Goal: Task Accomplishment & Management: Manage account settings

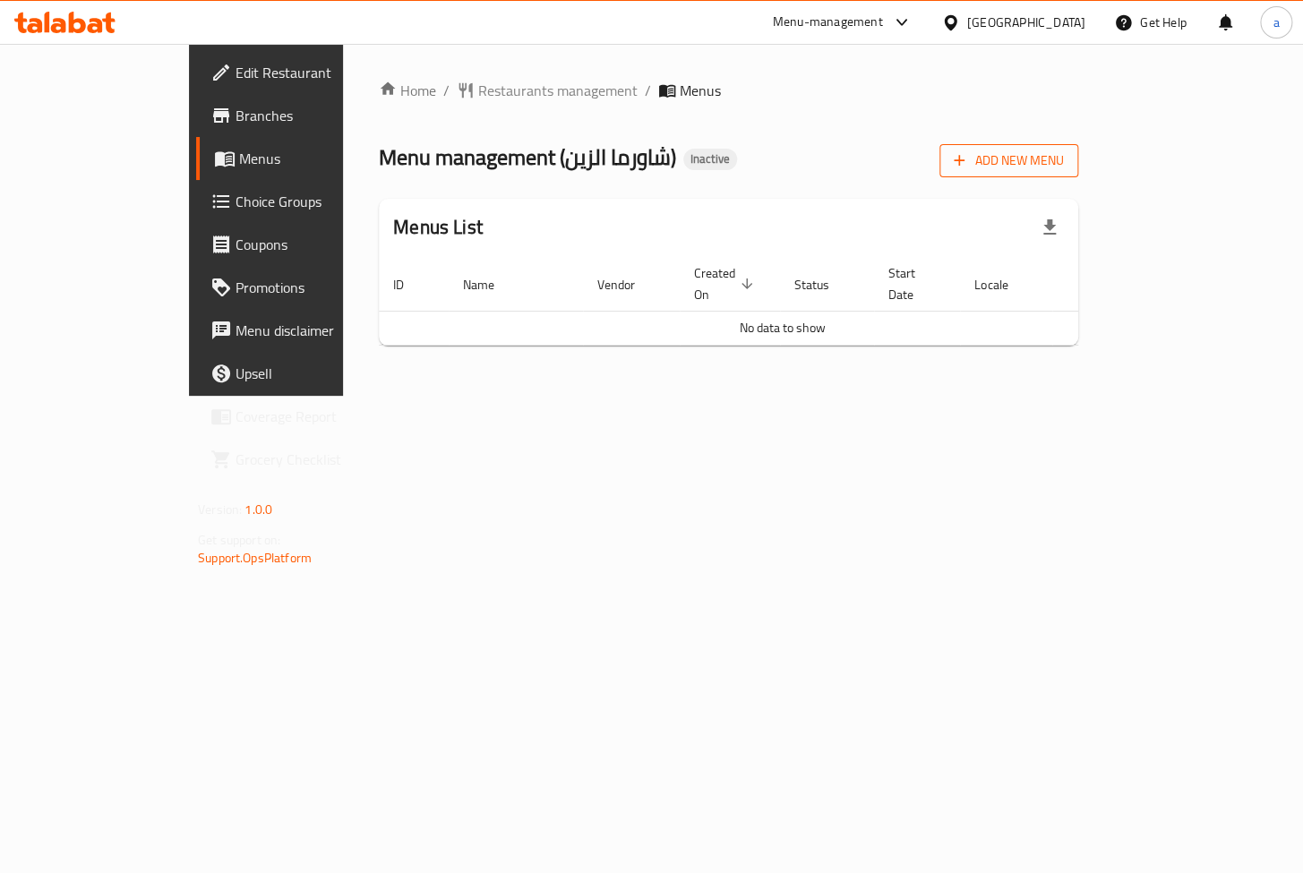
click at [1064, 154] on span "Add New Menu" at bounding box center [1008, 161] width 110 height 22
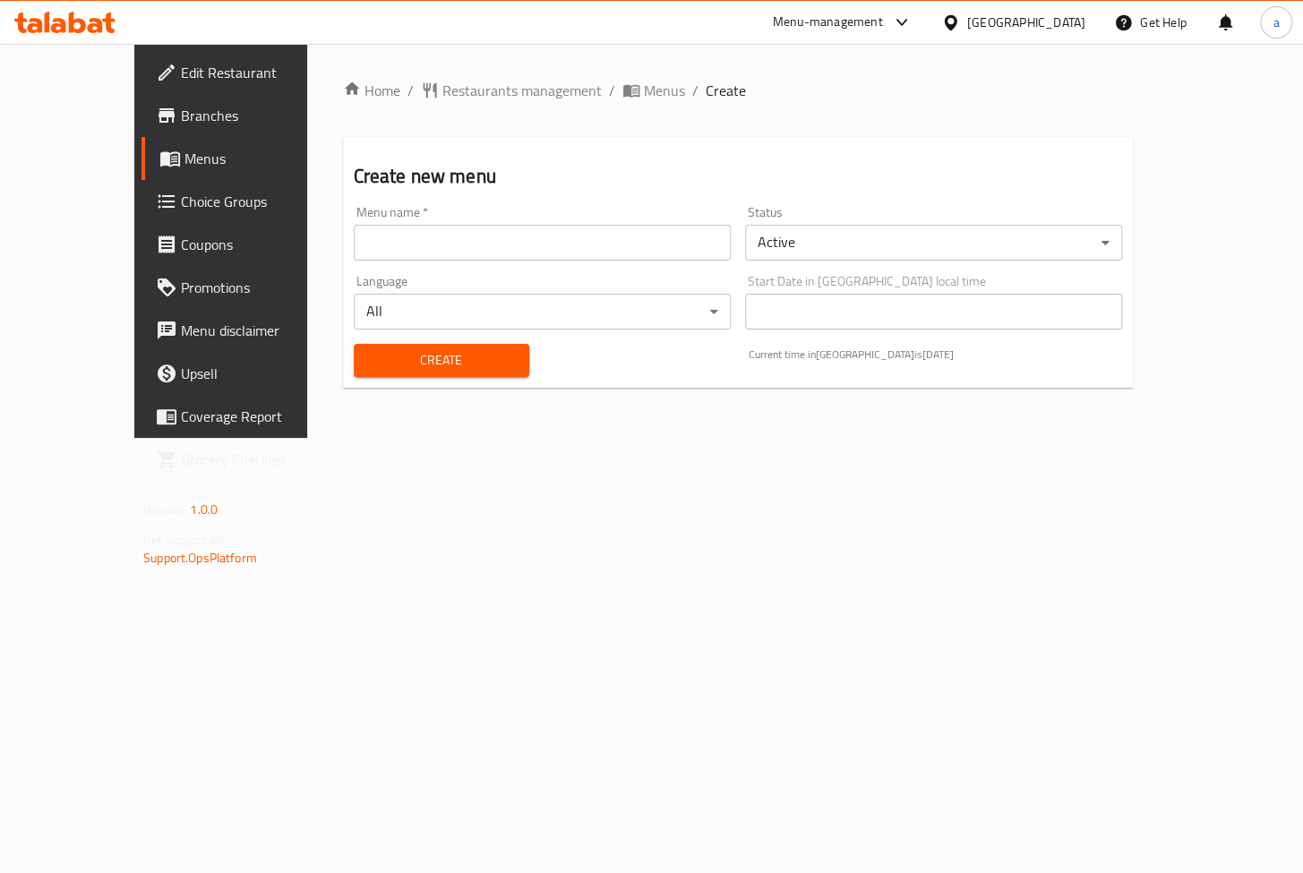
click at [611, 251] on input "text" at bounding box center [542, 243] width 377 height 36
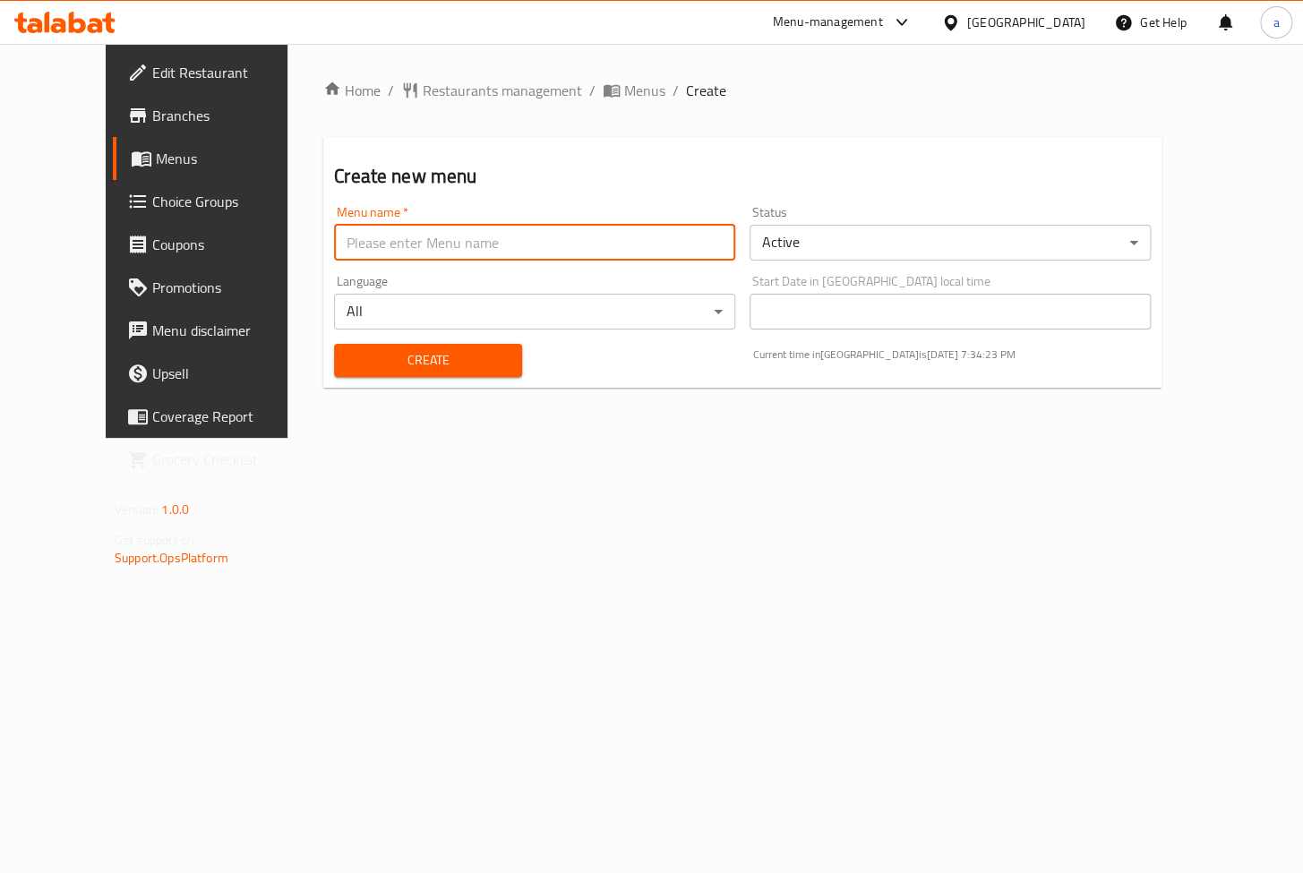
type input "a"
click at [503, 236] on input "a" at bounding box center [534, 243] width 401 height 36
type input "15/9"
click at [432, 363] on span "Create" at bounding box center [427, 360] width 159 height 22
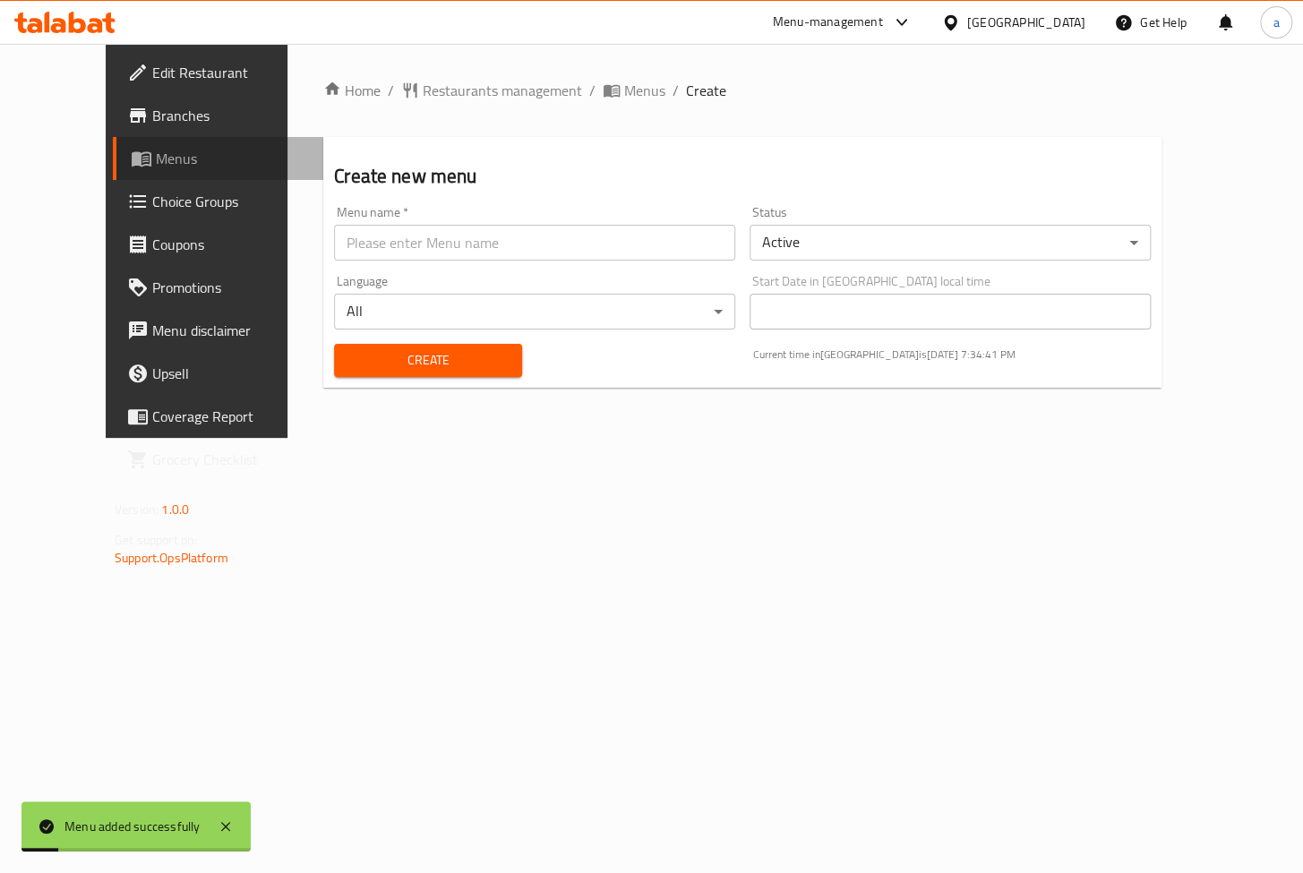
click at [156, 166] on span "Menus" at bounding box center [232, 158] width 153 height 21
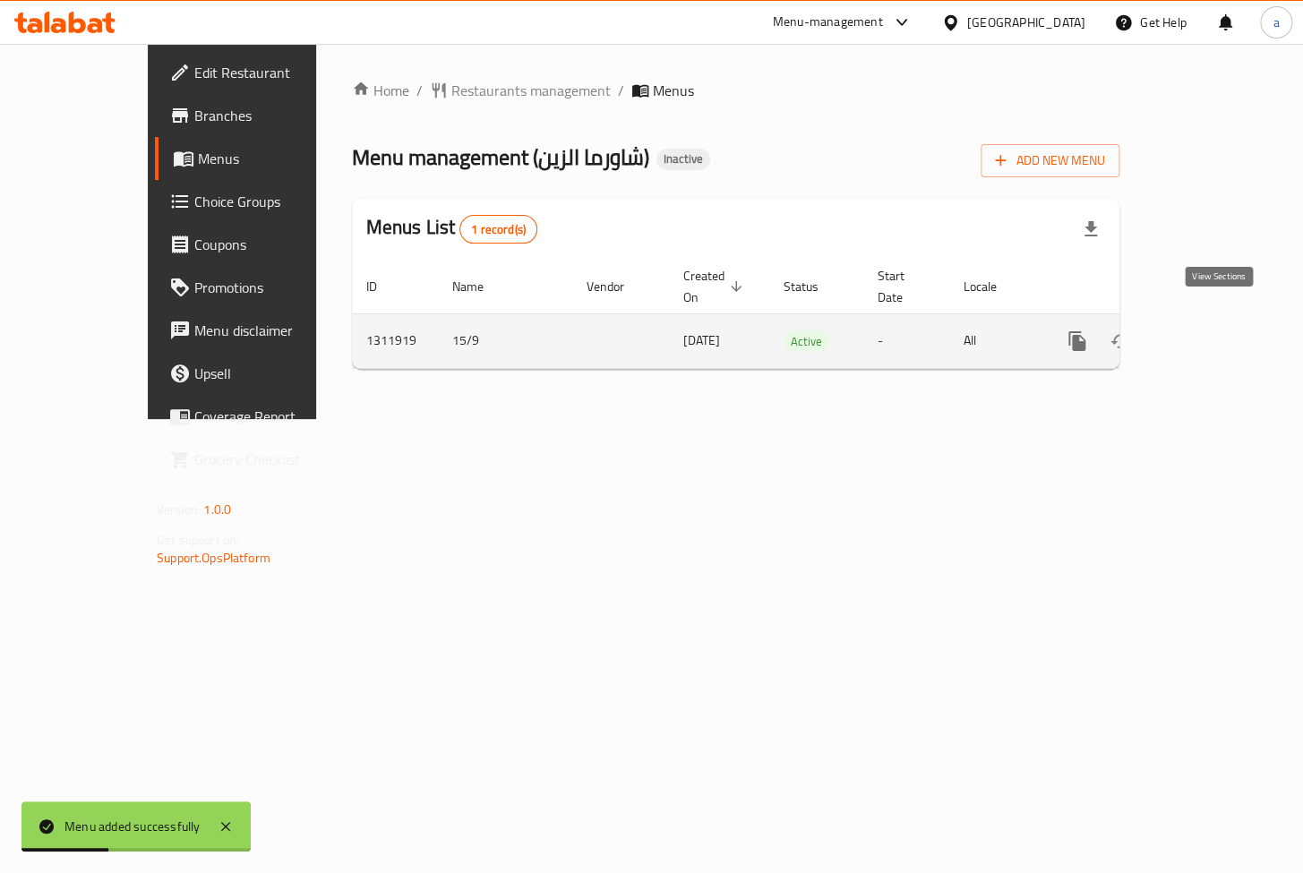
click at [1217, 330] on icon "enhanced table" at bounding box center [1205, 340] width 21 height 21
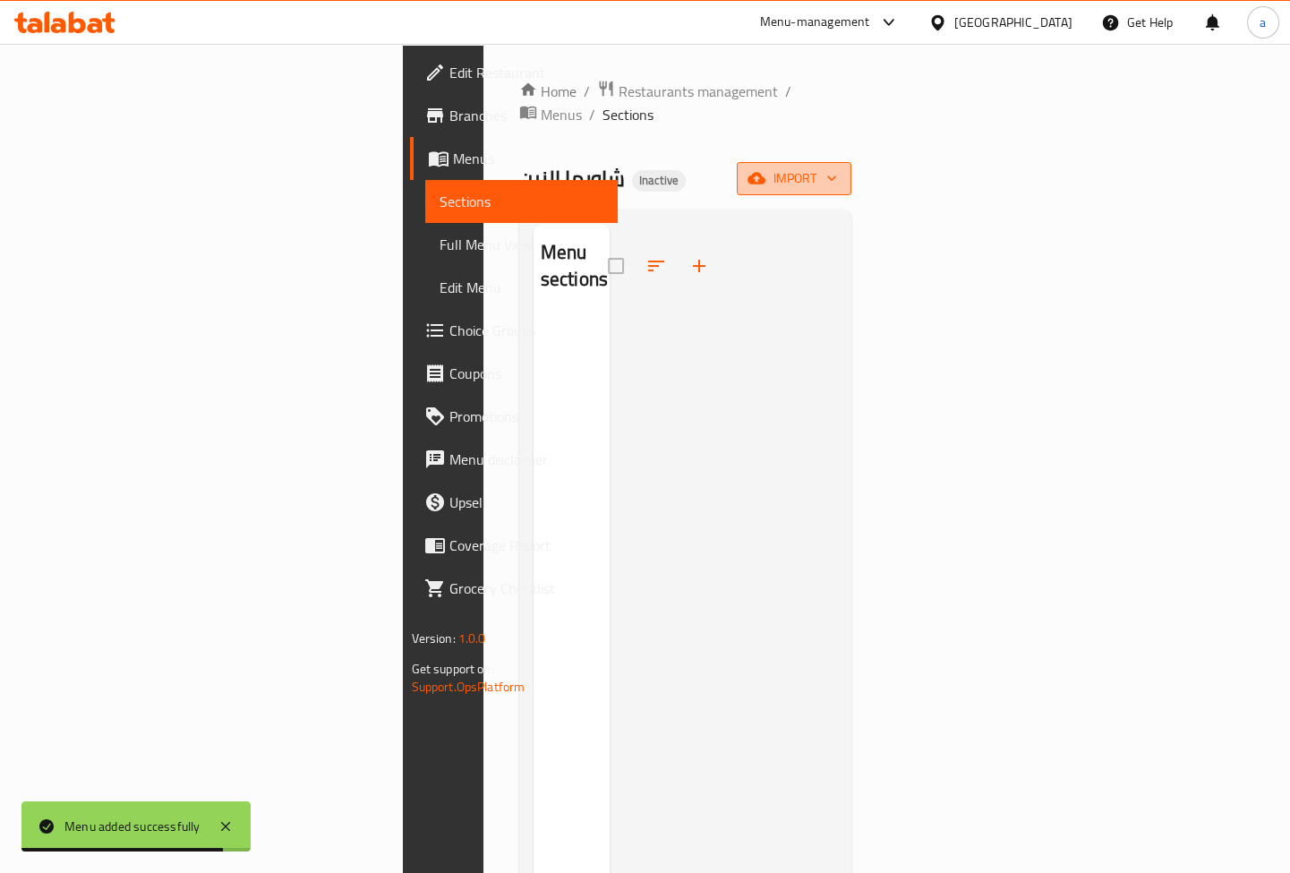
click at [837, 167] on span "import" at bounding box center [794, 178] width 86 height 22
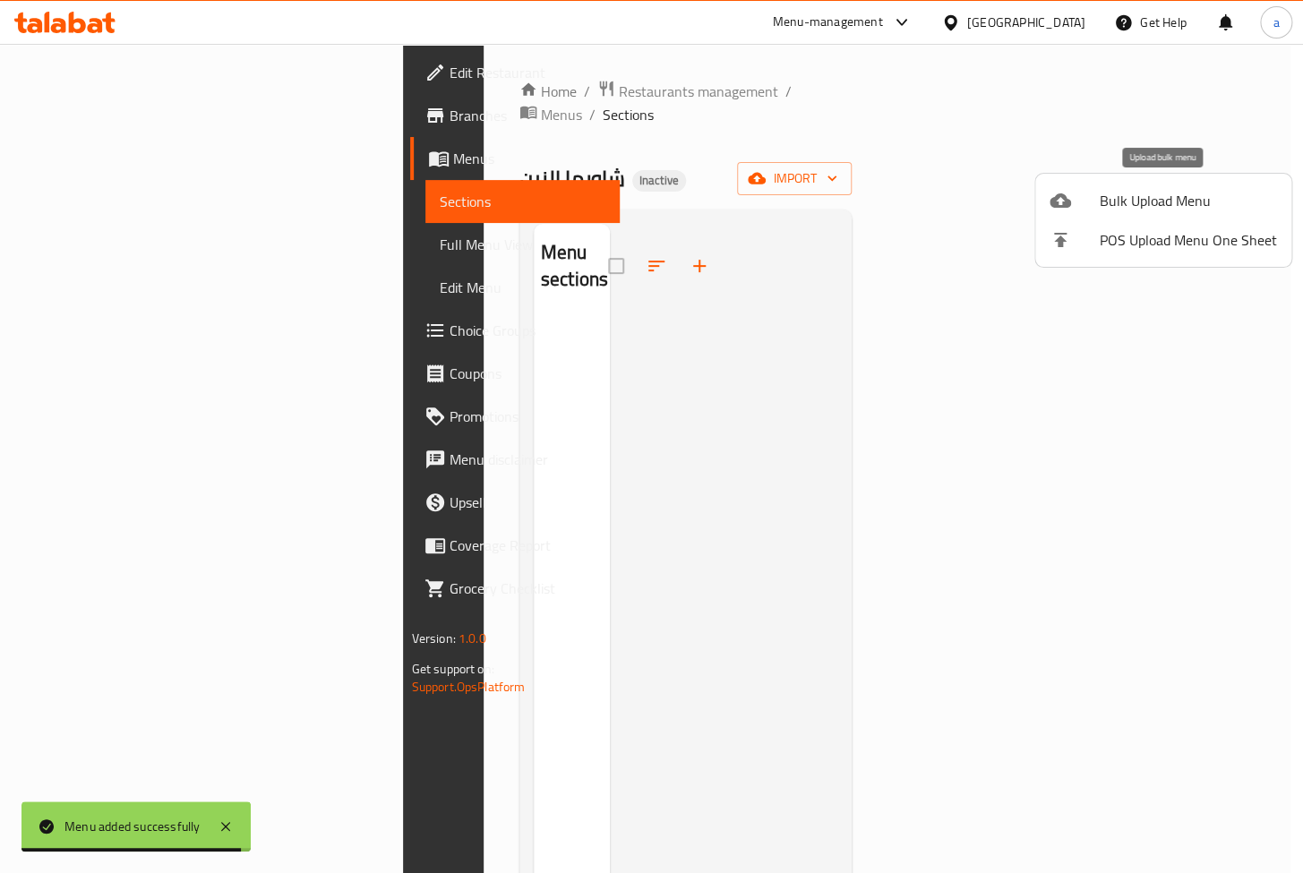
click at [1146, 205] on span "Bulk Upload Menu" at bounding box center [1187, 200] width 177 height 21
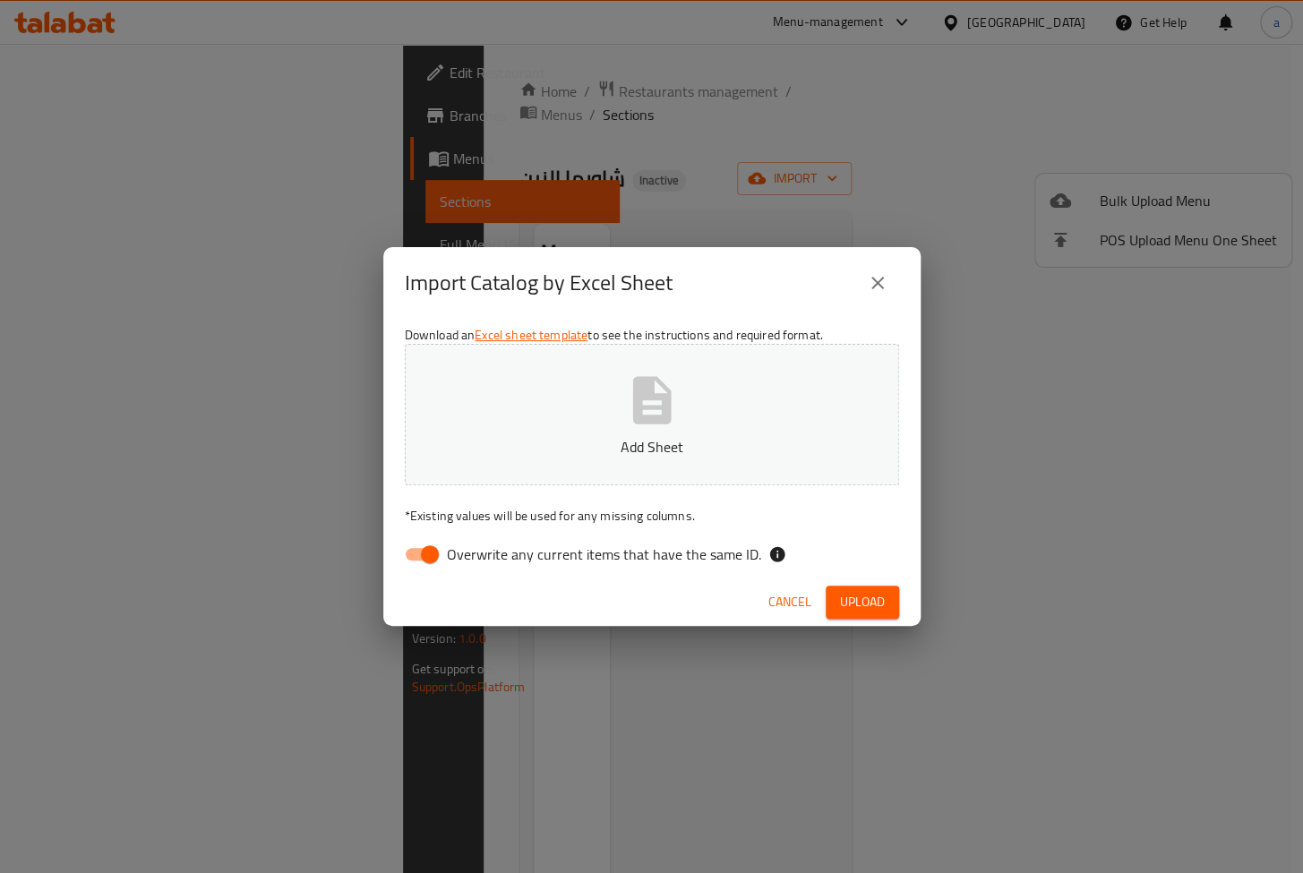
click at [483, 558] on span "Overwrite any current items that have the same ID." at bounding box center [604, 553] width 314 height 21
click at [481, 558] on input "Overwrite any current items that have the same ID." at bounding box center [430, 554] width 102 height 34
checkbox input "false"
click at [865, 599] on span "Upload" at bounding box center [862, 602] width 45 height 22
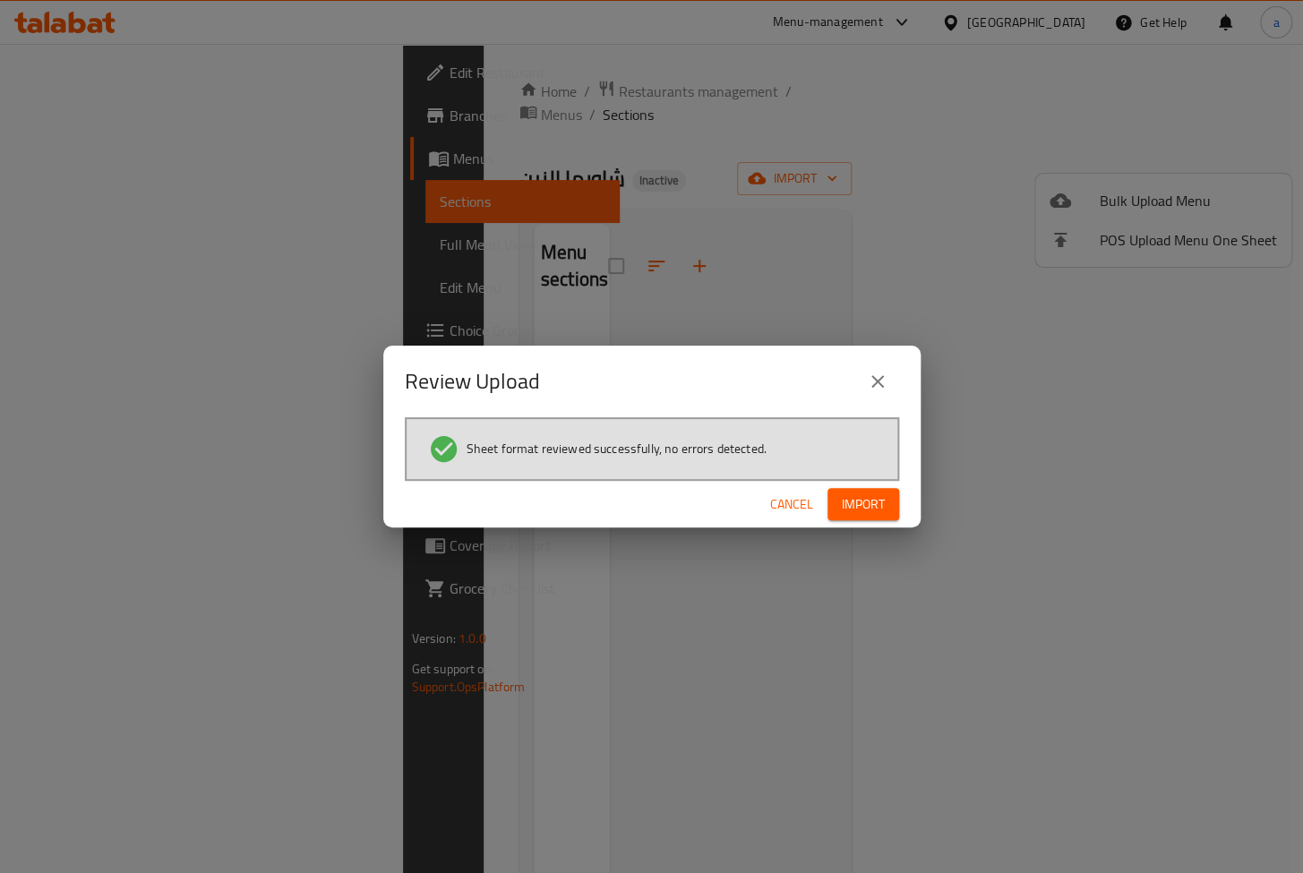
click at [859, 490] on button "Import" at bounding box center [863, 504] width 72 height 33
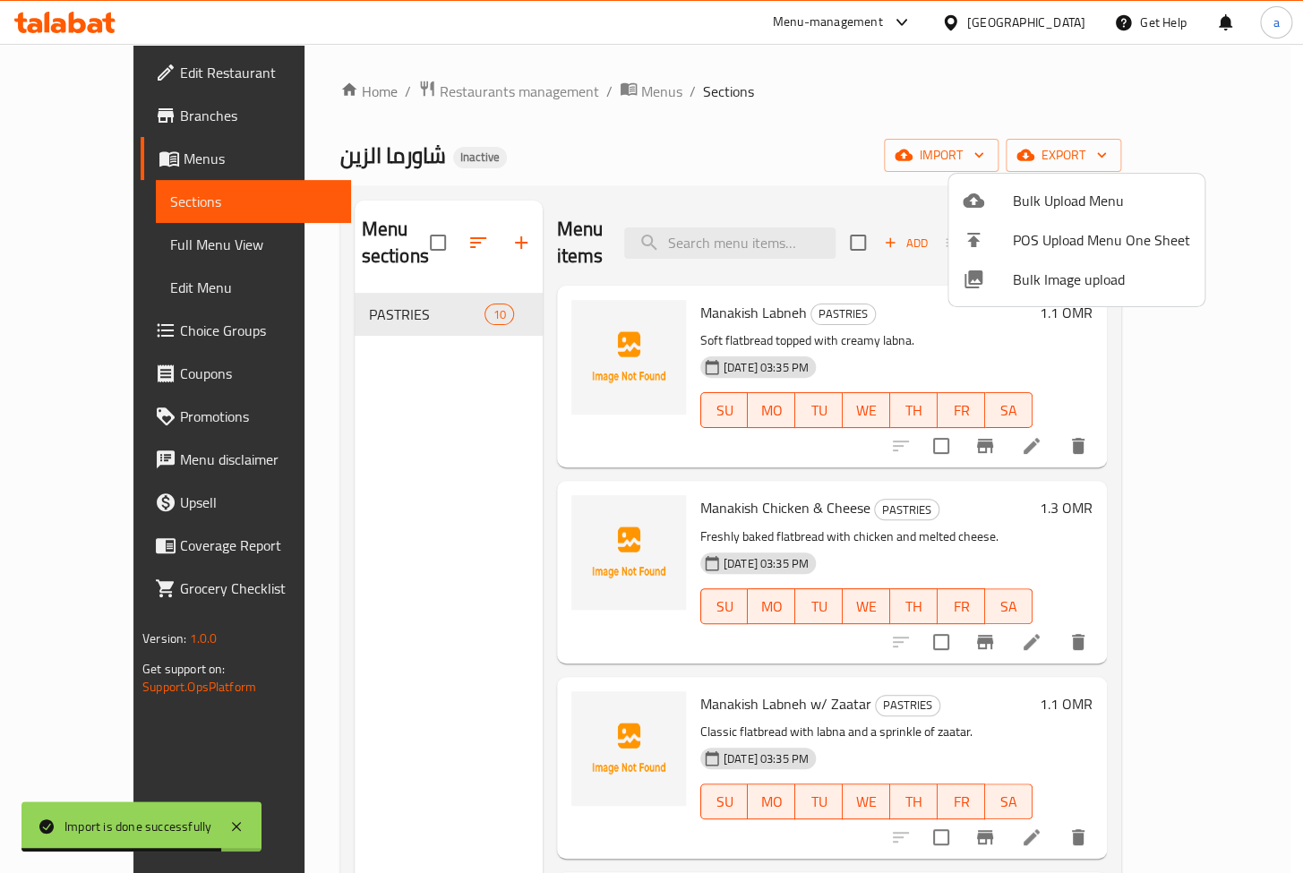
click at [1298, 456] on div at bounding box center [651, 436] width 1303 height 873
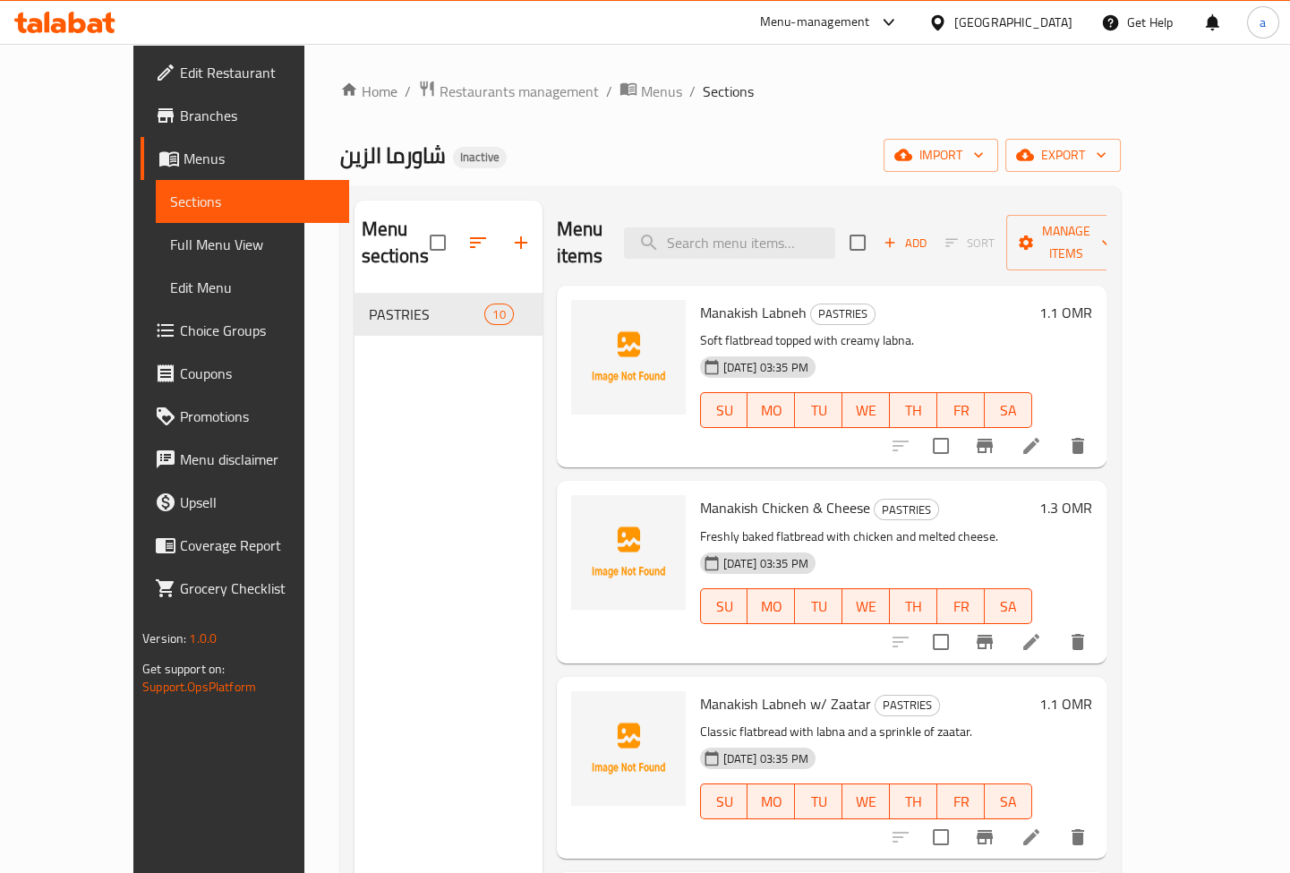
click at [170, 255] on span "Full Menu View" at bounding box center [252, 244] width 165 height 21
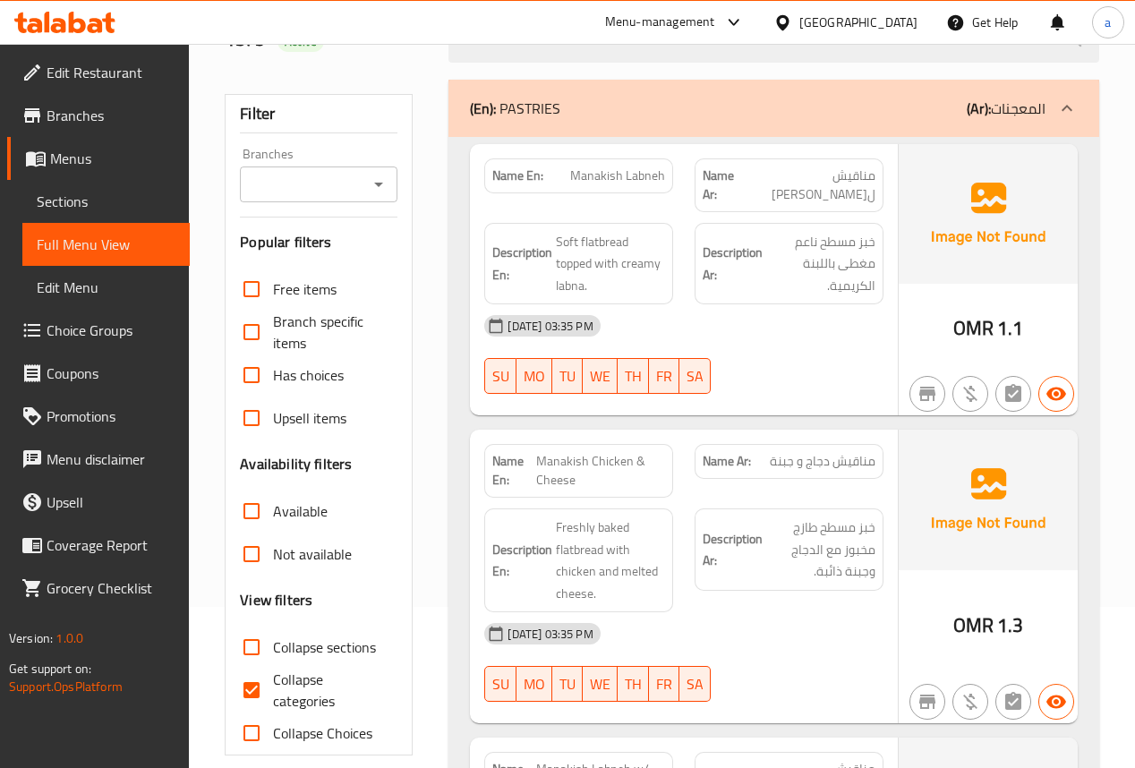
scroll to position [143, 0]
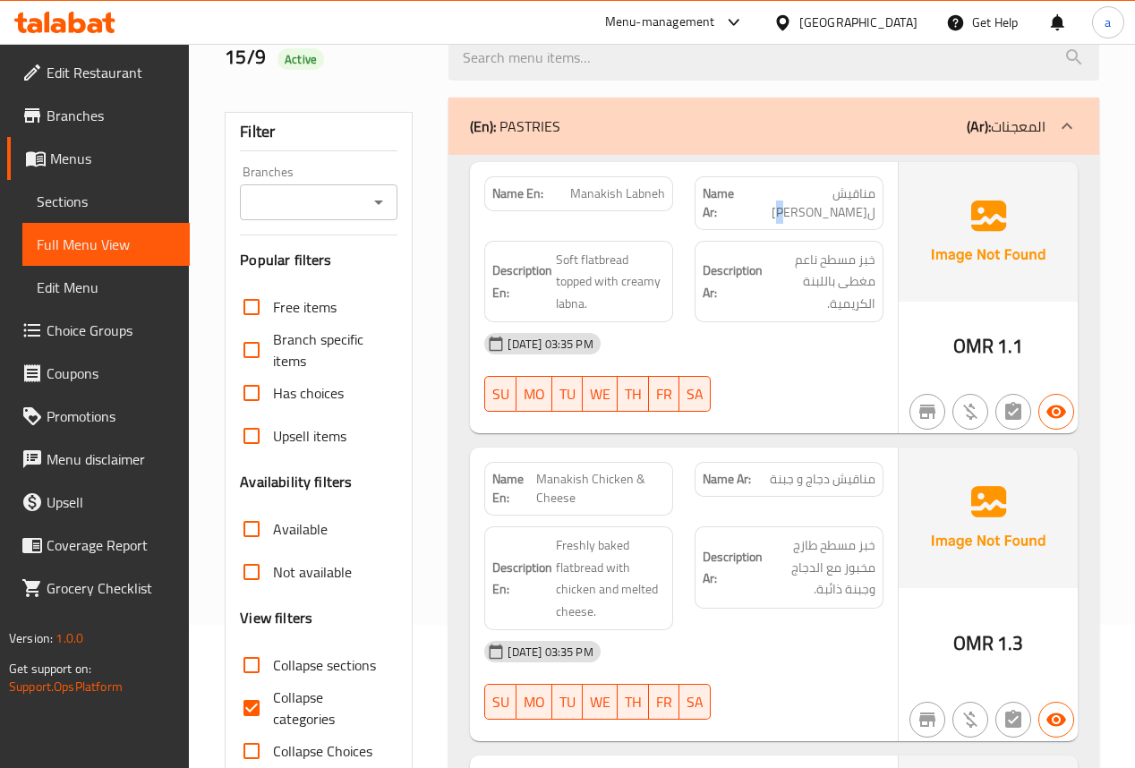
click at [817, 199] on span "مناقيش ل[PERSON_NAME]" at bounding box center [810, 203] width 131 height 38
drag, startPoint x: 808, startPoint y: 198, endPoint x: 883, endPoint y: 196, distance: 75.2
click at [883, 195] on div "Name Ar: [PERSON_NAME]" at bounding box center [789, 203] width 189 height 54
drag, startPoint x: 616, startPoint y: 192, endPoint x: 562, endPoint y: 189, distance: 53.8
click at [562, 189] on p "Name En: [PERSON_NAME]" at bounding box center [578, 193] width 173 height 19
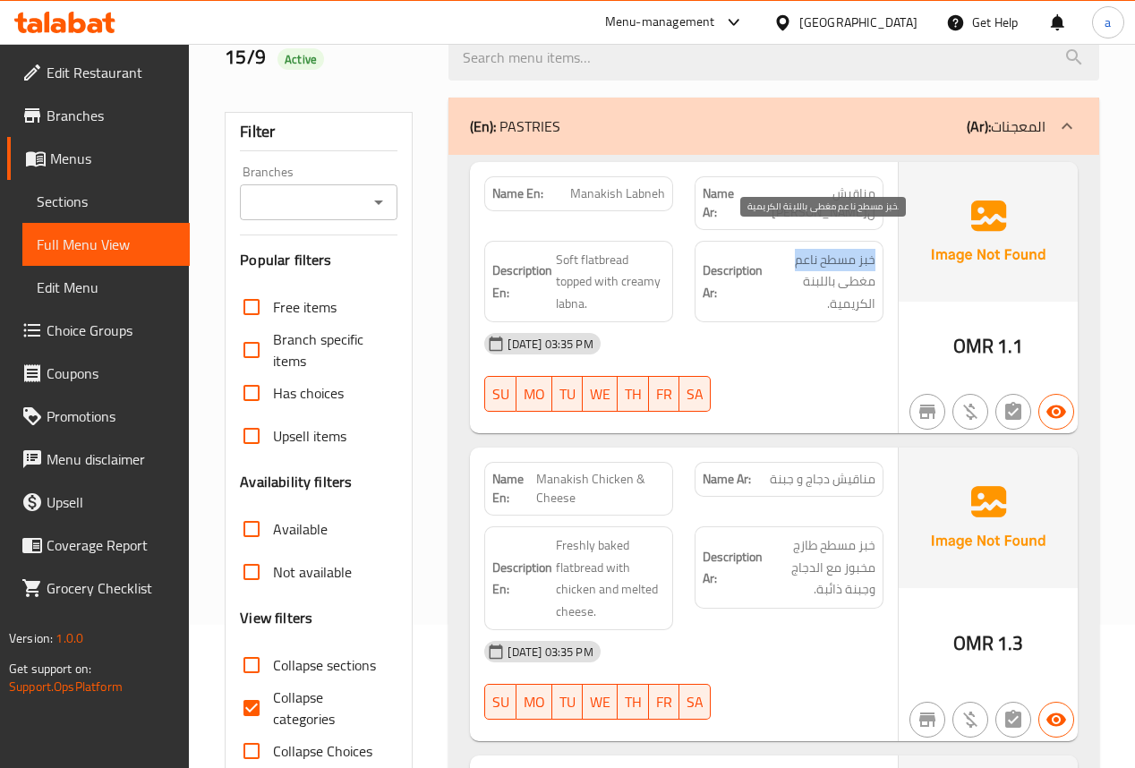
drag, startPoint x: 877, startPoint y: 235, endPoint x: 794, endPoint y: 240, distance: 83.4
click at [794, 241] on div "Description Ar: خبز مسطح ناعم مغطى باللبنة الكريمية." at bounding box center [789, 282] width 189 height 82
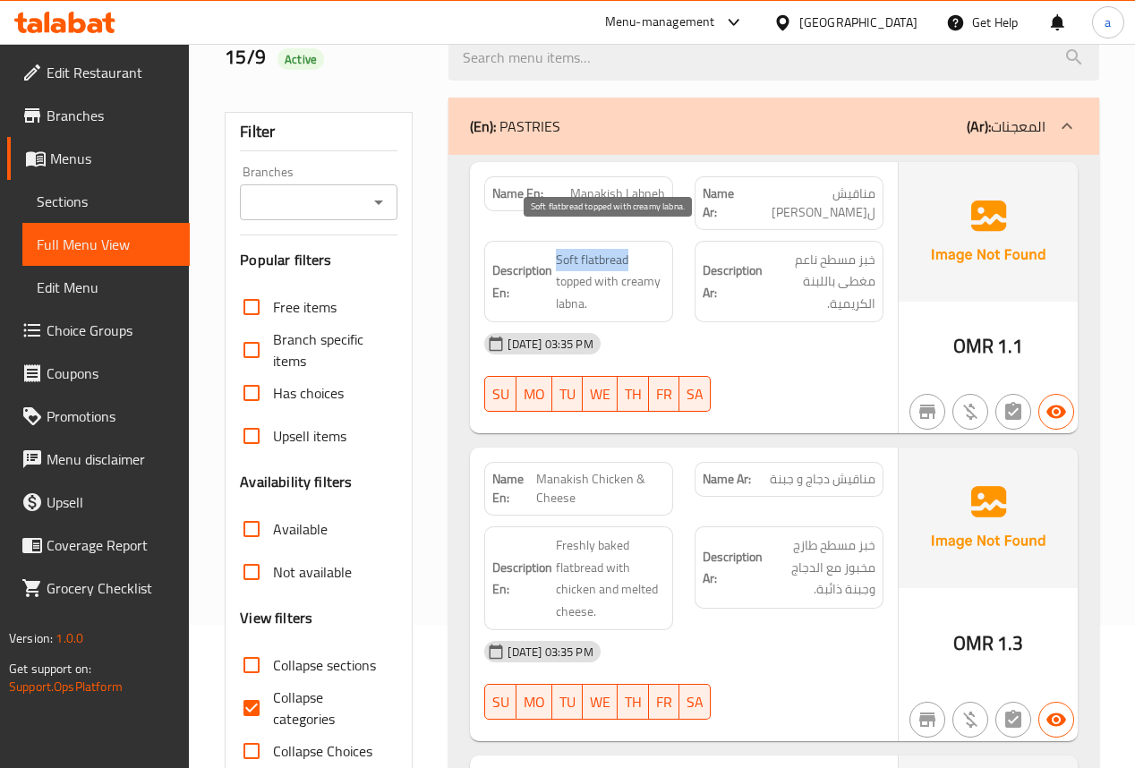
drag, startPoint x: 554, startPoint y: 234, endPoint x: 627, endPoint y: 249, distance: 74.1
click at [641, 249] on h6 "Description En: Soft flatbread topped with creamy labna." at bounding box center [578, 282] width 173 height 66
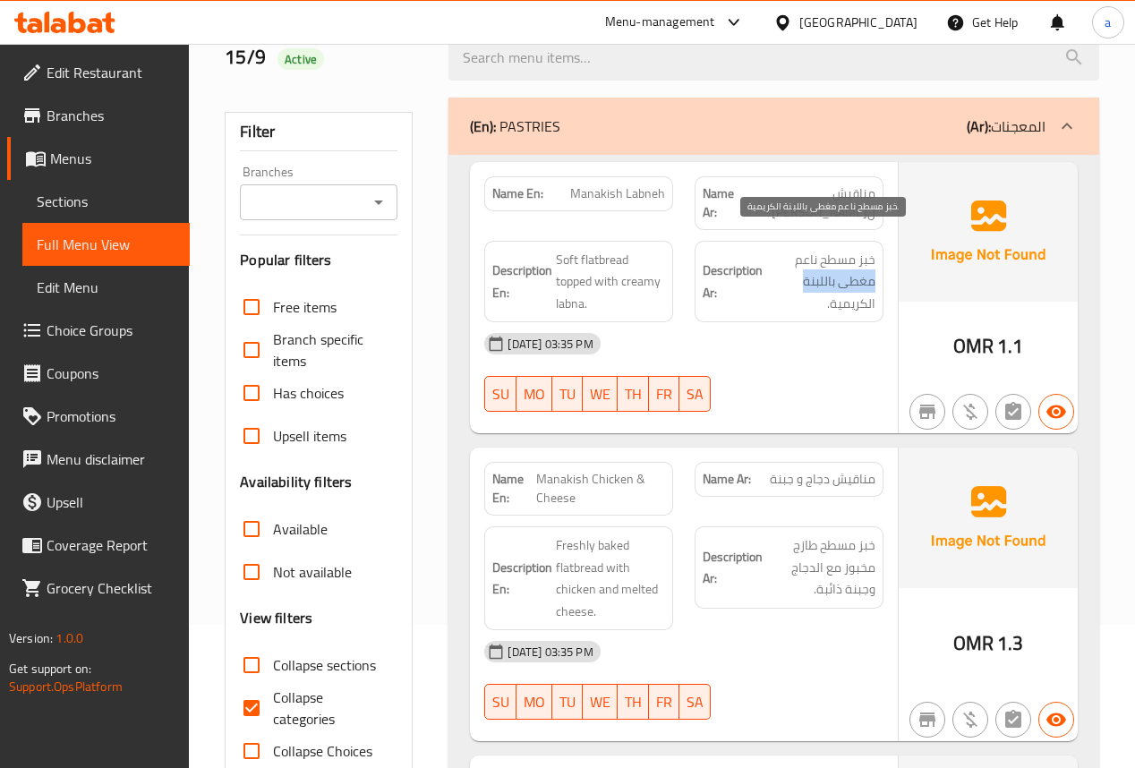
drag, startPoint x: 884, startPoint y: 267, endPoint x: 808, endPoint y: 261, distance: 76.3
click at [808, 261] on div "Description Ar: خبز مسطح ناعم مغطى باللبنة الكريمية." at bounding box center [789, 282] width 210 height 104
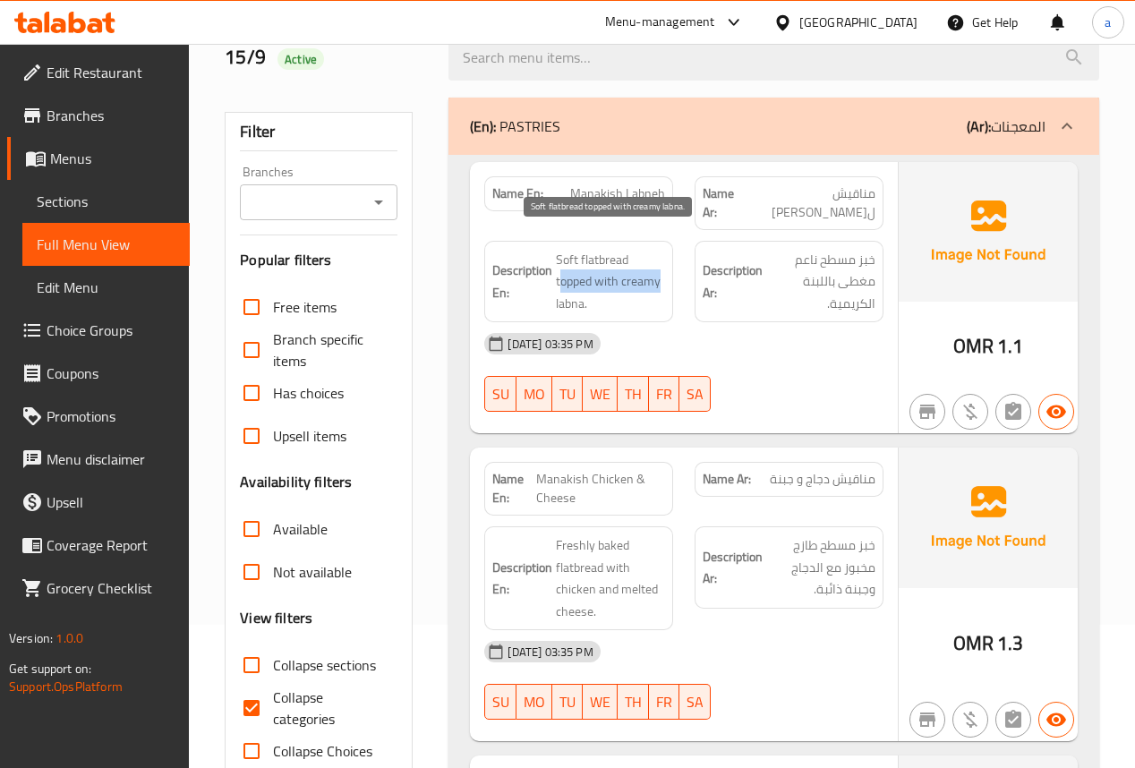
drag, startPoint x: 560, startPoint y: 268, endPoint x: 663, endPoint y: 265, distance: 103.9
click at [663, 265] on span "Soft flatbread topped with creamy labna." at bounding box center [610, 282] width 109 height 66
click at [624, 281] on span "Soft flatbread topped with creamy labna." at bounding box center [610, 282] width 109 height 66
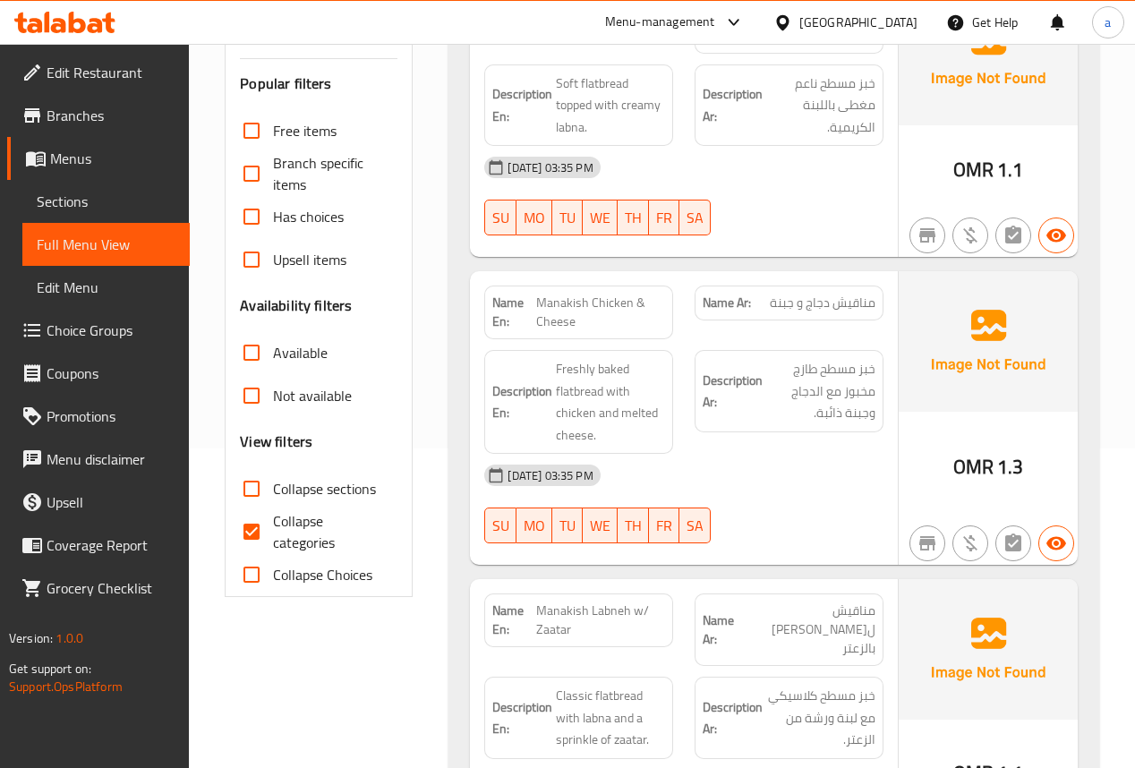
scroll to position [358, 0]
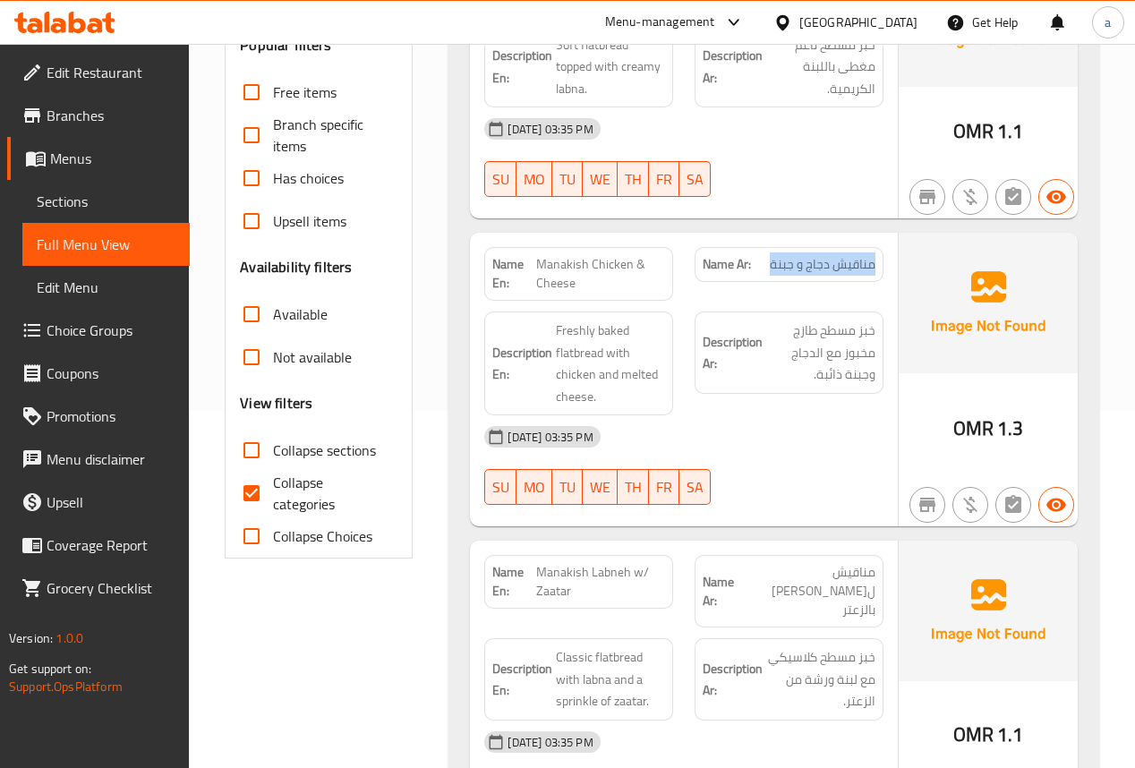
drag, startPoint x: 771, startPoint y: 243, endPoint x: 882, endPoint y: 249, distance: 111.2
click at [882, 249] on div "Name Ar: مناقيش دجاج و جبنة" at bounding box center [789, 264] width 189 height 35
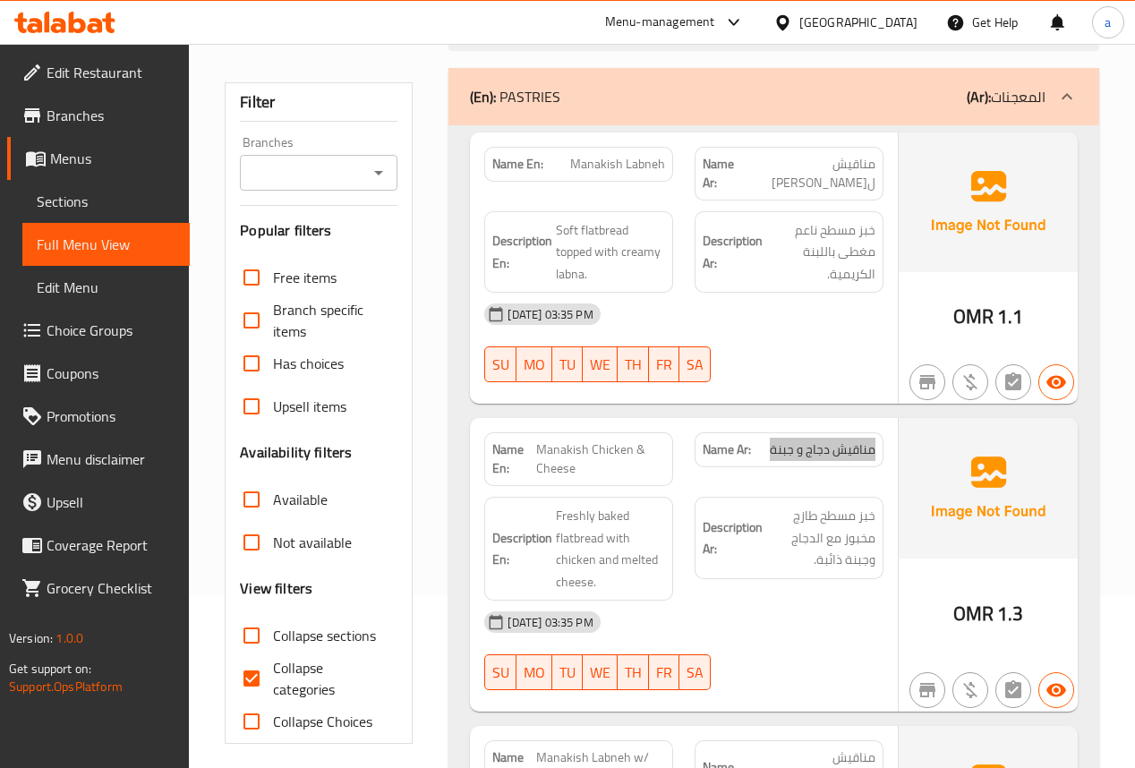
scroll to position [0, 0]
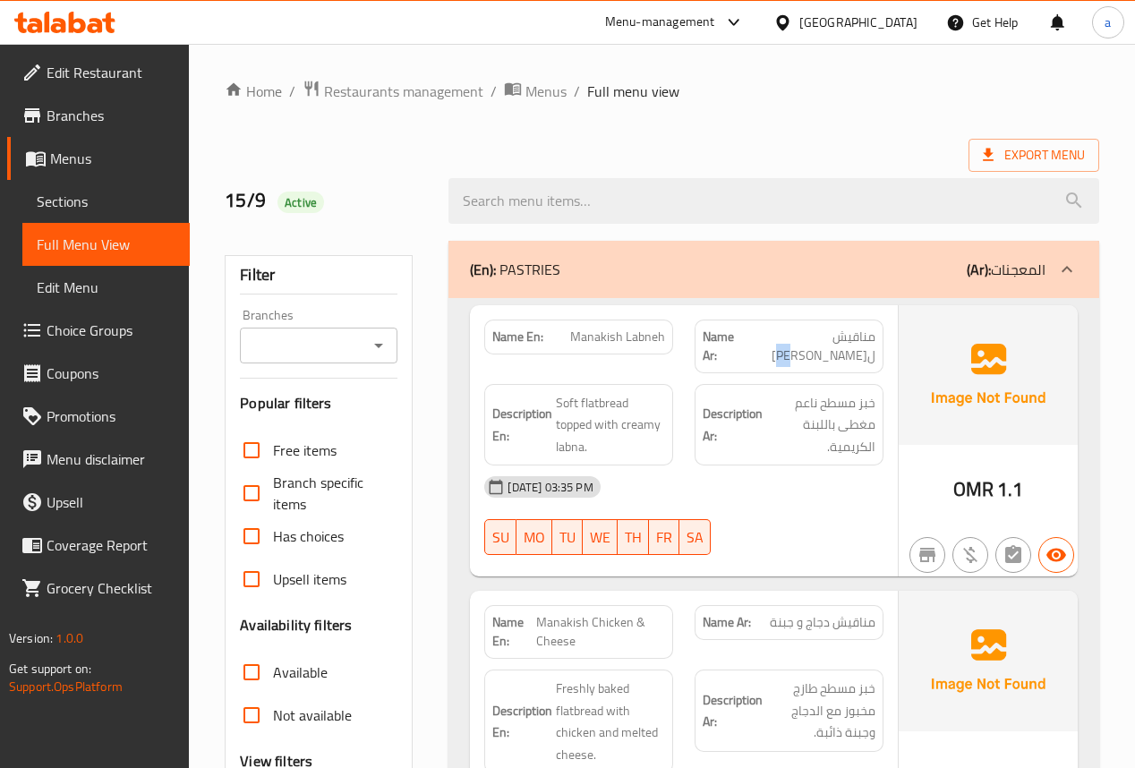
drag, startPoint x: 824, startPoint y: 340, endPoint x: 803, endPoint y: 340, distance: 20.6
click at [806, 341] on p "Name Ar: [PERSON_NAME]" at bounding box center [789, 347] width 173 height 38
click at [798, 334] on p "Name Ar: [PERSON_NAME]" at bounding box center [789, 347] width 173 height 38
drag, startPoint x: 798, startPoint y: 334, endPoint x: 874, endPoint y: 329, distance: 76.3
click at [874, 329] on p "Name Ar: [PERSON_NAME]" at bounding box center [789, 347] width 173 height 38
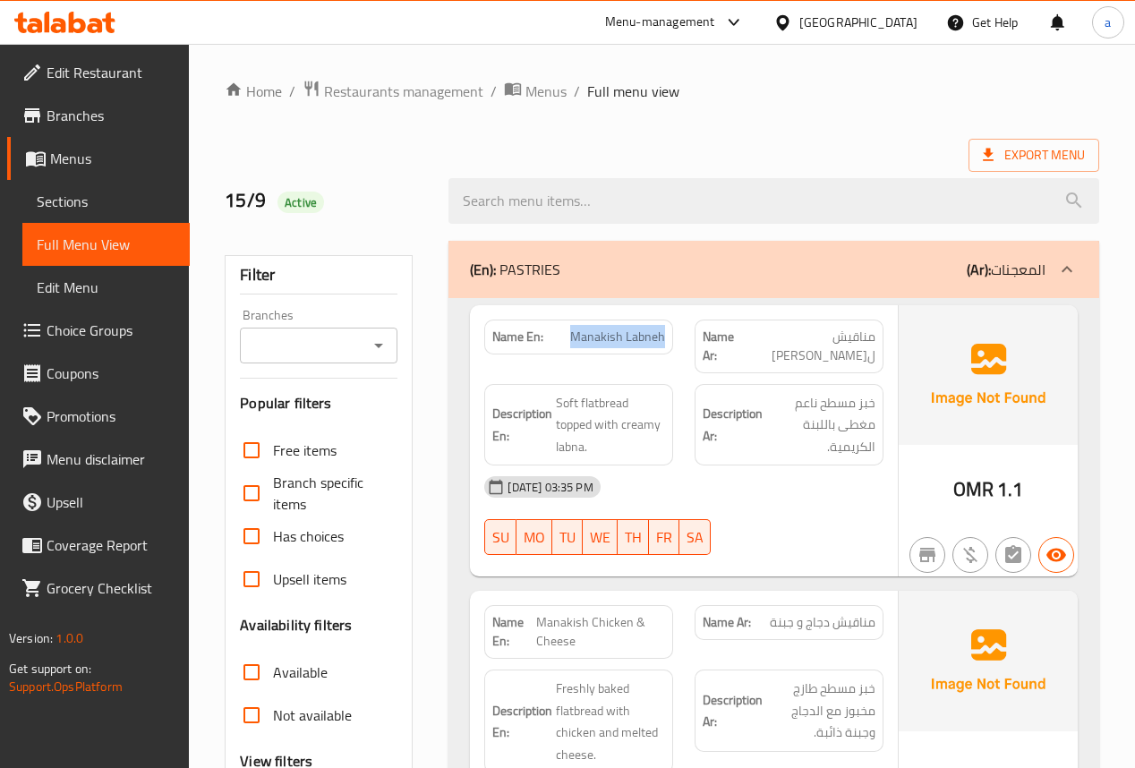
drag, startPoint x: 664, startPoint y: 334, endPoint x: 577, endPoint y: 340, distance: 88.0
click at [577, 340] on span "Manakish Labneh" at bounding box center [617, 337] width 95 height 19
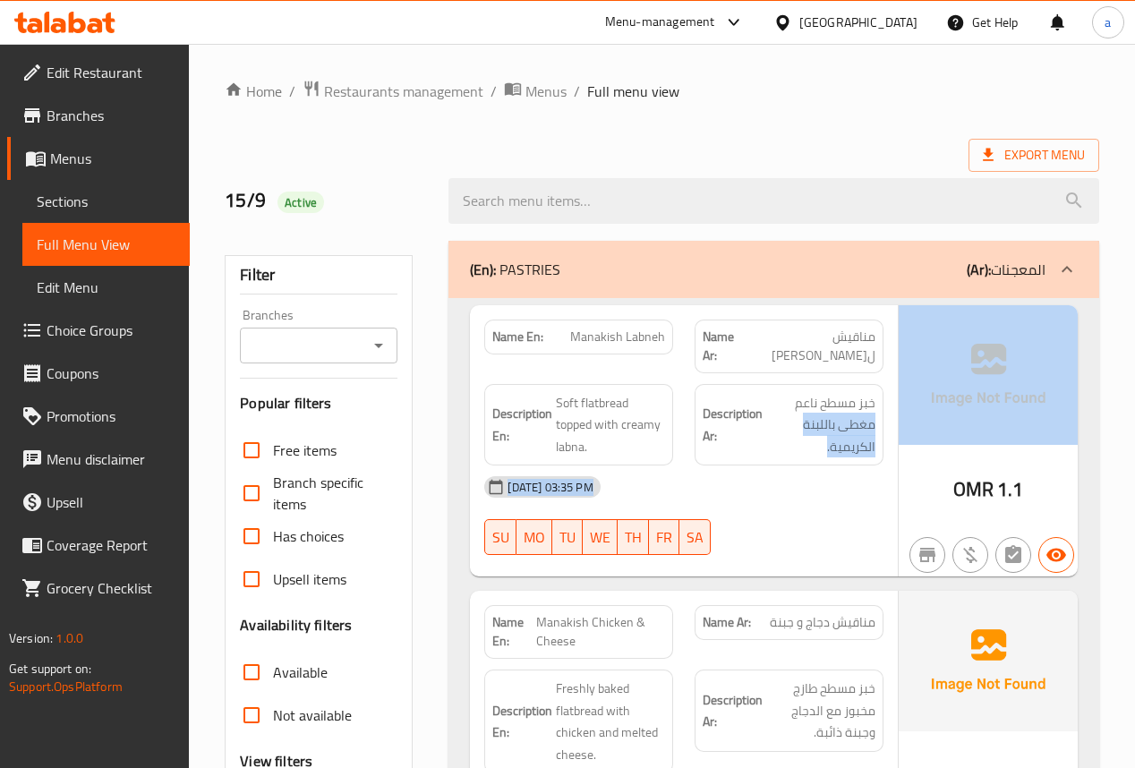
drag, startPoint x: 791, startPoint y: 383, endPoint x: 824, endPoint y: 406, distance: 39.8
click at [888, 433] on div "Description Ar: خبز مسطح ناعم مغطى باللبنة الكريمية." at bounding box center [789, 425] width 210 height 104
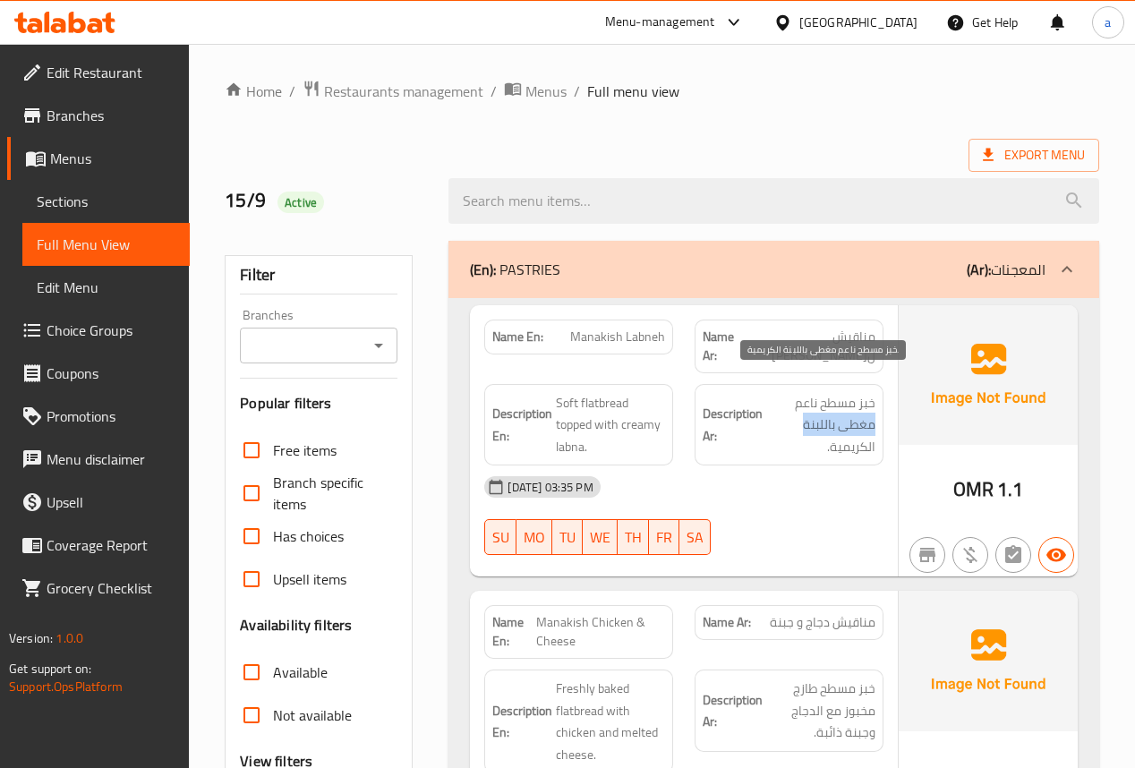
click at [824, 406] on span "خبز مسطح ناعم مغطى باللبنة الكريمية." at bounding box center [820, 425] width 109 height 66
drag, startPoint x: 817, startPoint y: 426, endPoint x: 868, endPoint y: 381, distance: 69.1
click at [868, 392] on span "خبز مسطح ناعم مغطى باللبنة الكريمية." at bounding box center [820, 425] width 109 height 66
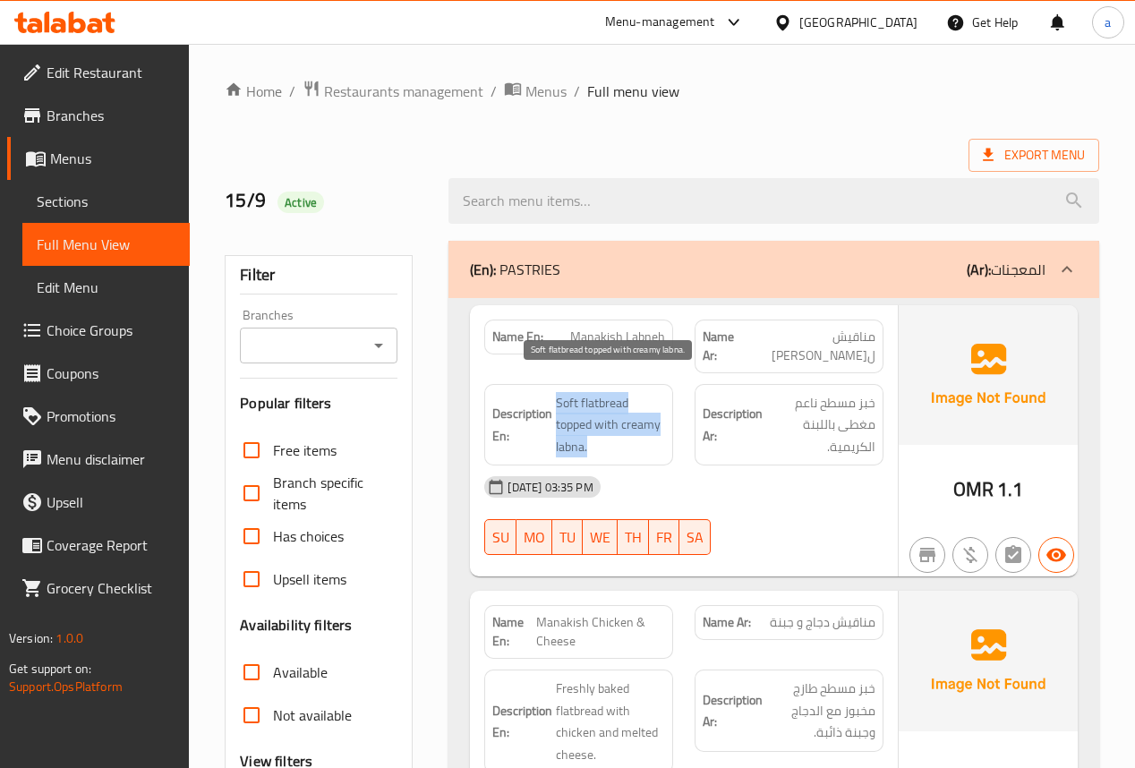
drag, startPoint x: 580, startPoint y: 411, endPoint x: 559, endPoint y: 380, distance: 38.0
click at [559, 392] on span "Soft flatbread topped with creamy labna." at bounding box center [610, 425] width 109 height 66
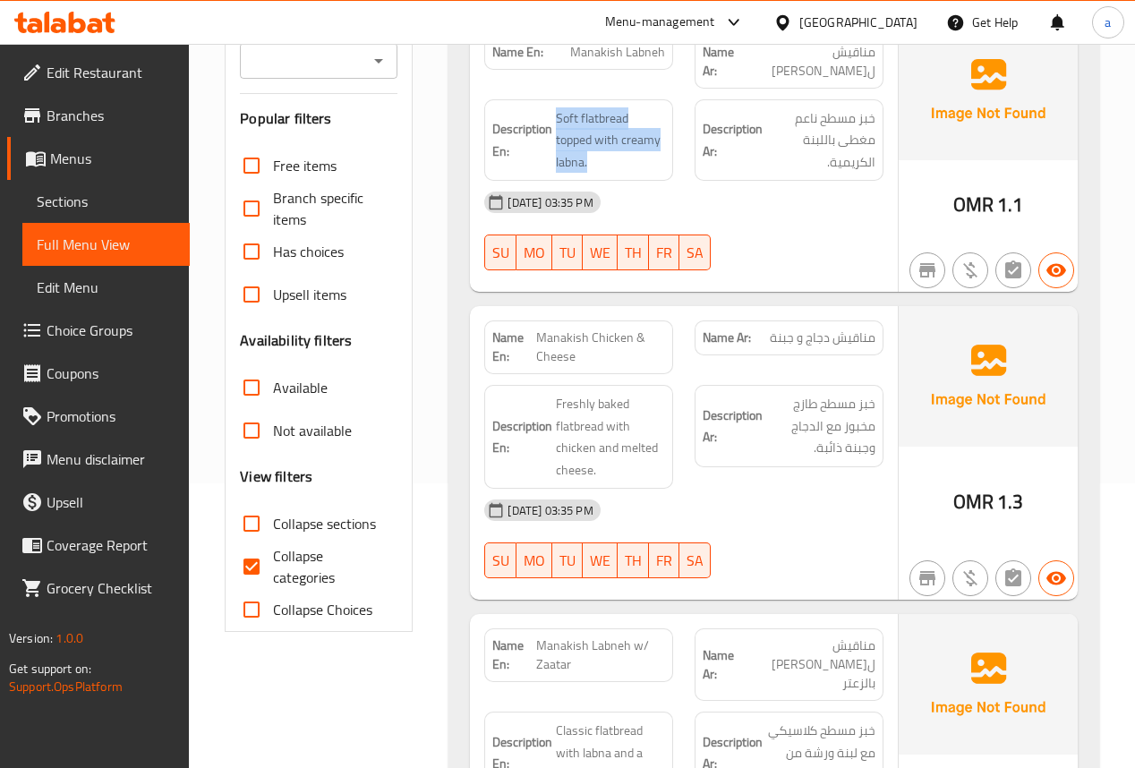
scroll to position [286, 0]
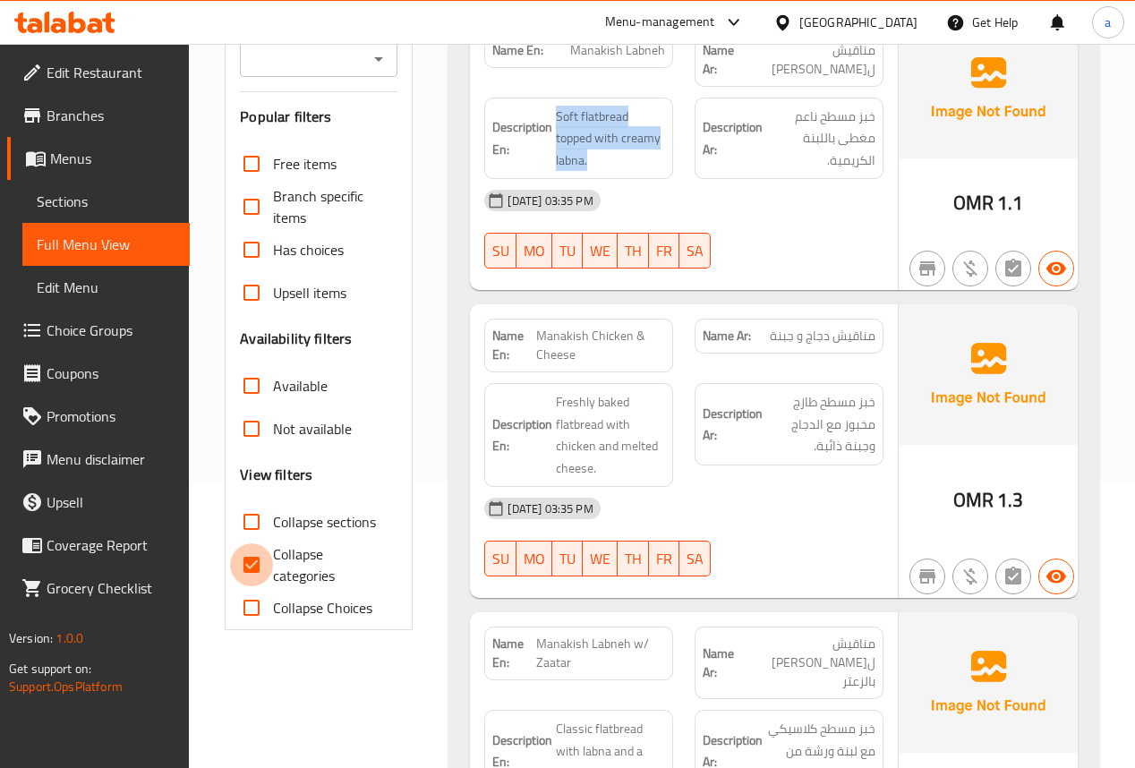
click at [265, 558] on input "Collapse categories" at bounding box center [251, 564] width 43 height 43
checkbox input "false"
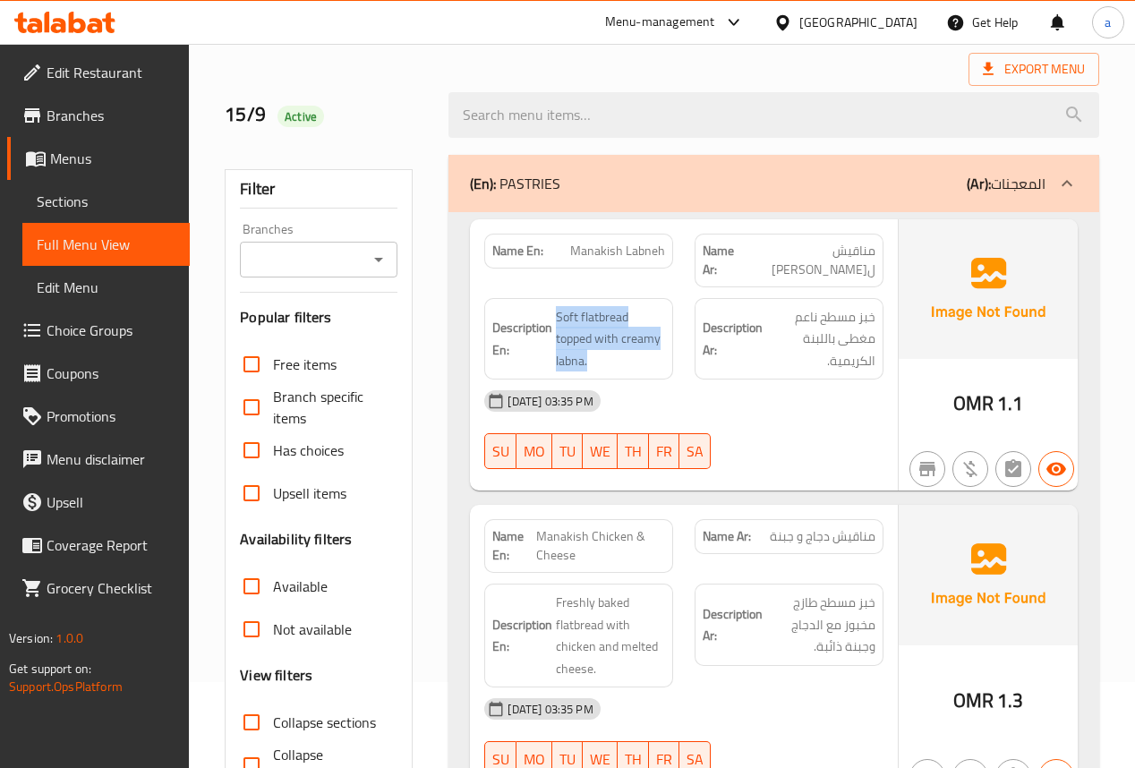
scroll to position [215, 0]
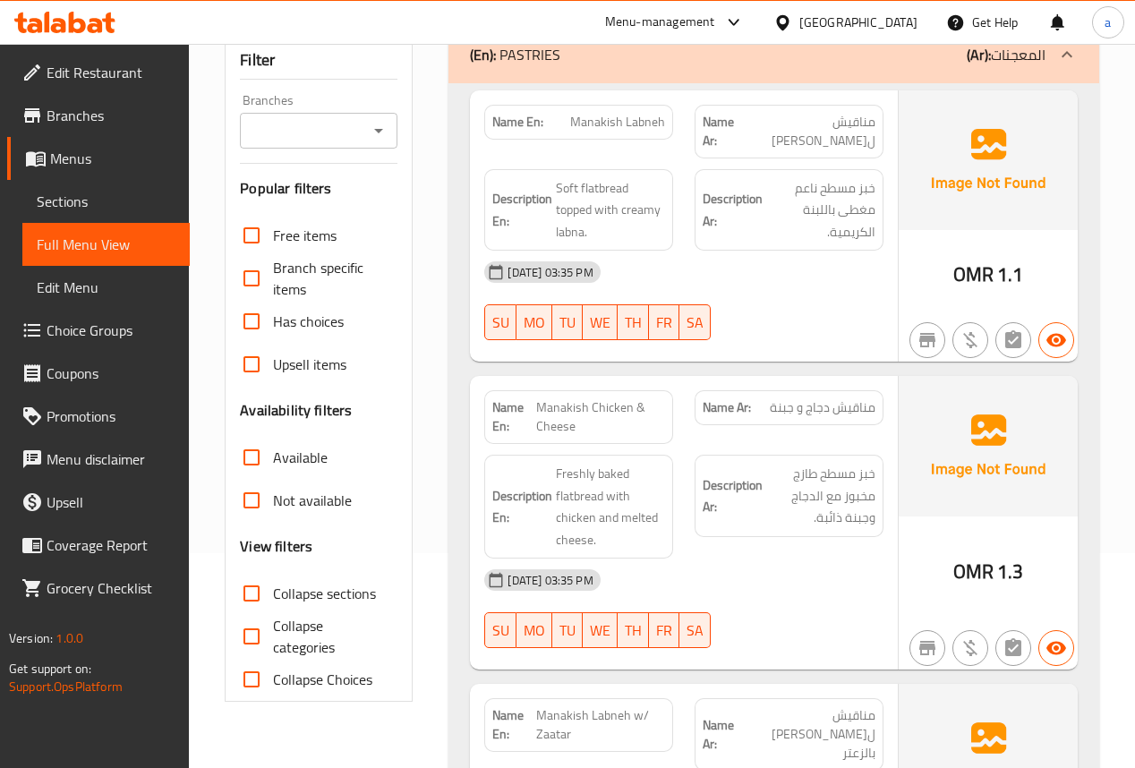
drag, startPoint x: 777, startPoint y: 387, endPoint x: 842, endPoint y: 392, distance: 64.7
click at [870, 398] on p "Name Ar: مناقيش دجاج و جبنة" at bounding box center [789, 407] width 173 height 19
click at [808, 398] on span "مناقيش دجاج و جبنة" at bounding box center [823, 407] width 106 height 19
drag, startPoint x: 820, startPoint y: 388, endPoint x: 757, endPoint y: 388, distance: 62.7
click at [757, 390] on div "Name Ar: مناقيش دجاج و جبنة" at bounding box center [789, 407] width 189 height 35
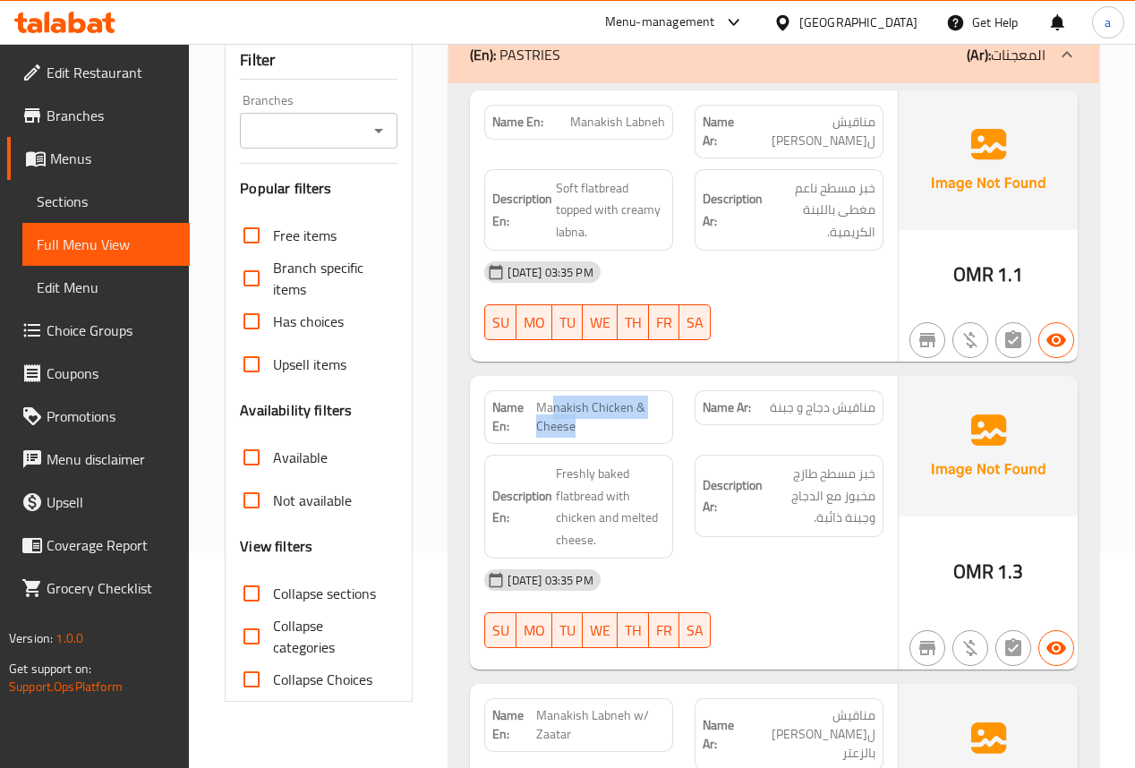
drag, startPoint x: 587, startPoint y: 405, endPoint x: 555, endPoint y: 380, distance: 40.8
click at [555, 398] on span "Manakish Chicken & Cheese" at bounding box center [600, 417] width 129 height 38
click at [580, 407] on span "Manakish Chicken & Cheese" at bounding box center [600, 417] width 129 height 38
click at [586, 412] on span "Manakish Chicken & Cheese" at bounding box center [600, 417] width 129 height 38
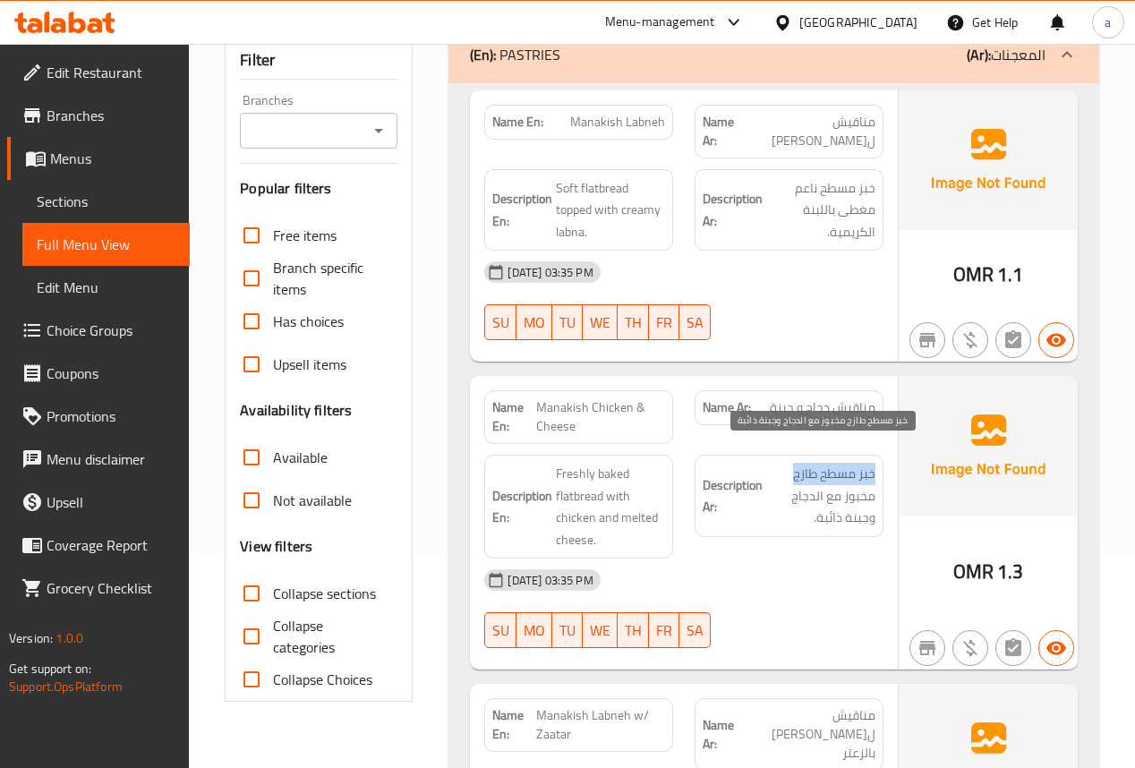
drag, startPoint x: 796, startPoint y: 455, endPoint x: 880, endPoint y: 447, distance: 84.5
click at [880, 455] on div "Description Ar: خبز مسطح طازج مخبوز مع الدجاج وجبنة ذائبة." at bounding box center [789, 496] width 189 height 82
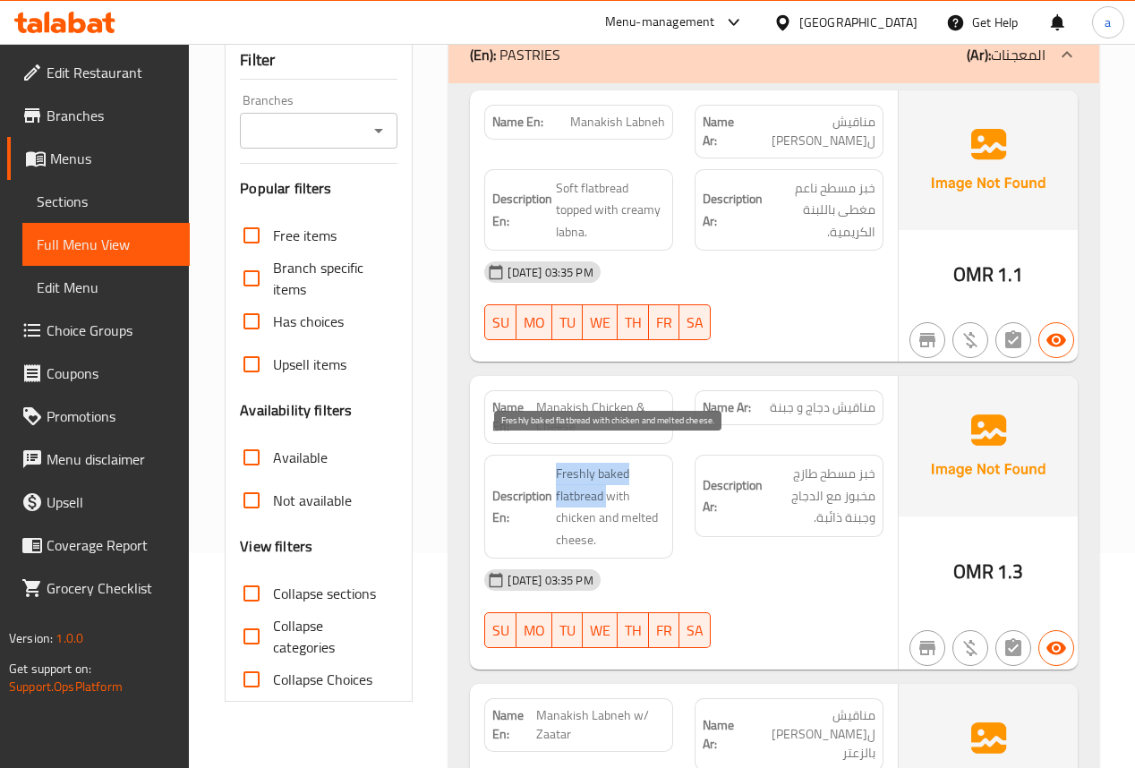
drag, startPoint x: 556, startPoint y: 453, endPoint x: 607, endPoint y: 473, distance: 54.7
click at [607, 473] on span "Freshly baked flatbread with chicken and melted cheese." at bounding box center [610, 507] width 109 height 88
click at [621, 473] on span "Freshly baked flatbread with chicken and melted cheese." at bounding box center [610, 507] width 109 height 88
drag, startPoint x: 618, startPoint y: 475, endPoint x: 640, endPoint y: 476, distance: 22.4
click at [640, 476] on span "Freshly baked flatbread with chicken and melted cheese." at bounding box center [610, 507] width 109 height 88
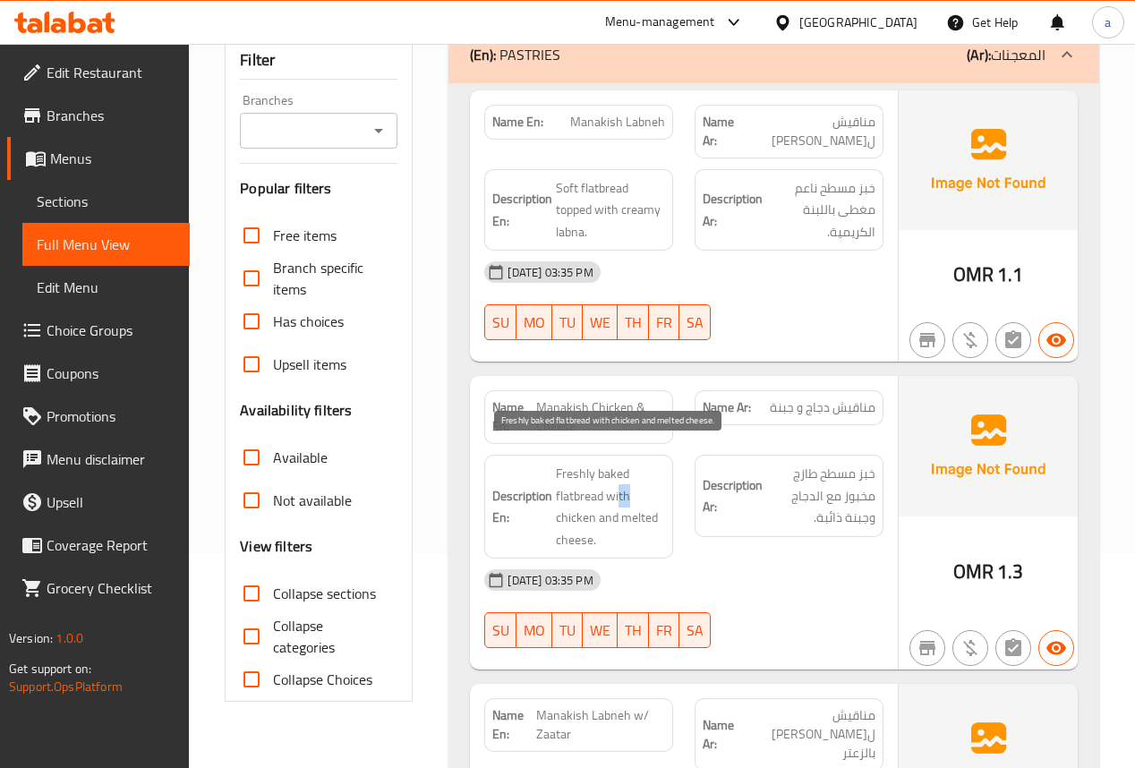
click at [640, 476] on span "Freshly baked flatbread with chicken and melted cheese." at bounding box center [610, 507] width 109 height 88
click at [628, 477] on span "Freshly baked flatbread with chicken and melted cheese." at bounding box center [610, 507] width 109 height 88
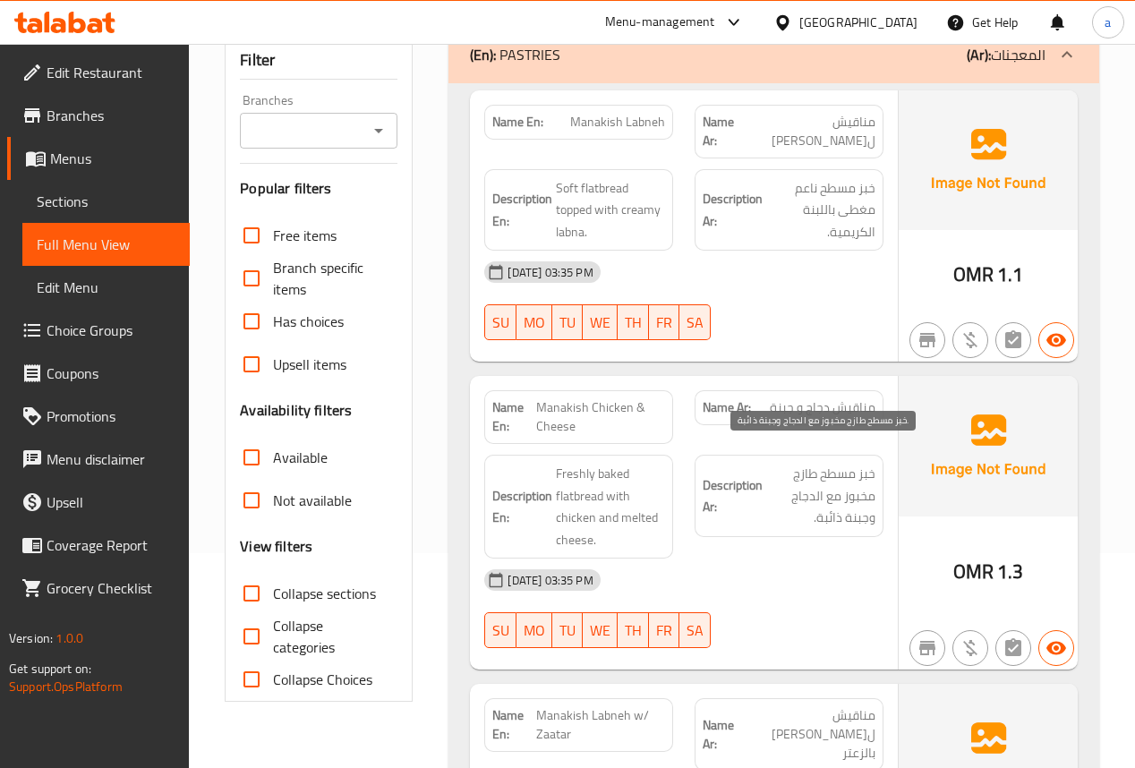
click at [817, 476] on span "خبز مسطح طازج مخبوز مع الدجاج وجبنة ذائبة." at bounding box center [820, 496] width 109 height 66
drag, startPoint x: 868, startPoint y: 475, endPoint x: 781, endPoint y: 499, distance: 90.1
click at [781, 499] on span "خبز مسطح طازج مخبوز مع الدجاج وجبنة ذائبة." at bounding box center [820, 496] width 109 height 66
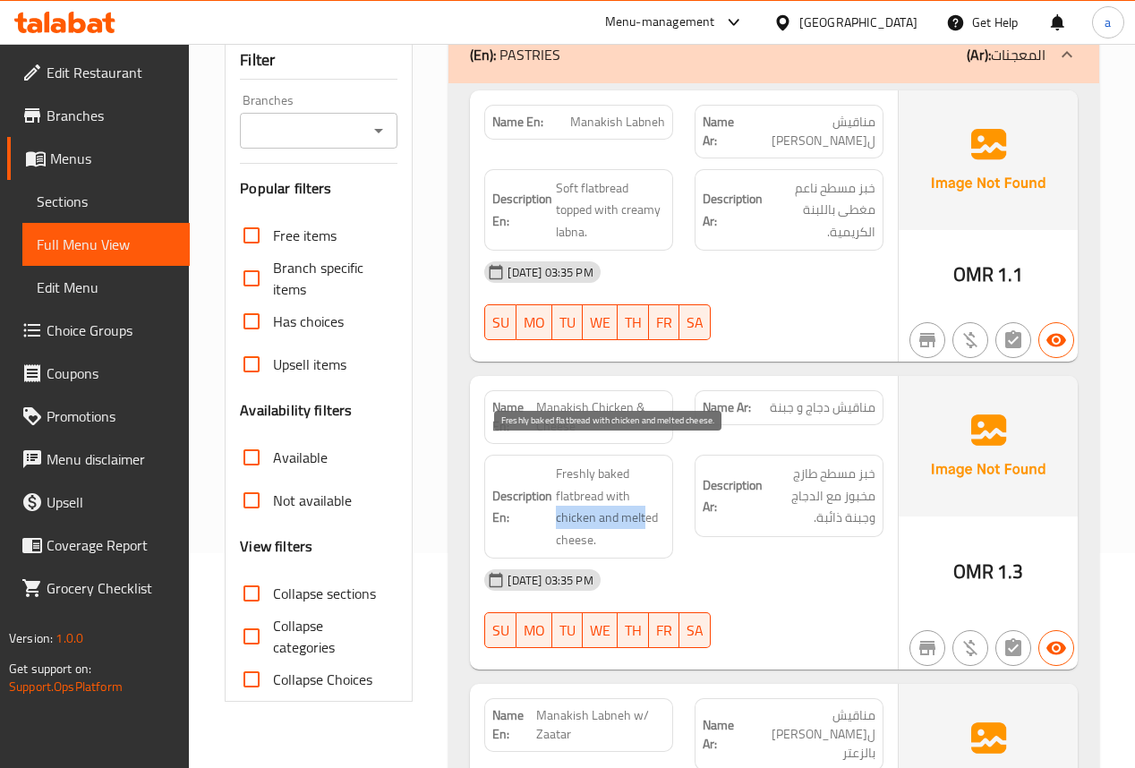
drag, startPoint x: 555, startPoint y: 494, endPoint x: 646, endPoint y: 493, distance: 90.4
click at [646, 493] on span "Freshly baked flatbread with chicken and melted cheese." at bounding box center [610, 507] width 109 height 88
click at [547, 398] on span "Manakish Chicken & Cheese" at bounding box center [600, 417] width 129 height 38
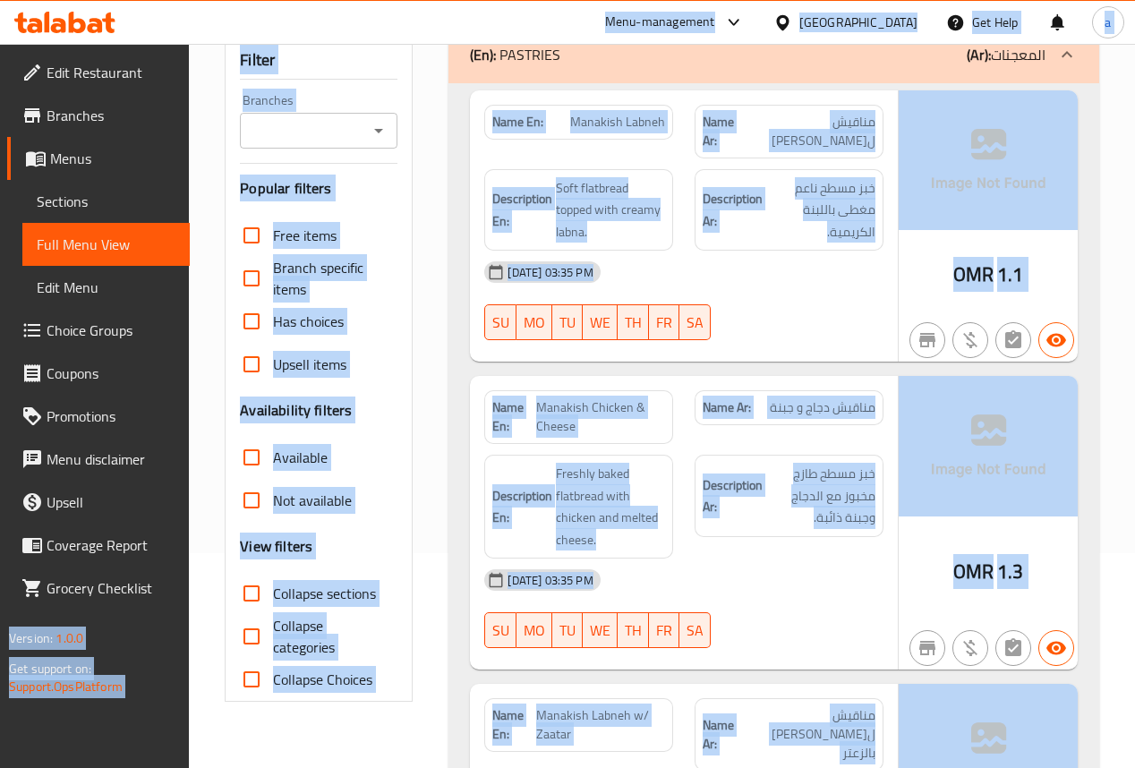
click at [596, 398] on span "Manakish Chicken & Cheese" at bounding box center [600, 417] width 129 height 38
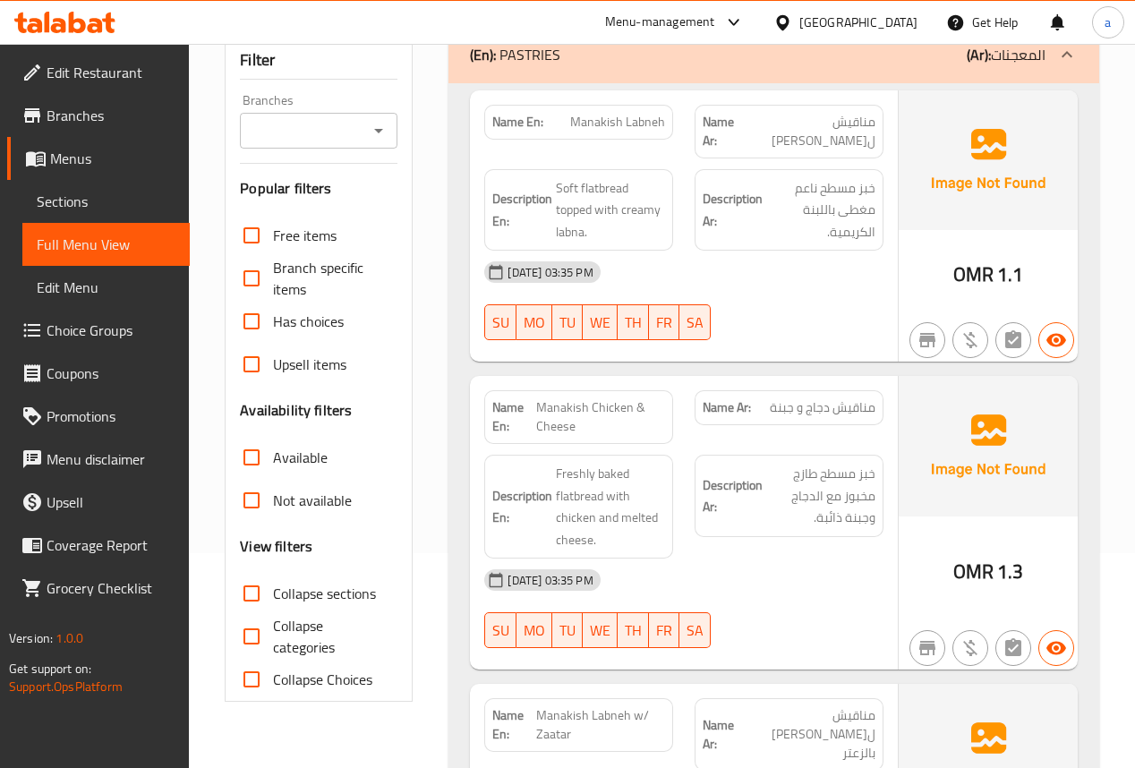
click at [566, 398] on span "Manakish Chicken & Cheese" at bounding box center [600, 417] width 129 height 38
drag, startPoint x: 538, startPoint y: 388, endPoint x: 623, endPoint y: 407, distance: 87.3
click at [623, 407] on span "Manakish Chicken & Cheese" at bounding box center [600, 417] width 129 height 38
copy span "Manakish Chicken & Cheese"
click at [102, 193] on span "Sections" at bounding box center [106, 201] width 139 height 21
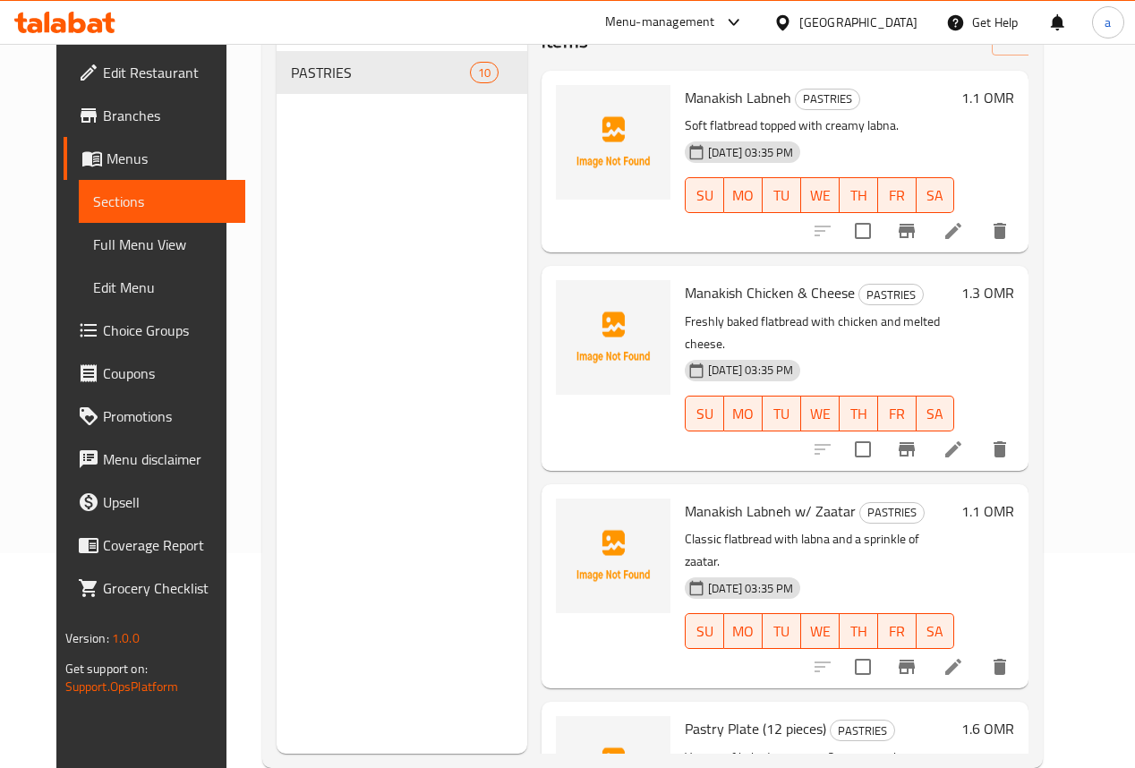
click at [378, 290] on div "Menu sections PASTRIES 10" at bounding box center [402, 370] width 251 height 768
click at [964, 439] on icon at bounding box center [953, 449] width 21 height 21
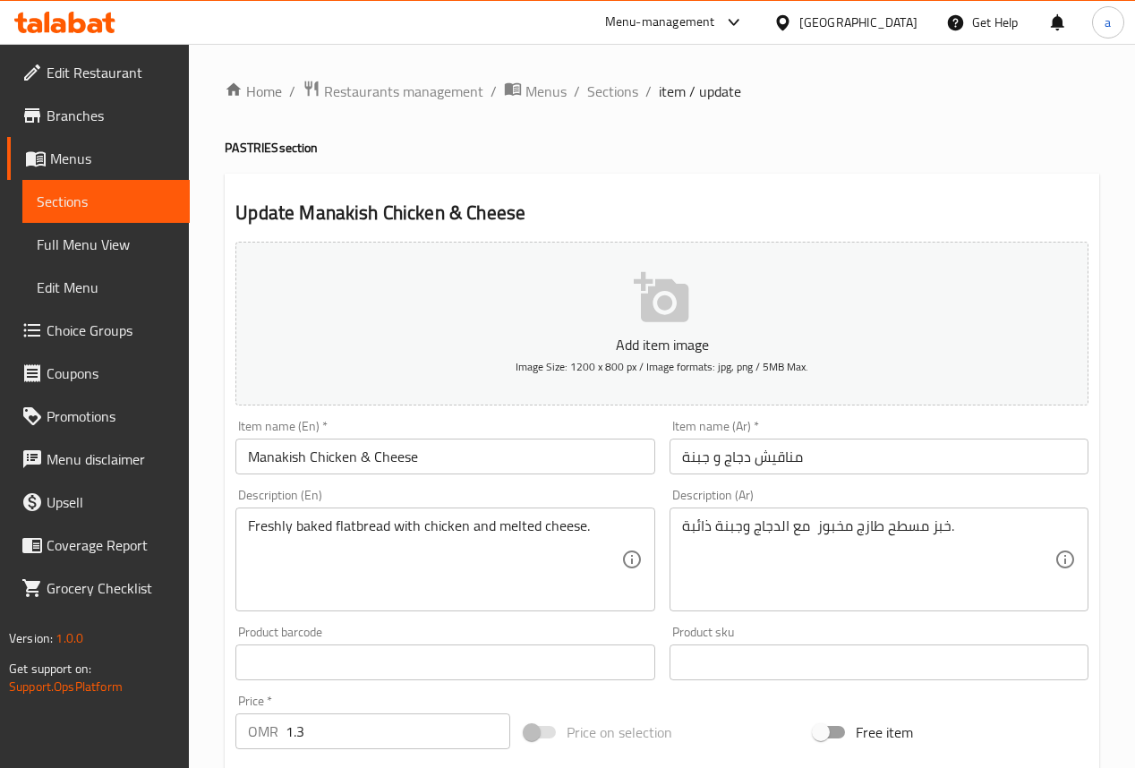
click at [833, 531] on textarea "خبز مسطح طازج مخبوز مع الدجاج وجبنة ذائبة." at bounding box center [868, 559] width 372 height 85
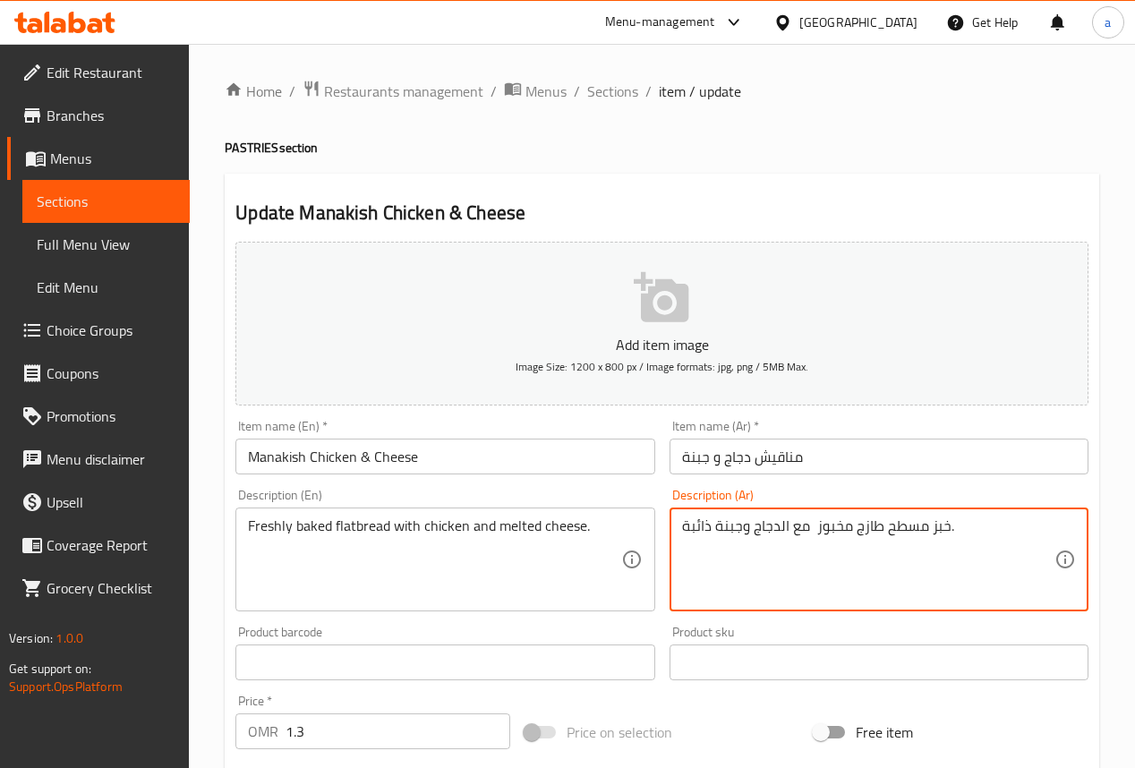
click at [809, 541] on textarea "خبز مسطح طازج مخبوز مع الدجاج وجبنة ذائبة." at bounding box center [868, 559] width 372 height 85
click at [809, 538] on textarea "خبز مسطح طازج مخبوز مع الدجاج وجبنة ذائبة." at bounding box center [868, 559] width 372 height 85
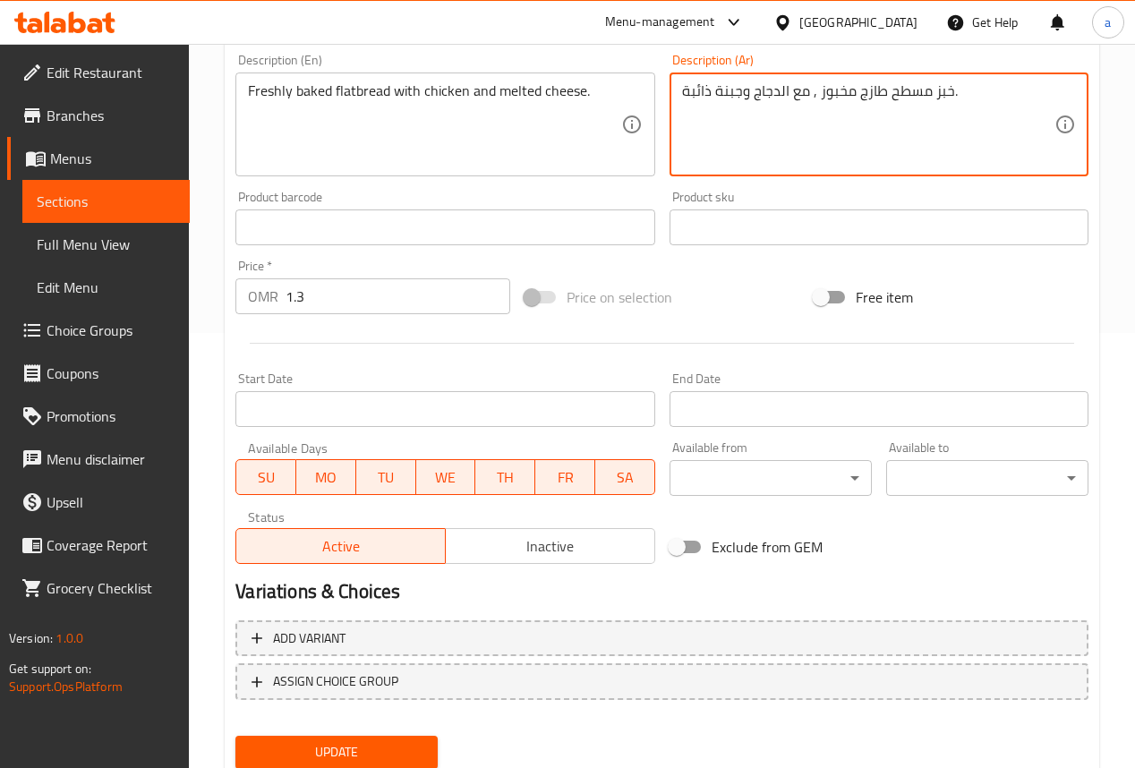
scroll to position [496, 0]
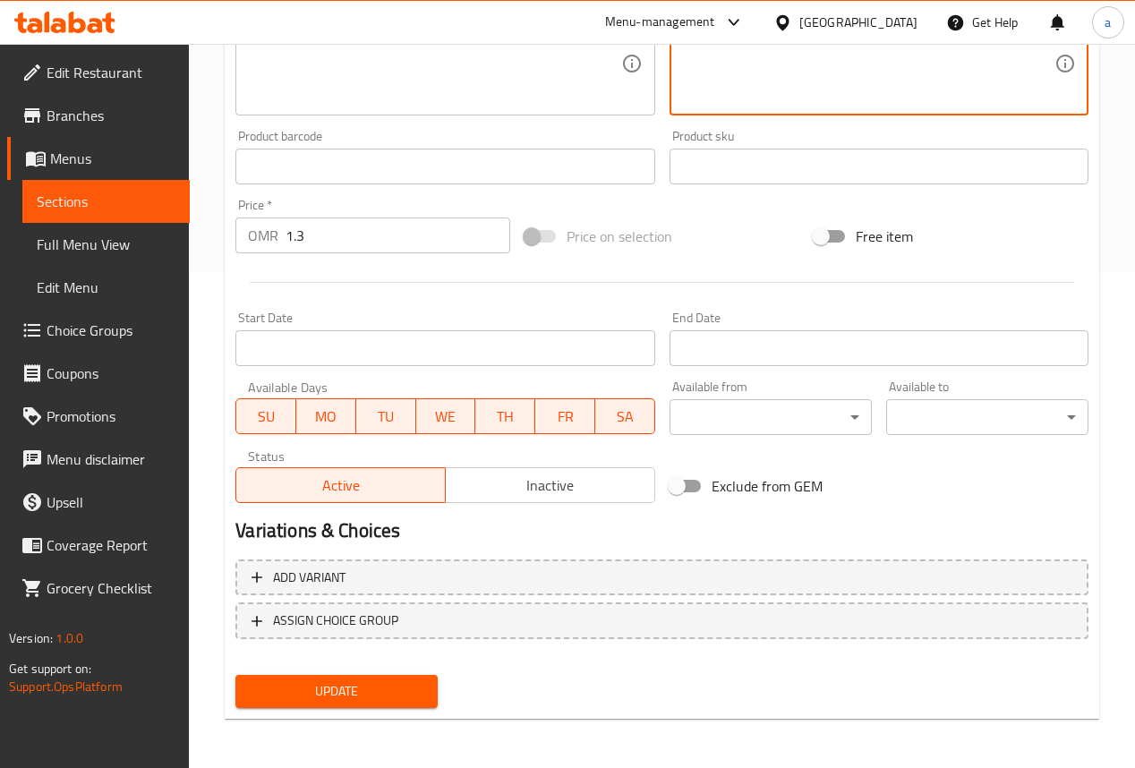
type textarea "خبز مسطح طازج مخبوز , مع الدجاج وجبنة ذائبة."
click at [380, 688] on span "Update" at bounding box center [337, 691] width 174 height 22
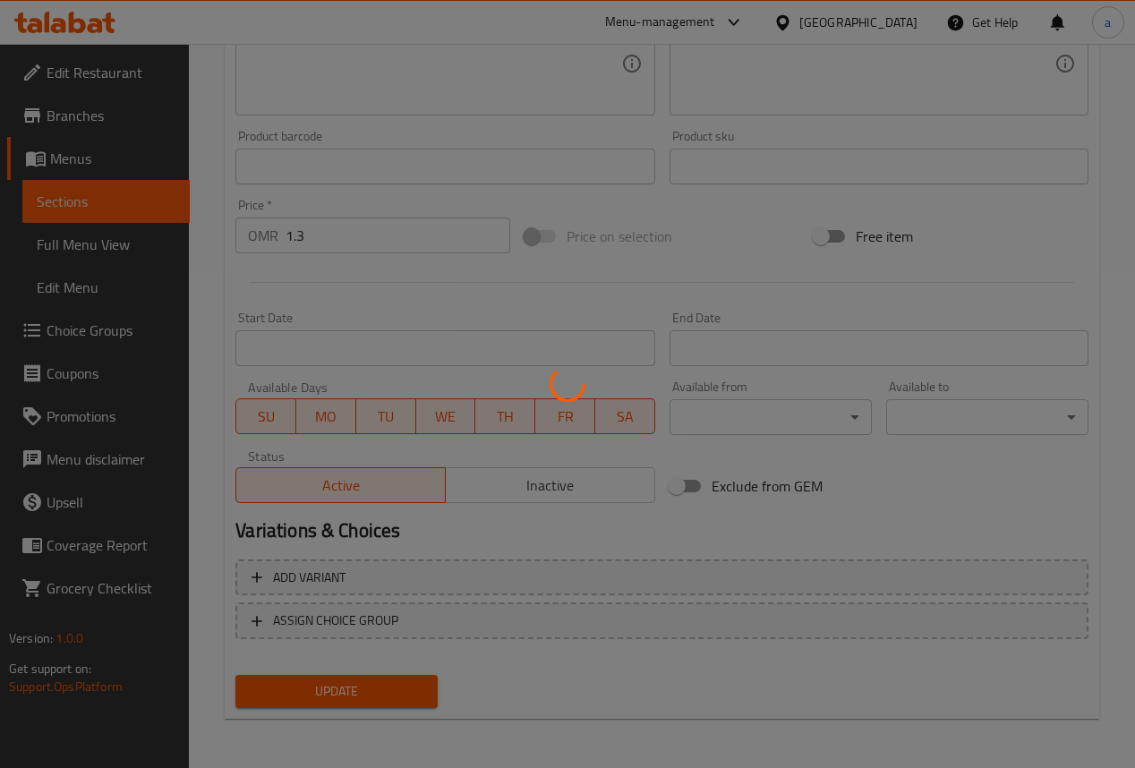
scroll to position [138, 0]
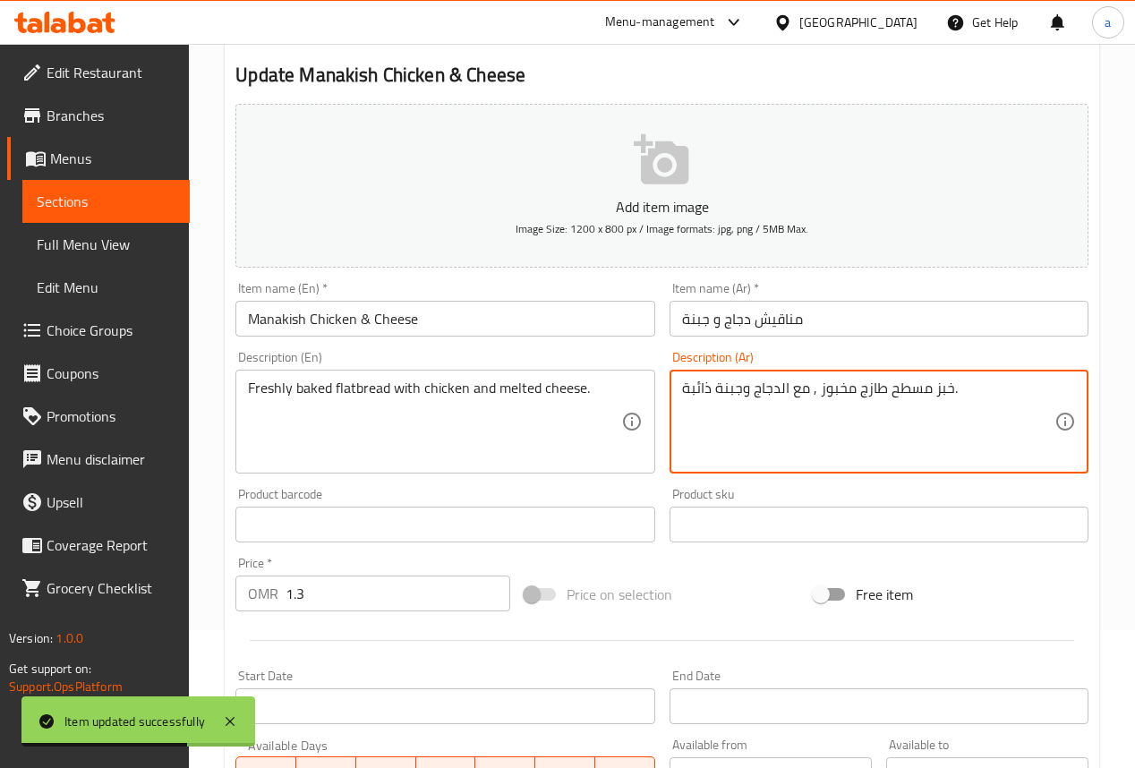
drag, startPoint x: 999, startPoint y: 381, endPoint x: 732, endPoint y: 406, distance: 267.9
click at [732, 406] on textarea "خبز مسطح طازج مخبوز , مع الدجاج وجبنة ذائبة." at bounding box center [868, 422] width 372 height 85
click at [740, 404] on textarea "خبز مسطح طازج مخبوز , مع الدجاج وجبنة ذائبة." at bounding box center [868, 422] width 372 height 85
click at [740, 403] on textarea "خبز مسطح طازج مخبوز , مع الدجاج وجبنة ذائبة." at bounding box center [868, 422] width 372 height 85
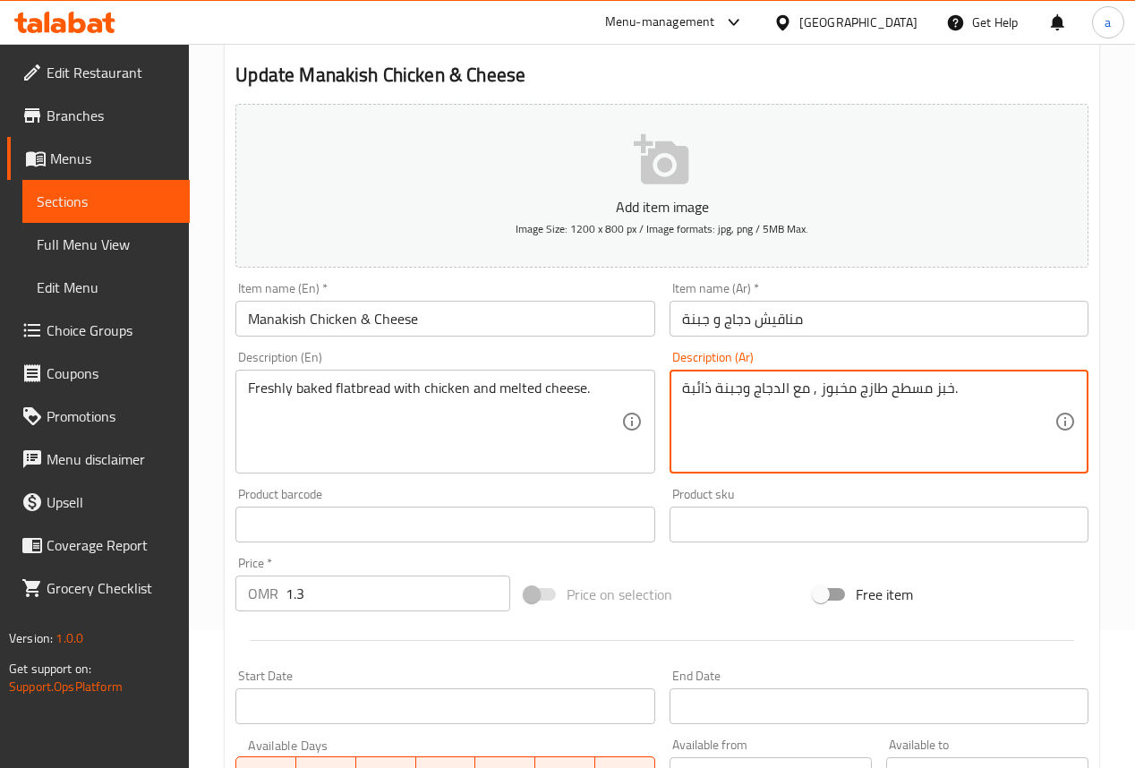
click at [735, 430] on textarea "خبز مسطح طازج مخبوز , مع الدجاج وجبنة ذائبة." at bounding box center [868, 422] width 372 height 85
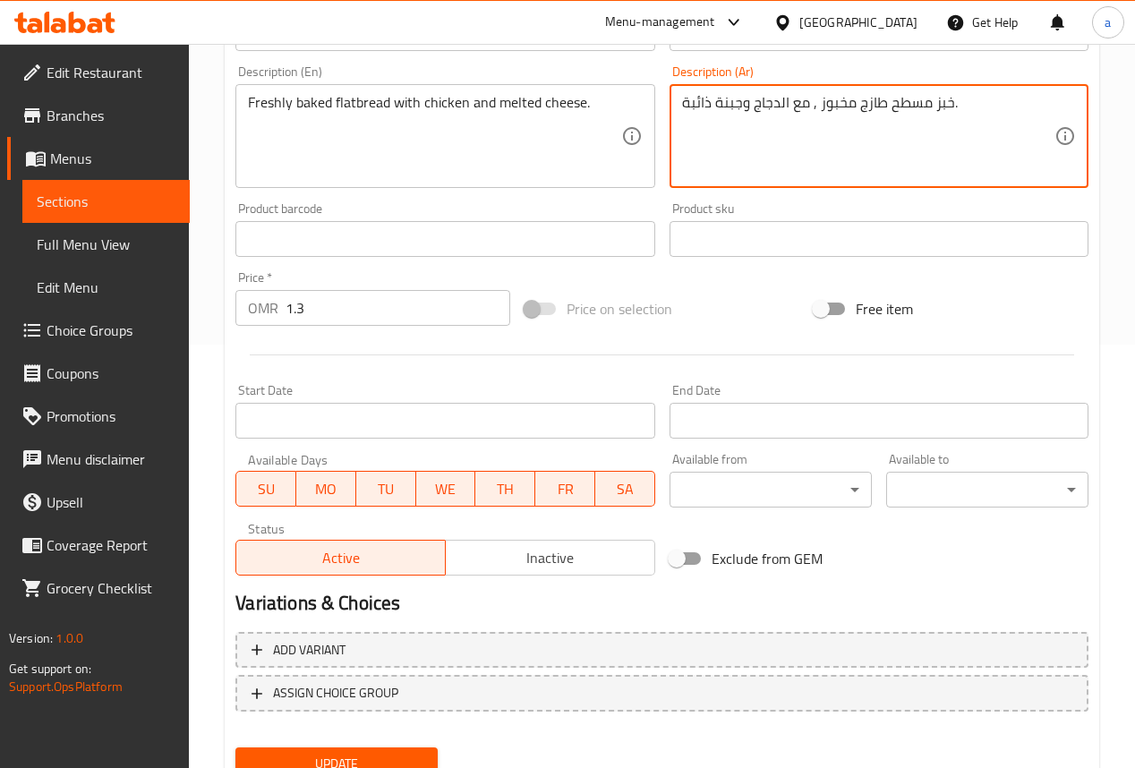
scroll to position [496, 0]
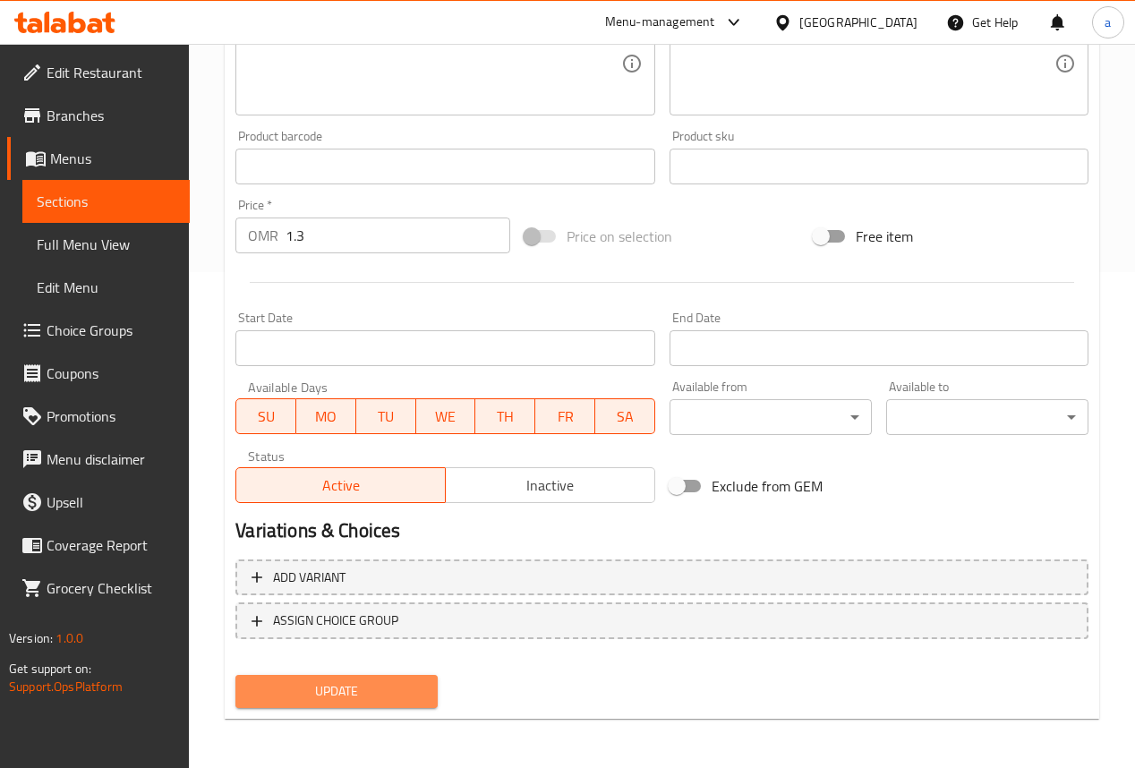
click at [393, 692] on span "Update" at bounding box center [337, 691] width 174 height 22
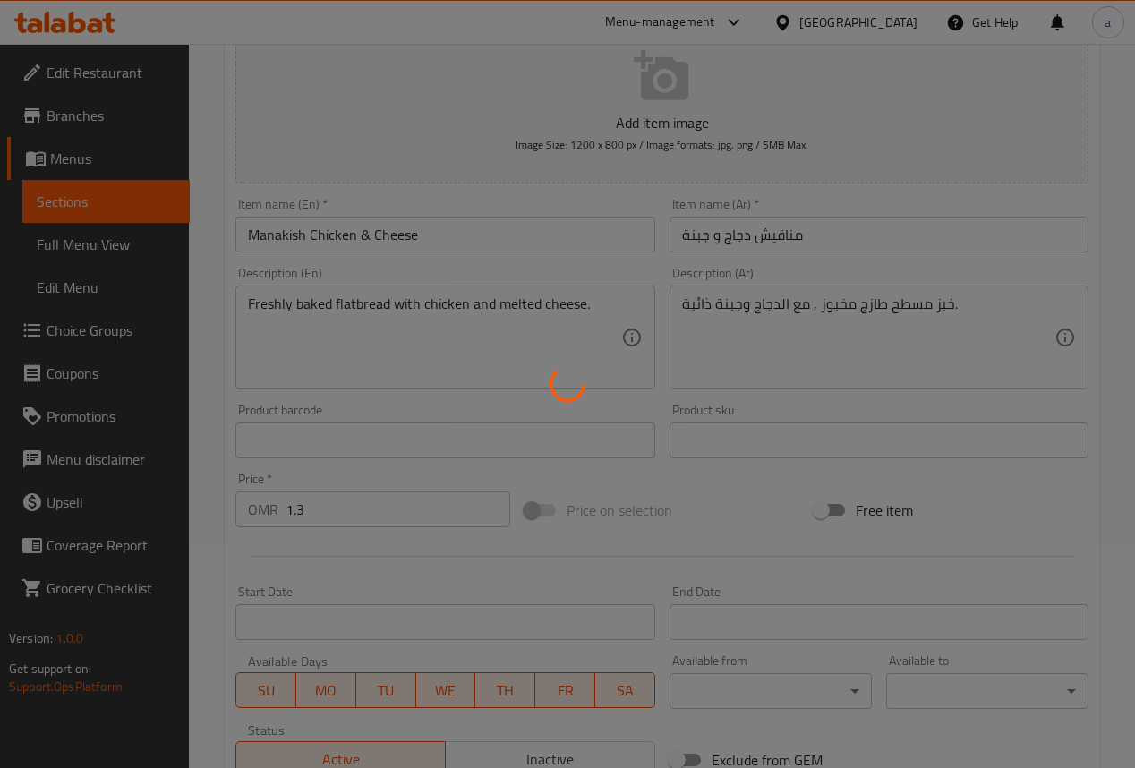
scroll to position [0, 0]
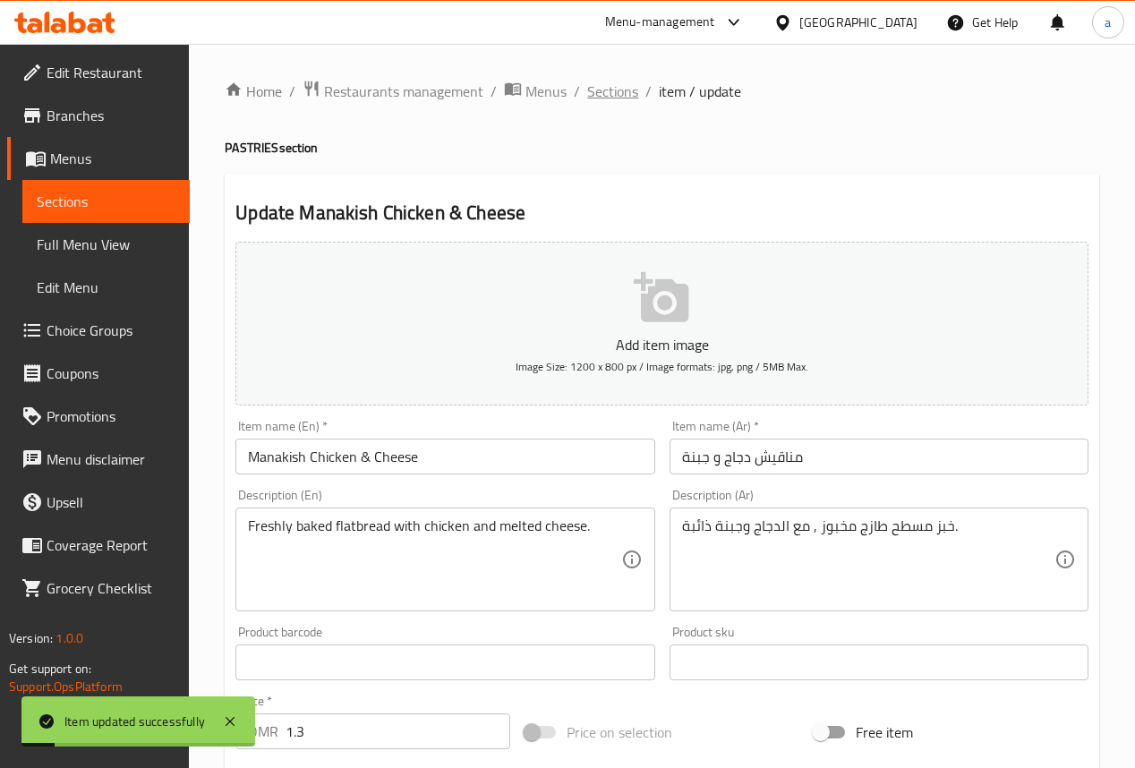
click at [590, 93] on span "Sections" at bounding box center [612, 91] width 51 height 21
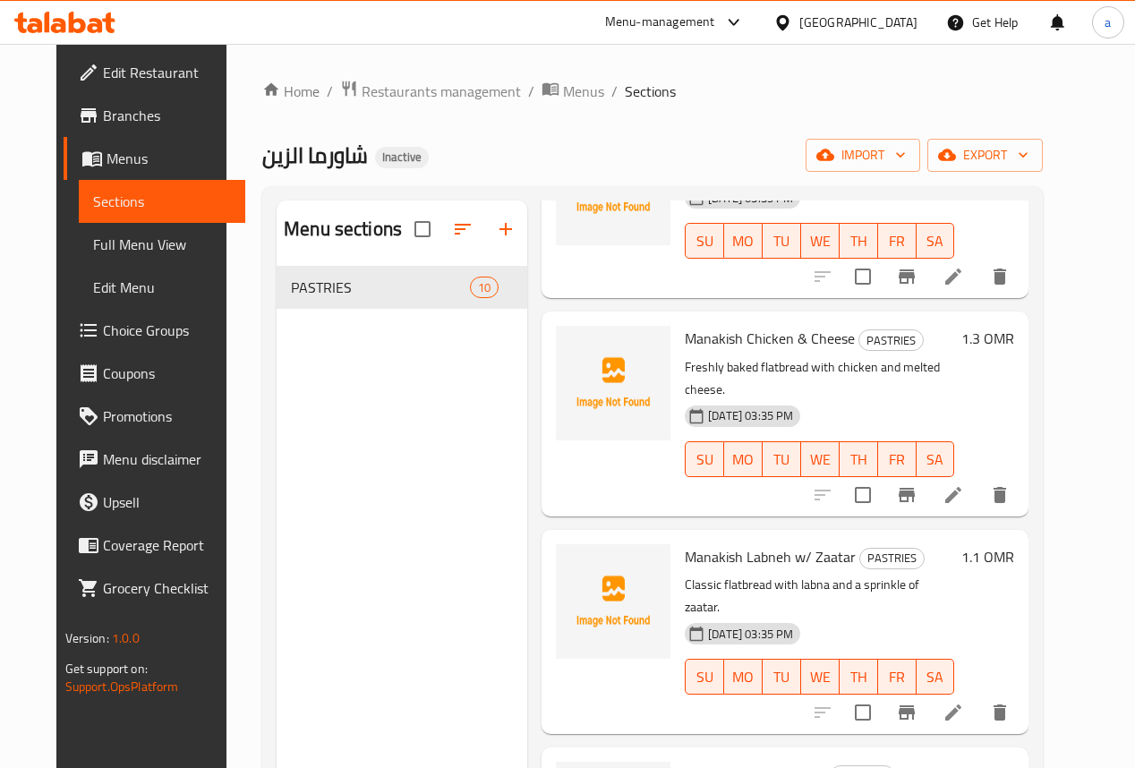
scroll to position [215, 0]
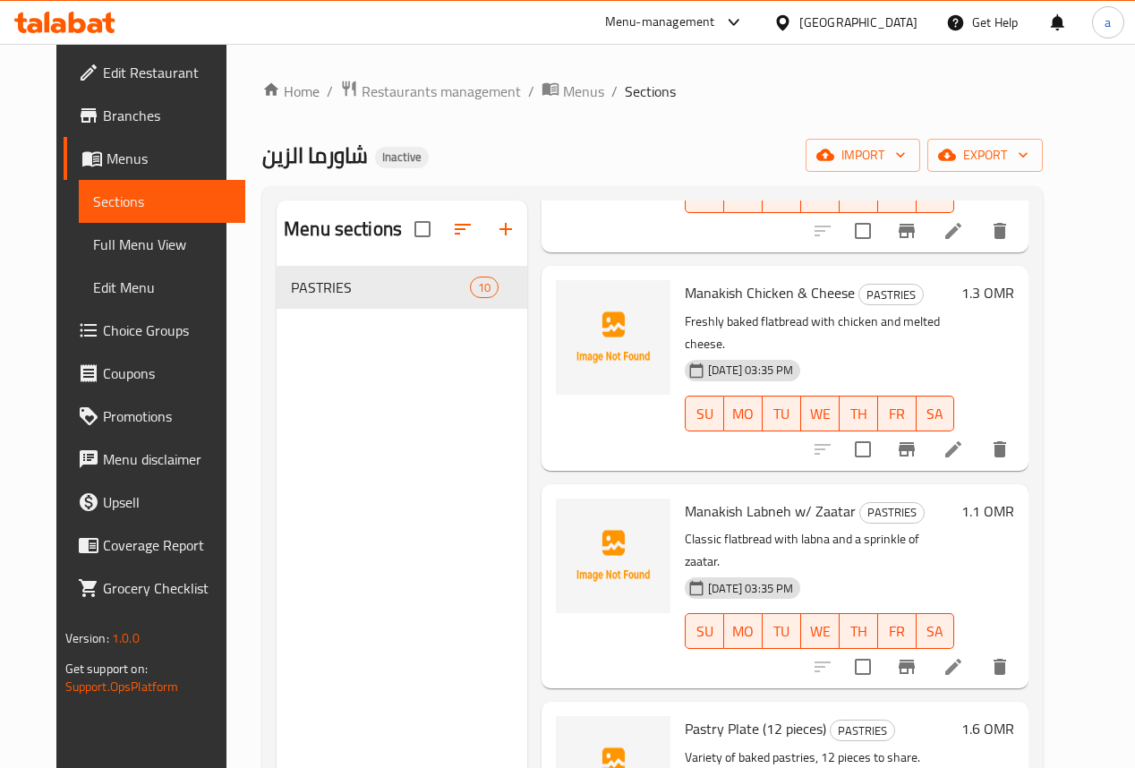
click at [95, 253] on span "Full Menu View" at bounding box center [162, 244] width 139 height 21
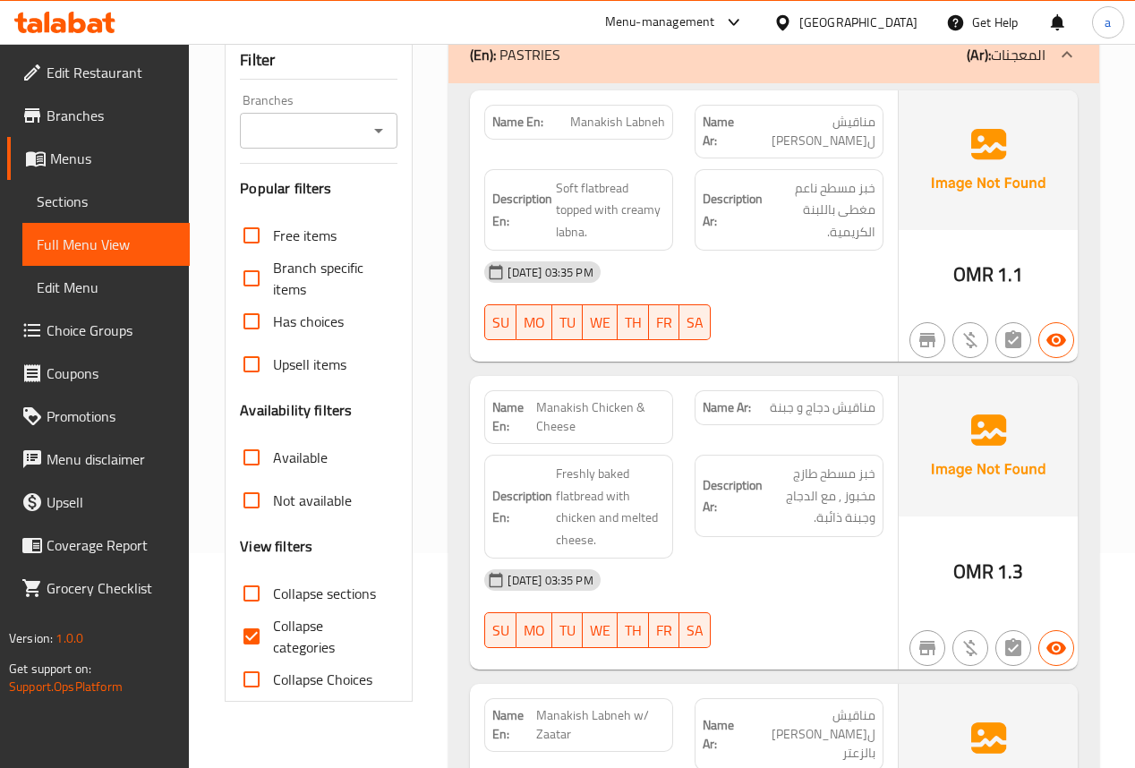
scroll to position [286, 0]
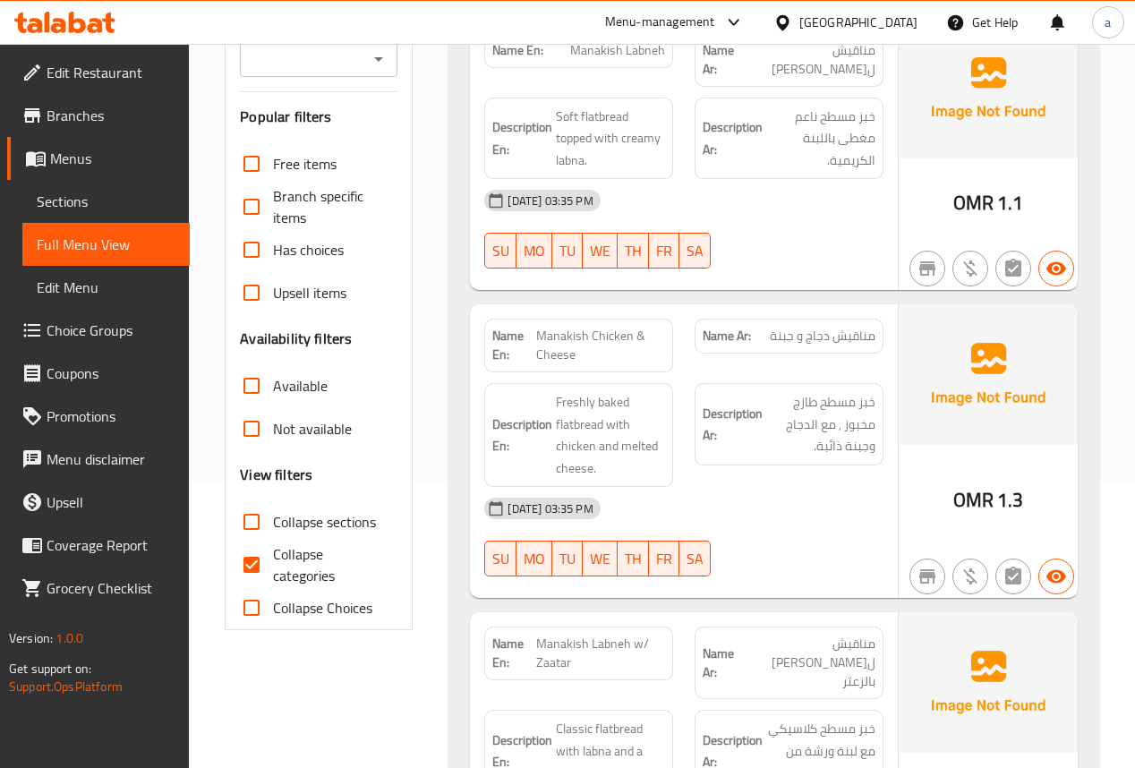
click at [258, 569] on input "Collapse categories" at bounding box center [251, 564] width 43 height 43
checkbox input "false"
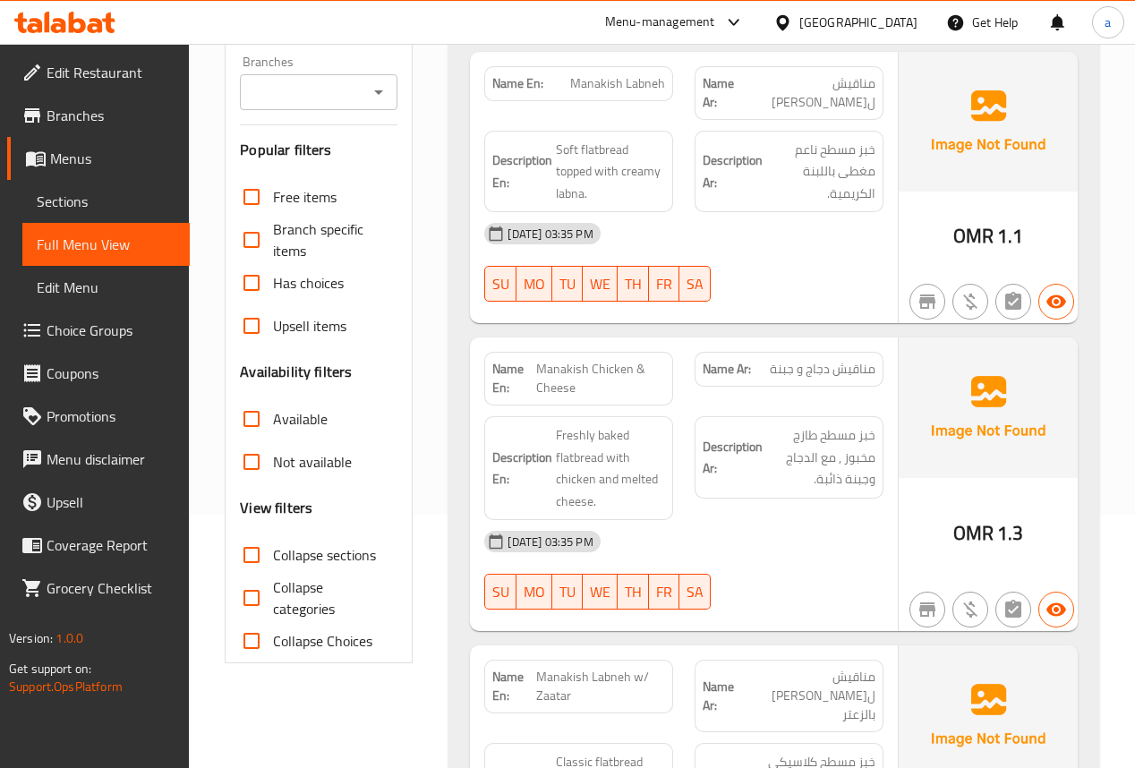
scroll to position [215, 0]
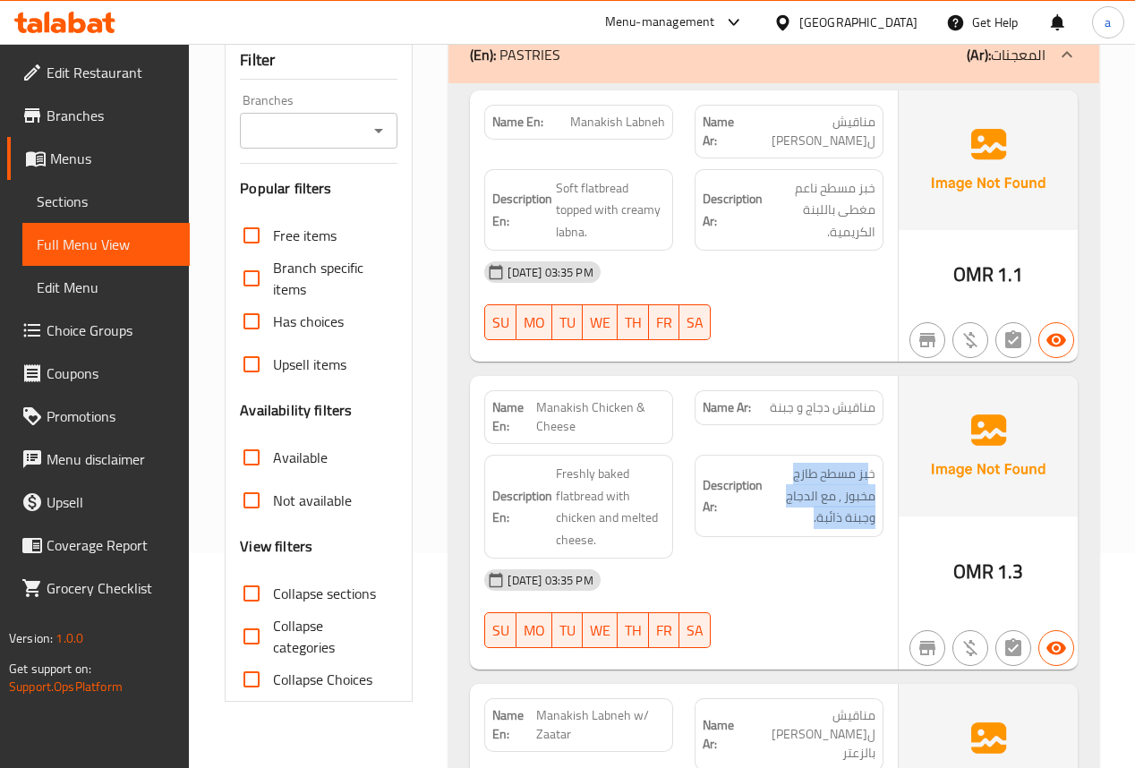
drag, startPoint x: 867, startPoint y: 459, endPoint x: 791, endPoint y: 515, distance: 93.5
click at [791, 515] on div "Description Ar: خبز مسطح طازج مخبوز , مع الدجاج وجبنة ذائبة." at bounding box center [789, 496] width 189 height 82
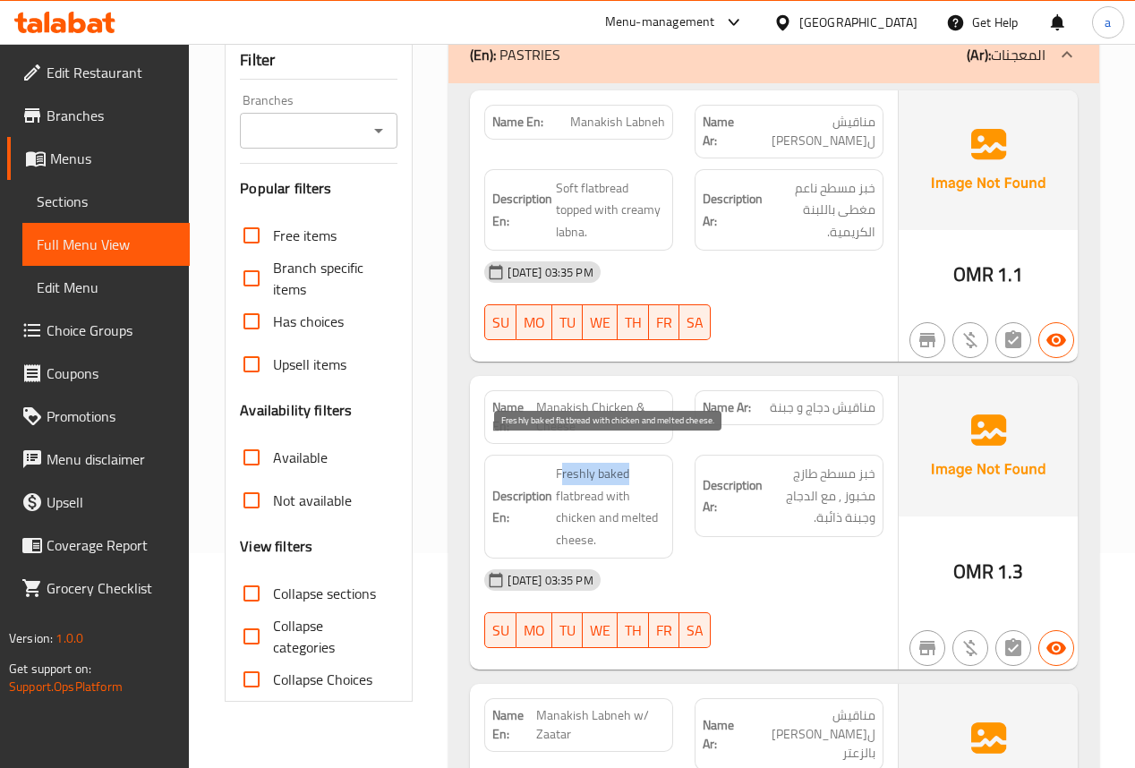
drag, startPoint x: 559, startPoint y: 453, endPoint x: 663, endPoint y: 451, distance: 104.8
click at [651, 463] on span "Freshly baked flatbread with chicken and melted cheese." at bounding box center [610, 507] width 109 height 88
click at [643, 466] on span "Freshly baked flatbread with chicken and melted cheese." at bounding box center [610, 507] width 109 height 88
drag, startPoint x: 560, startPoint y: 472, endPoint x: 645, endPoint y: 523, distance: 99.2
click at [645, 523] on span "Freshly baked flatbread with chicken and melted cheese." at bounding box center [610, 507] width 109 height 88
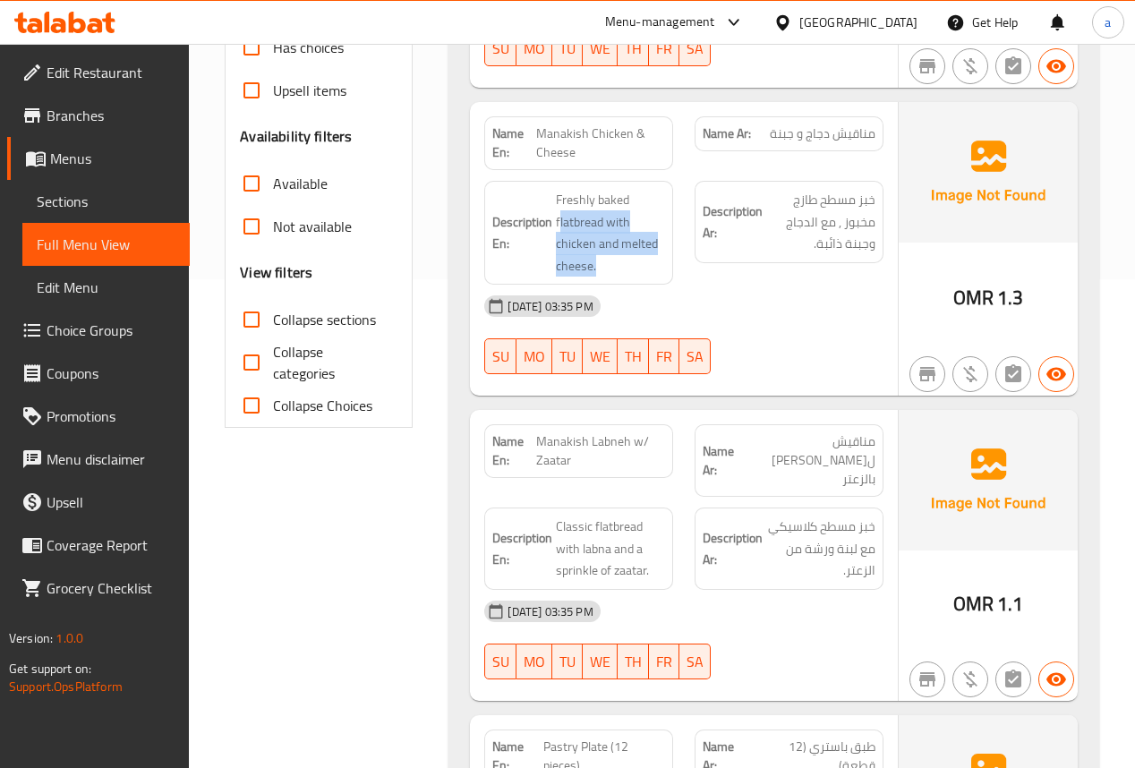
scroll to position [501, 0]
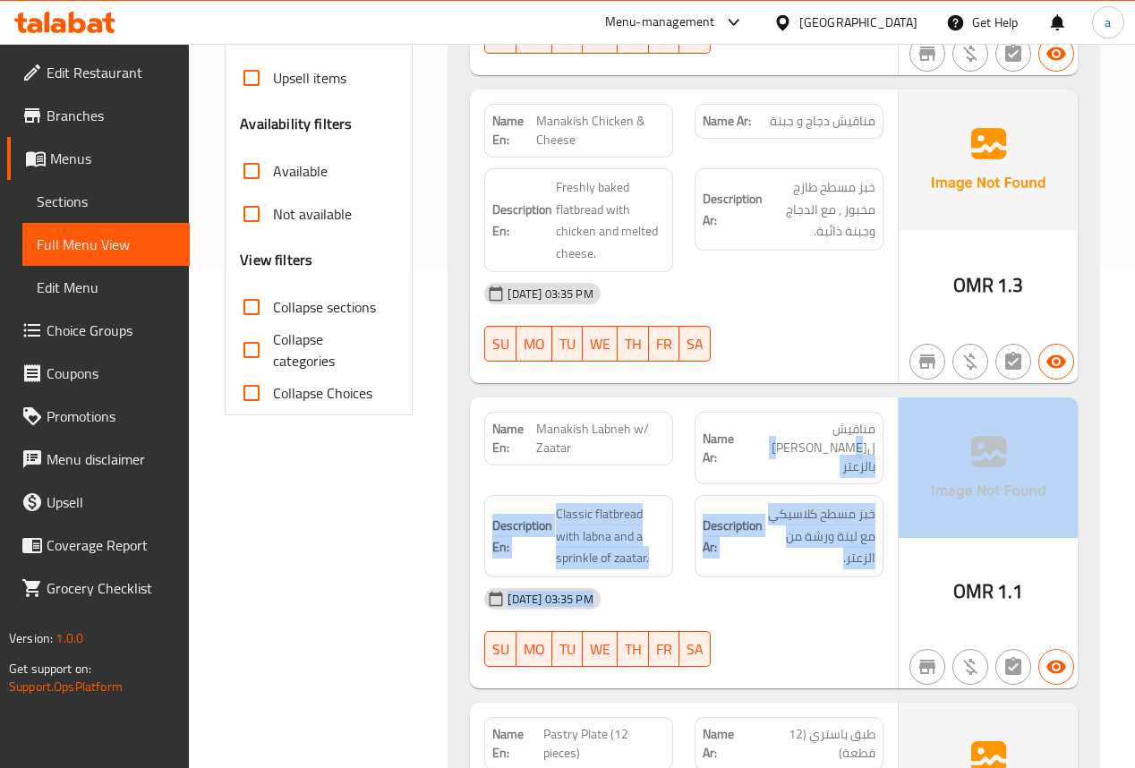
drag, startPoint x: 768, startPoint y: 415, endPoint x: 906, endPoint y: 412, distance: 137.9
click at [906, 412] on div "Name En: [PERSON_NAME] w/ Zaatar Name Ar: مناقيش لبنه بالزعتر Description En: C…" at bounding box center [773, 543] width 607 height 291
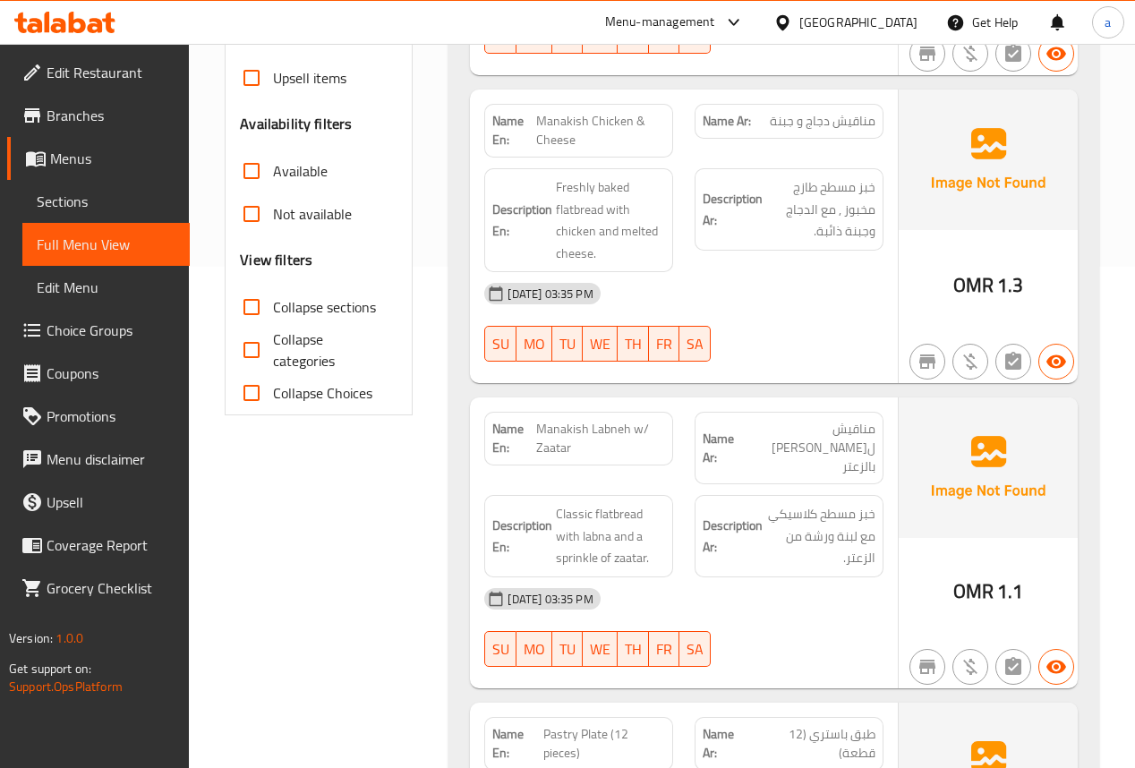
click at [634, 422] on span "Manakish Labneh w/ Zaatar" at bounding box center [600, 439] width 129 height 38
drag, startPoint x: 620, startPoint y: 423, endPoint x: 539, endPoint y: 409, distance: 81.7
click at [539, 420] on span "Manakish Labneh w/ Zaatar" at bounding box center [600, 439] width 129 height 38
drag, startPoint x: 813, startPoint y: 517, endPoint x: 874, endPoint y: 462, distance: 81.8
click at [874, 495] on div "Description Ar: خبز مسطح كلاسيكي مع لبنة ورشة من الزعتر." at bounding box center [789, 536] width 189 height 82
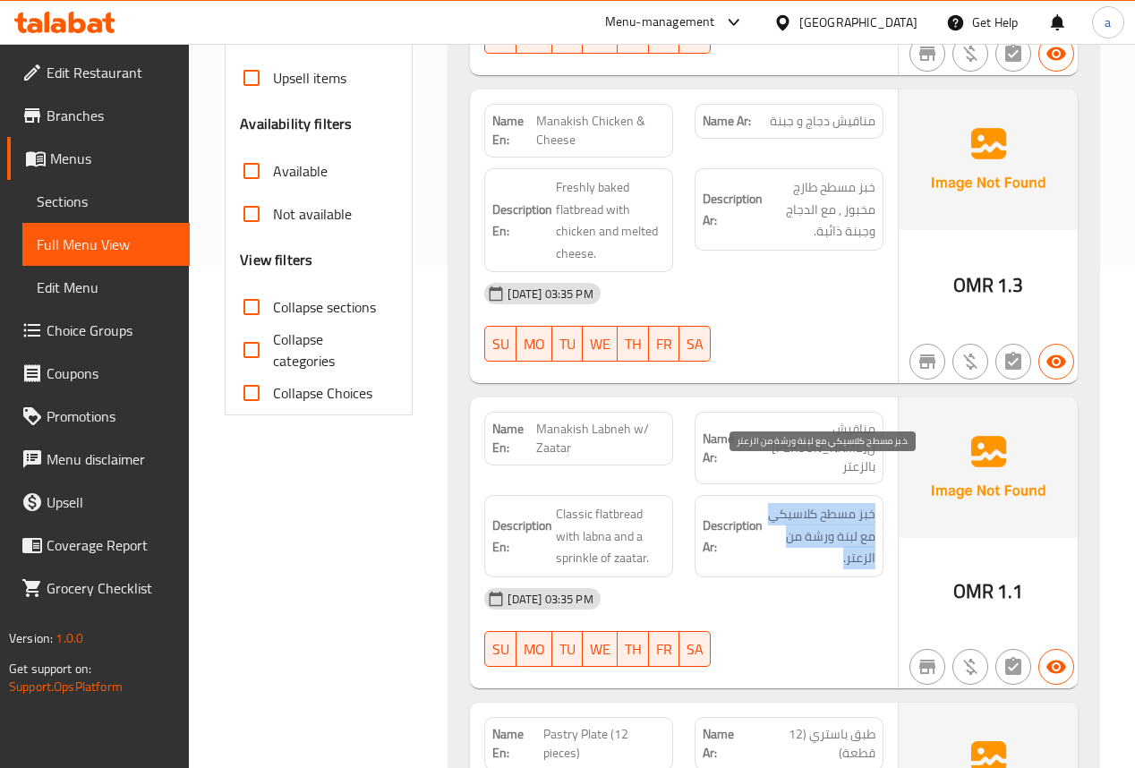
click at [813, 503] on span "خبز مسطح كلاسيكي مع لبنة ورشة من الزعتر." at bounding box center [820, 536] width 109 height 66
drag, startPoint x: 839, startPoint y: 519, endPoint x: 876, endPoint y: 470, distance: 62.0
click at [876, 495] on div "Description Ar: خبز مسطح كلاسيكي مع لبنة ورشة من الزعتر." at bounding box center [789, 536] width 189 height 82
click at [838, 526] on span "خبز مسطح كلاسيكي مع لبنة ورشة من الزعتر." at bounding box center [820, 536] width 109 height 66
drag, startPoint x: 838, startPoint y: 526, endPoint x: 870, endPoint y: 498, distance: 43.1
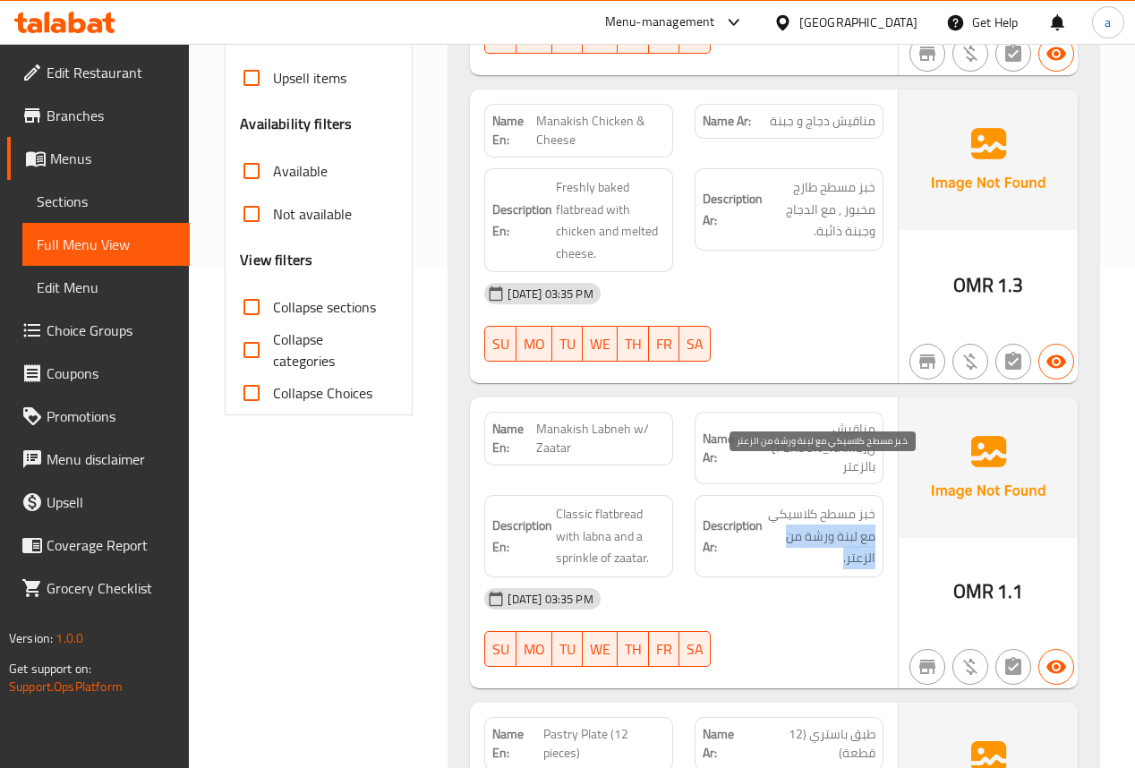
click at [870, 503] on span "خبز مسطح كلاسيكي مع لبنة ورشة من الزعتر." at bounding box center [820, 536] width 109 height 66
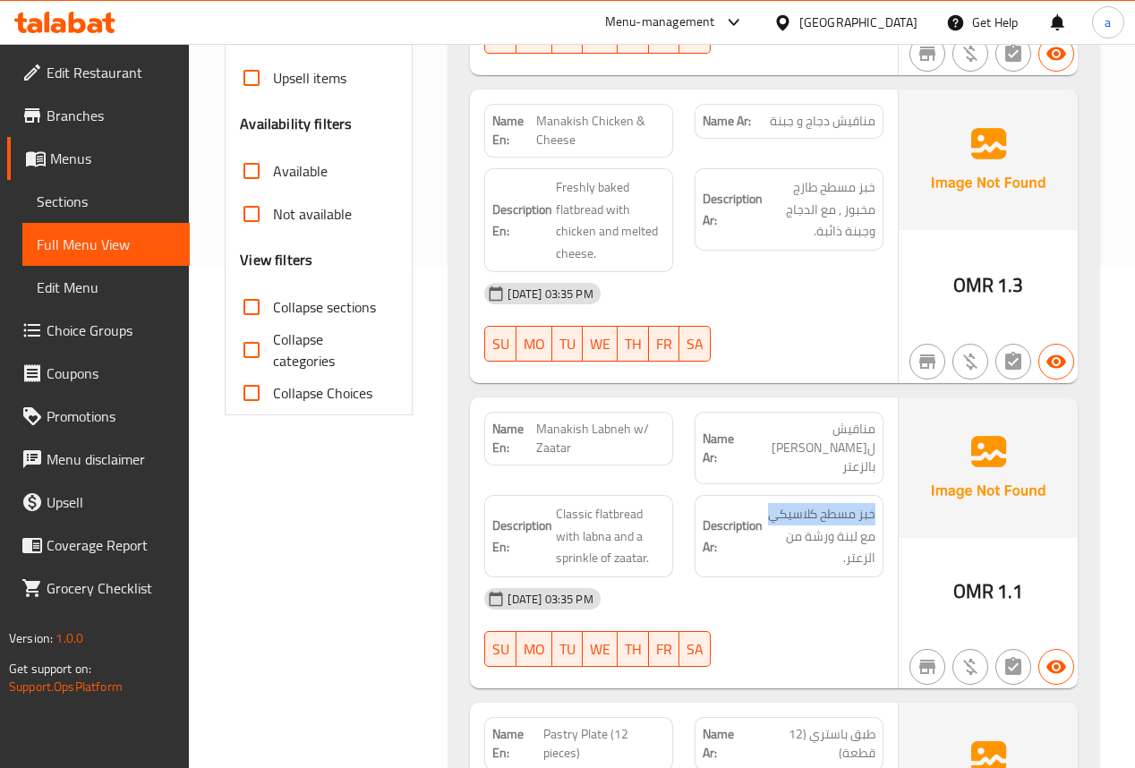
drag, startPoint x: 813, startPoint y: 479, endPoint x: 885, endPoint y: 483, distance: 71.7
click at [885, 484] on div "Description Ar: خبز مسطح كلاسيكي مع لبنة ورشة من الزعتر." at bounding box center [789, 536] width 210 height 104
drag, startPoint x: 830, startPoint y: 515, endPoint x: 874, endPoint y: 476, distance: 58.4
click at [874, 503] on span "خبز مسطح كلاسيكي مع لبنة ورشة من الزعتر." at bounding box center [820, 536] width 109 height 66
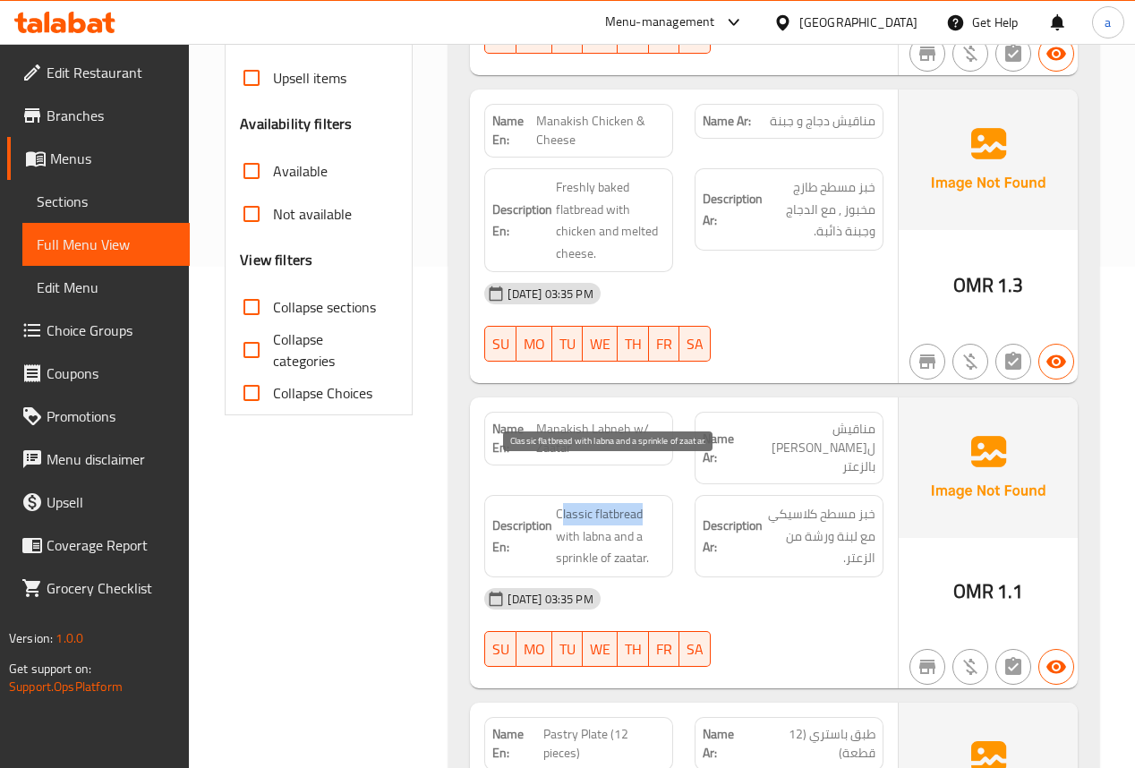
drag, startPoint x: 562, startPoint y: 475, endPoint x: 647, endPoint y: 473, distance: 85.1
click at [647, 503] on span "Classic flatbread with labna and a sprinkle of zaatar." at bounding box center [610, 536] width 109 height 66
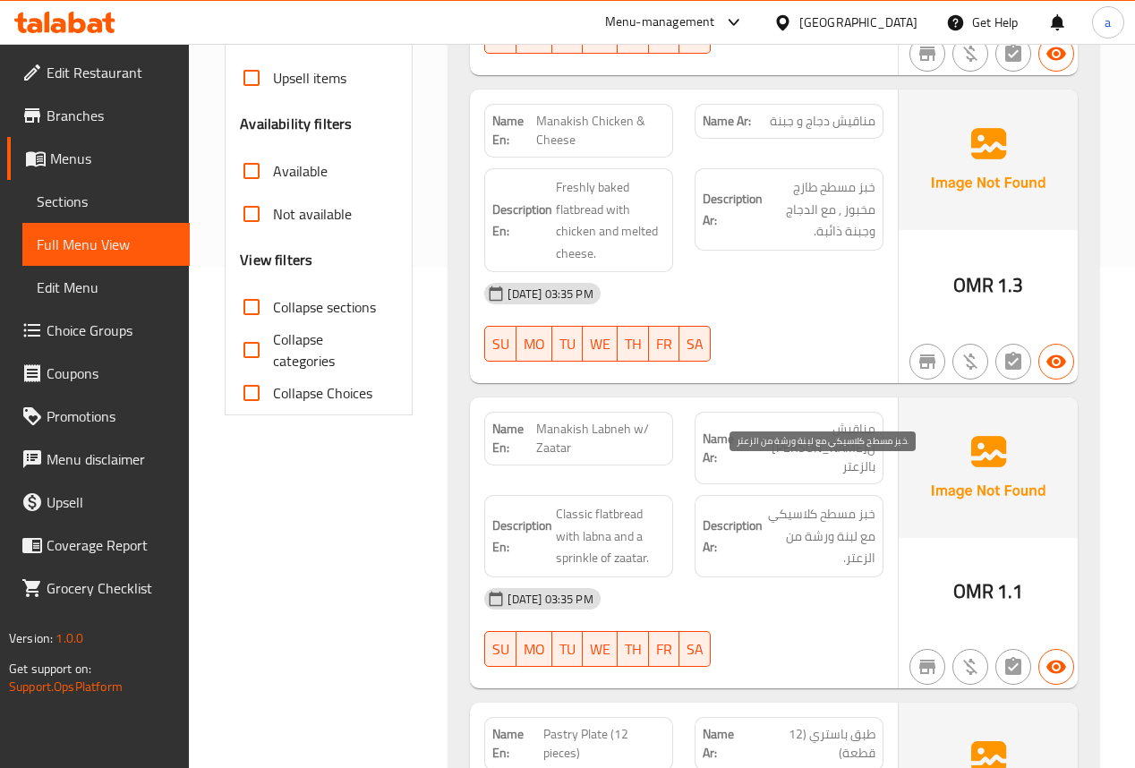
drag, startPoint x: 873, startPoint y: 498, endPoint x: 770, endPoint y: 483, distance: 104.0
click at [770, 503] on span "خبز مسطح كلاسيكي مع لبنة ورشة من الزعتر." at bounding box center [820, 536] width 109 height 66
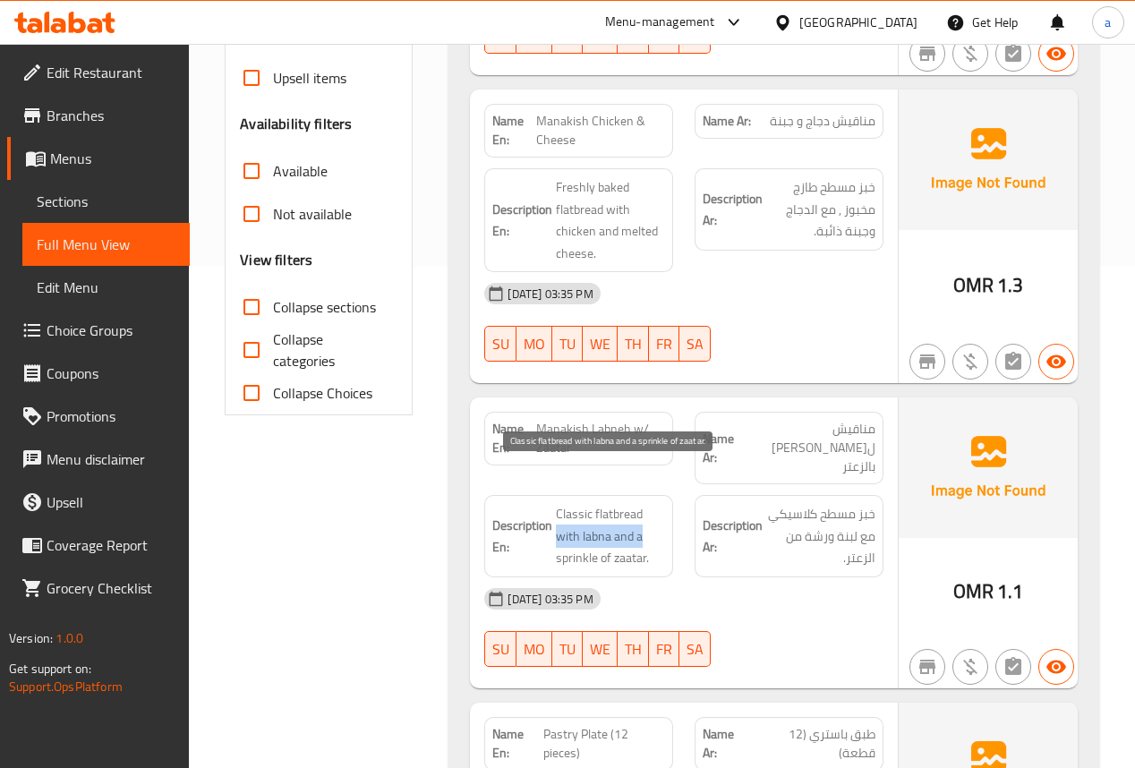
drag, startPoint x: 556, startPoint y: 504, endPoint x: 643, endPoint y: 500, distance: 87.0
click at [643, 503] on span "Classic flatbread with labna and a sprinkle of zaatar." at bounding box center [610, 536] width 109 height 66
drag, startPoint x: 616, startPoint y: 518, endPoint x: 670, endPoint y: 519, distance: 53.7
click at [668, 519] on div "Description En: Classic flatbread with labna and a sprinkle of zaatar." at bounding box center [578, 536] width 189 height 82
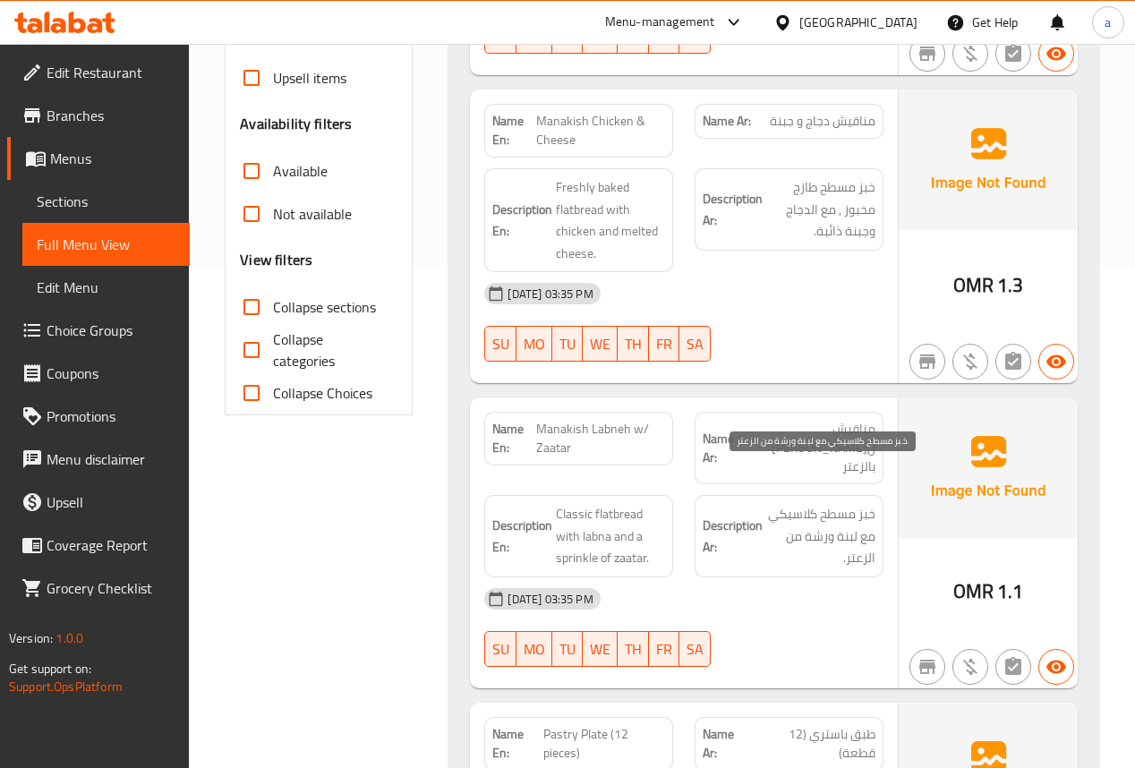
click at [831, 522] on span "خبز مسطح كلاسيكي مع لبنة ورشة من الزعتر." at bounding box center [820, 536] width 109 height 66
drag, startPoint x: 873, startPoint y: 498, endPoint x: 774, endPoint y: 512, distance: 100.4
click at [774, 512] on span "خبز مسطح كلاسيكي مع لبنة ورشة من الزعتر." at bounding box center [820, 536] width 109 height 66
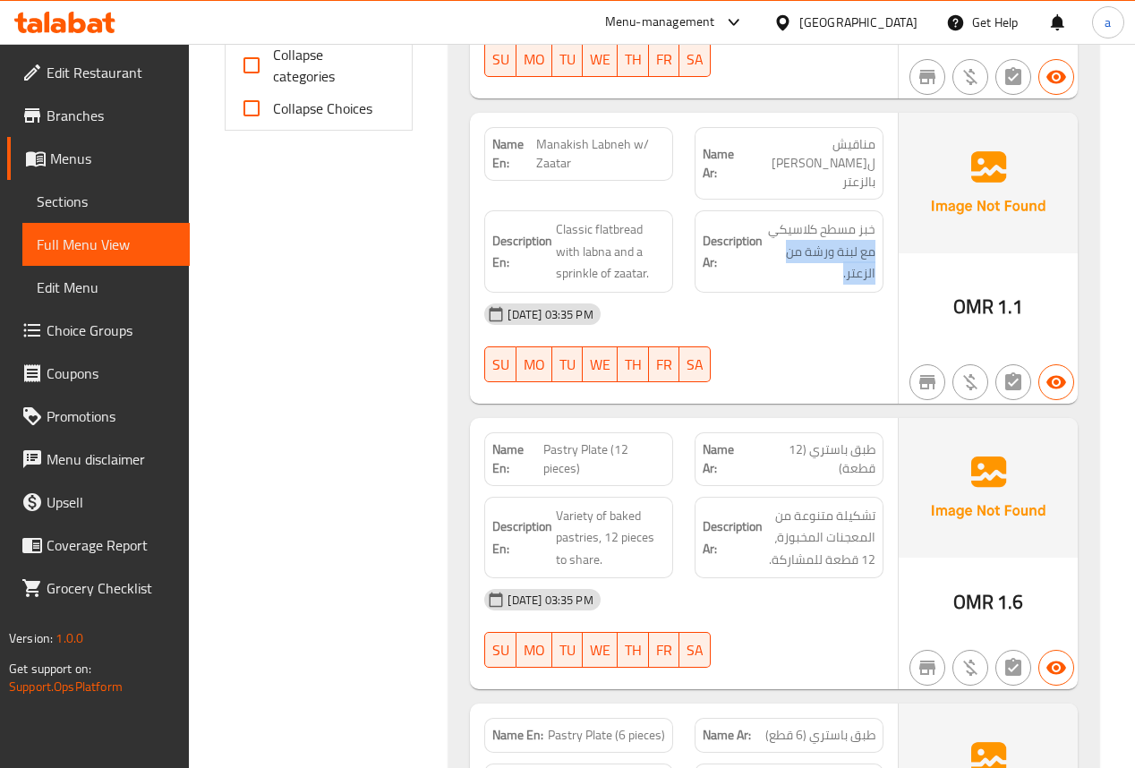
scroll to position [788, 0]
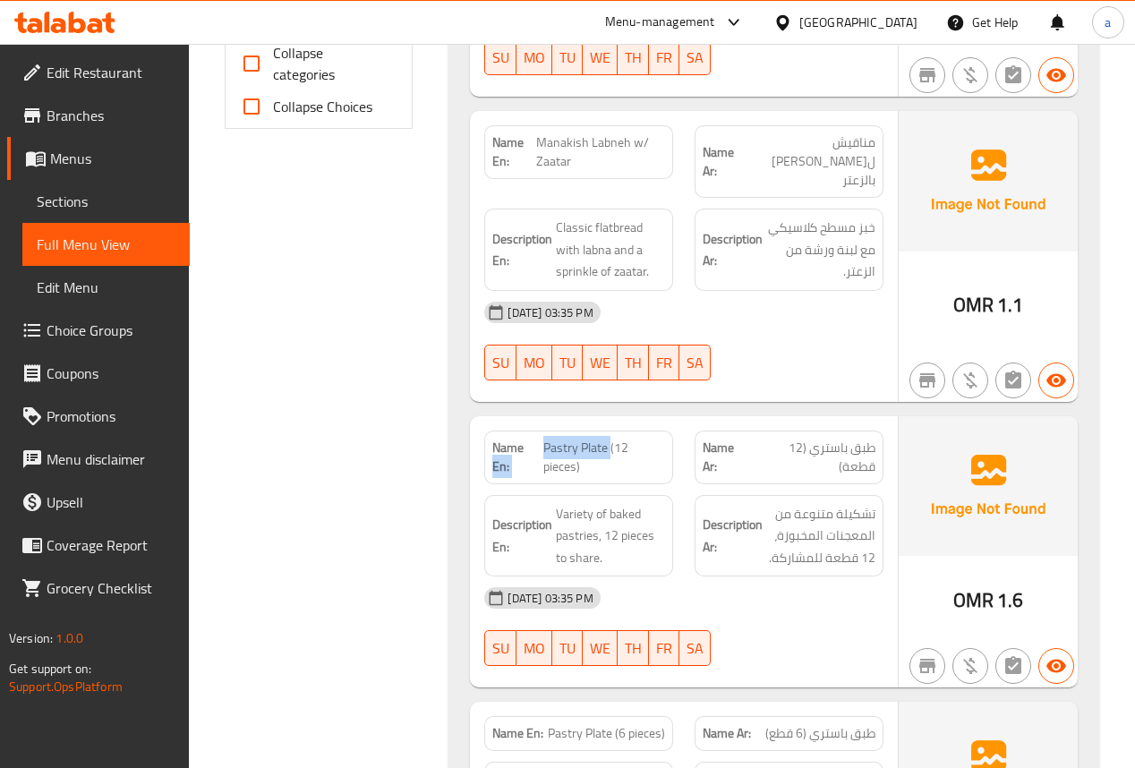
drag, startPoint x: 540, startPoint y: 412, endPoint x: 617, endPoint y: 420, distance: 77.4
click at [616, 439] on p "Name En: Pastry Plate (12 pieces)" at bounding box center [578, 458] width 173 height 38
drag, startPoint x: 875, startPoint y: 407, endPoint x: 747, endPoint y: 434, distance: 130.8
click at [789, 439] on span "طبق باستري (12 قطعة)" at bounding box center [813, 458] width 124 height 38
drag, startPoint x: 580, startPoint y: 426, endPoint x: 541, endPoint y: 401, distance: 46.7
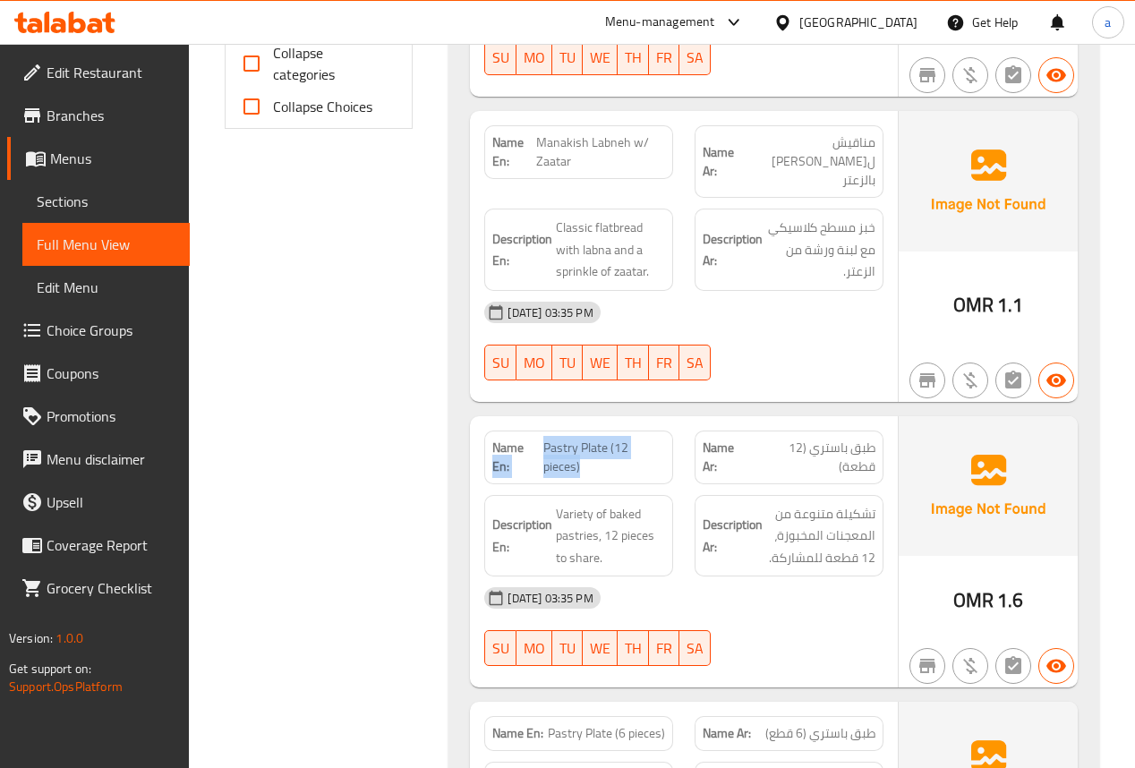
click at [541, 439] on p "Name En: Pastry Plate (12 pieces)" at bounding box center [578, 458] width 173 height 38
drag, startPoint x: 603, startPoint y: 449, endPoint x: 611, endPoint y: 463, distance: 16.4
click at [603, 484] on div "Description En: Variety of baked pastries, 12 pieces to share." at bounding box center [579, 536] width 210 height 104
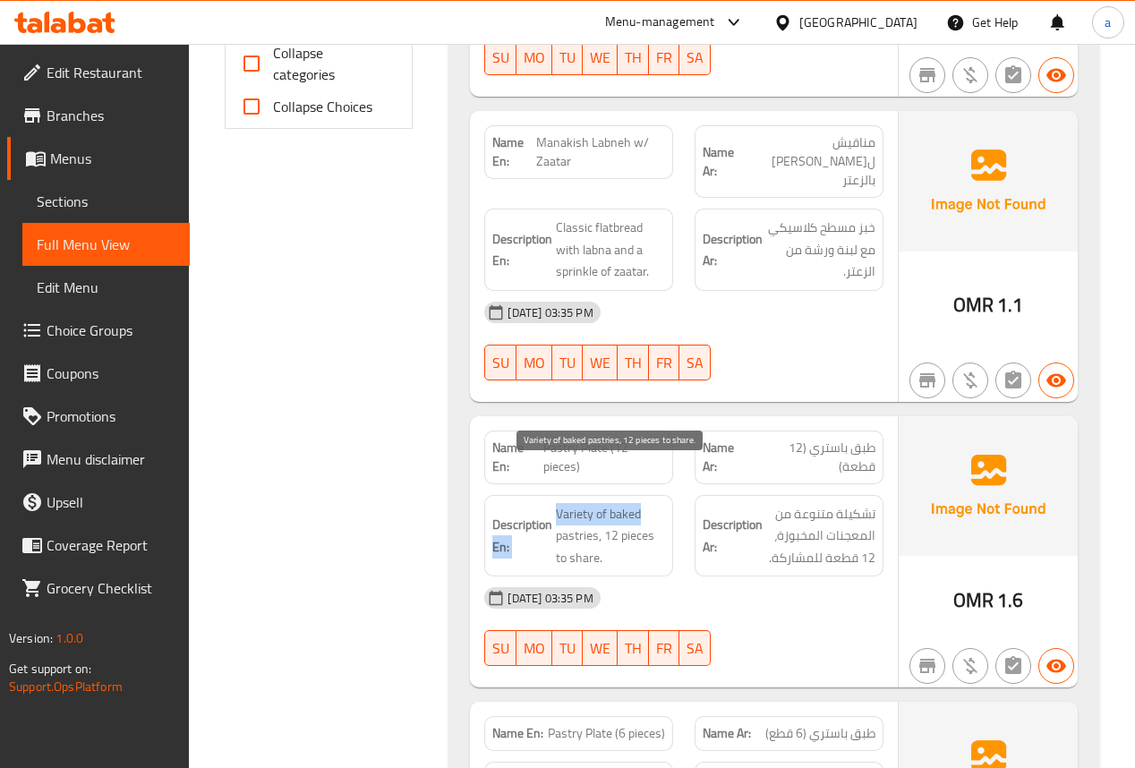
drag, startPoint x: 551, startPoint y: 474, endPoint x: 640, endPoint y: 473, distance: 89.5
click at [640, 503] on h6 "Description En: Variety of baked pastries, 12 pieces to share." at bounding box center [578, 536] width 173 height 66
click at [640, 503] on span "Variety of baked pastries, 12 pieces to share." at bounding box center [610, 536] width 109 height 66
drag, startPoint x: 560, startPoint y: 504, endPoint x: 611, endPoint y: 501, distance: 51.1
click at [611, 503] on span "Variety of baked pastries, 12 pieces to share." at bounding box center [610, 536] width 109 height 66
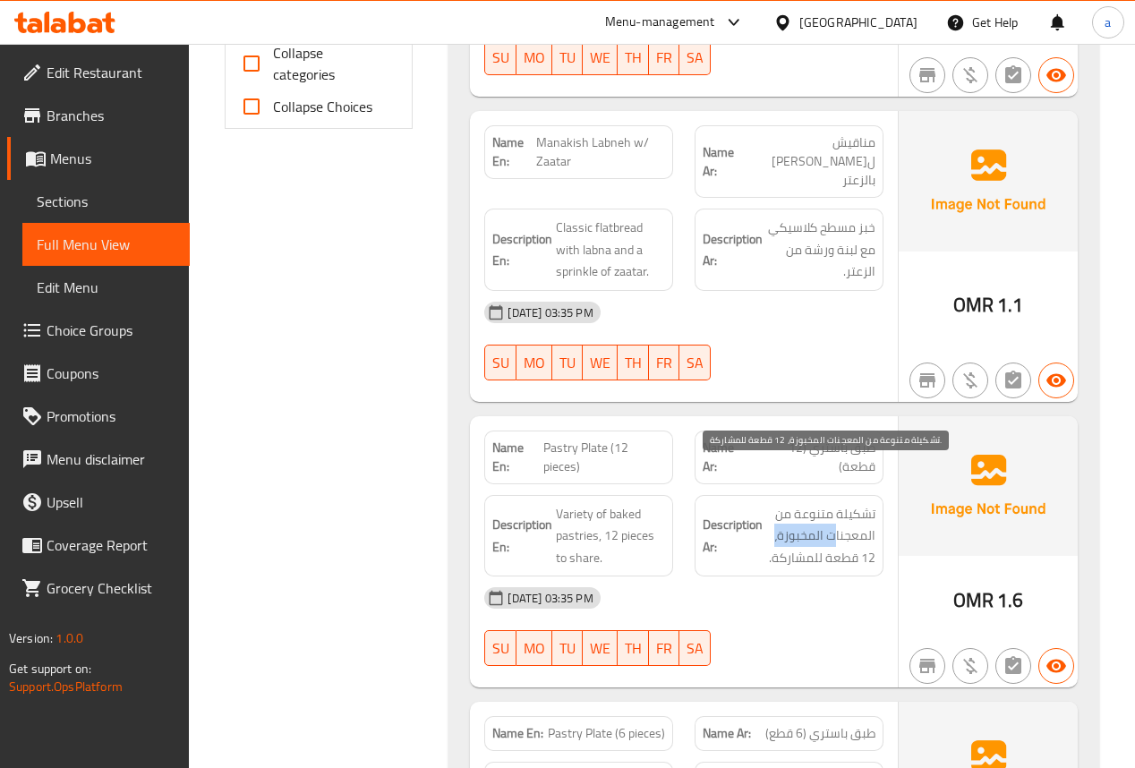
click at [768, 503] on span "تشكيلة متنوعة من المعجنات المخبوزة، 12 قطعة للمشاركة." at bounding box center [820, 536] width 109 height 66
drag, startPoint x: 873, startPoint y: 523, endPoint x: 748, endPoint y: 516, distance: 124.7
click at [766, 519] on span "تشكيلة متنوعة من المعجنات المخبوزة، 12 قطعة للمشاركة." at bounding box center [820, 536] width 109 height 66
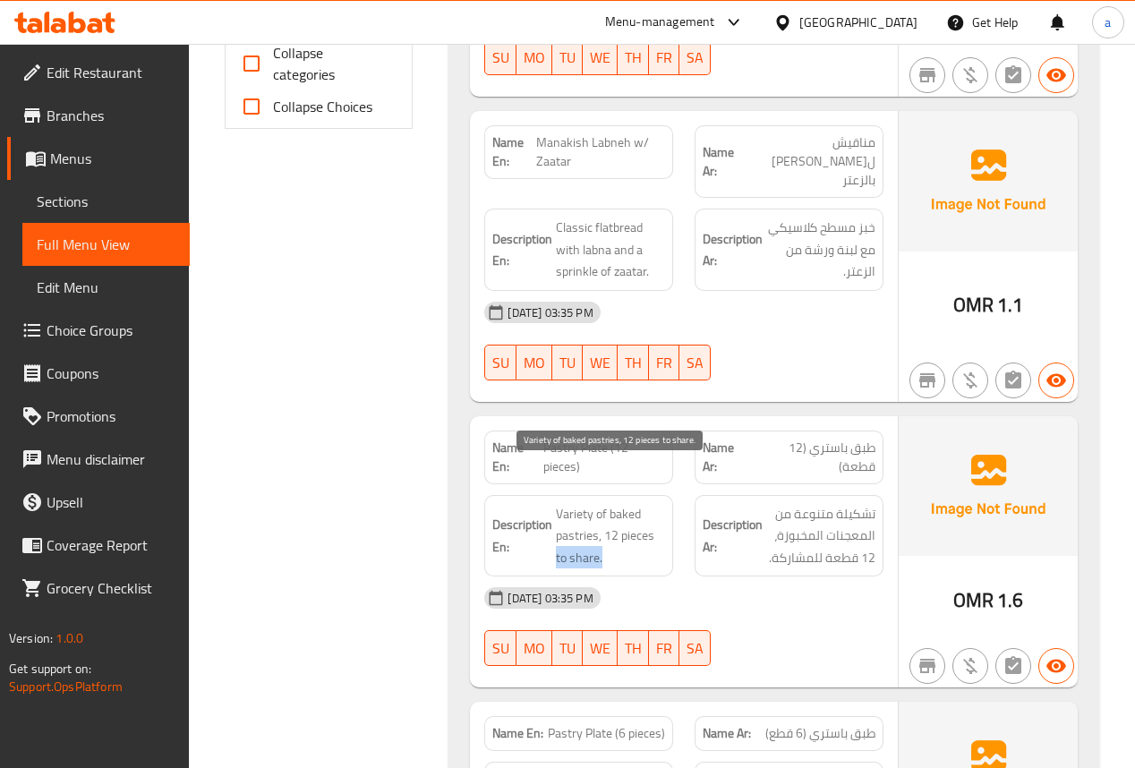
drag, startPoint x: 555, startPoint y: 517, endPoint x: 627, endPoint y: 519, distance: 71.6
click at [627, 519] on h6 "Description En: Variety of baked pastries, 12 pieces to share." at bounding box center [578, 536] width 173 height 66
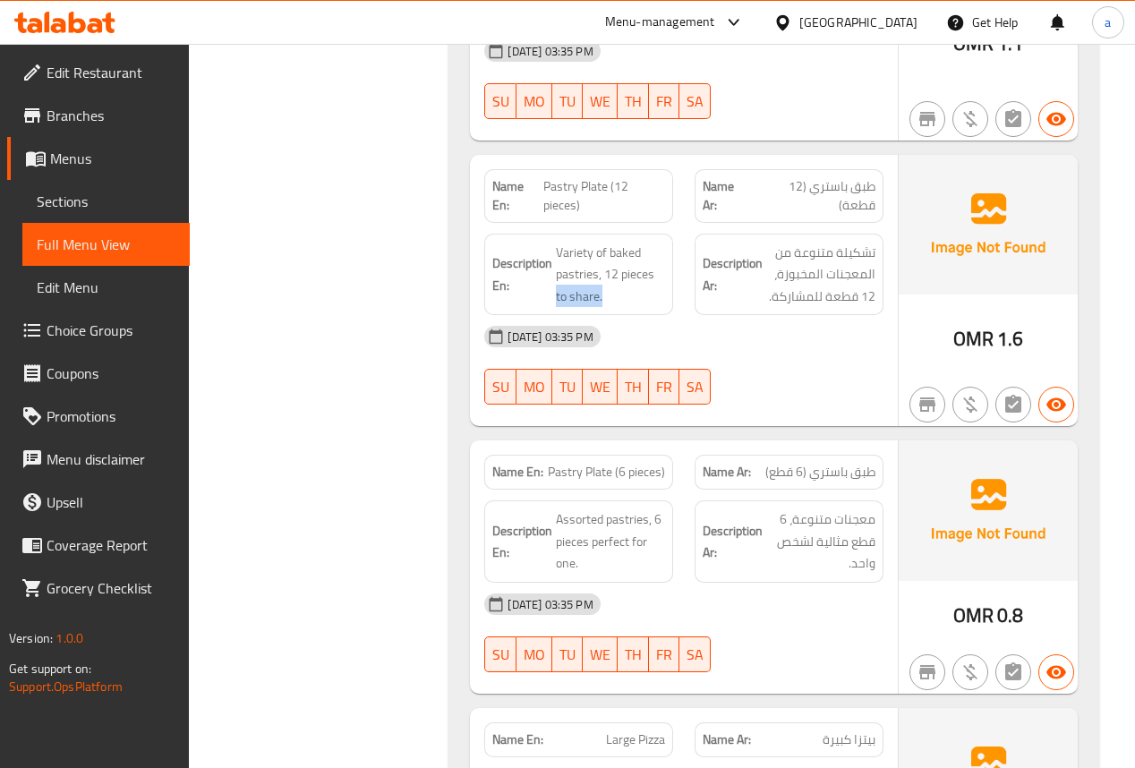
scroll to position [1074, 0]
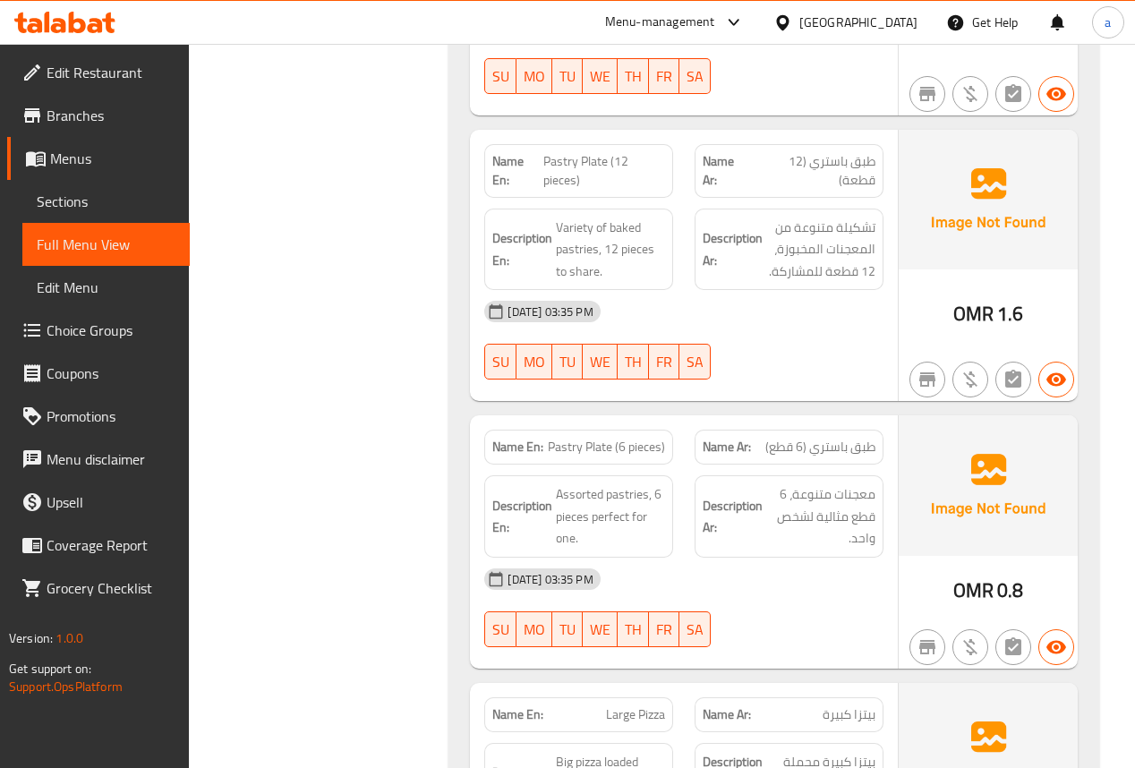
drag, startPoint x: 889, startPoint y: 402, endPoint x: 759, endPoint y: 400, distance: 129.8
click at [759, 419] on div "Name Ar: طبق باستري (6 قطع)" at bounding box center [789, 447] width 210 height 56
drag, startPoint x: 564, startPoint y: 406, endPoint x: 654, endPoint y: 412, distance: 90.6
click at [652, 438] on p "Name En: Pastry Plate (6 pieces)" at bounding box center [578, 447] width 173 height 19
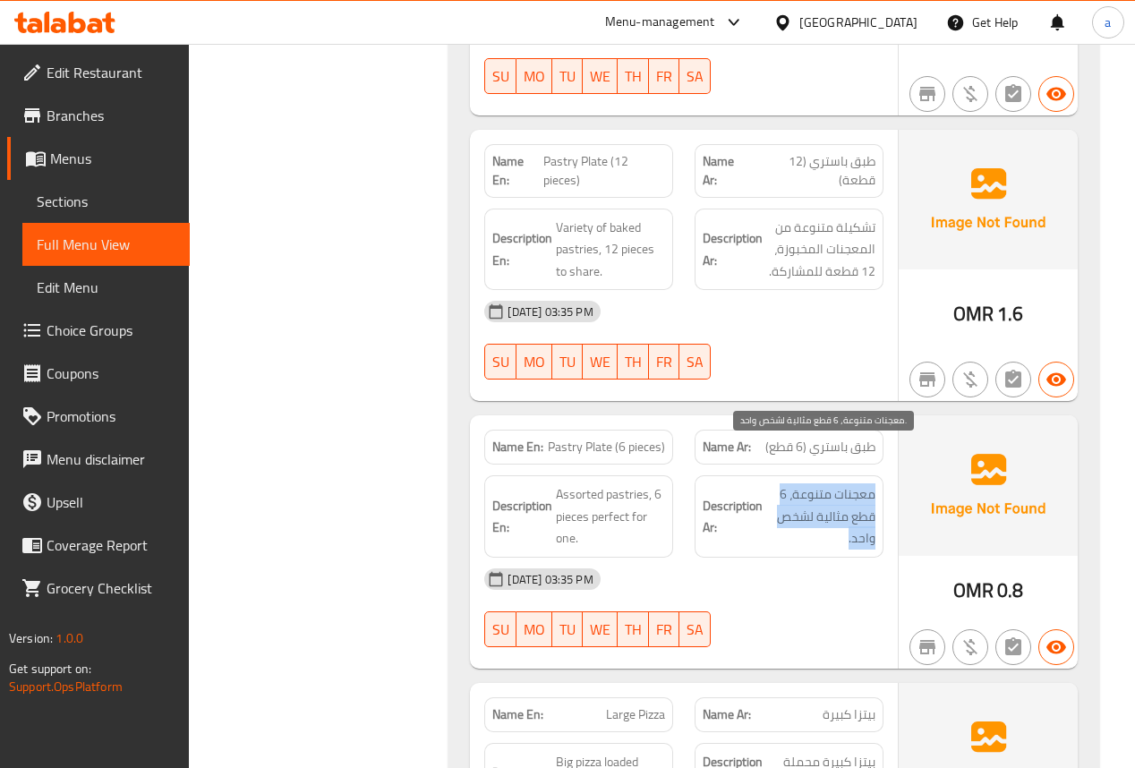
drag, startPoint x: 874, startPoint y: 455, endPoint x: 782, endPoint y: 492, distance: 99.3
click at [782, 492] on span "معجنات متنوعة، 6 قطع مثالية لشخص واحد." at bounding box center [820, 516] width 109 height 66
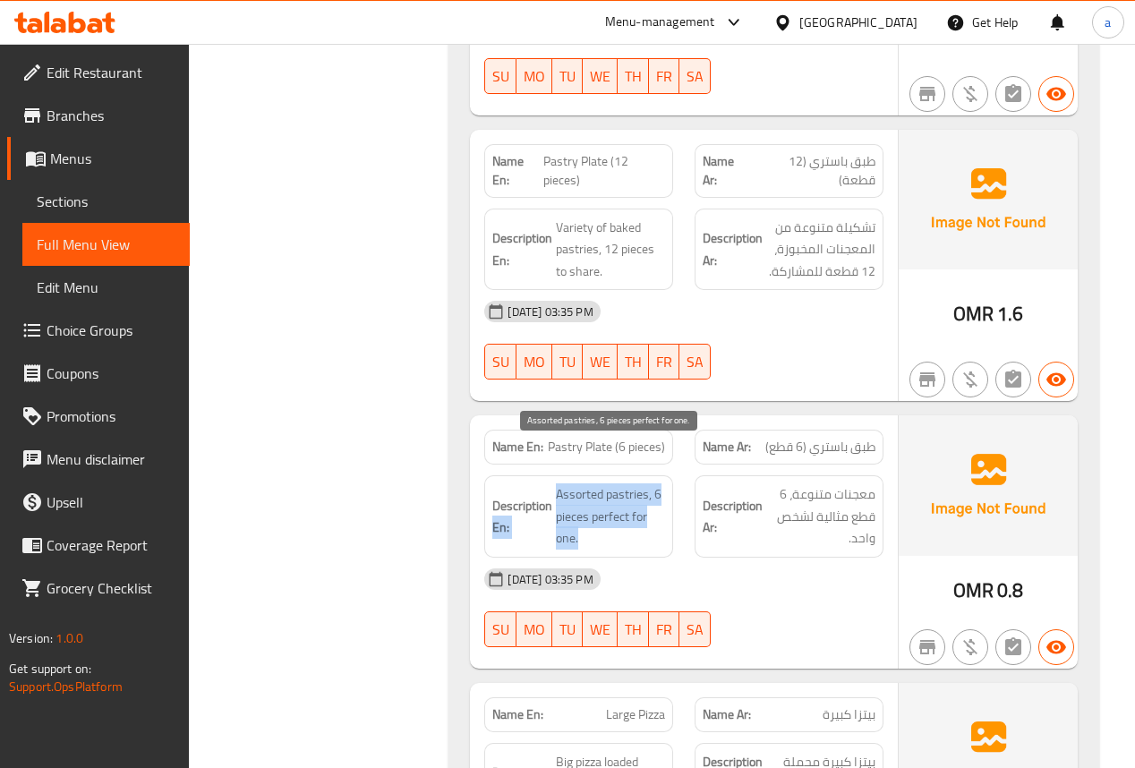
drag, startPoint x: 552, startPoint y: 451, endPoint x: 652, endPoint y: 492, distance: 107.6
click at [652, 492] on h6 "Description En: Assorted pastries, 6 pieces perfect for one." at bounding box center [578, 516] width 173 height 66
click at [652, 492] on span "Assorted pastries, 6 pieces perfect for one." at bounding box center [610, 516] width 109 height 66
drag, startPoint x: 554, startPoint y: 451, endPoint x: 646, endPoint y: 484, distance: 97.1
click at [648, 483] on h6 "Description En: Assorted pastries, 6 pieces perfect for one." at bounding box center [578, 516] width 173 height 66
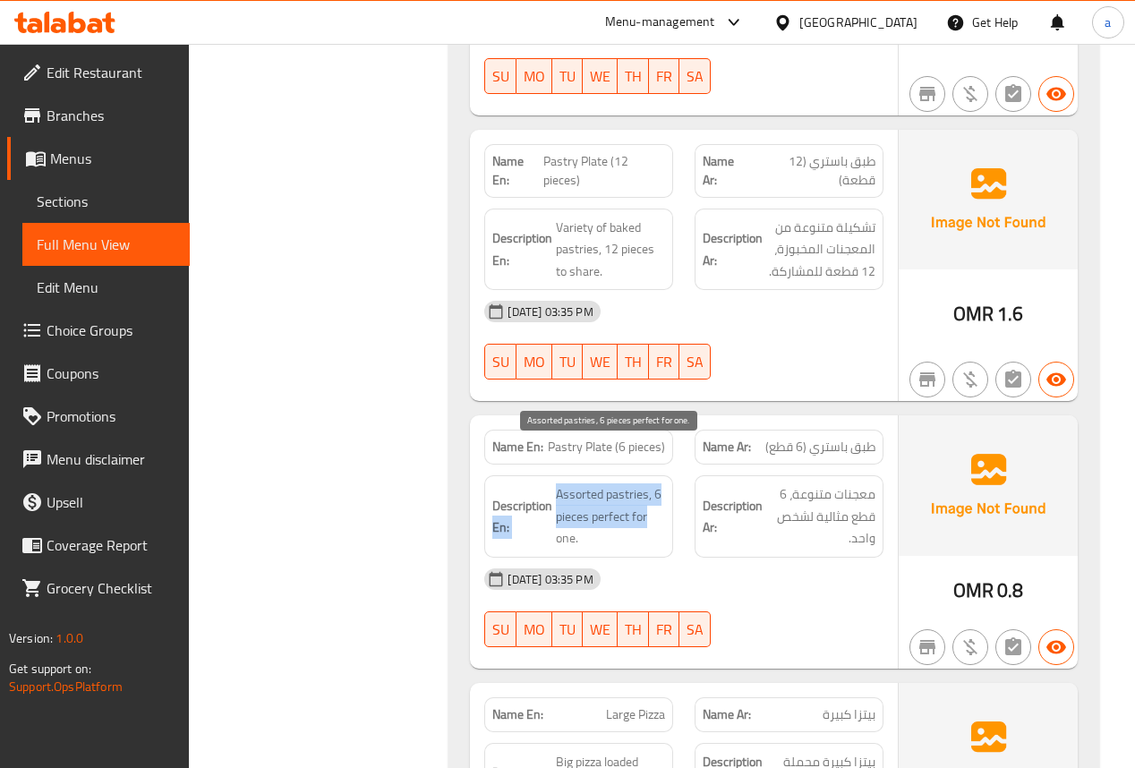
click at [641, 492] on span "Assorted pastries, 6 pieces perfect for one." at bounding box center [610, 516] width 109 height 66
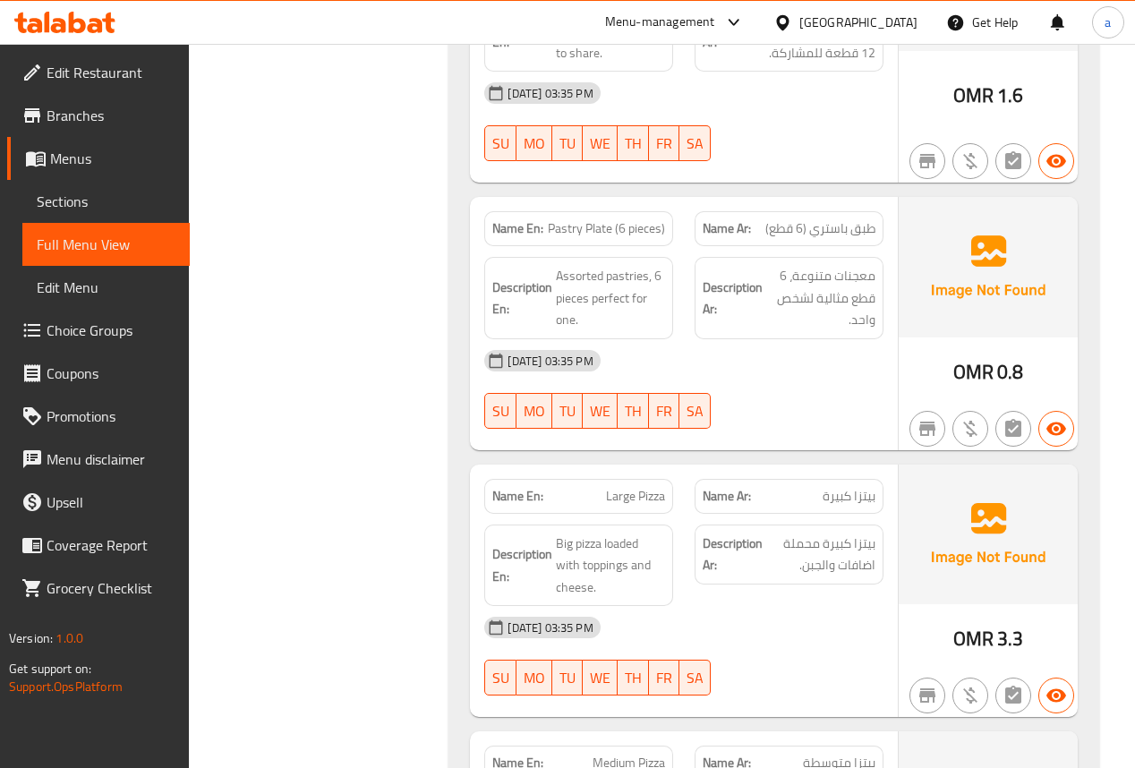
scroll to position [1361, 0]
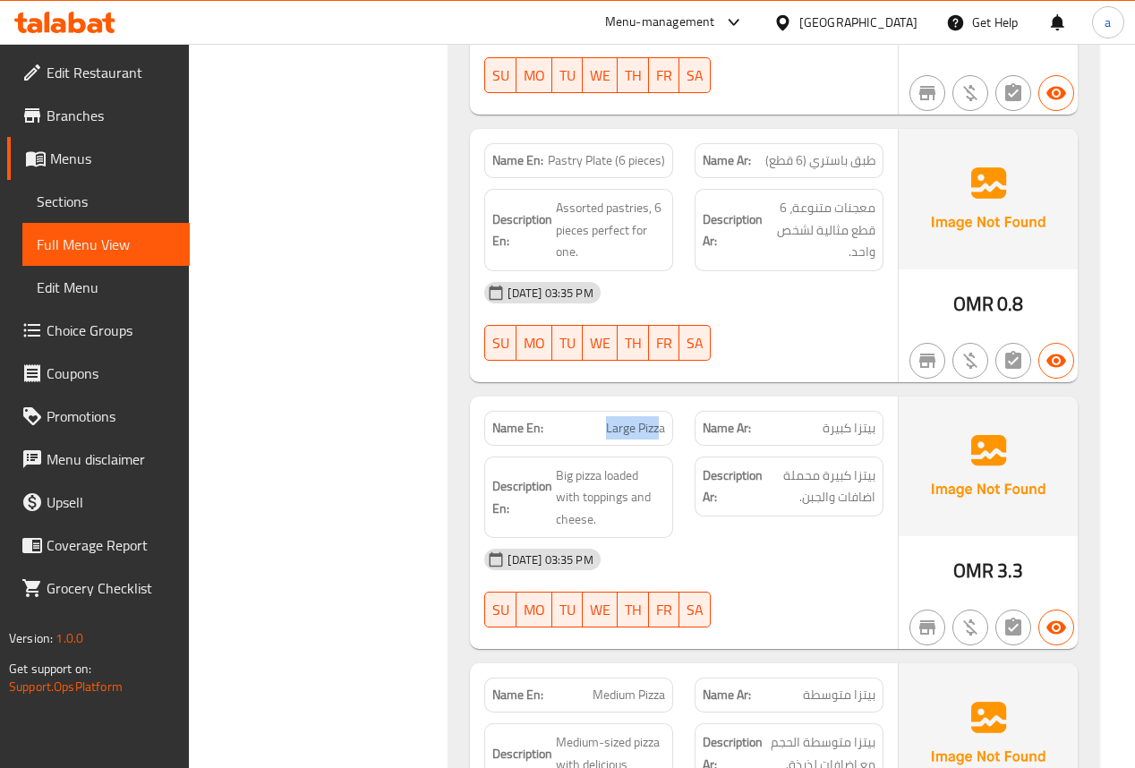
drag, startPoint x: 608, startPoint y: 387, endPoint x: 662, endPoint y: 383, distance: 53.8
click at [662, 419] on span "Large Pizza" at bounding box center [635, 428] width 59 height 19
click at [616, 419] on span "Large Pizza" at bounding box center [635, 428] width 59 height 19
drag, startPoint x: 612, startPoint y: 390, endPoint x: 673, endPoint y: 394, distance: 61.0
click at [673, 400] on div "Name En: Large Pizza" at bounding box center [579, 428] width 210 height 56
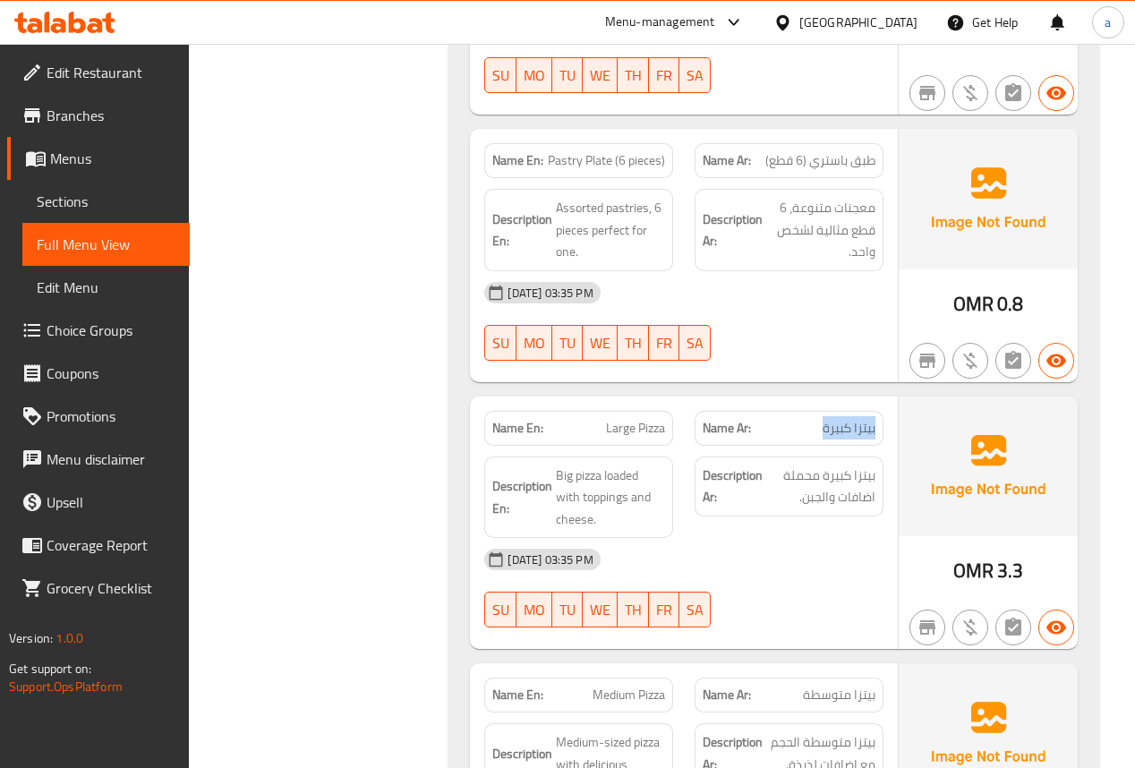
drag, startPoint x: 806, startPoint y: 385, endPoint x: 875, endPoint y: 391, distance: 69.2
click at [884, 400] on div "Name Ar: بيتزا كبيرة" at bounding box center [789, 428] width 210 height 56
drag, startPoint x: 559, startPoint y: 432, endPoint x: 651, endPoint y: 437, distance: 92.4
click at [651, 465] on span "Big pizza loaded with toppings and cheese." at bounding box center [610, 498] width 109 height 66
drag, startPoint x: 872, startPoint y: 437, endPoint x: 786, endPoint y: 449, distance: 86.7
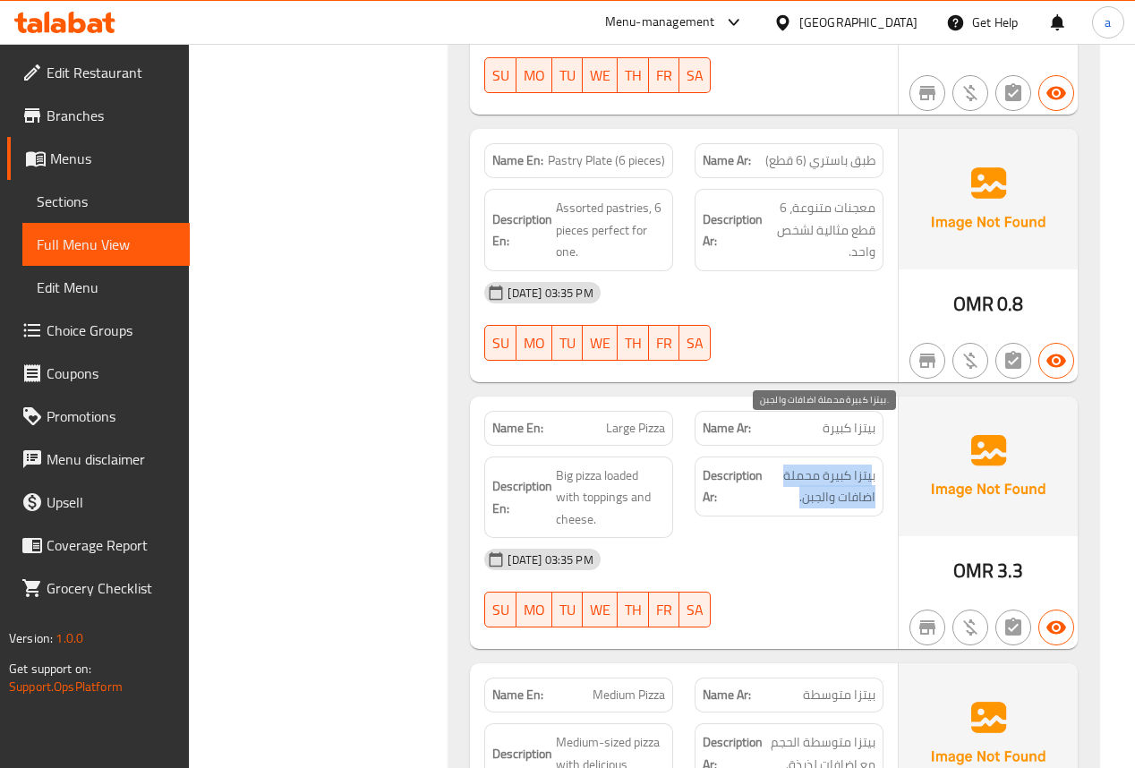
click at [786, 465] on span "بيتزا كبيرة محملة اضافات والجبن." at bounding box center [820, 487] width 109 height 44
click at [624, 419] on span "Large Pizza" at bounding box center [635, 428] width 59 height 19
click at [625, 419] on span "Large Pizza" at bounding box center [635, 428] width 59 height 19
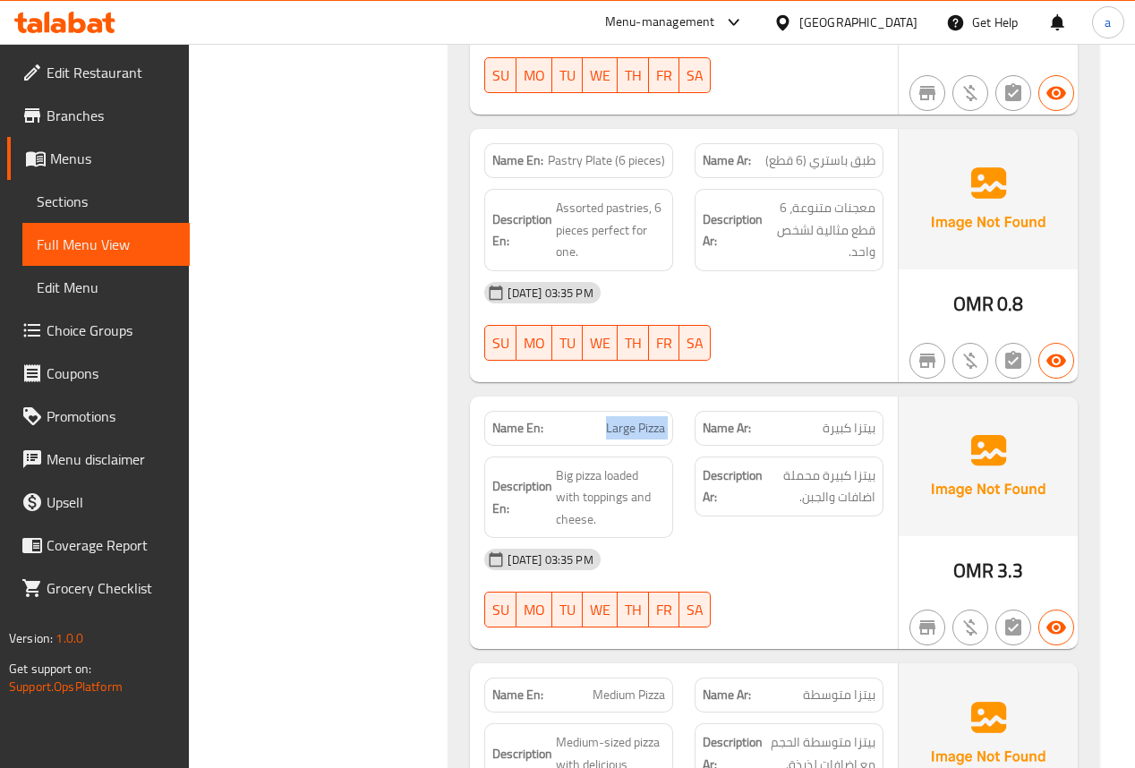
copy span "Large Pizza"
click at [122, 212] on link "Sections" at bounding box center [105, 201] width 167 height 43
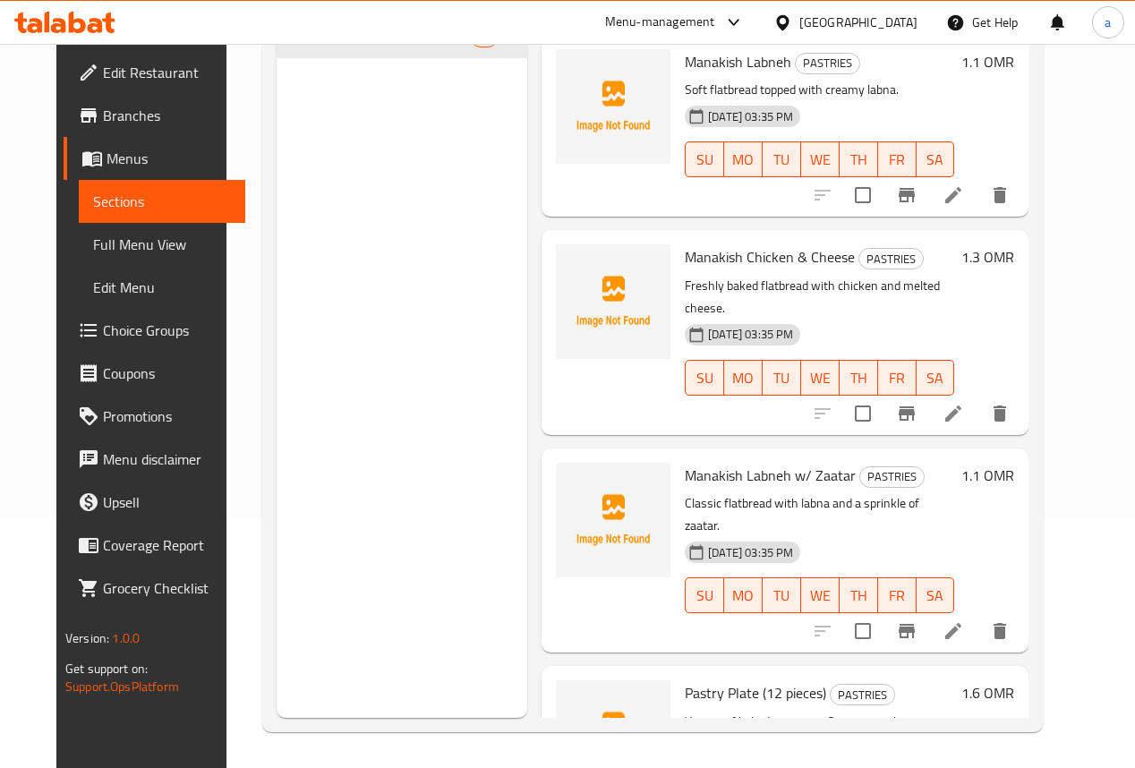
scroll to position [251, 0]
click at [357, 279] on div "Menu sections PASTRIES 10 MEALS 13" at bounding box center [402, 334] width 251 height 768
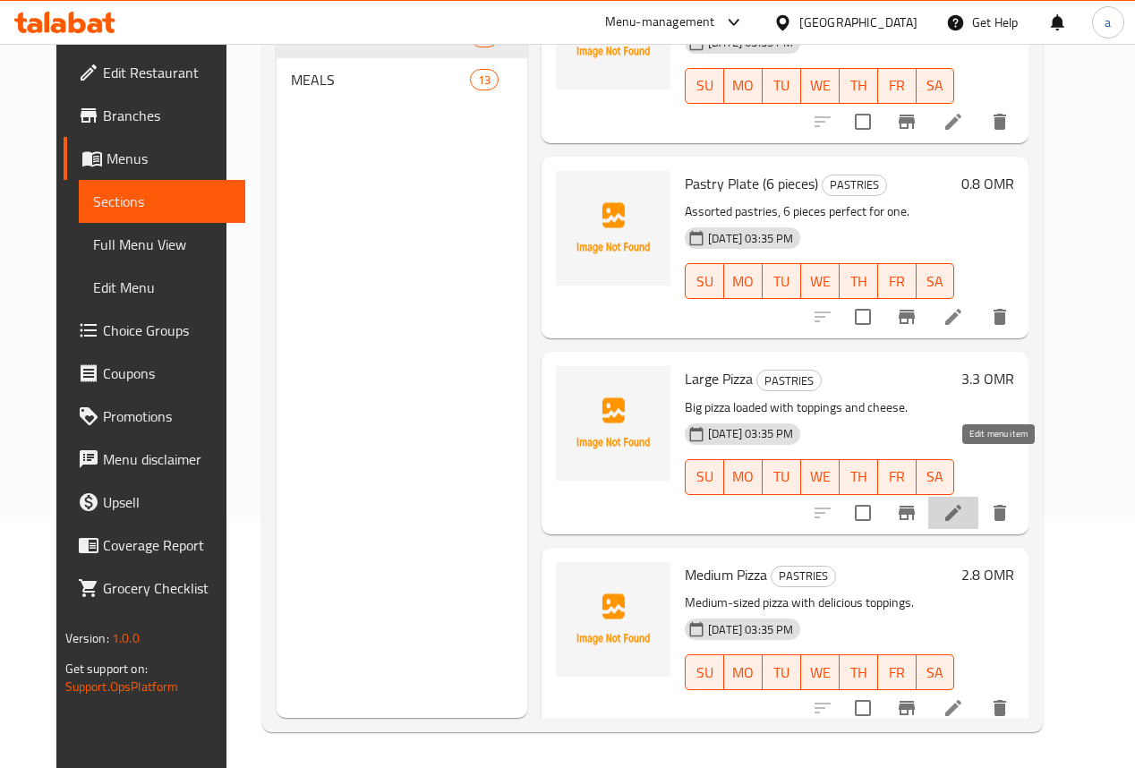
click at [964, 502] on icon at bounding box center [953, 512] width 21 height 21
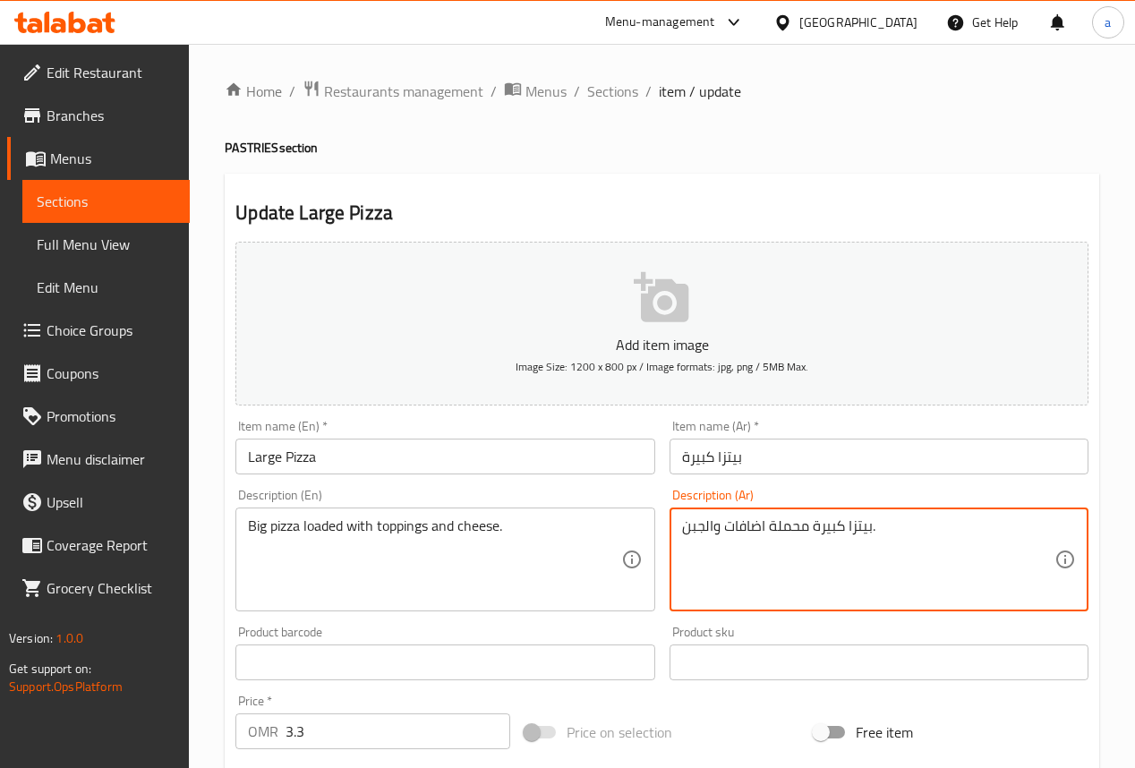
click at [805, 522] on textarea "بيتزا كبيرة محملة اضافات والجبن." at bounding box center [868, 559] width 372 height 85
click at [793, 529] on textarea "بيتزا كبيرة محملة اضافات والجبن." at bounding box center [868, 559] width 372 height 85
type textarea "بيتزا كبيرة لودد اضافات والجبن."
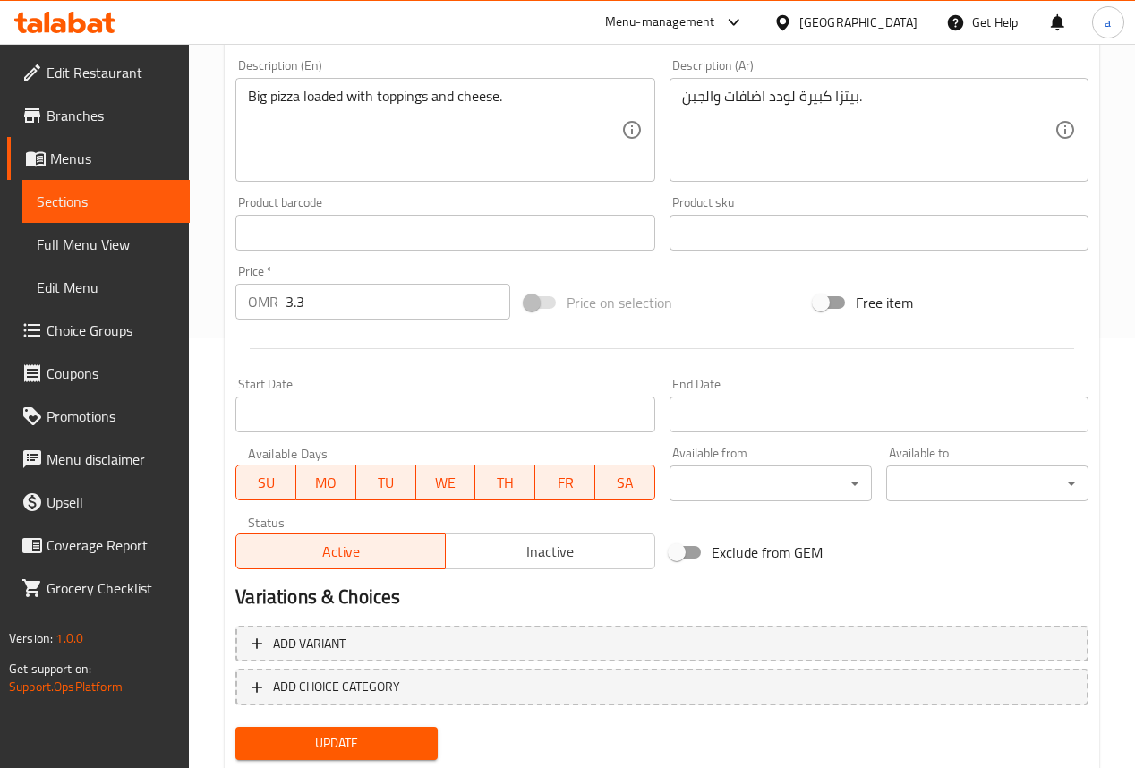
scroll to position [482, 0]
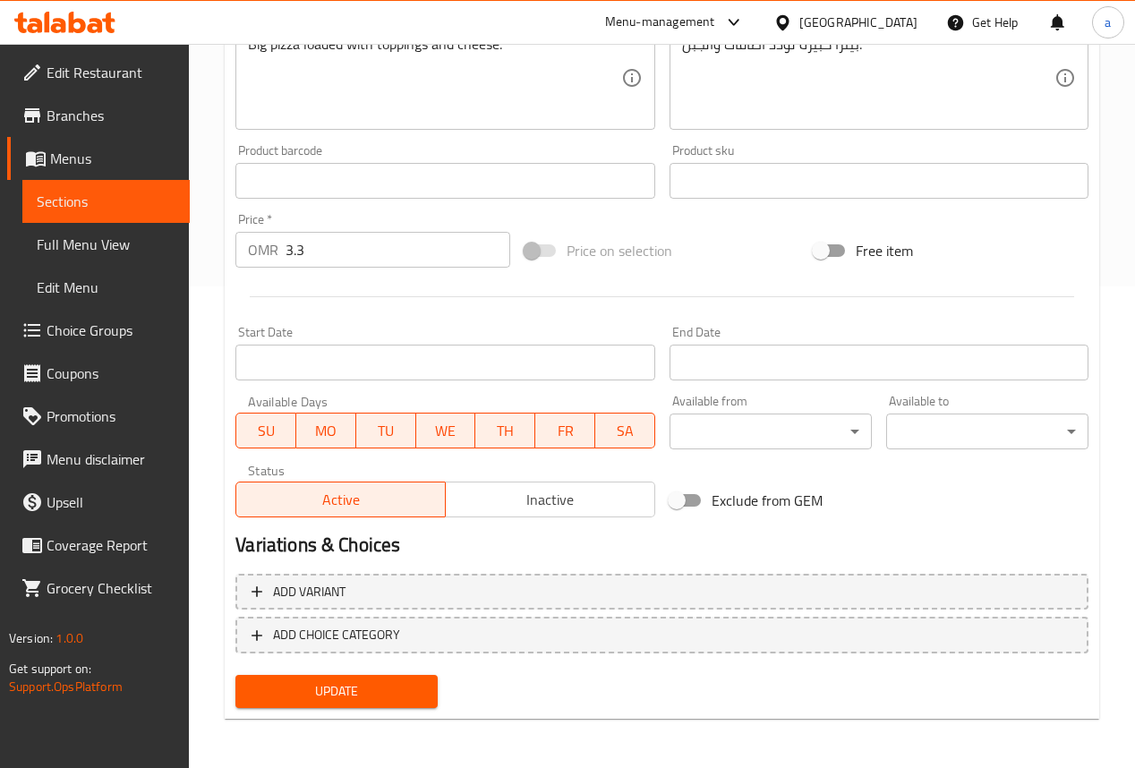
click at [380, 706] on button "Update" at bounding box center [336, 691] width 202 height 33
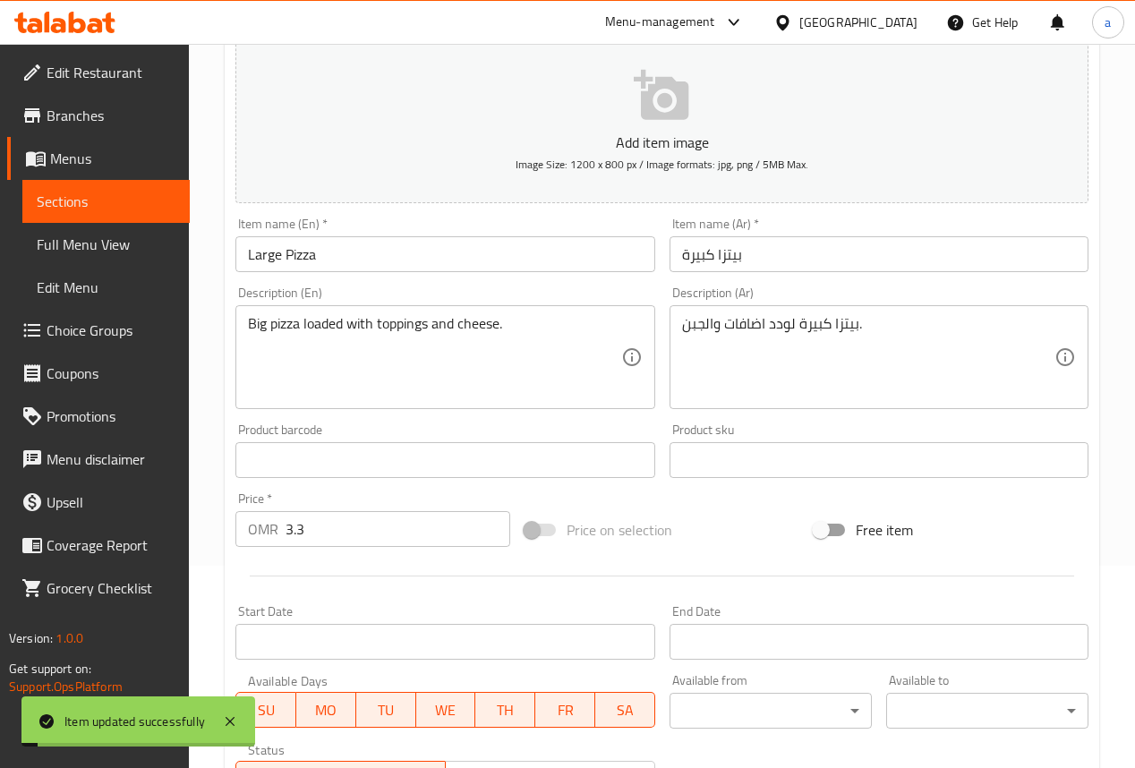
scroll to position [0, 0]
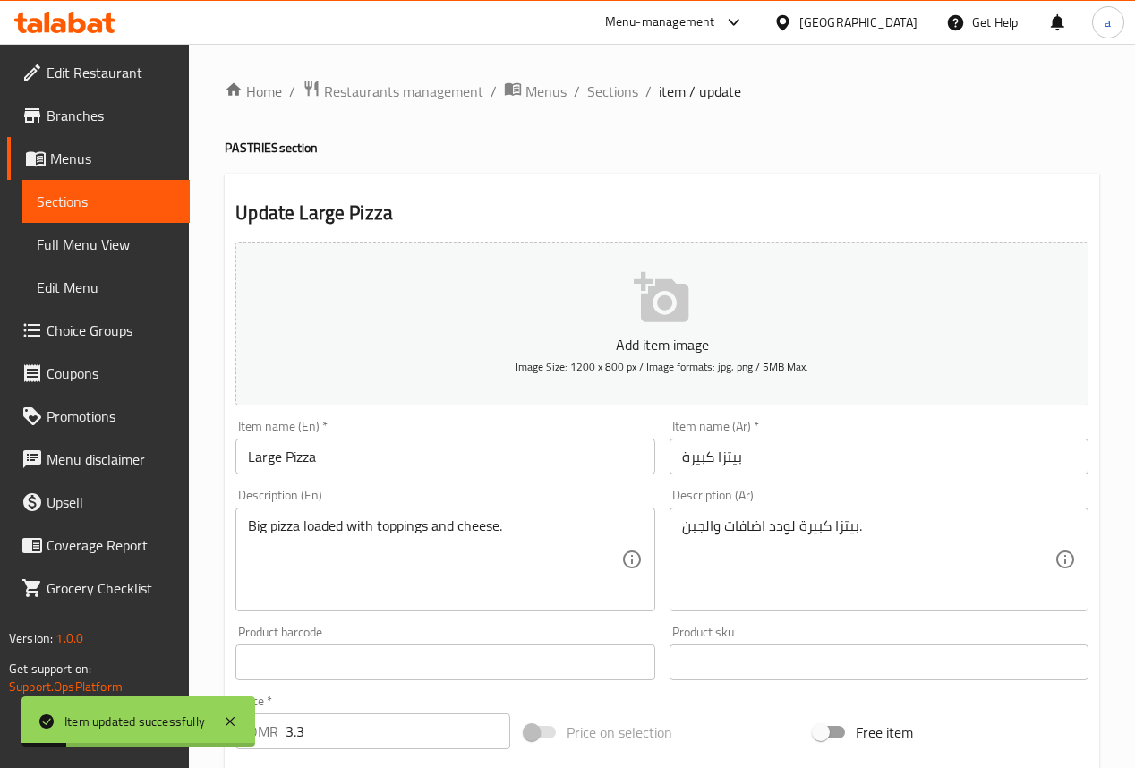
click at [622, 91] on span "Sections" at bounding box center [612, 91] width 51 height 21
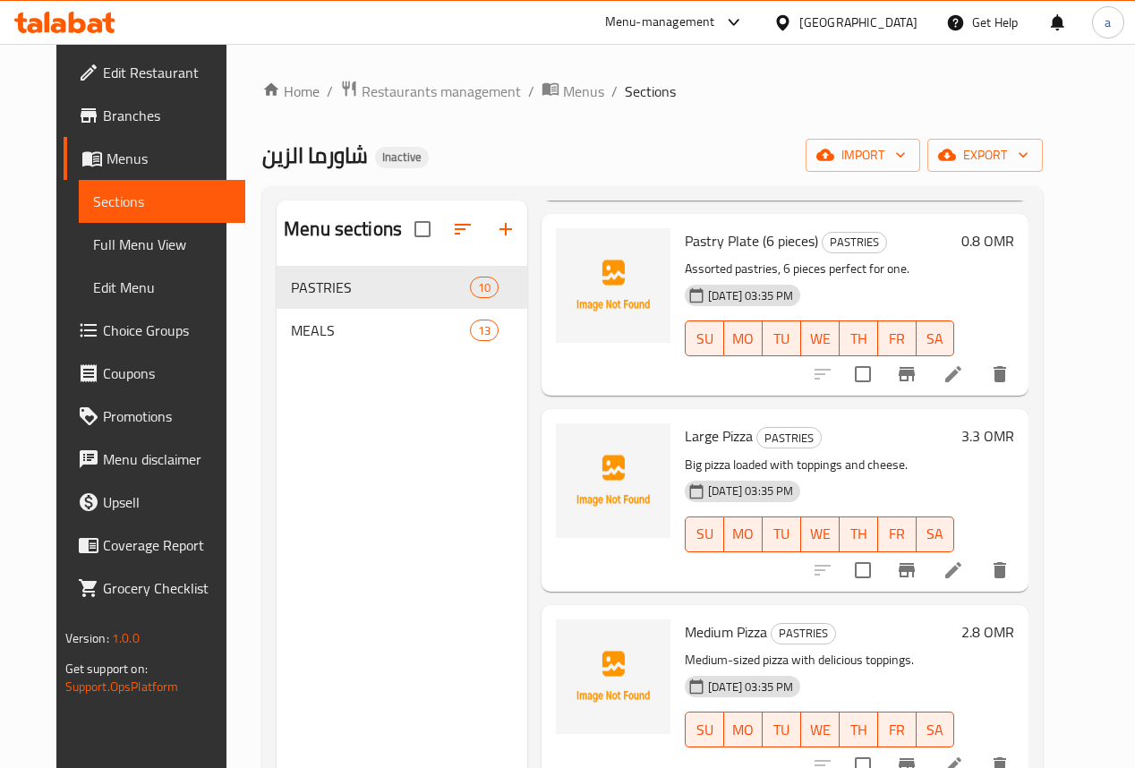
scroll to position [1044, 0]
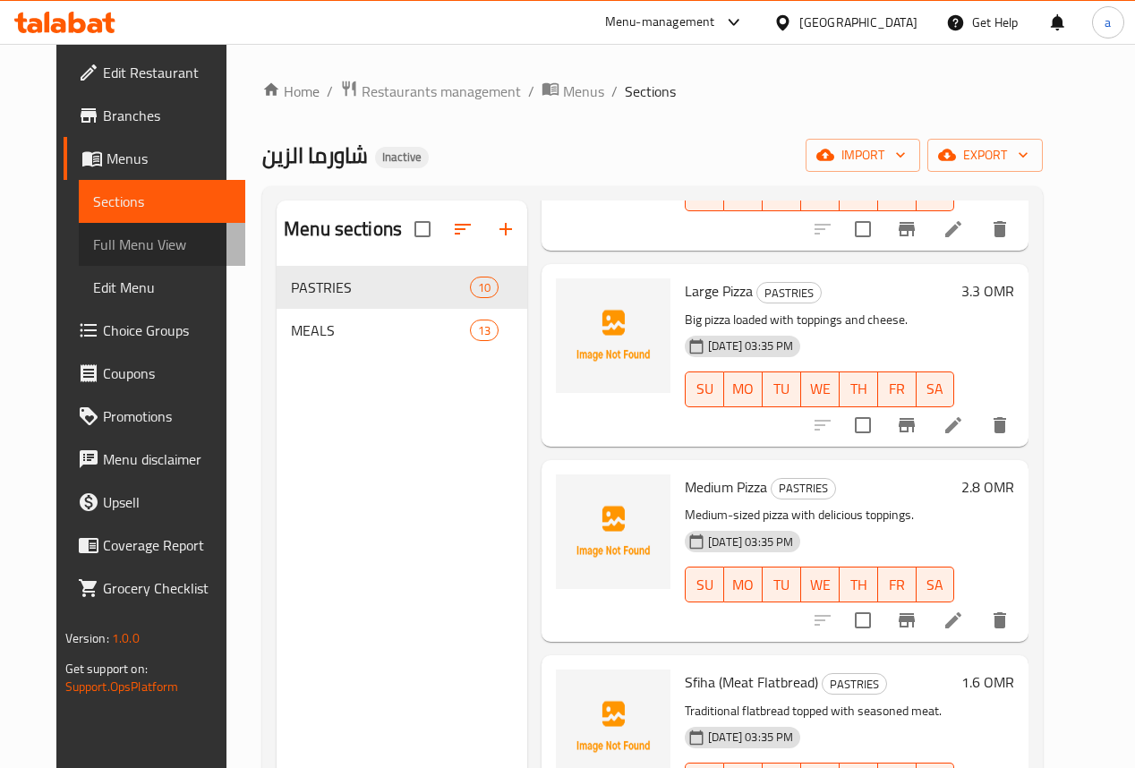
click at [132, 243] on span "Full Menu View" at bounding box center [162, 244] width 139 height 21
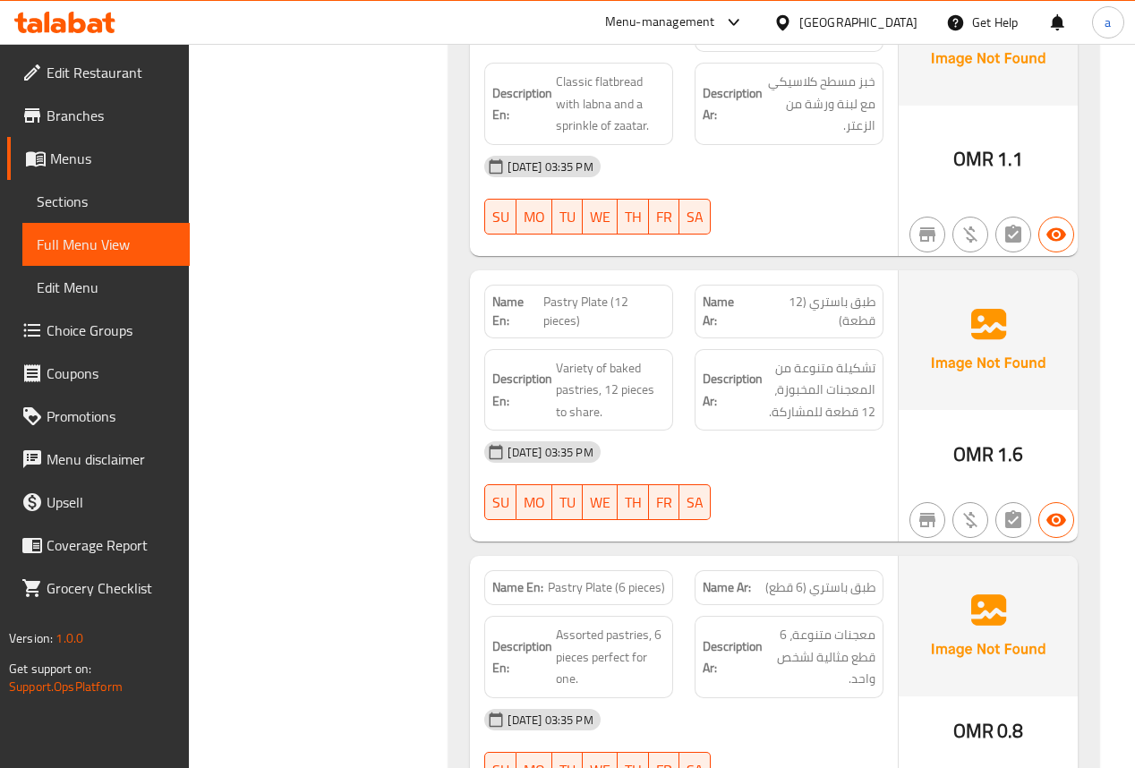
scroll to position [1074, 0]
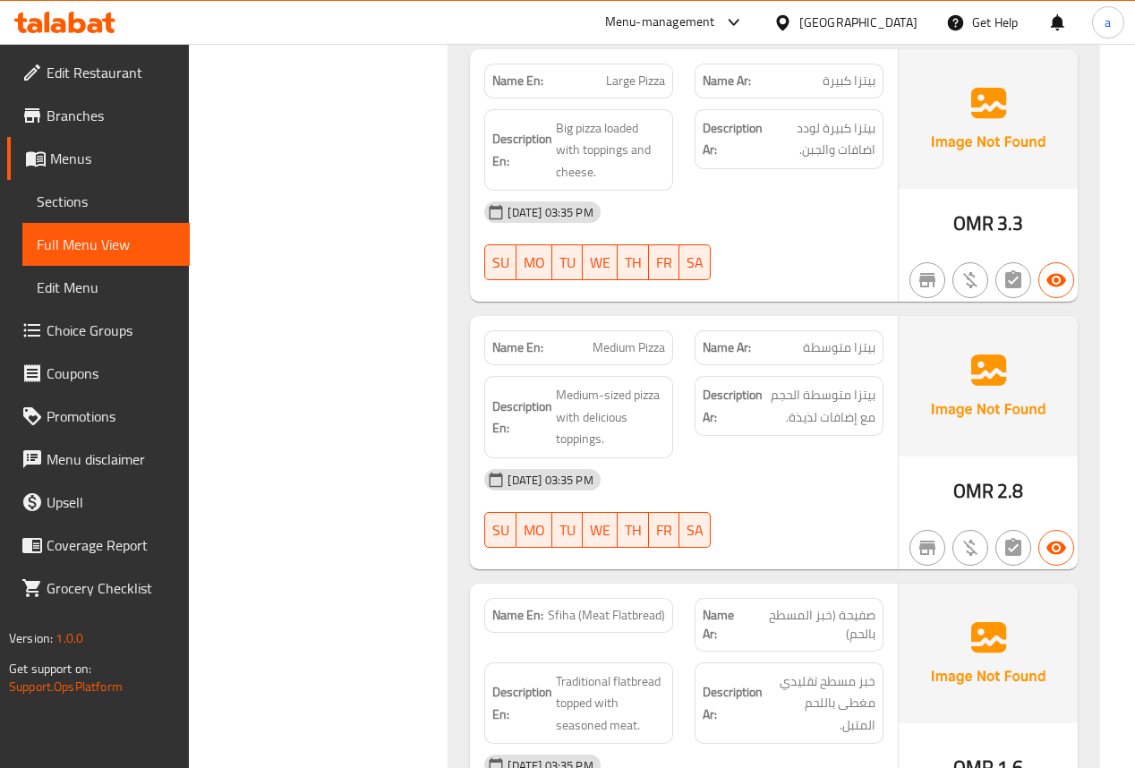
scroll to position [1719, 0]
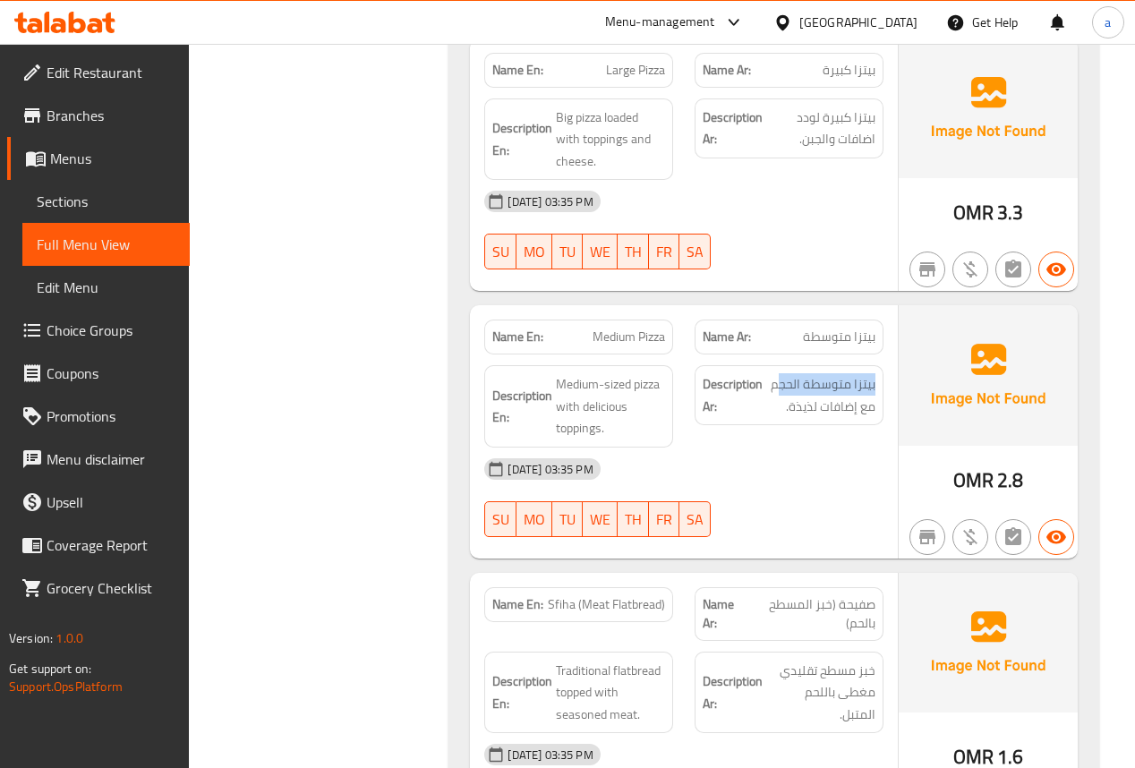
drag, startPoint x: 881, startPoint y: 339, endPoint x: 781, endPoint y: 340, distance: 100.3
click at [781, 365] on div "Description Ar: بيتزا متوسطة الحجم مع إضافات لذيذة." at bounding box center [789, 395] width 189 height 60
click at [572, 373] on span "Medium-sized pizza with delicious toppings." at bounding box center [610, 406] width 109 height 66
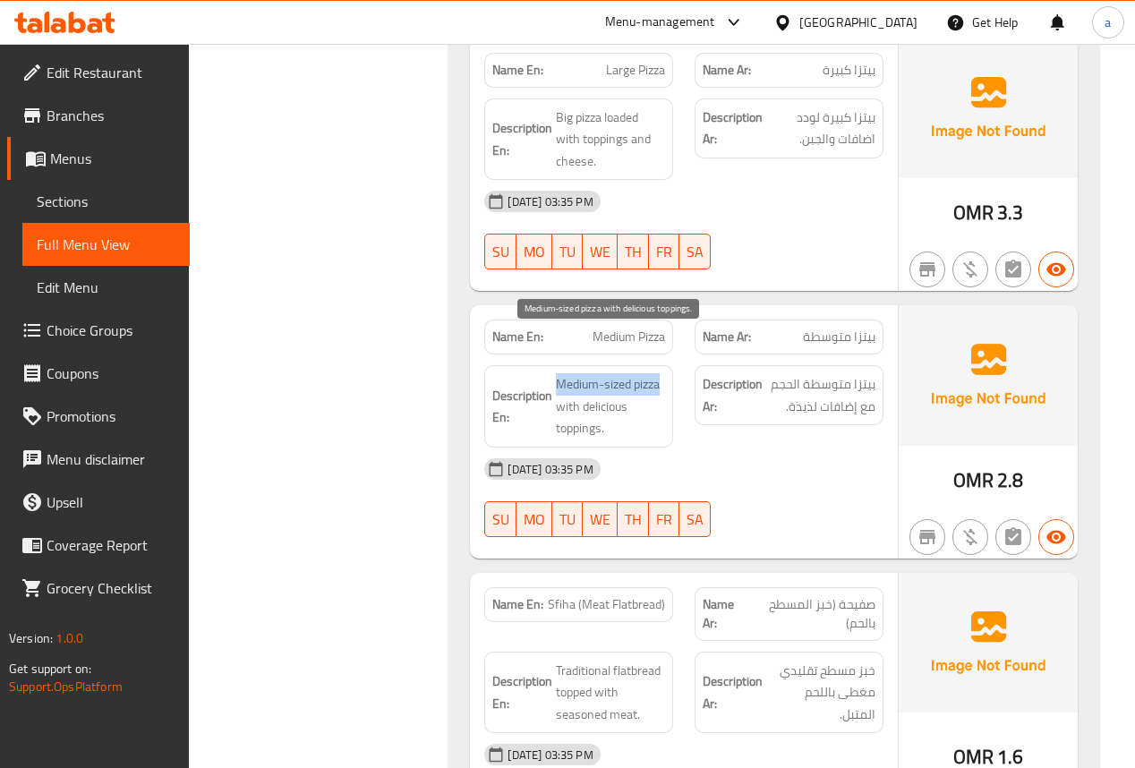
drag, startPoint x: 570, startPoint y: 346, endPoint x: 659, endPoint y: 344, distance: 88.7
click at [659, 373] on span "Medium-sized pizza with delicious toppings." at bounding box center [610, 406] width 109 height 66
drag, startPoint x: 571, startPoint y: 364, endPoint x: 646, endPoint y: 382, distance: 76.4
click at [630, 380] on span "Medium-sized pizza with delicious toppings." at bounding box center [610, 406] width 109 height 66
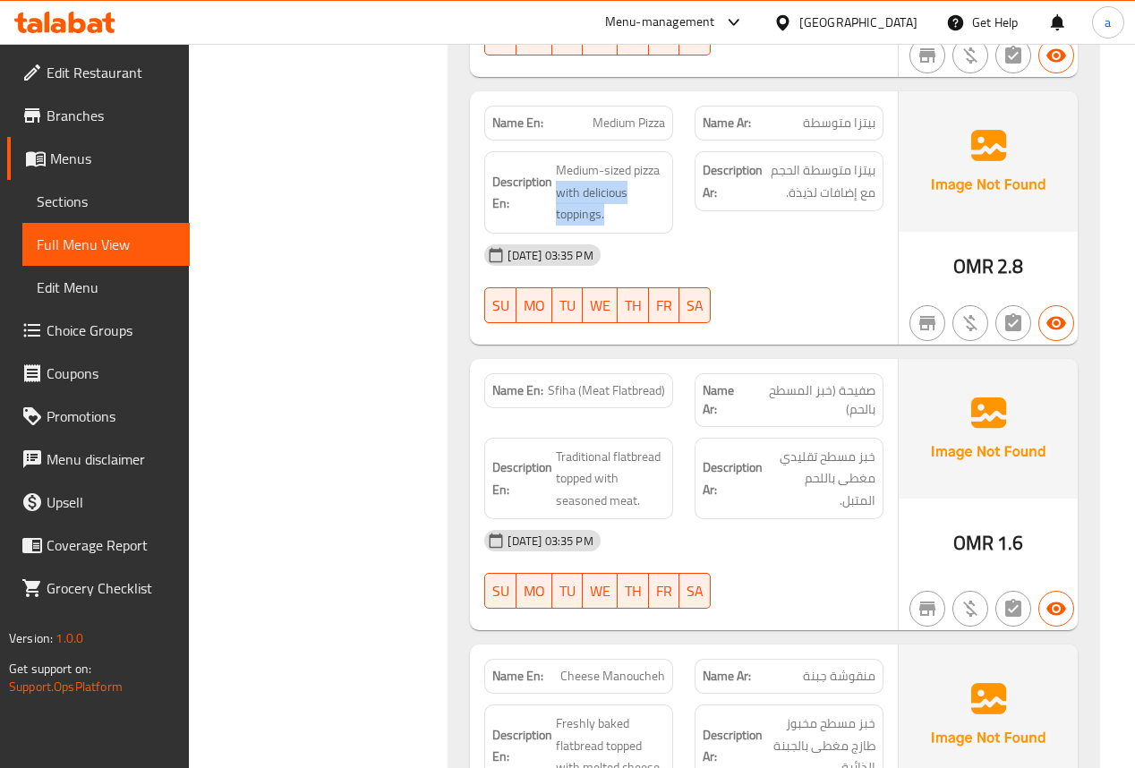
scroll to position [1934, 0]
drag, startPoint x: 876, startPoint y: 344, endPoint x: 776, endPoint y: 376, distance: 104.5
click at [776, 376] on div "Name Ar: صفيحة (خبز المسطح بالحم)" at bounding box center [789, 399] width 189 height 54
drag, startPoint x: 551, startPoint y: 347, endPoint x: 671, endPoint y: 351, distance: 120.0
click at [671, 372] on div "Name En: Sfiha (Meat Flatbread)" at bounding box center [578, 389] width 189 height 35
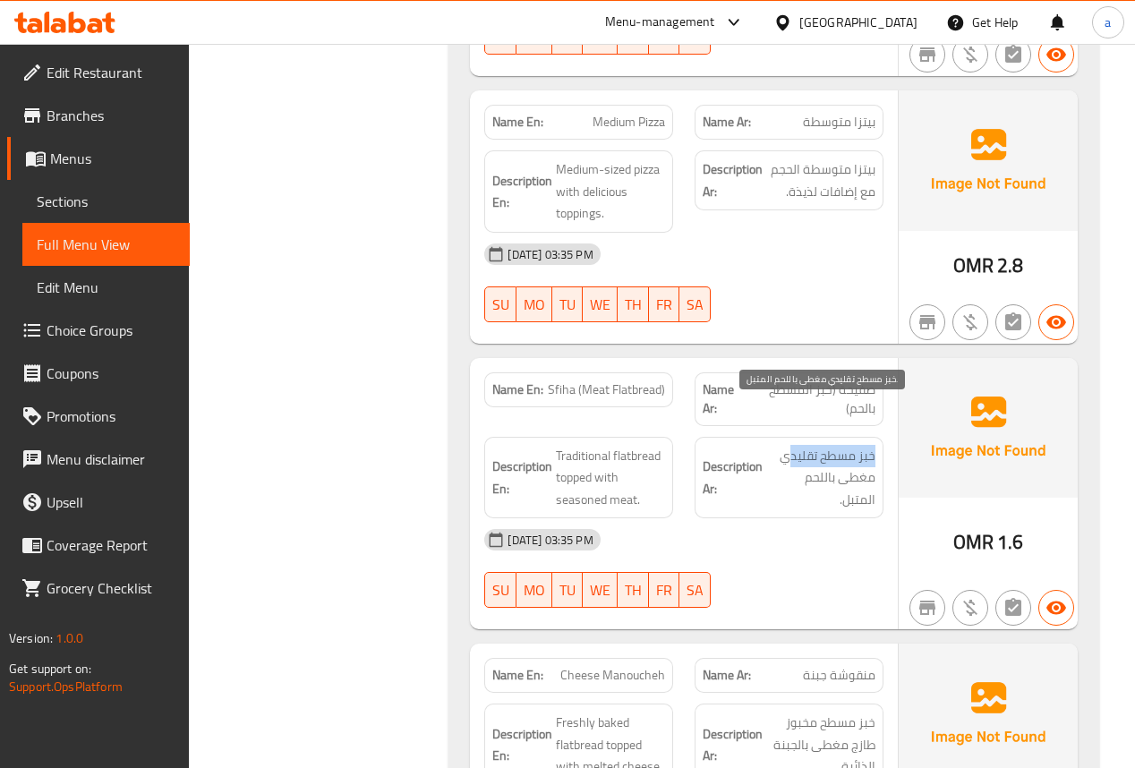
drag, startPoint x: 875, startPoint y: 414, endPoint x: 789, endPoint y: 407, distance: 86.2
click at [789, 445] on span "خبز مسطح تقليدي مغطى باللحم المتبل." at bounding box center [820, 478] width 109 height 66
drag, startPoint x: 888, startPoint y: 433, endPoint x: 761, endPoint y: 436, distance: 127.2
click at [762, 436] on div "Description Ar: خبز مسطح تقليدي مغطى باللحم المتبل." at bounding box center [789, 478] width 210 height 104
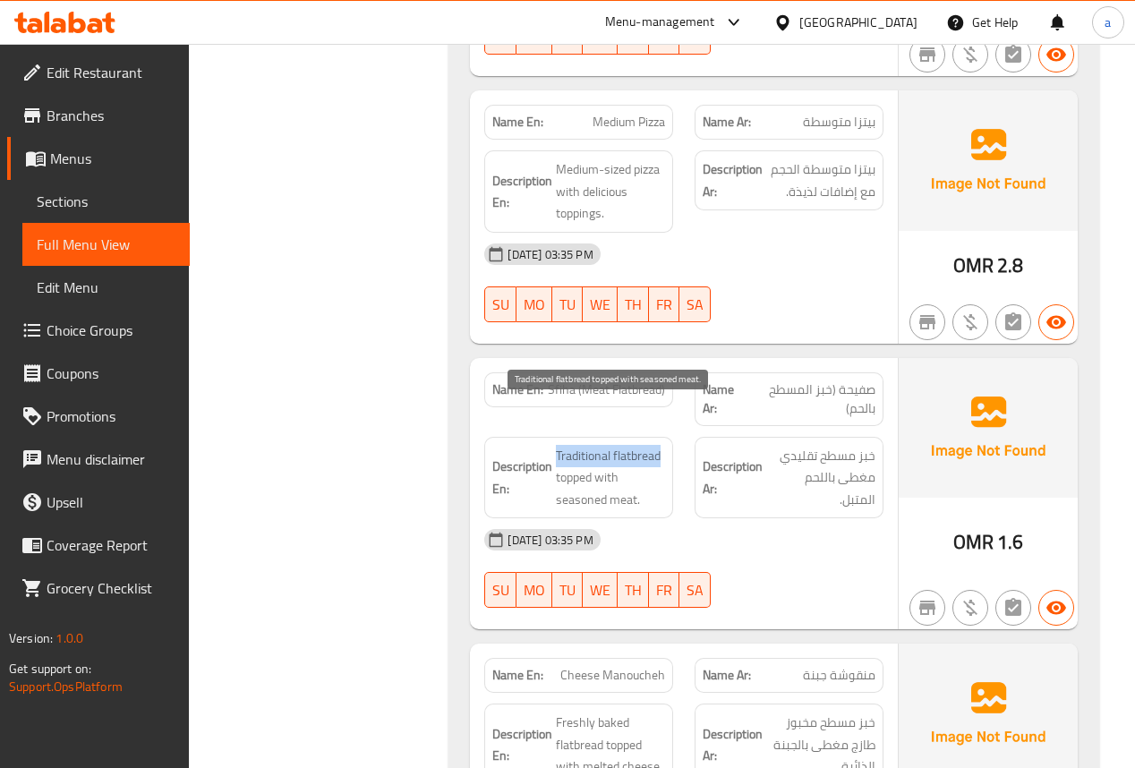
drag, startPoint x: 555, startPoint y: 412, endPoint x: 646, endPoint y: 426, distance: 92.4
click at [663, 445] on span "Traditional flatbread topped with seasoned meat." at bounding box center [610, 478] width 109 height 66
drag, startPoint x: 569, startPoint y: 455, endPoint x: 649, endPoint y: 449, distance: 80.8
click at [645, 451] on span "Traditional flatbread topped with seasoned meat." at bounding box center [610, 478] width 109 height 66
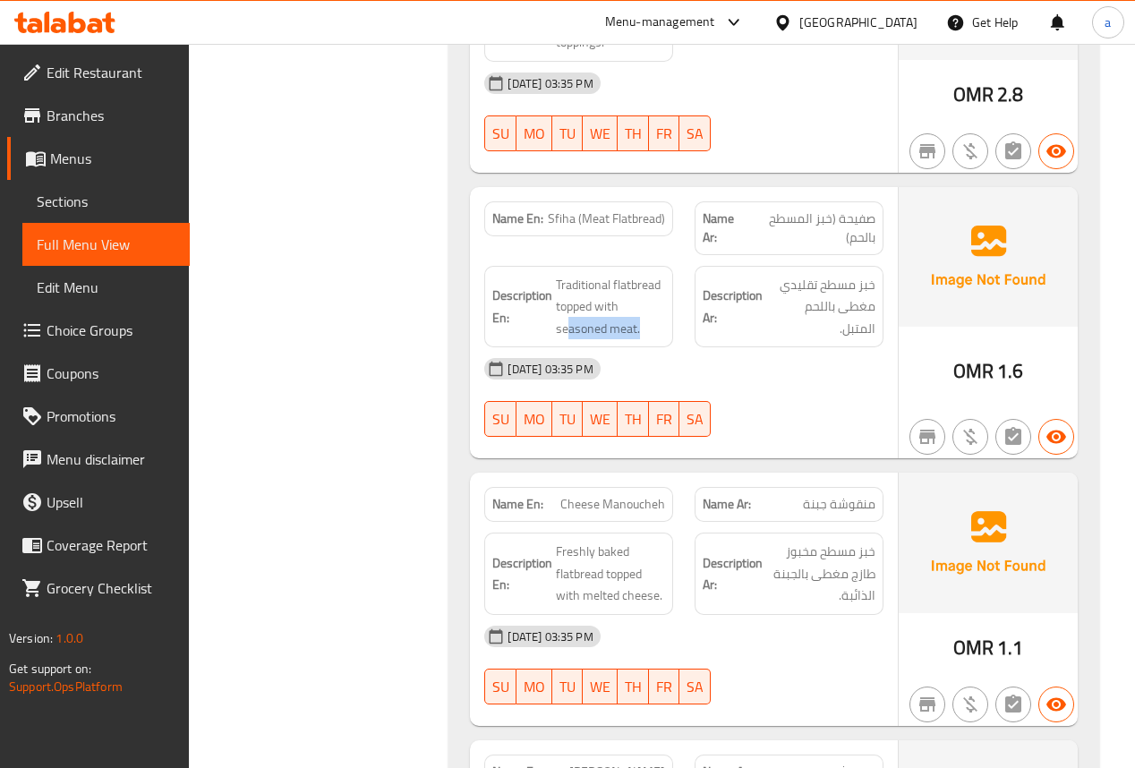
scroll to position [2149, 0]
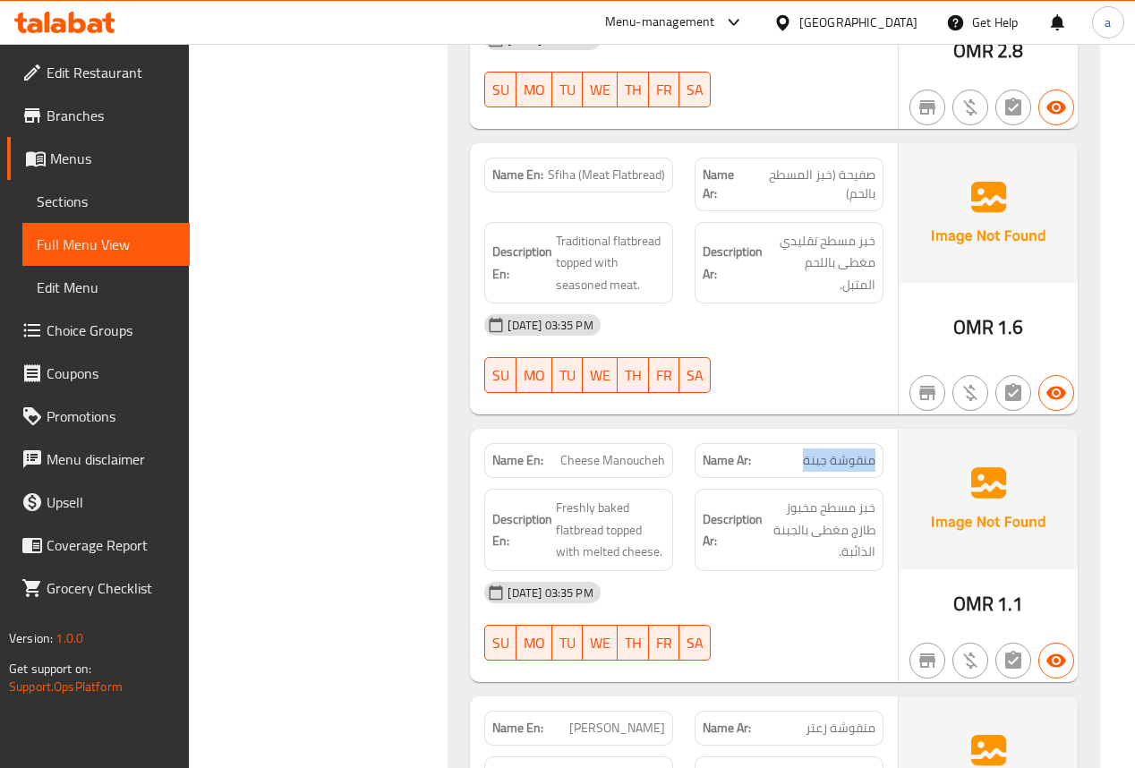
drag, startPoint x: 881, startPoint y: 416, endPoint x: 799, endPoint y: 425, distance: 82.9
click at [799, 443] on div "Name Ar: منقوشة جبنة" at bounding box center [789, 460] width 189 height 35
drag, startPoint x: 561, startPoint y: 415, endPoint x: 671, endPoint y: 415, distance: 110.1
click at [671, 443] on div "Name En: [PERSON_NAME]" at bounding box center [578, 460] width 189 height 35
drag, startPoint x: 876, startPoint y: 467, endPoint x: 784, endPoint y: 473, distance: 92.4
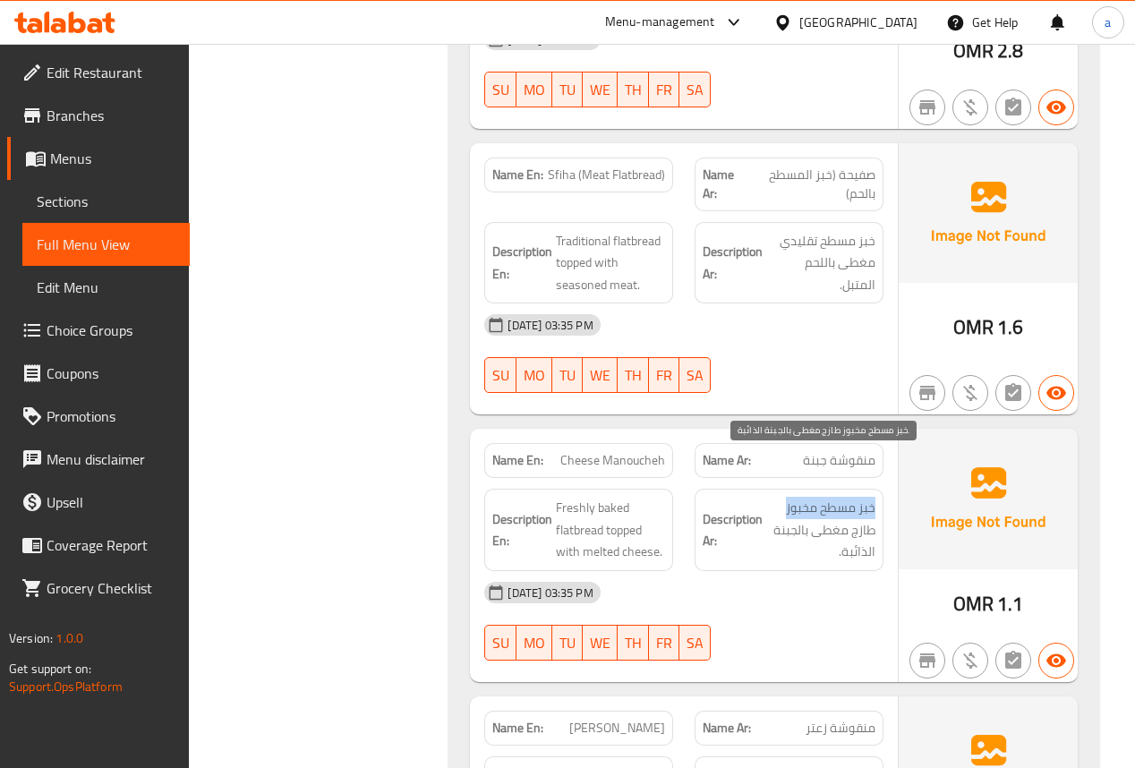
click at [784, 489] on div "Description Ar: خبز مسطح مخبوز طازج مغطى بالجبنة الذائبة." at bounding box center [789, 530] width 189 height 82
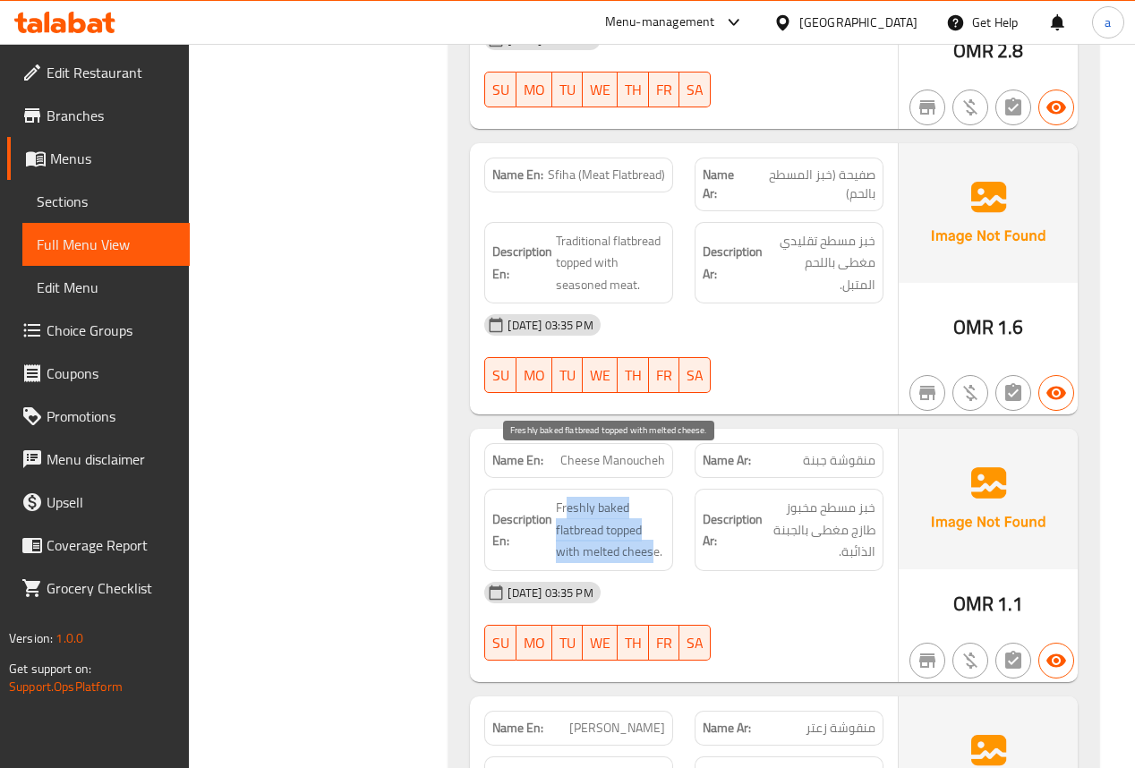
drag, startPoint x: 566, startPoint y: 466, endPoint x: 667, endPoint y: 498, distance: 106.2
click at [655, 498] on span "Freshly baked flatbread topped with melted cheese." at bounding box center [610, 530] width 109 height 66
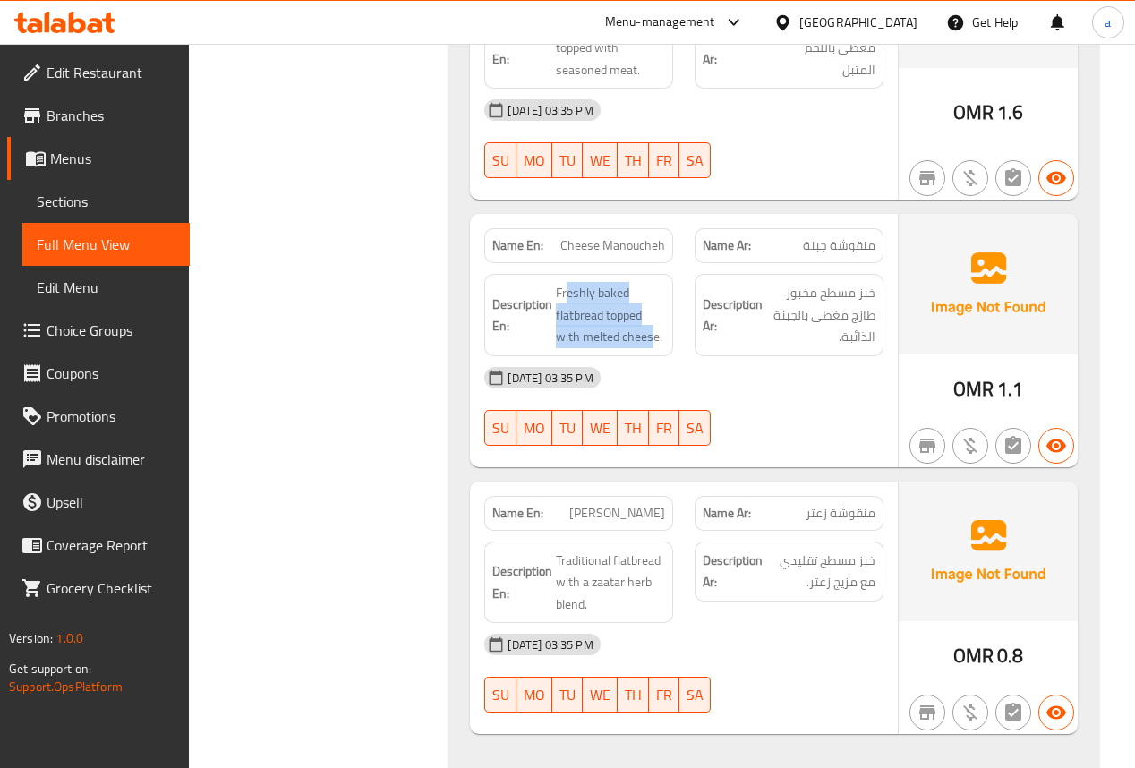
scroll to position [2507, 0]
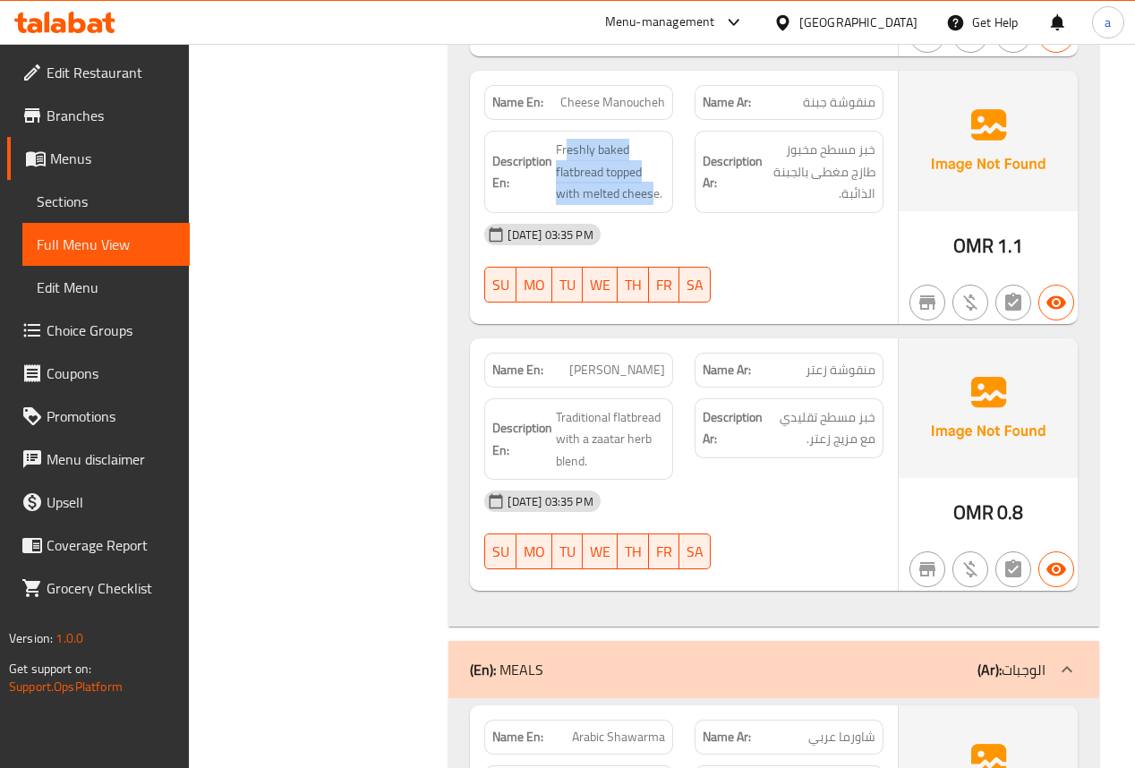
drag, startPoint x: 559, startPoint y: 321, endPoint x: 668, endPoint y: 333, distance: 109.9
click at [668, 353] on div "Name En: [PERSON_NAME]" at bounding box center [578, 370] width 189 height 35
drag, startPoint x: 817, startPoint y: 323, endPoint x: 806, endPoint y: 326, distance: 11.1
click at [815, 361] on span "منقوشة زعتر" at bounding box center [841, 370] width 70 height 19
drag, startPoint x: 798, startPoint y: 325, endPoint x: 887, endPoint y: 327, distance: 89.5
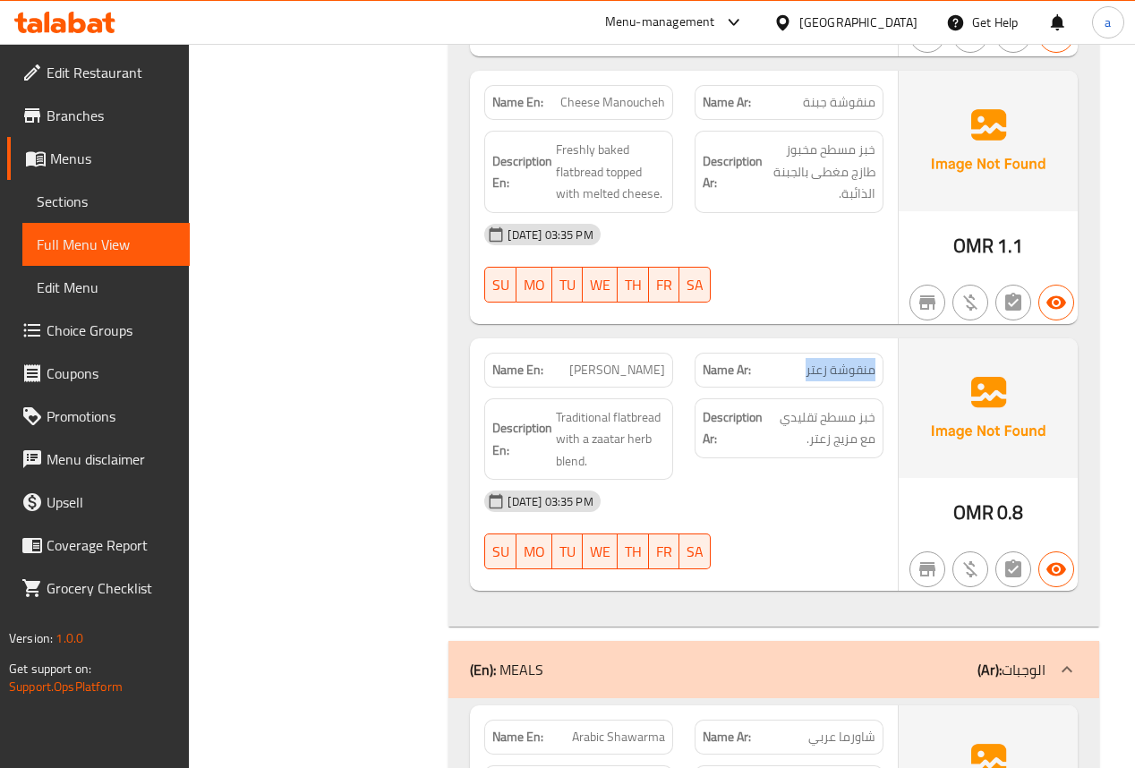
click at [889, 342] on div "Name Ar: منقوشة زعتر" at bounding box center [789, 370] width 210 height 56
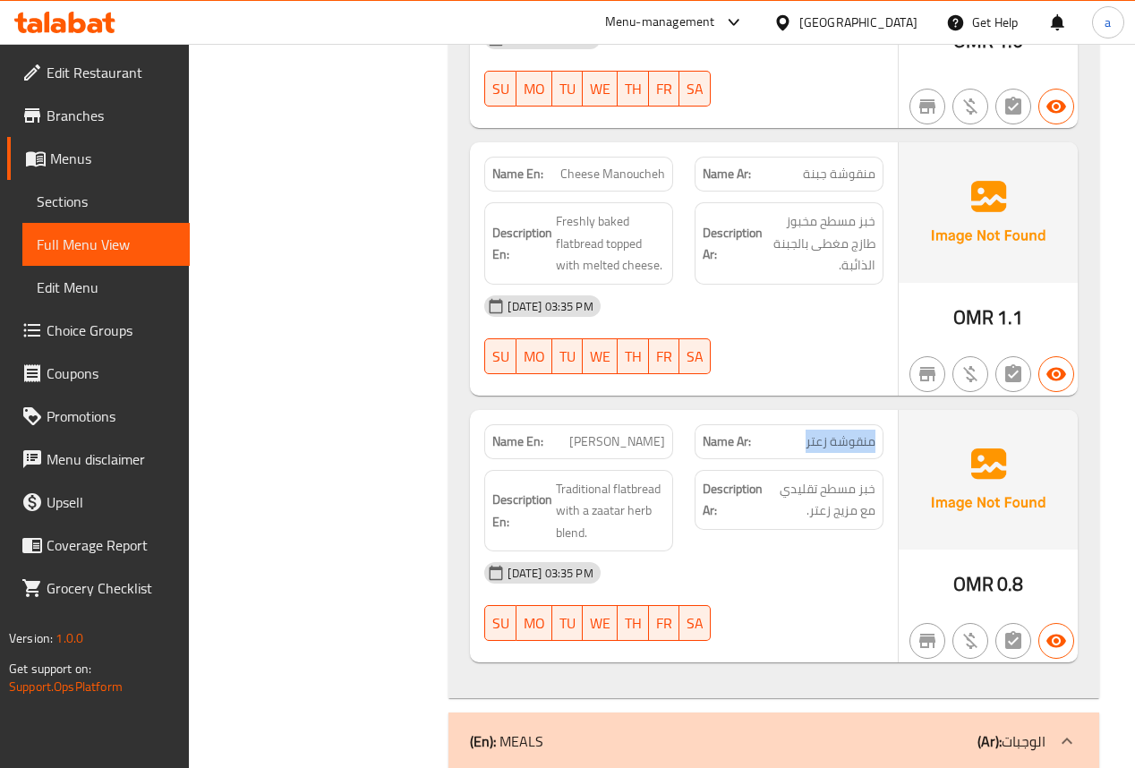
scroll to position [2650, 0]
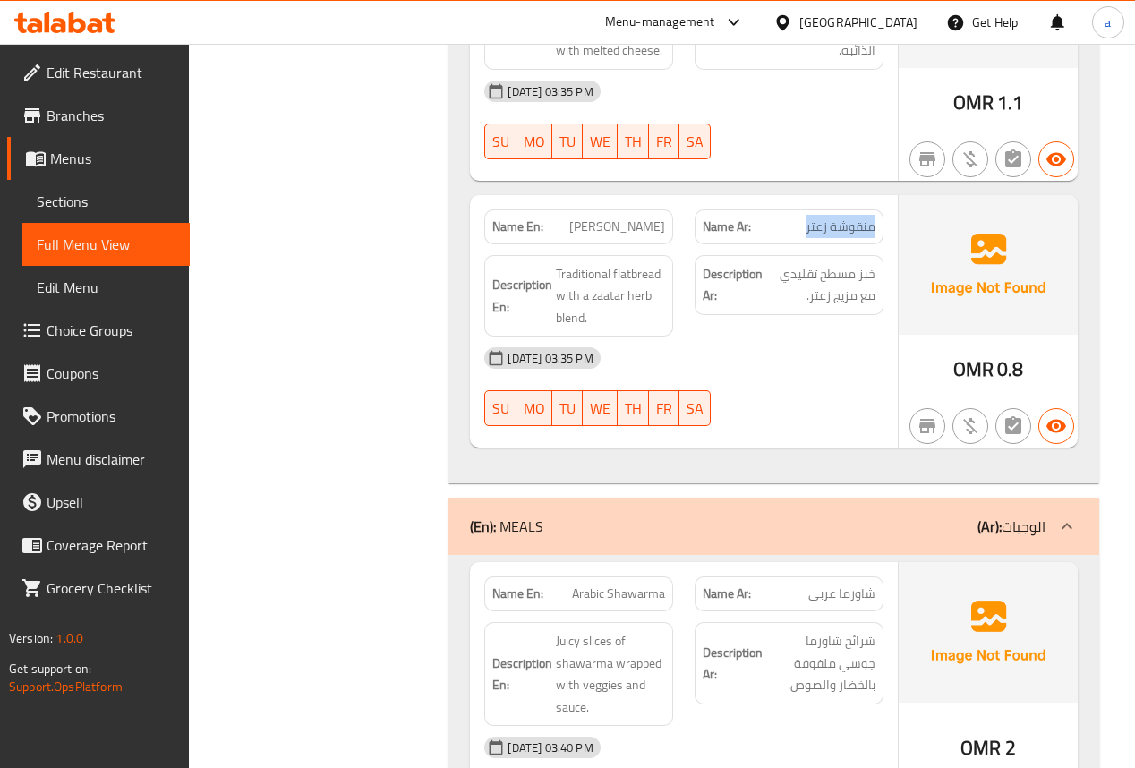
click at [766, 498] on div "(En): MEALS (Ar): الوجبات" at bounding box center [774, 526] width 650 height 57
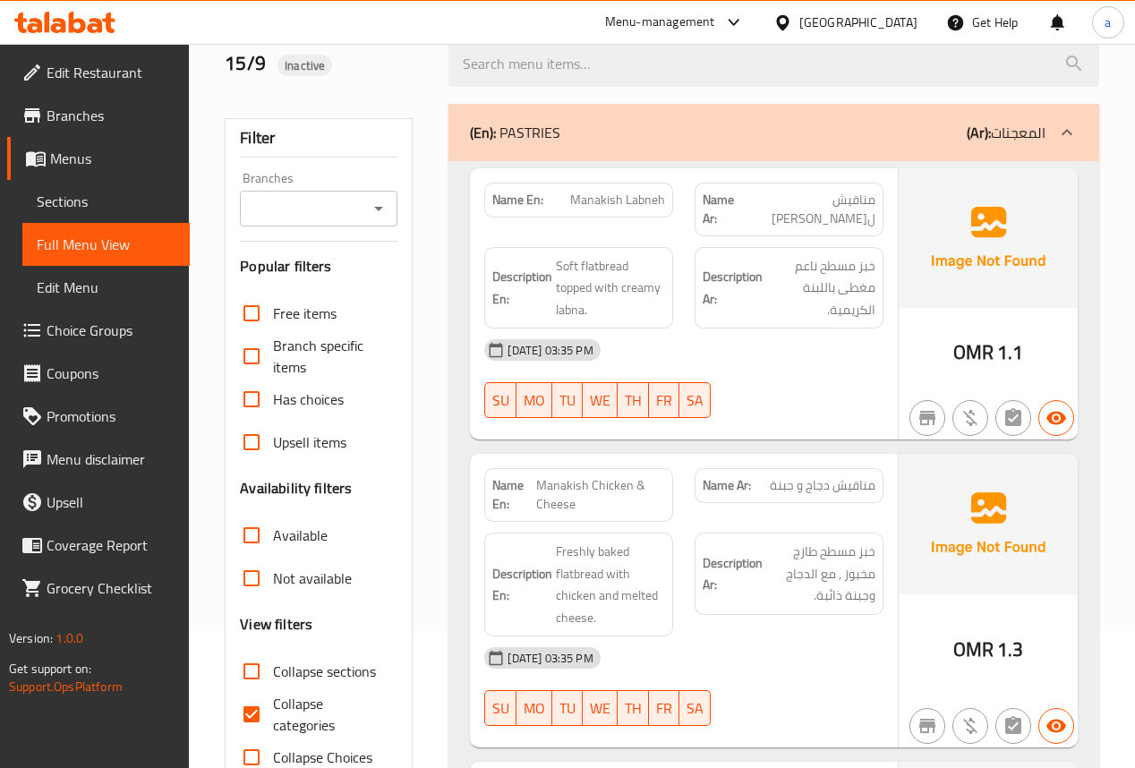
scroll to position [358, 0]
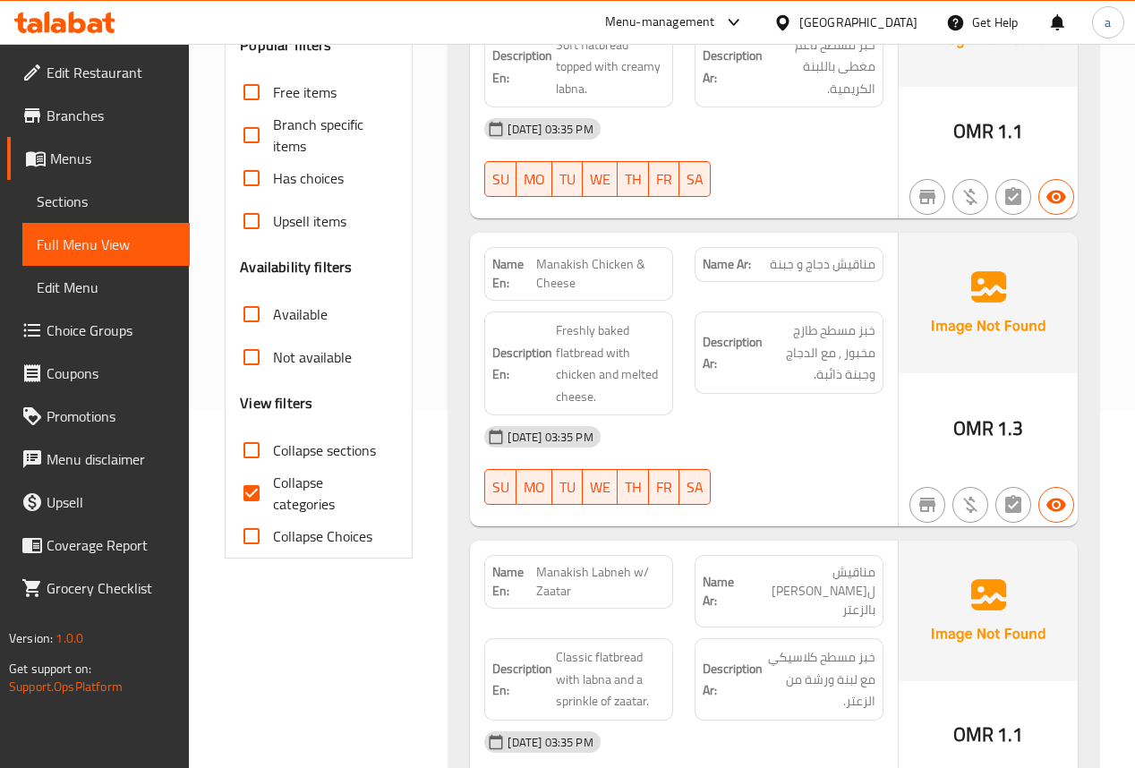
click at [295, 485] on span "Collapse categories" at bounding box center [328, 493] width 110 height 43
click at [273, 485] on input "Collapse categories" at bounding box center [251, 493] width 43 height 43
checkbox input "false"
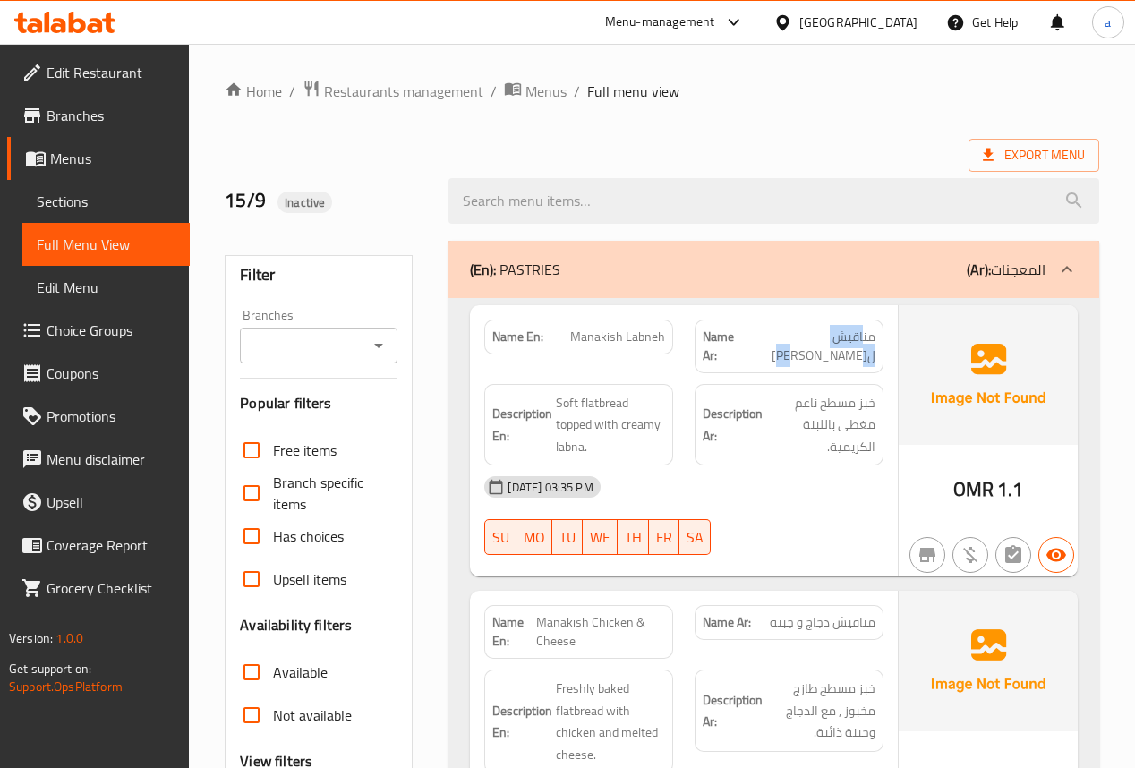
drag, startPoint x: 799, startPoint y: 340, endPoint x: 864, endPoint y: 334, distance: 64.8
click at [864, 334] on p "Name Ar: [PERSON_NAME]" at bounding box center [789, 347] width 173 height 38
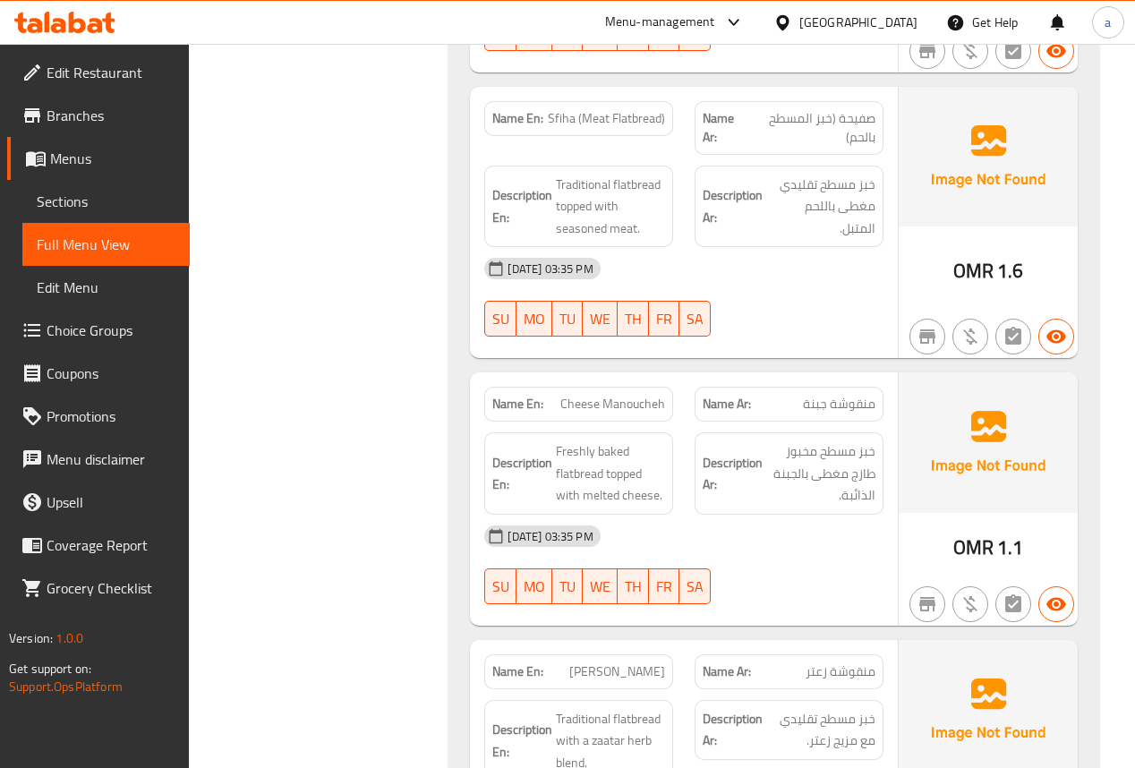
scroll to position [2199, 0]
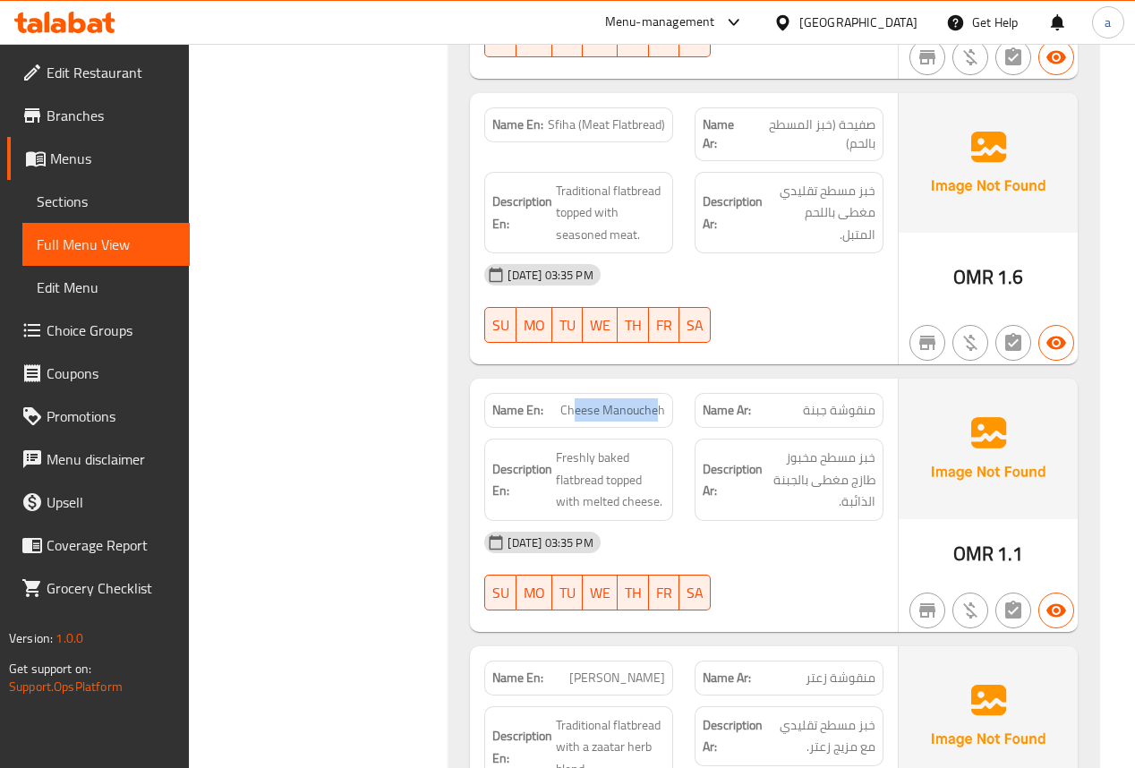
drag, startPoint x: 577, startPoint y: 372, endPoint x: 662, endPoint y: 368, distance: 84.3
click at [662, 401] on span "Cheese Manoucheh" at bounding box center [612, 410] width 105 height 19
drag, startPoint x: 804, startPoint y: 380, endPoint x: 894, endPoint y: 373, distance: 90.6
click at [894, 379] on div "Name En: Cheese Manoucheh Name Ar: منقوشة جبنة Description En: Freshly baked fl…" at bounding box center [683, 505] width 427 height 253
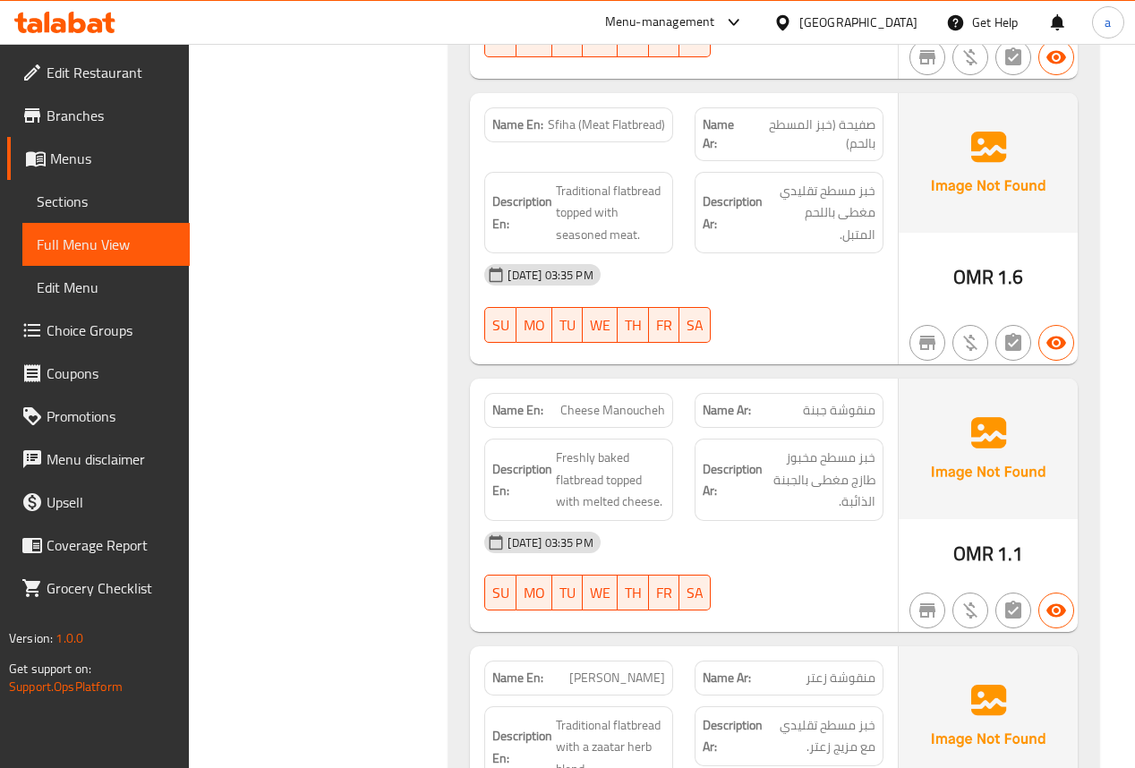
click at [858, 447] on span "خبز مسطح مخبوز طازج مغطى بالجبنة الذائبة." at bounding box center [820, 480] width 109 height 66
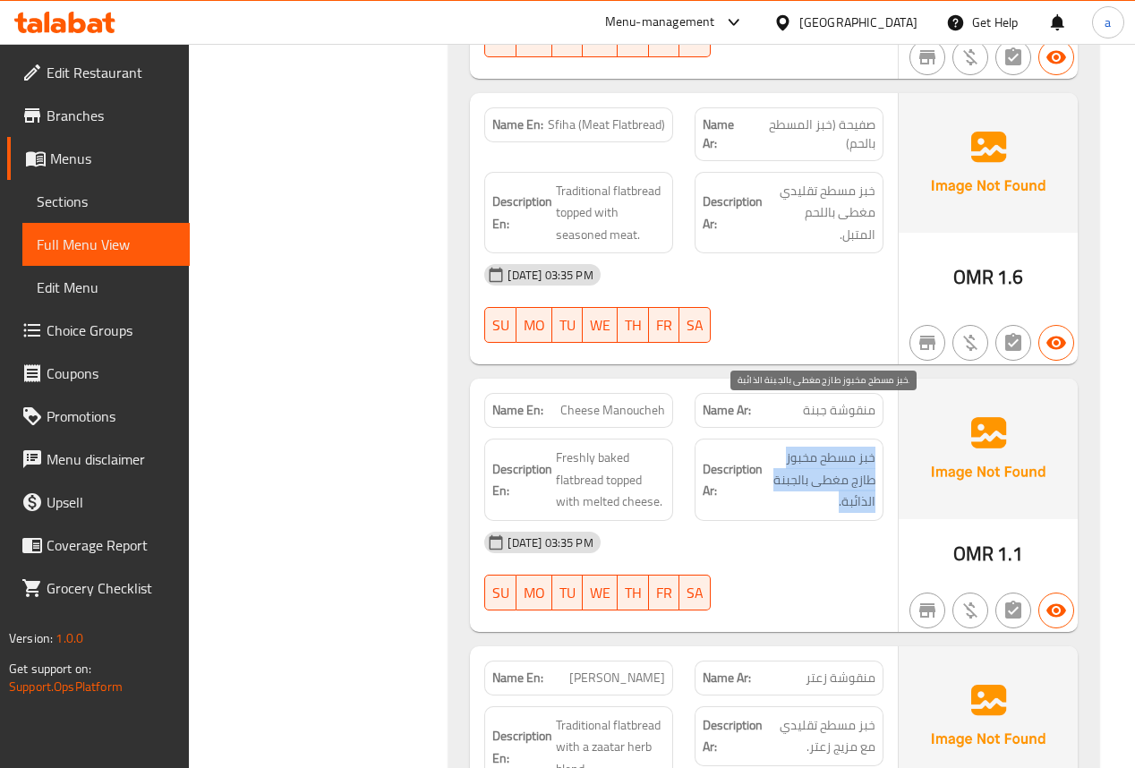
drag, startPoint x: 868, startPoint y: 421, endPoint x: 741, endPoint y: 455, distance: 130.7
click at [781, 449] on div "Description Ar: خبز مسطح مخبوز طازج مغطى بالجبنة الذائبة." at bounding box center [789, 480] width 189 height 82
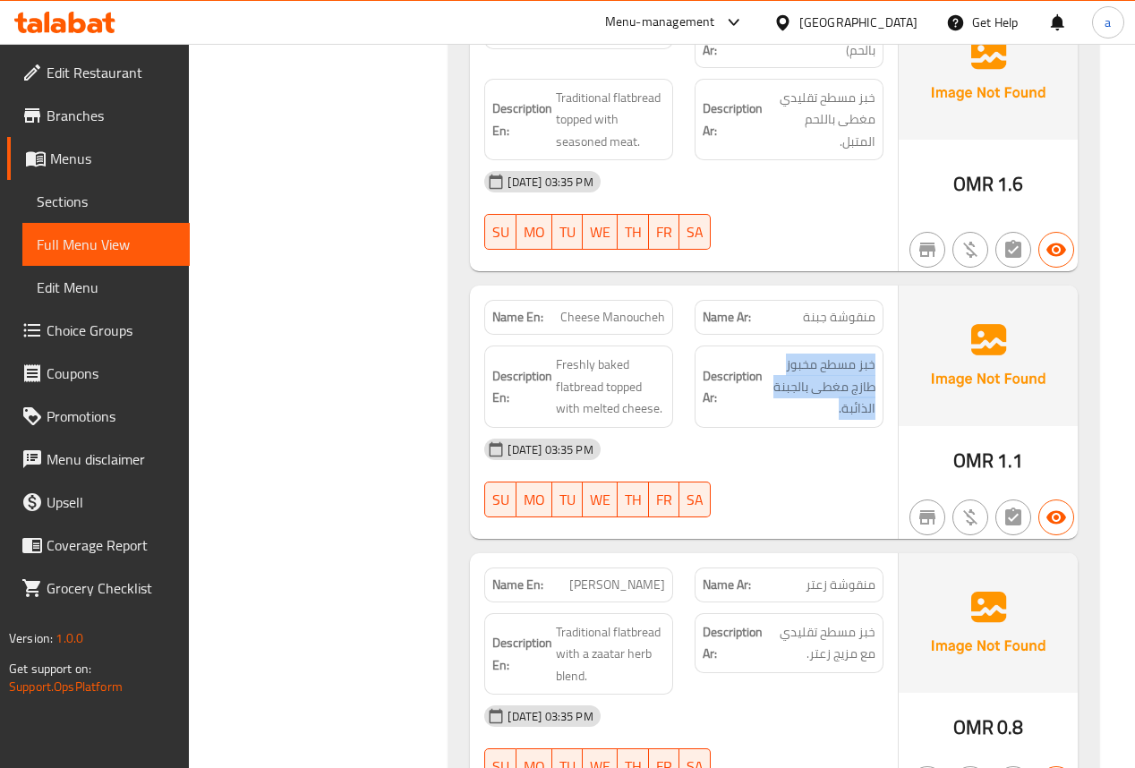
scroll to position [2414, 0]
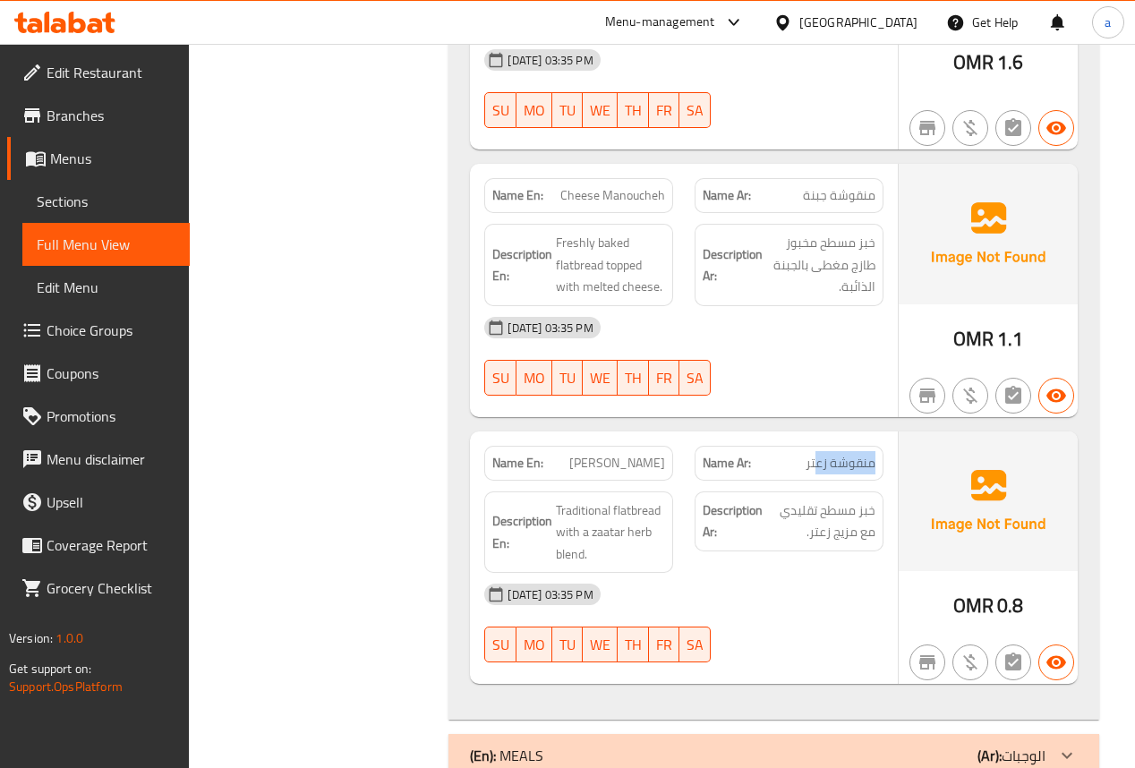
drag, startPoint x: 818, startPoint y: 420, endPoint x: 888, endPoint y: 419, distance: 69.8
click at [885, 435] on div "Name Ar: منقوشة زعتر" at bounding box center [789, 463] width 210 height 56
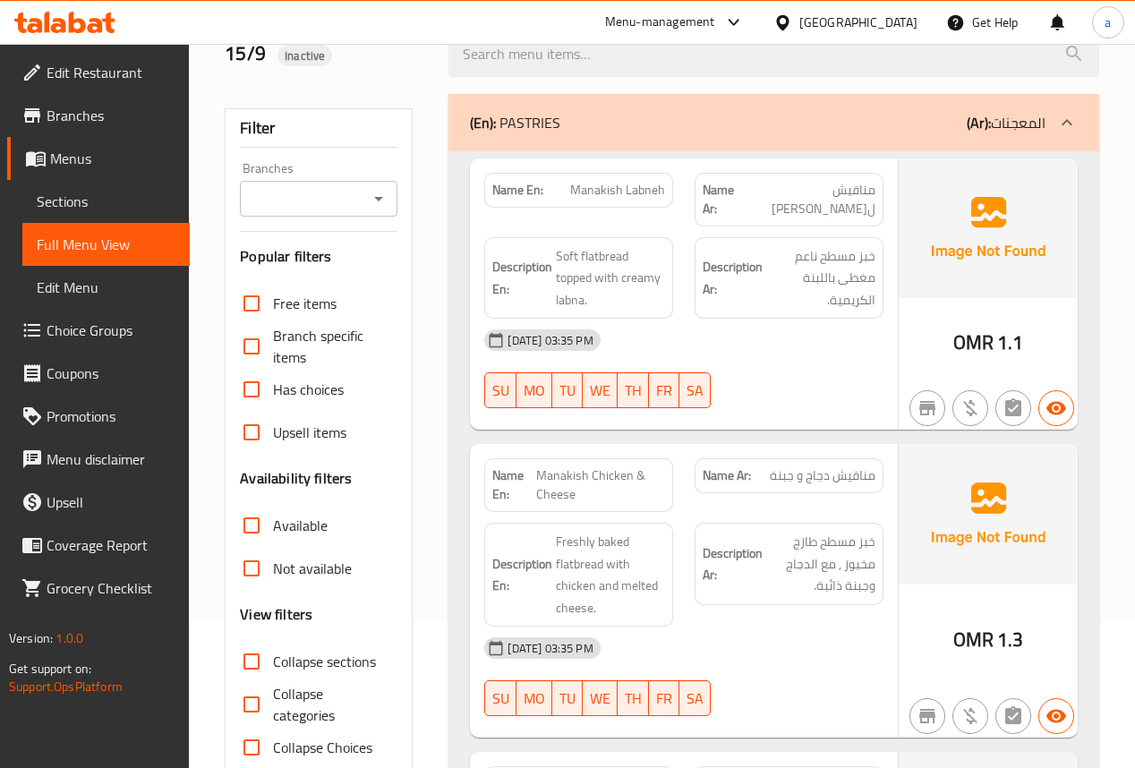
scroll to position [0, 0]
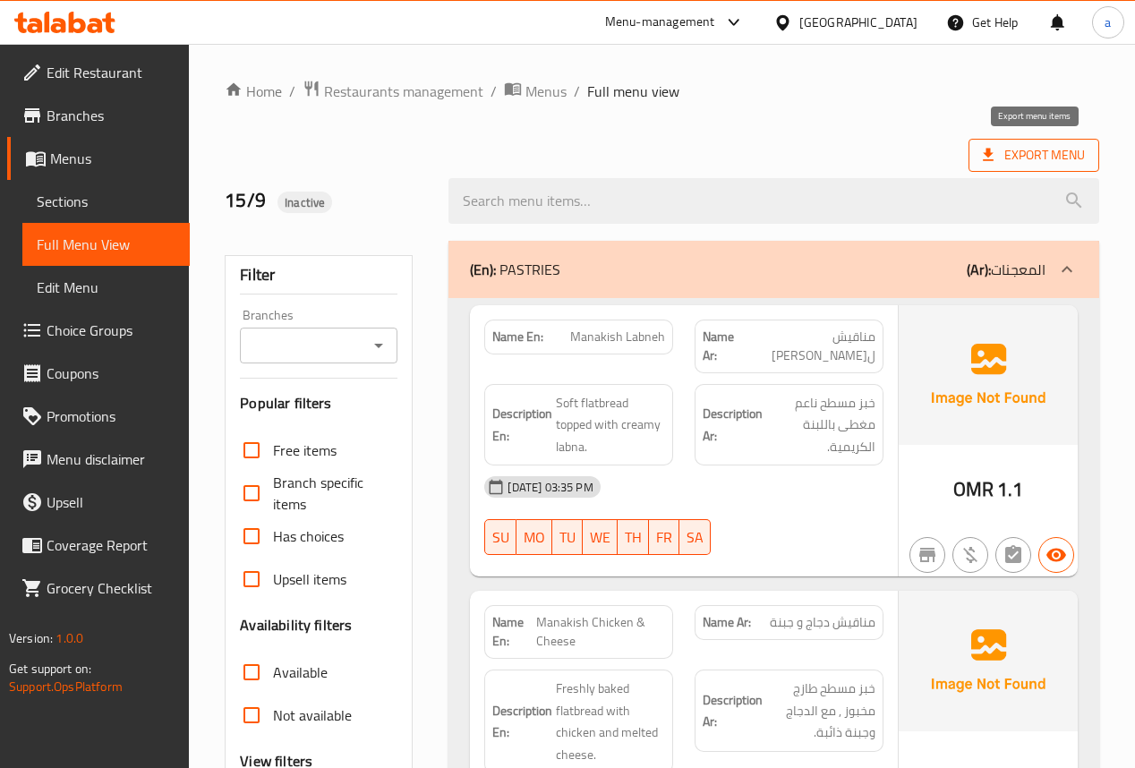
click at [1002, 162] on span "Export Menu" at bounding box center [1034, 155] width 102 height 22
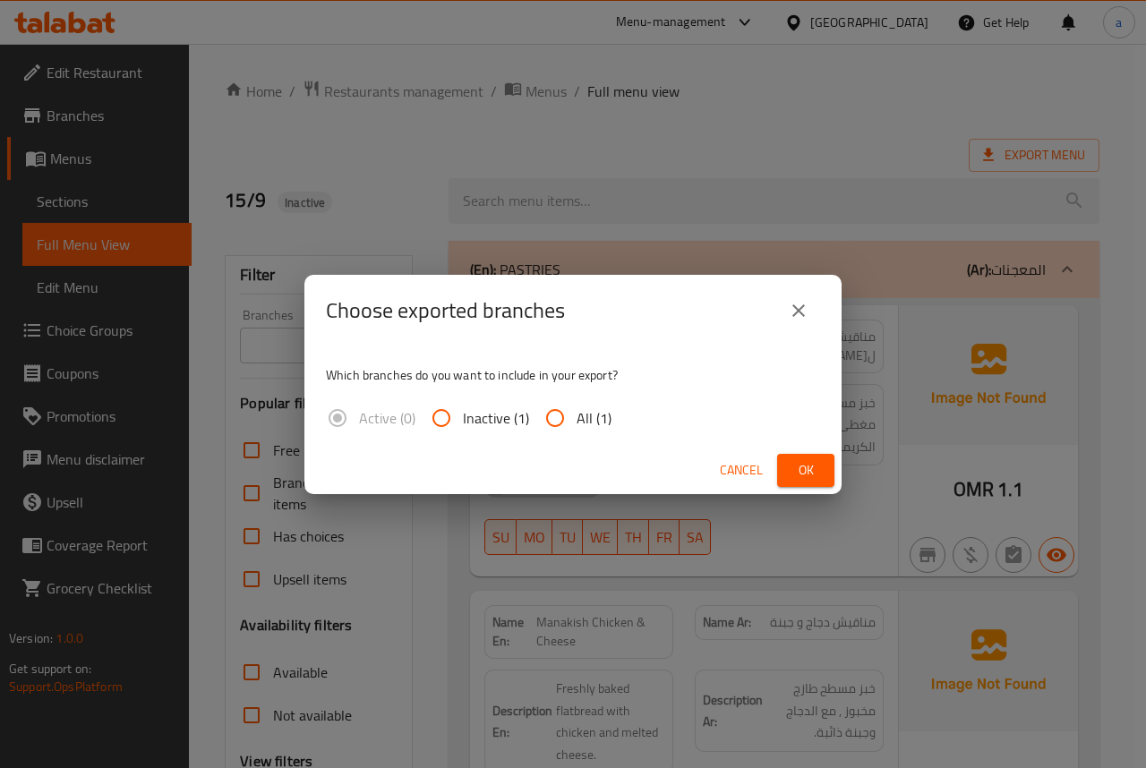
click at [797, 301] on icon "close" at bounding box center [798, 310] width 21 height 21
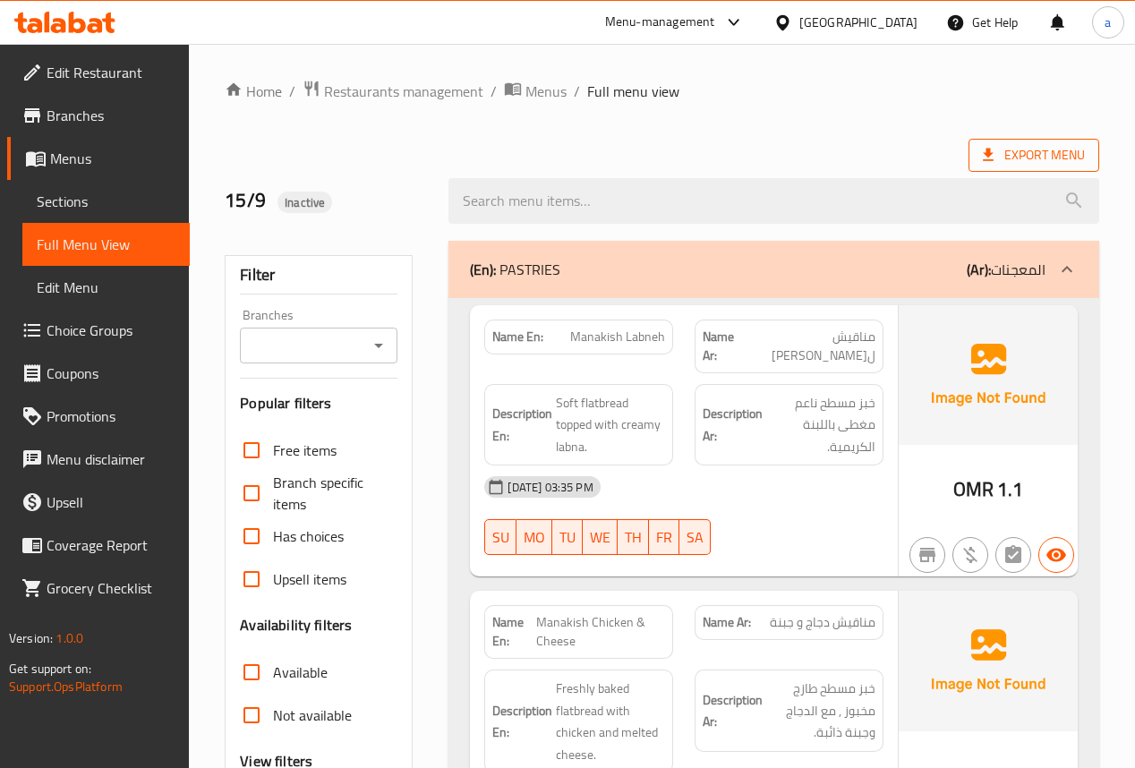
click at [1005, 165] on span "Export Menu" at bounding box center [1034, 155] width 102 height 22
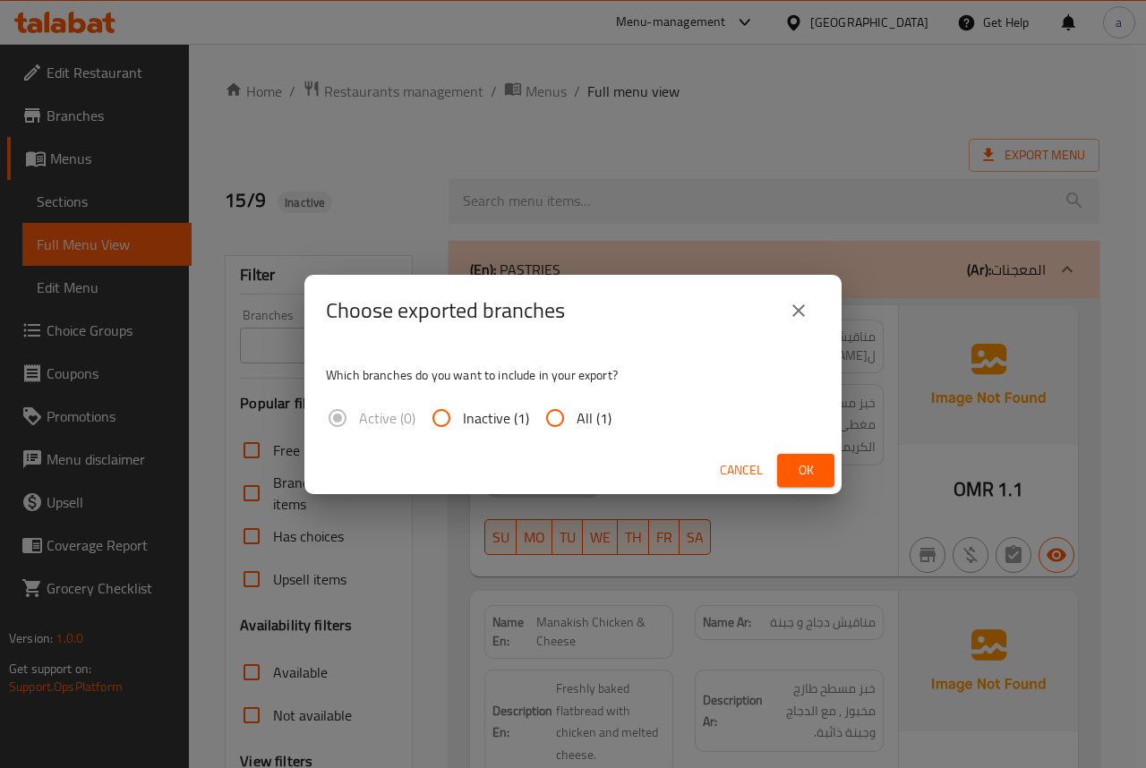
click at [554, 412] on input "All (1)" at bounding box center [555, 418] width 43 height 43
radio input "true"
click at [817, 471] on span "Ok" at bounding box center [805, 470] width 29 height 22
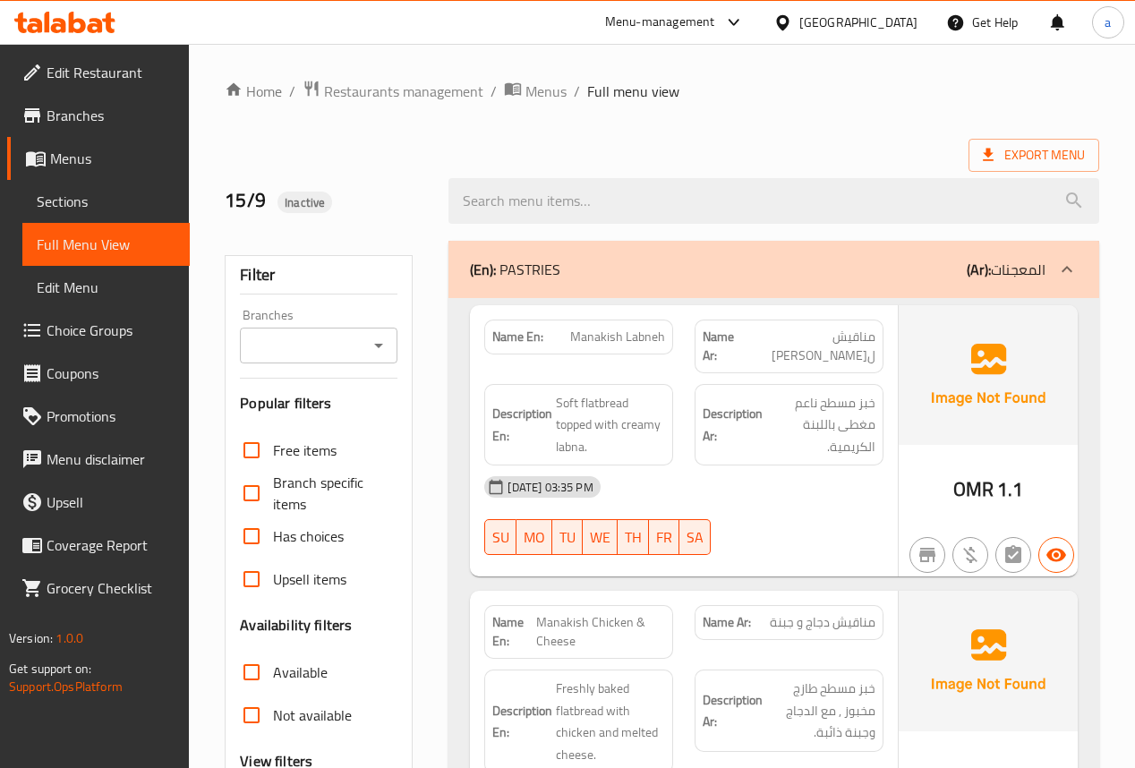
click at [121, 195] on span "Sections" at bounding box center [106, 201] width 139 height 21
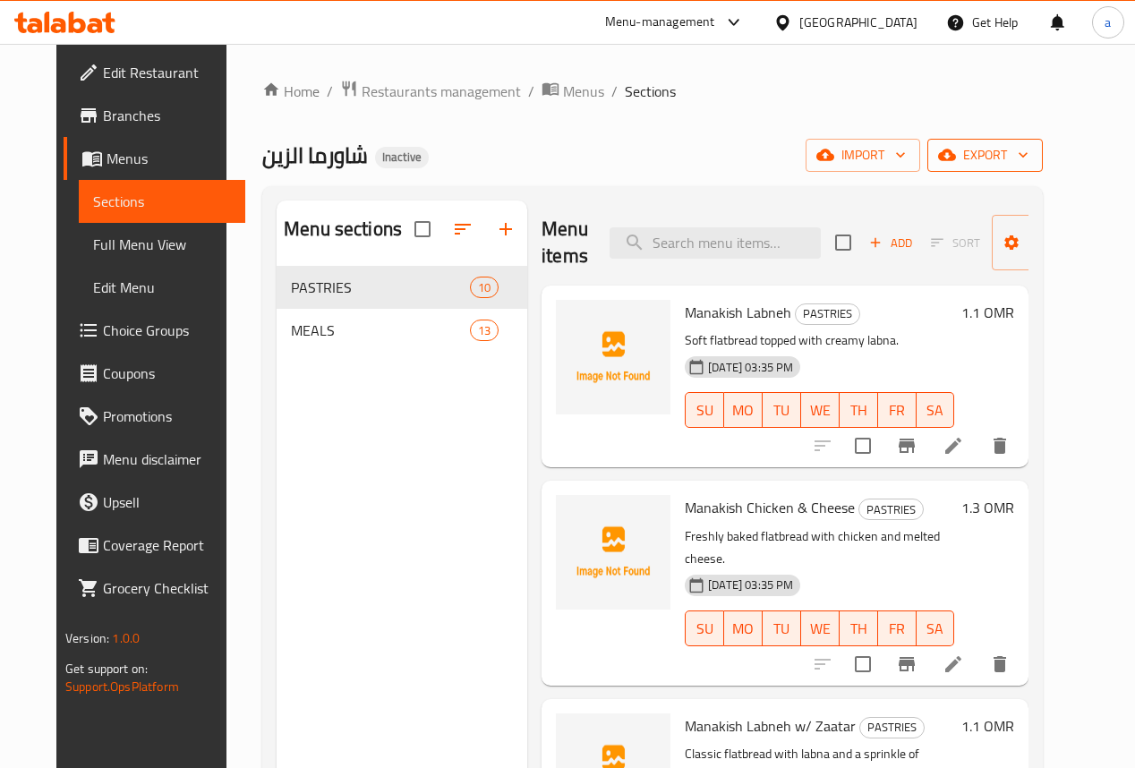
click at [1021, 157] on span "export" at bounding box center [985, 155] width 87 height 22
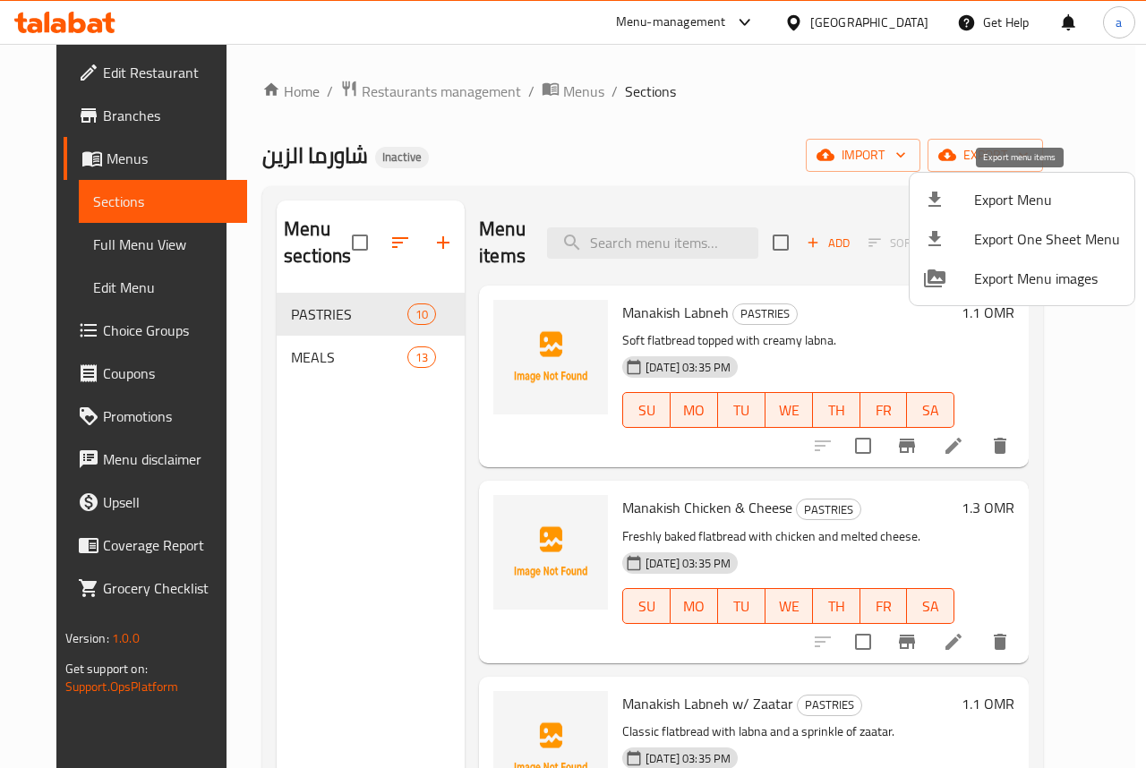
click at [990, 203] on span "Export Menu" at bounding box center [1047, 199] width 146 height 21
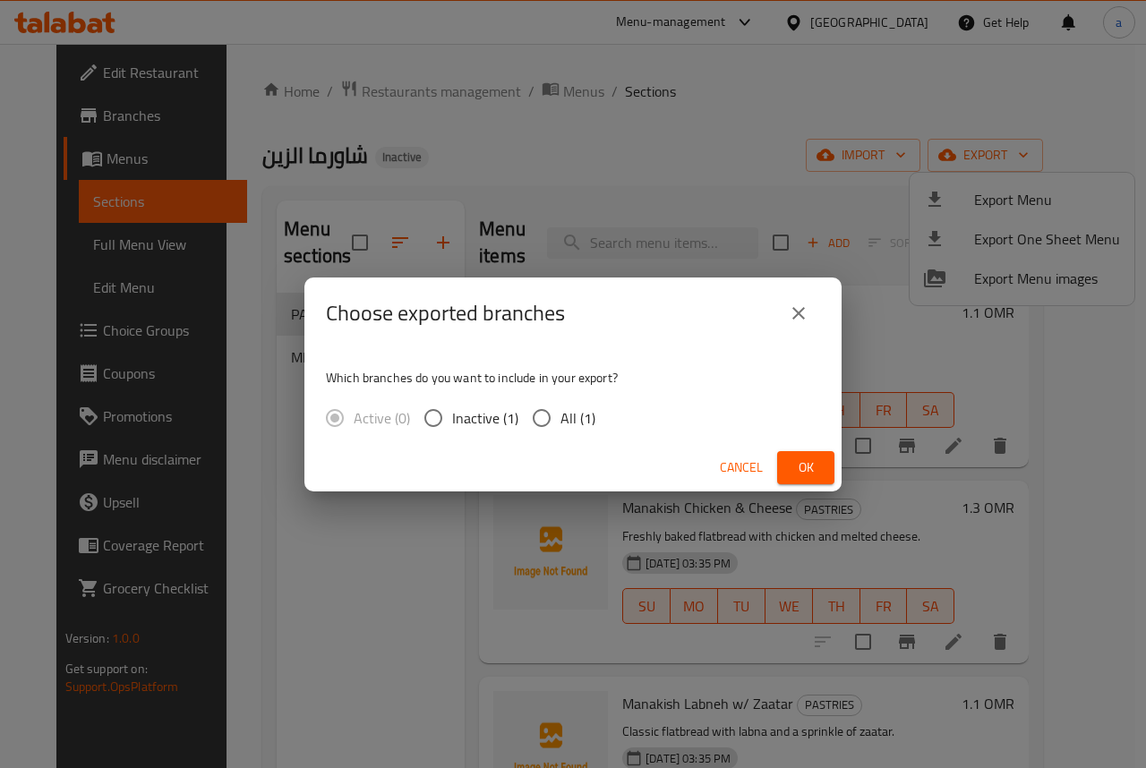
click at [560, 421] on span "All (1)" at bounding box center [577, 417] width 35 height 21
click at [560, 421] on input "All (1)" at bounding box center [542, 418] width 38 height 38
radio input "true"
click at [809, 458] on span "Ok" at bounding box center [805, 468] width 29 height 22
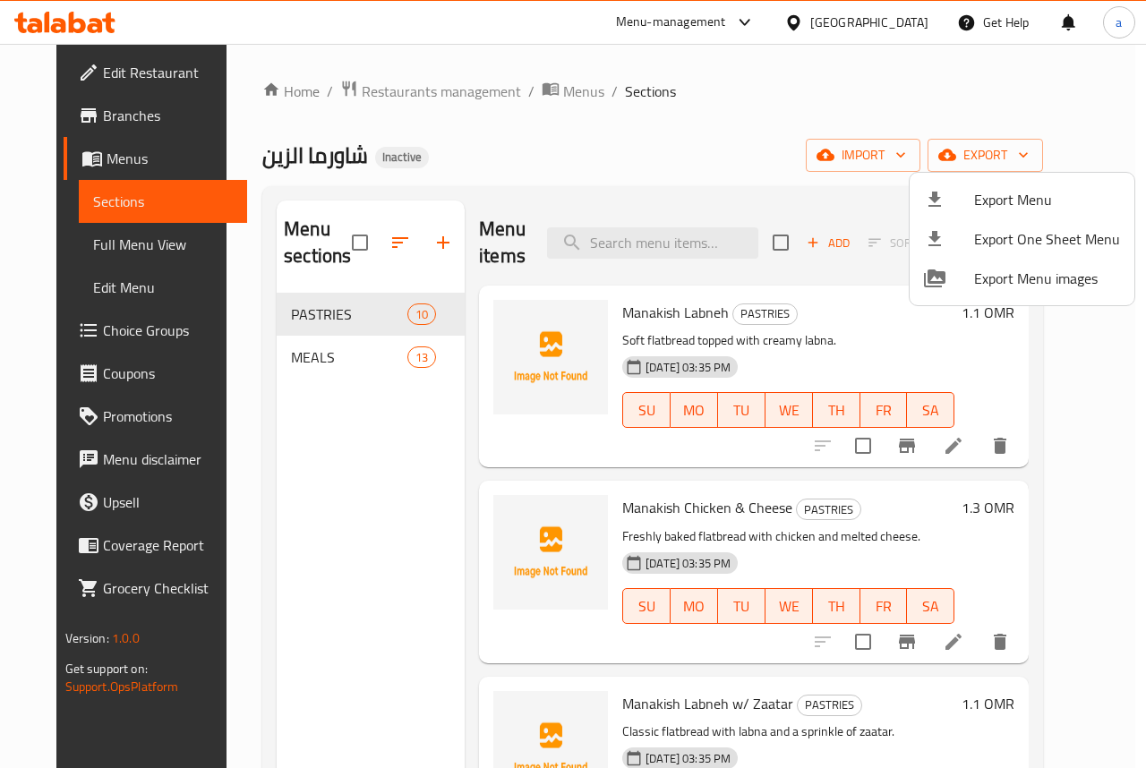
click at [129, 243] on div at bounding box center [573, 384] width 1146 height 768
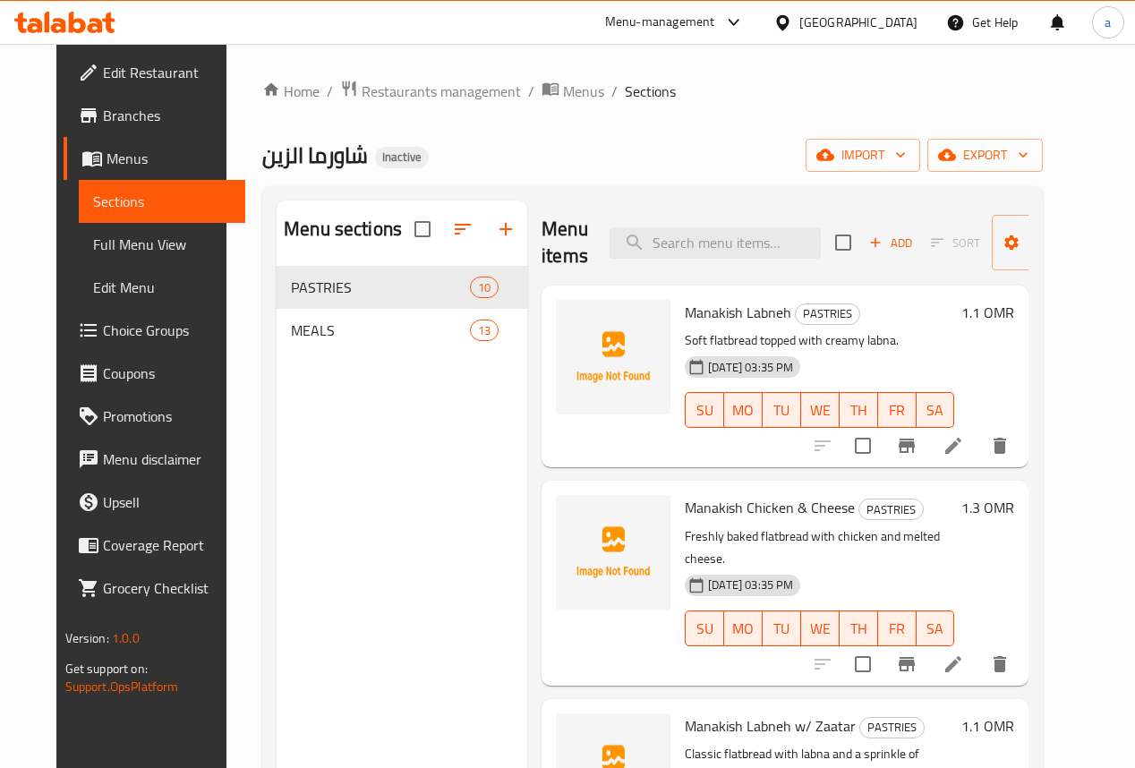
click at [105, 240] on span "Full Menu View" at bounding box center [162, 244] width 139 height 21
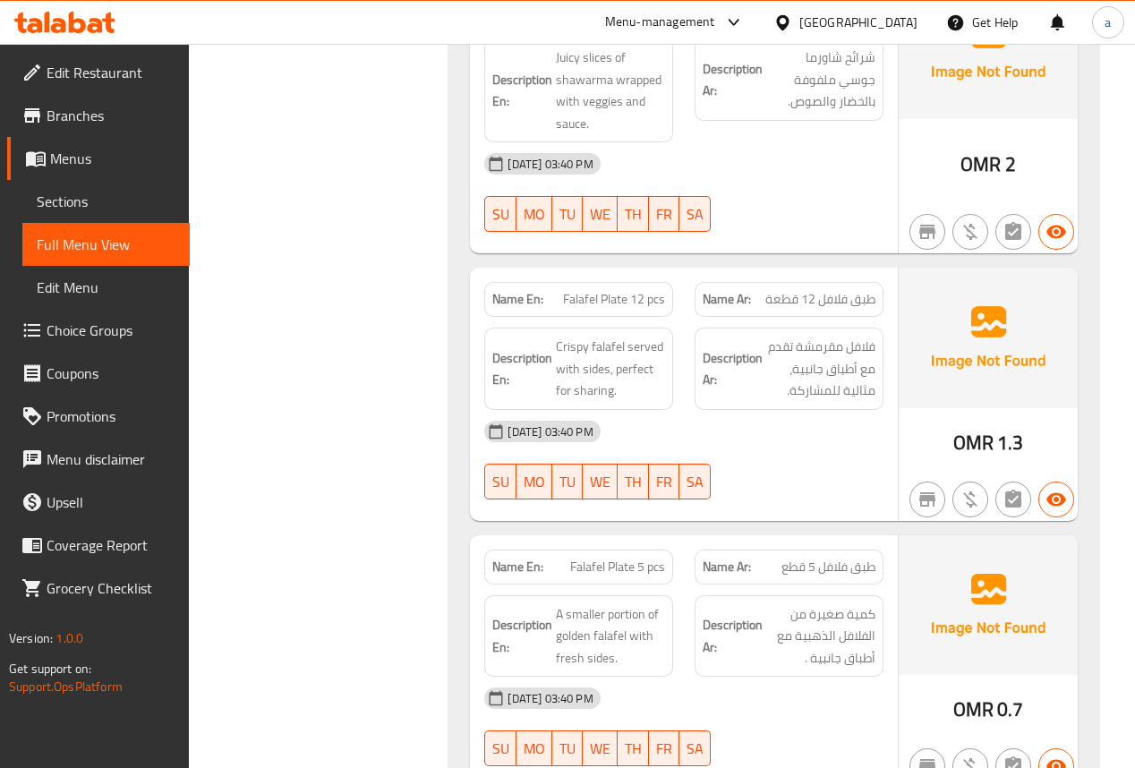
scroll to position [2937, 0]
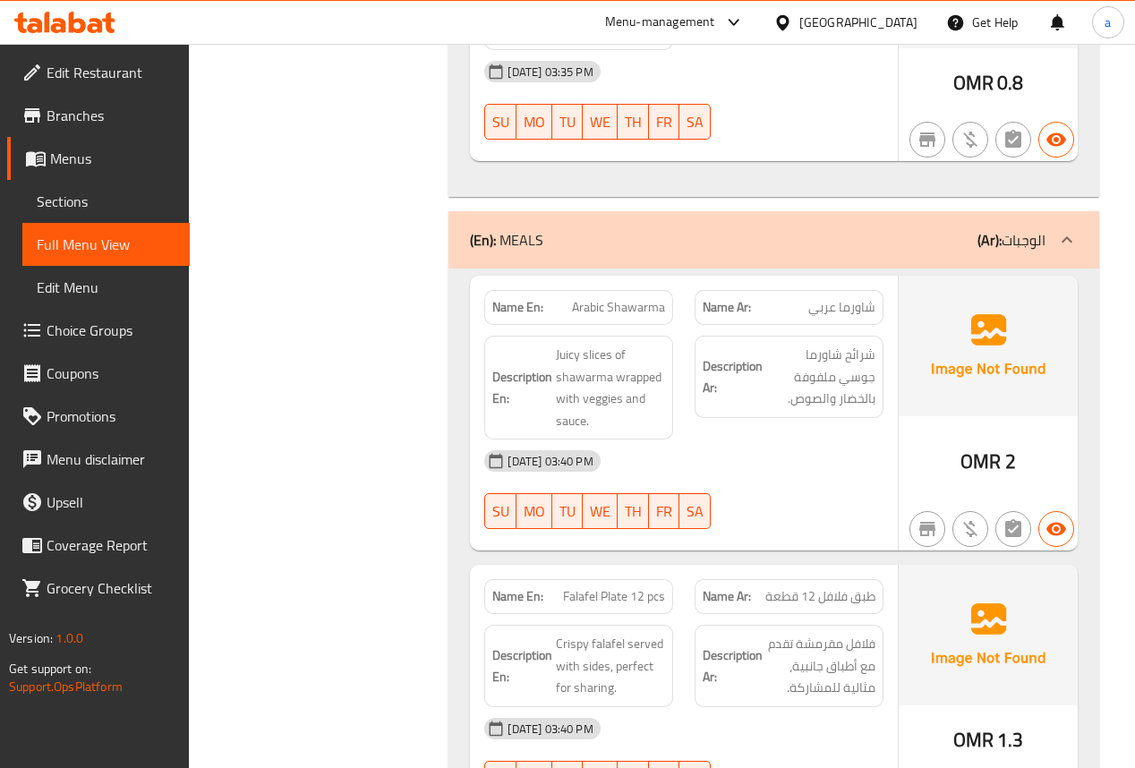
click at [879, 211] on div "(En): MEALS (Ar): الوجبات" at bounding box center [774, 239] width 650 height 57
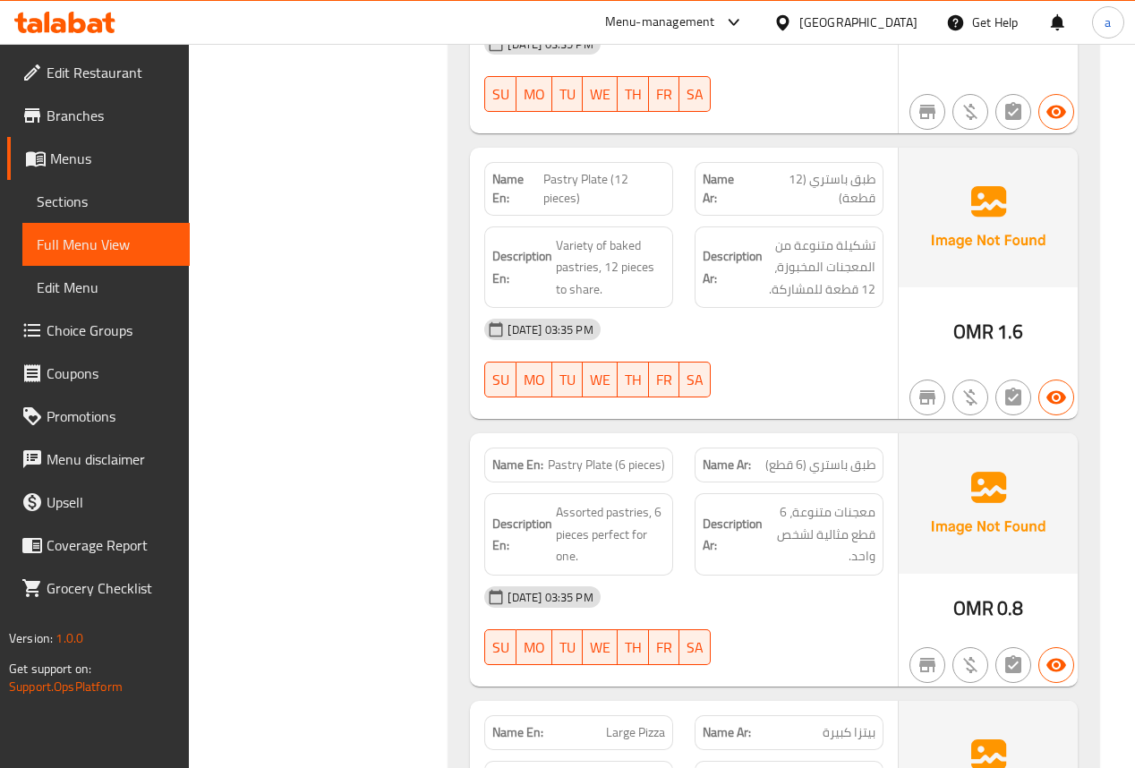
scroll to position [797, 0]
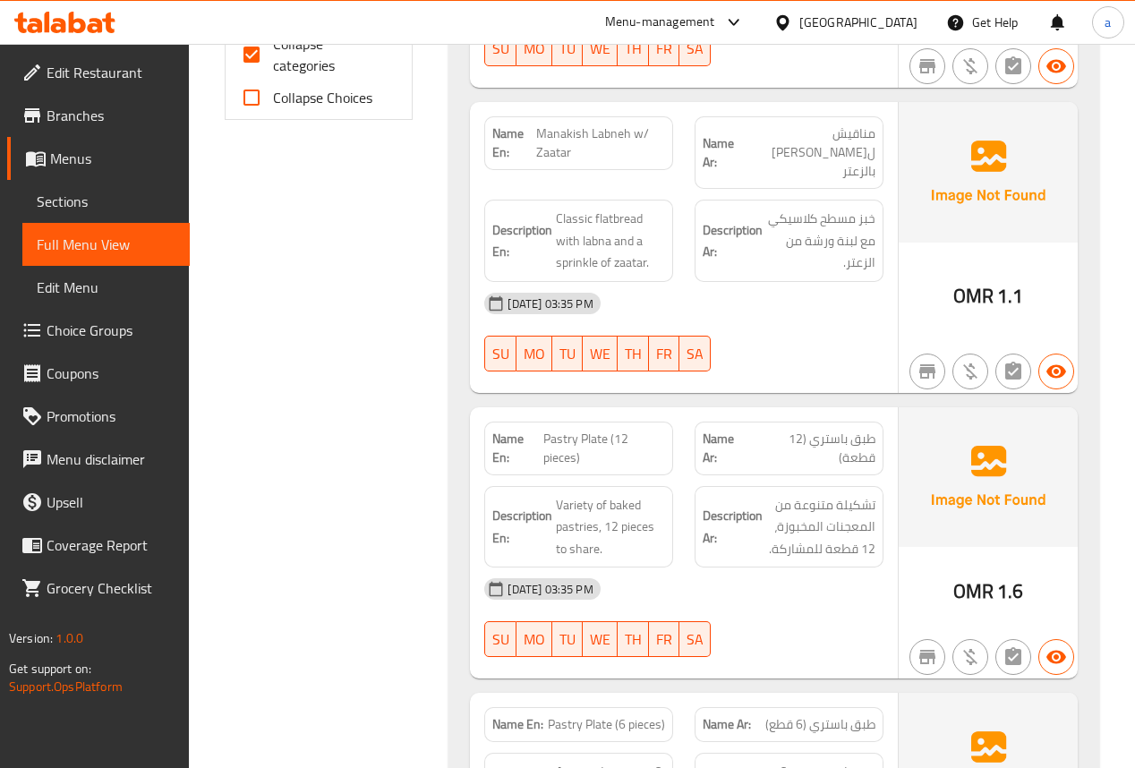
drag, startPoint x: 532, startPoint y: 281, endPoint x: 551, endPoint y: 250, distance: 36.5
drag, startPoint x: 406, startPoint y: 292, endPoint x: 433, endPoint y: 90, distance: 203.3
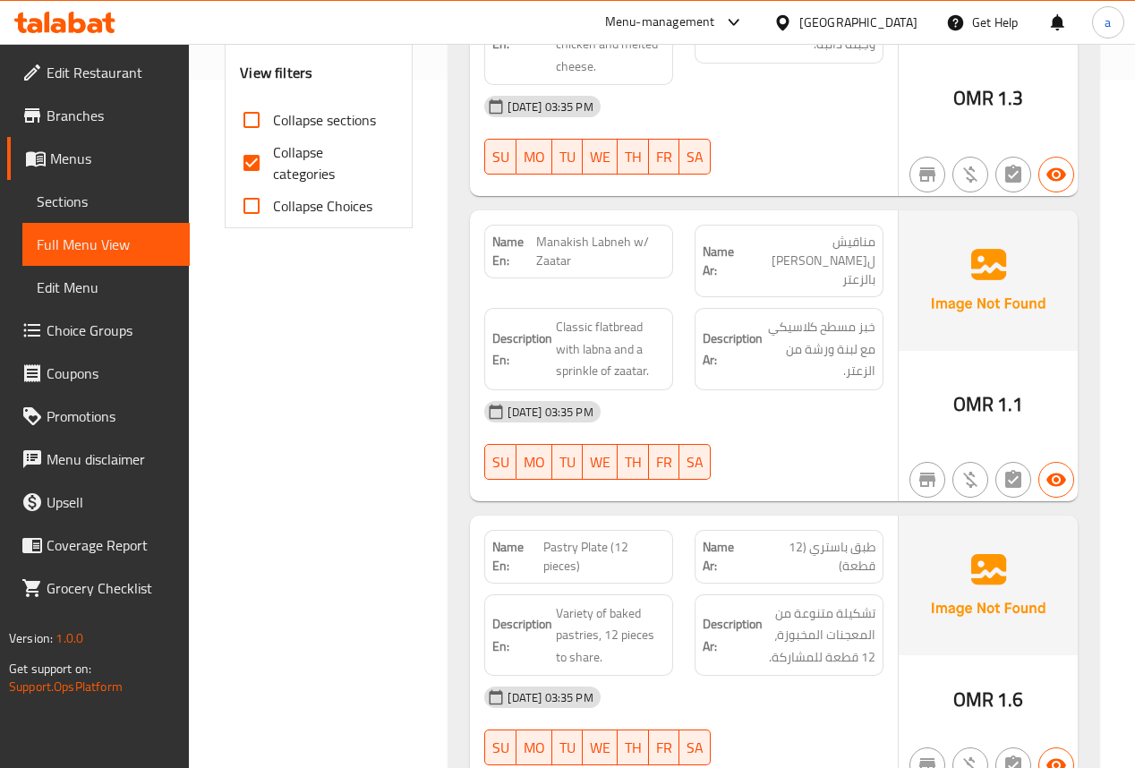
scroll to position [0, 0]
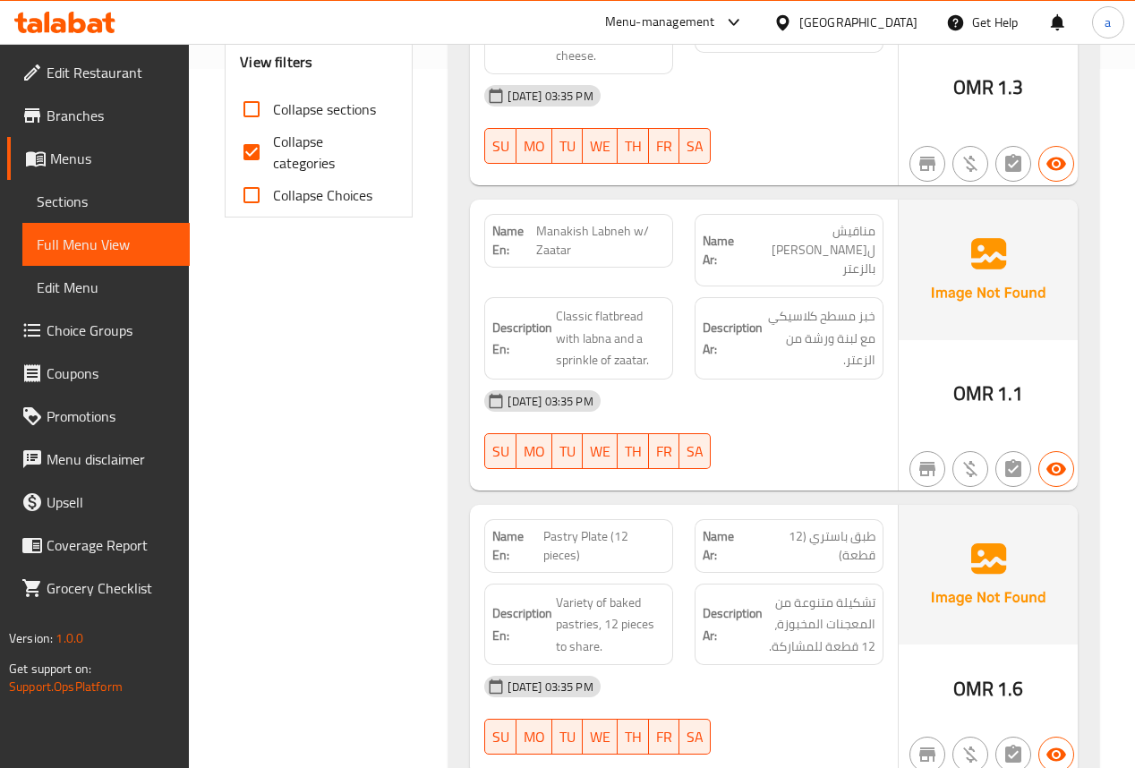
click at [259, 144] on input "Collapse categories" at bounding box center [251, 152] width 43 height 43
checkbox input "false"
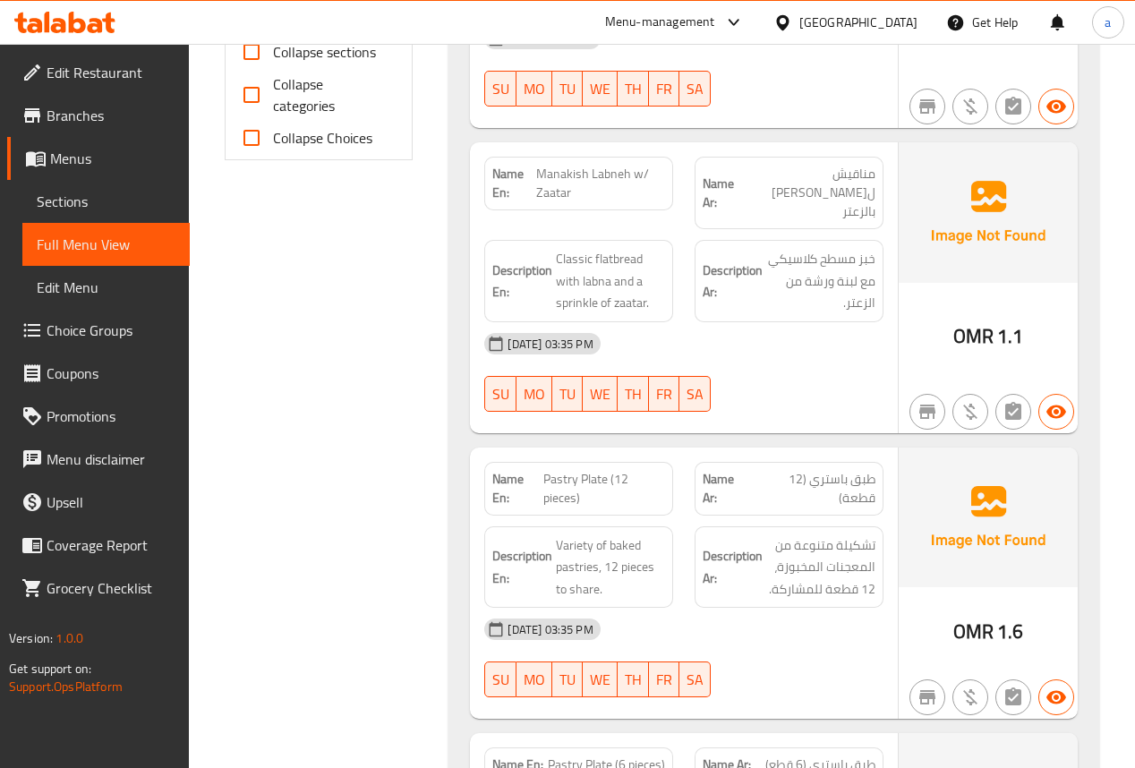
drag, startPoint x: 745, startPoint y: 440, endPoint x: 781, endPoint y: 326, distance: 120.1
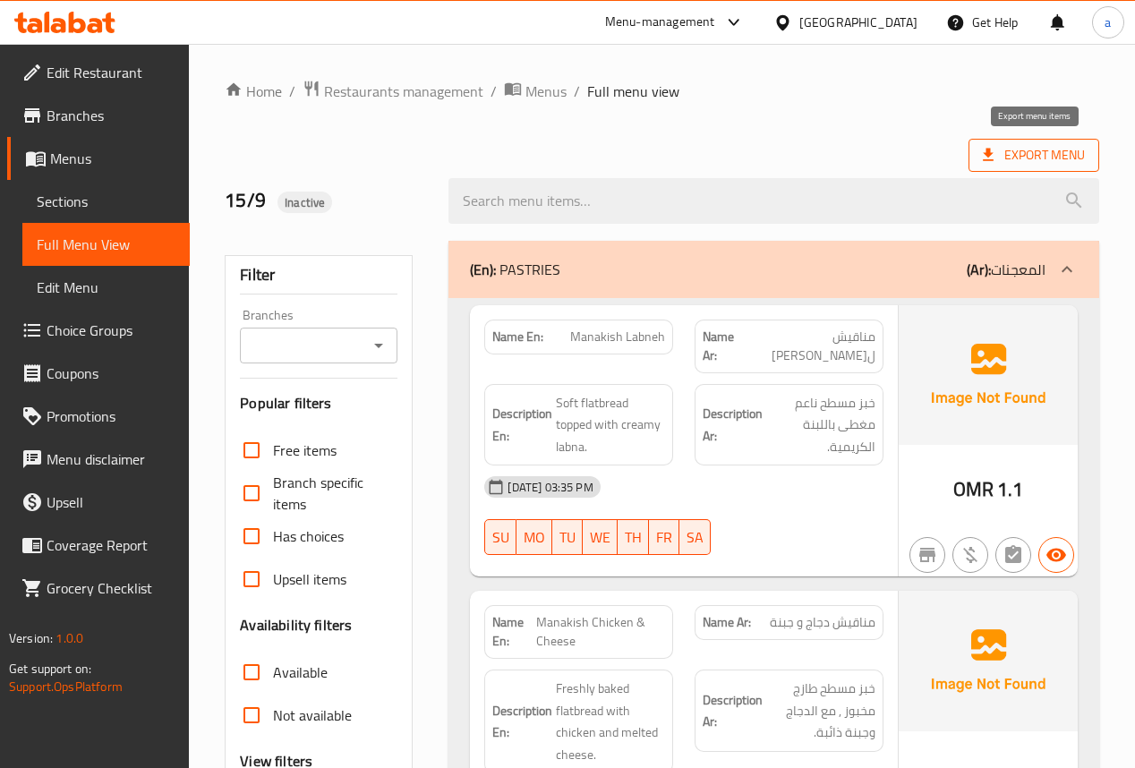
click at [1030, 161] on span "Export Menu" at bounding box center [1034, 155] width 102 height 22
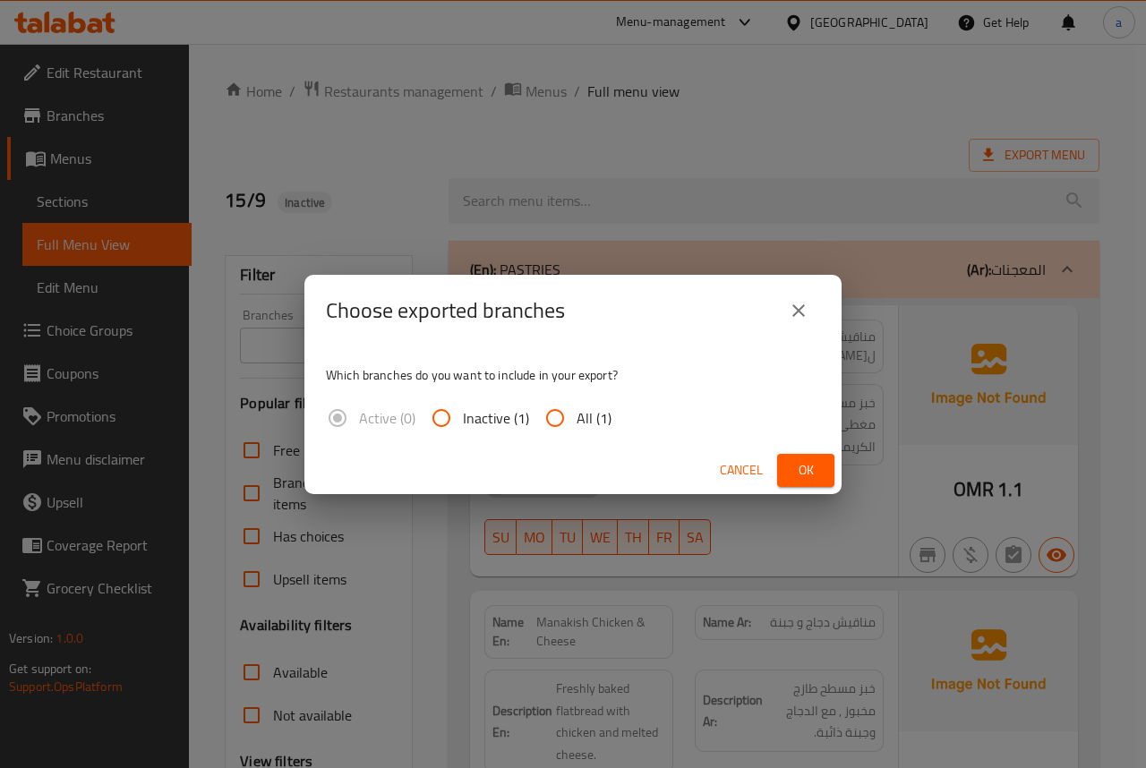
click at [594, 414] on span "All (1)" at bounding box center [594, 417] width 35 height 21
click at [577, 414] on input "All (1)" at bounding box center [555, 418] width 43 height 43
radio input "true"
click at [208, 244] on div "Choose exported branches Which branches do you want to include in your export? …" at bounding box center [573, 384] width 1146 height 768
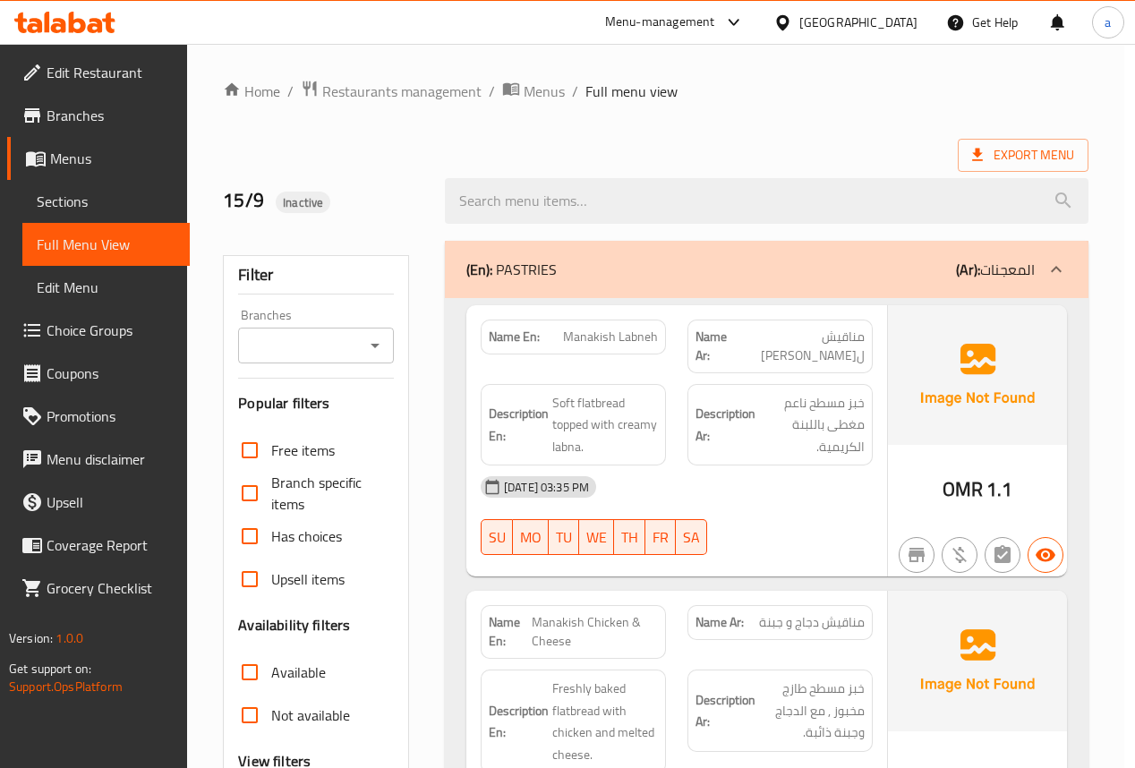
click at [115, 201] on span "Sections" at bounding box center [106, 201] width 139 height 21
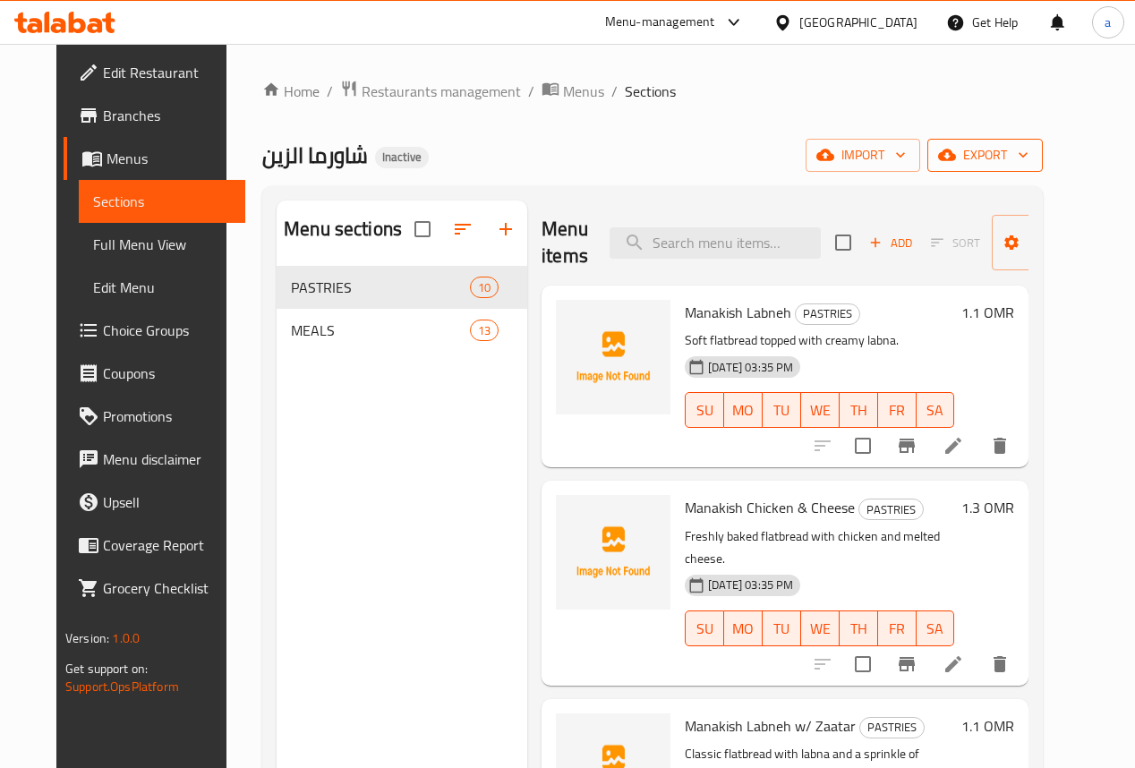
click at [1029, 162] on span "export" at bounding box center [985, 155] width 87 height 22
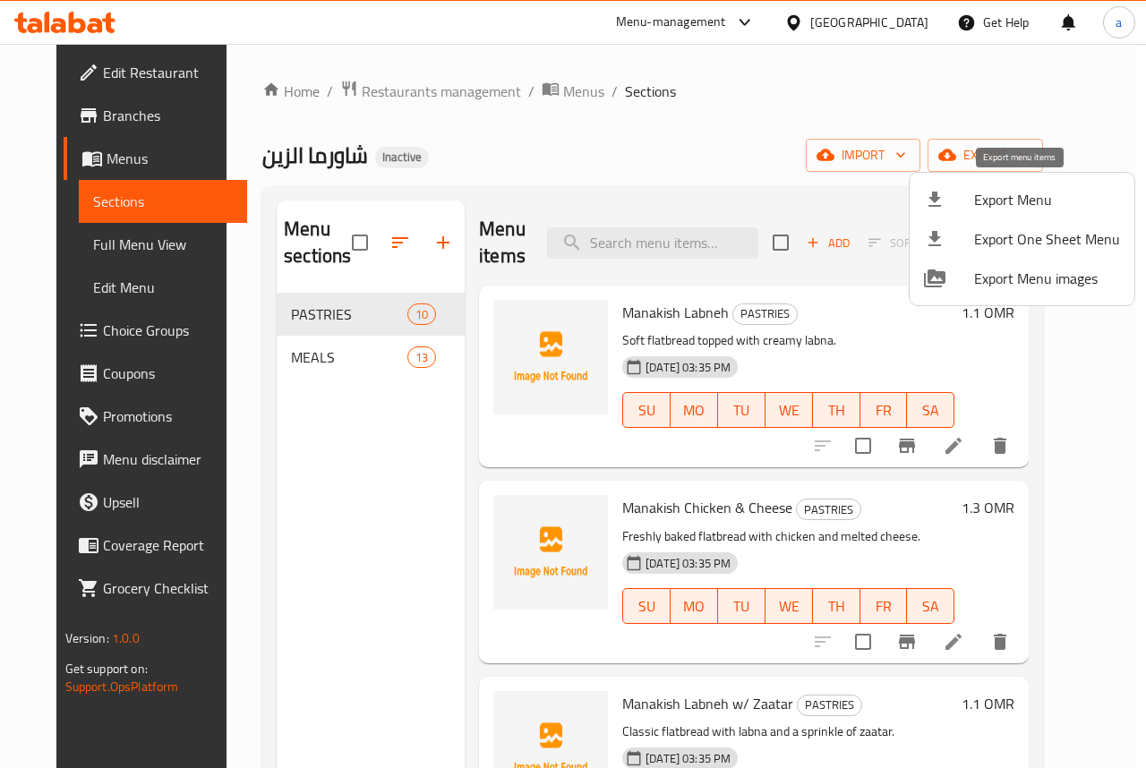
click at [971, 201] on div at bounding box center [949, 199] width 50 height 21
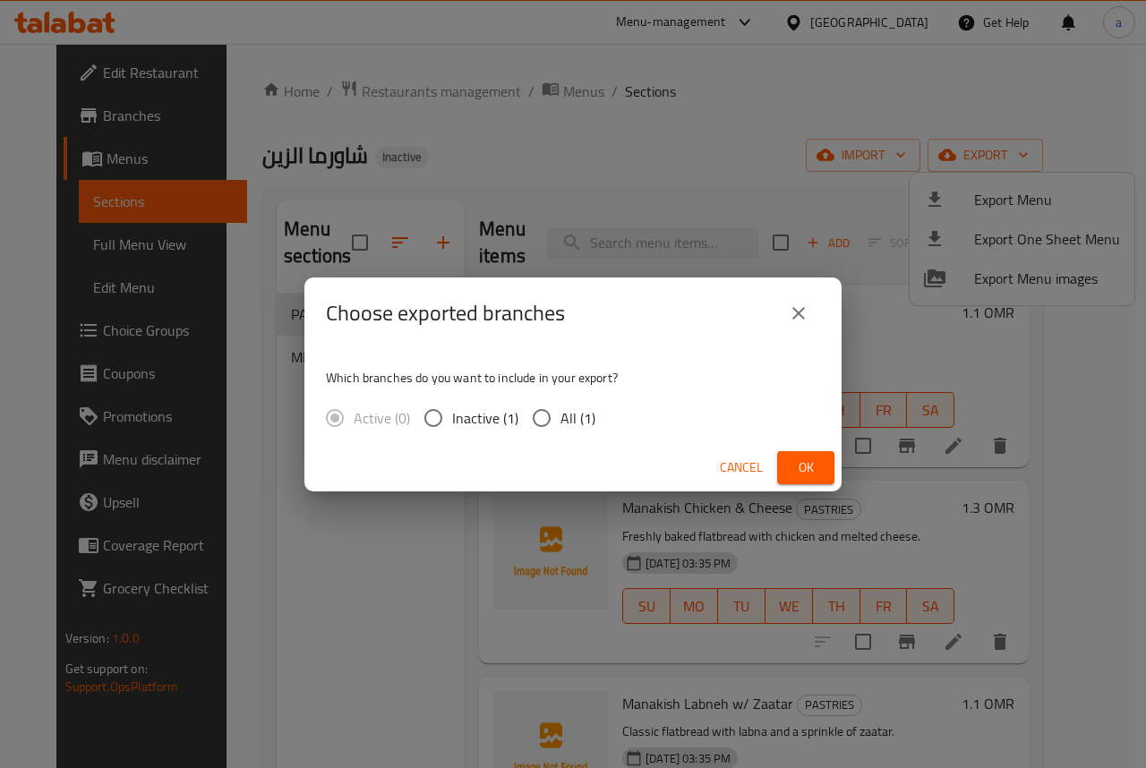
click at [562, 407] on span "All (1)" at bounding box center [577, 417] width 35 height 21
click at [560, 406] on input "All (1)" at bounding box center [542, 418] width 38 height 38
radio input "true"
click at [840, 470] on div "Cancel Ok" at bounding box center [572, 467] width 537 height 47
click at [822, 466] on button "Ok" at bounding box center [805, 467] width 57 height 33
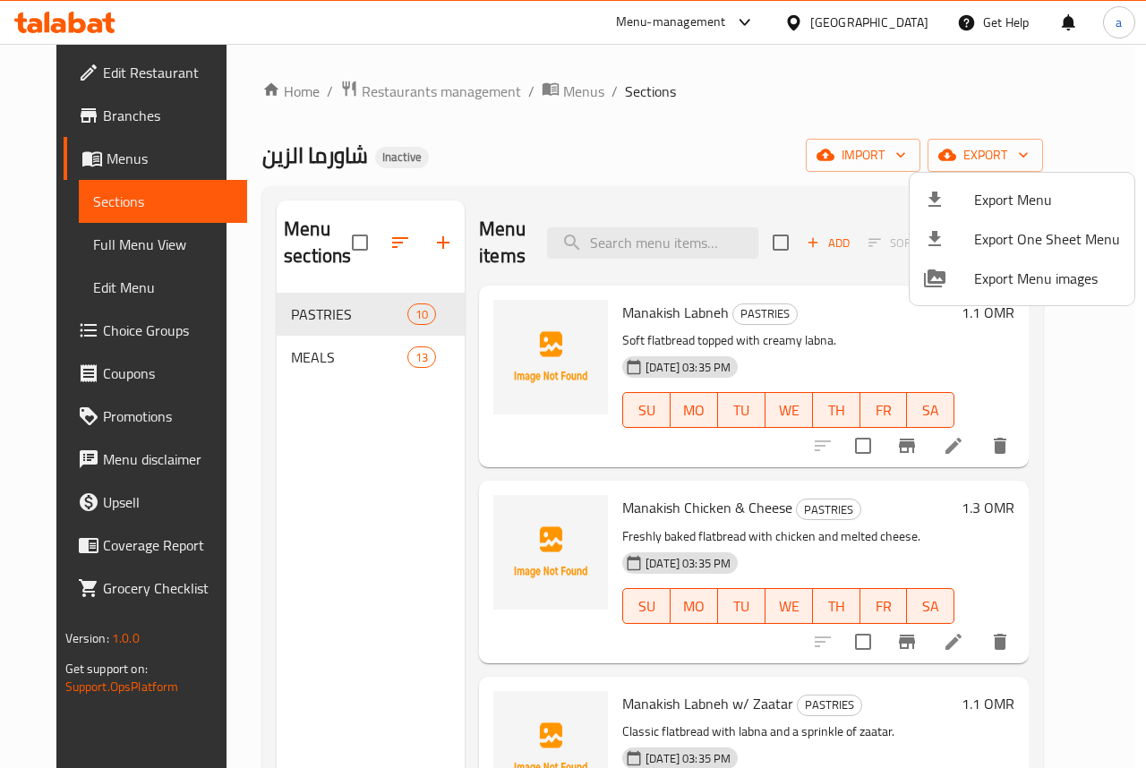
click at [68, 119] on div at bounding box center [573, 384] width 1146 height 768
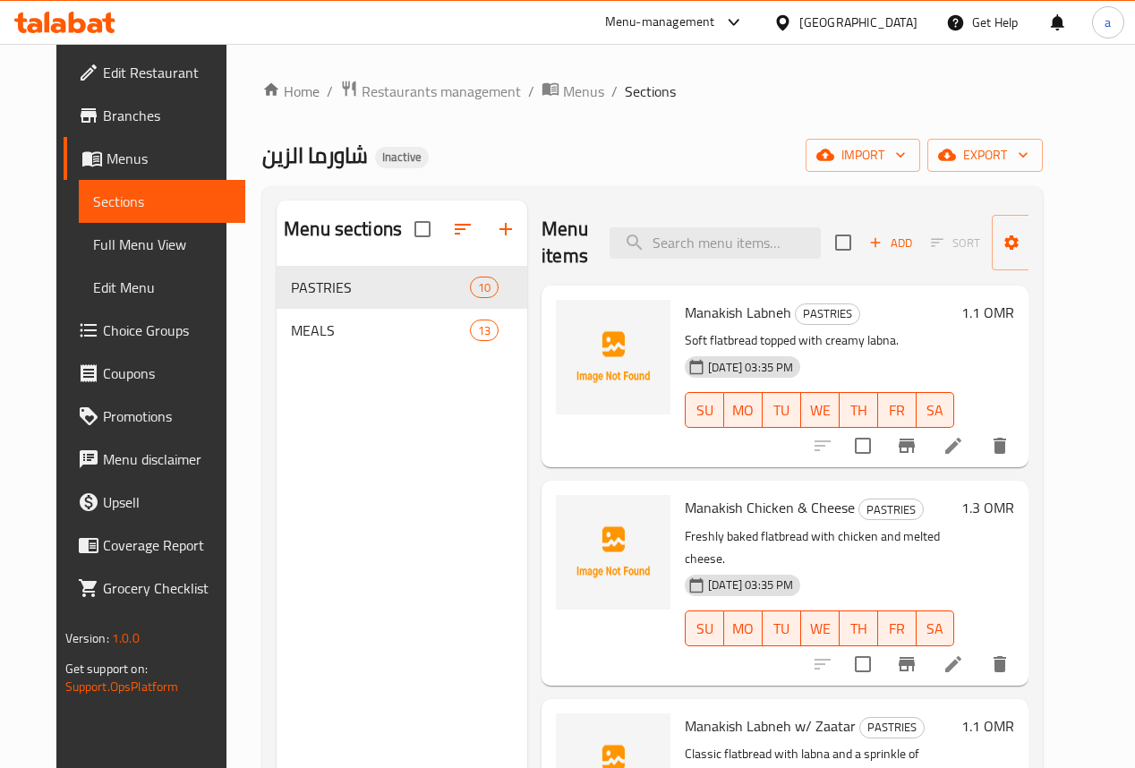
click at [103, 110] on span "Branches" at bounding box center [167, 115] width 129 height 21
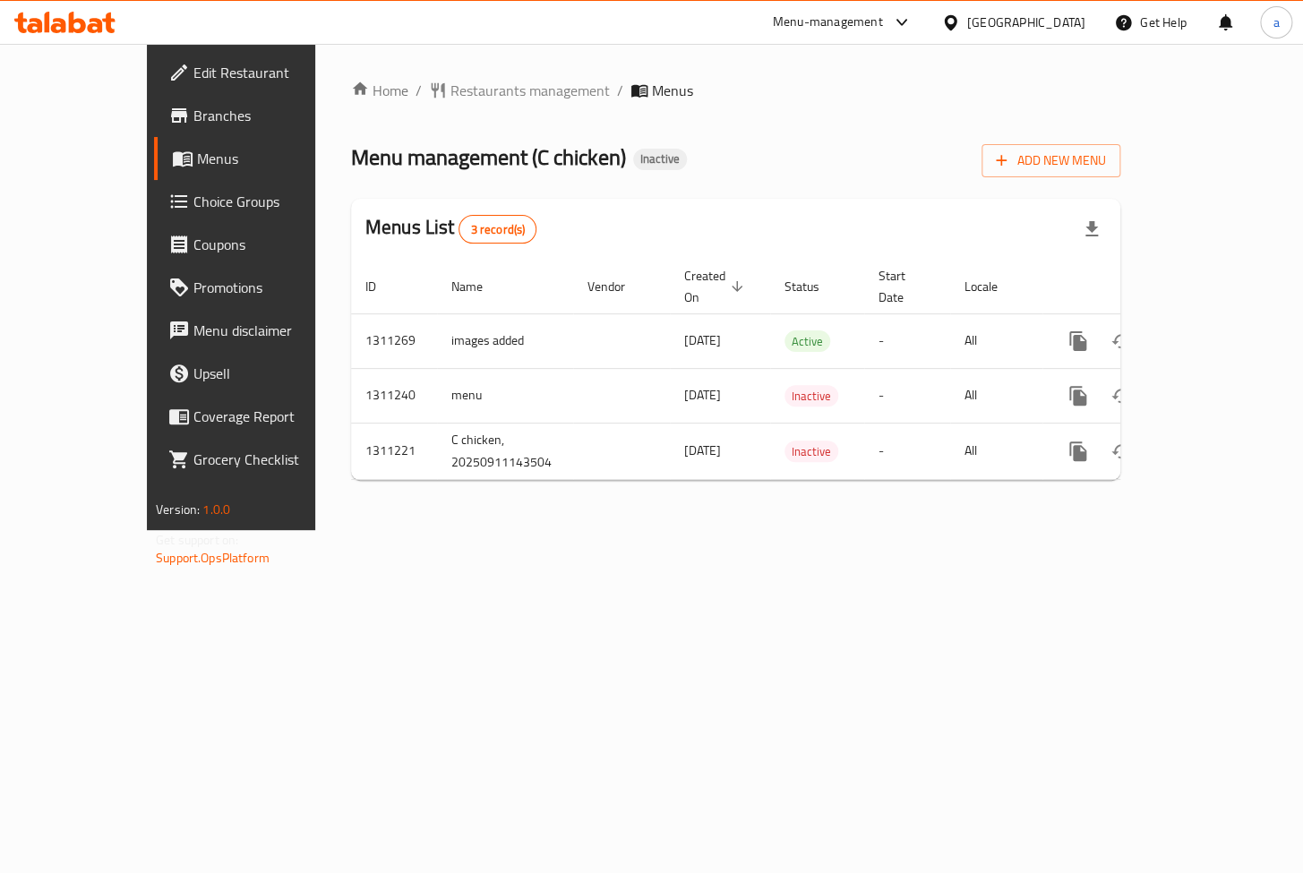
click at [193, 122] on span "Branches" at bounding box center [271, 115] width 157 height 21
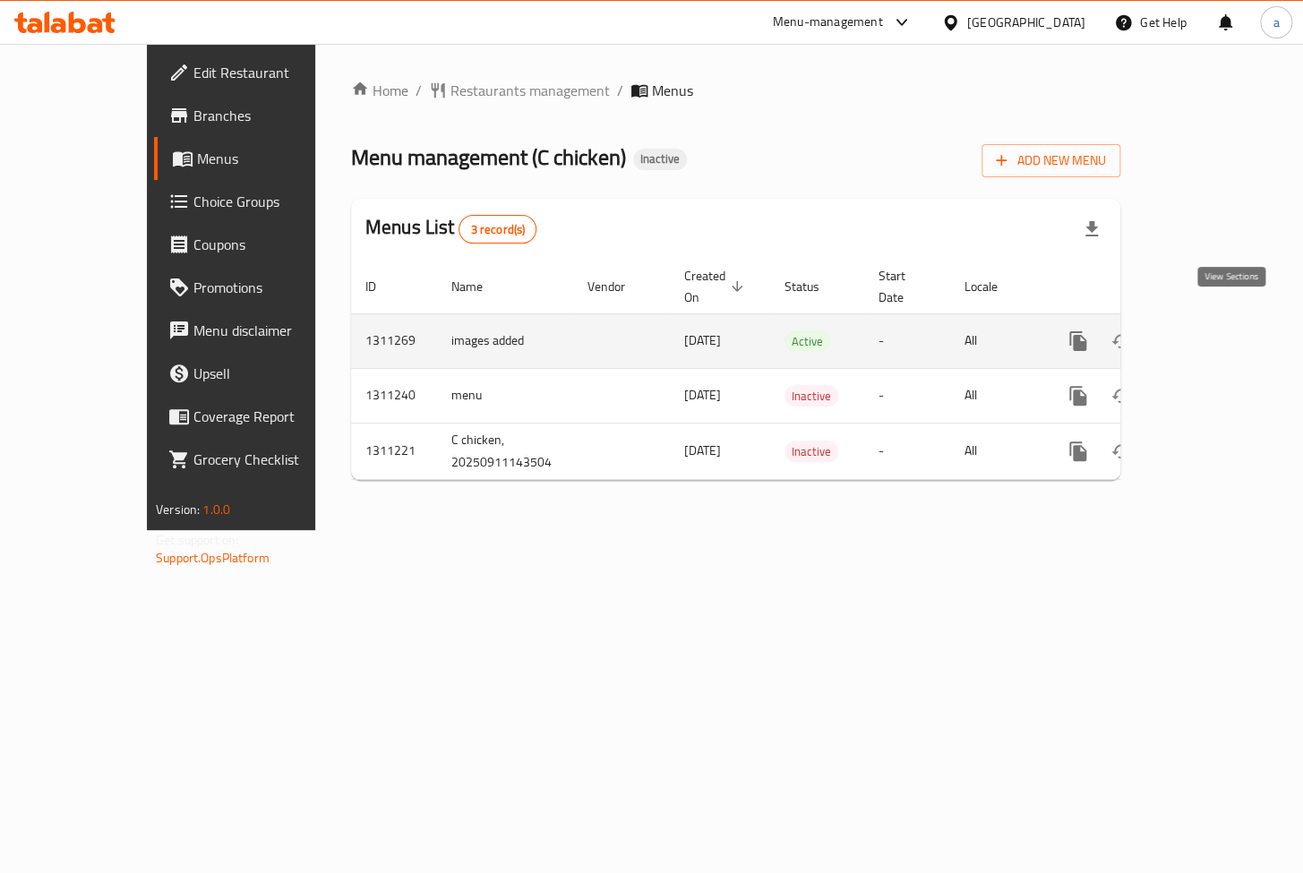
click at [1218, 330] on icon "enhanced table" at bounding box center [1206, 340] width 21 height 21
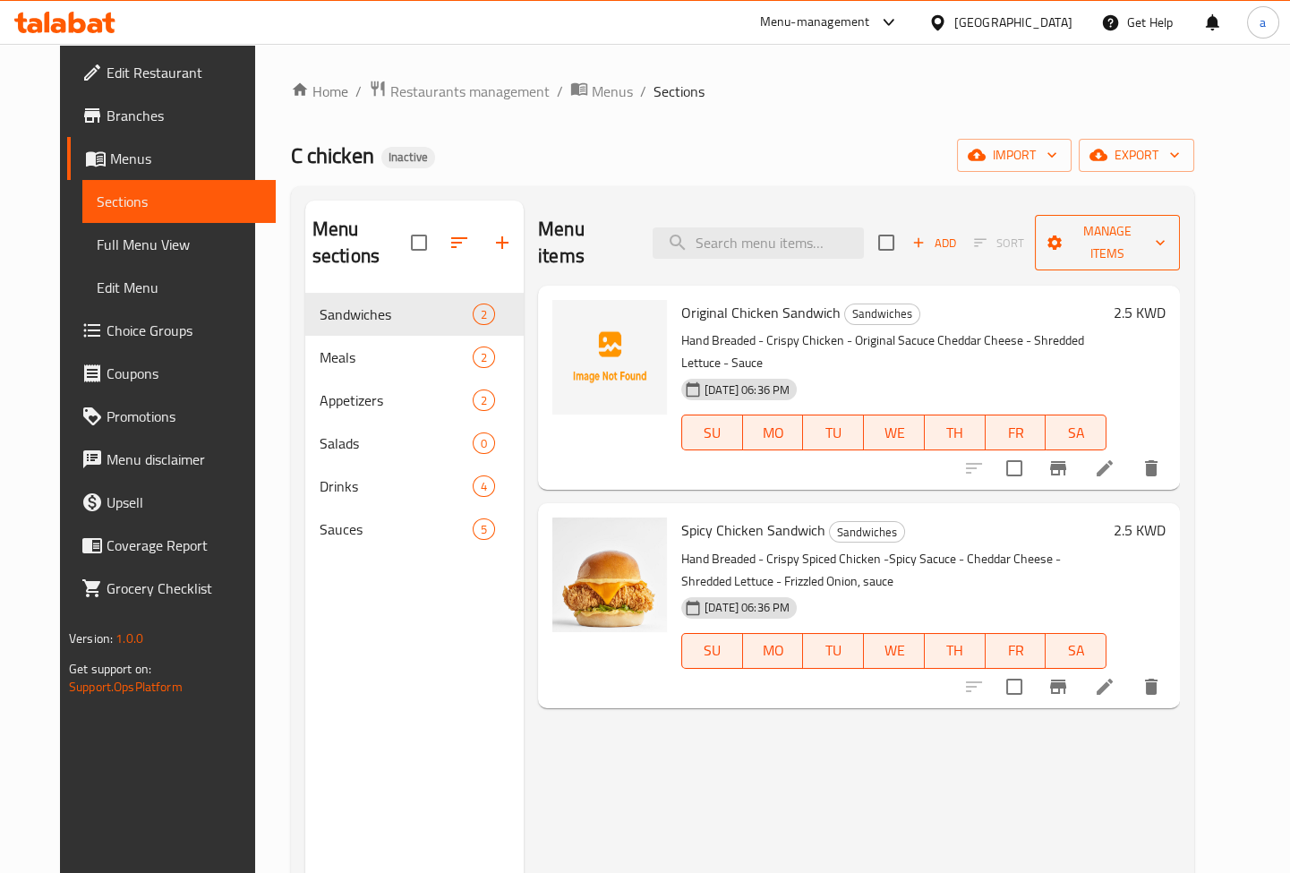
click at [1154, 240] on span "Manage items" at bounding box center [1107, 242] width 116 height 45
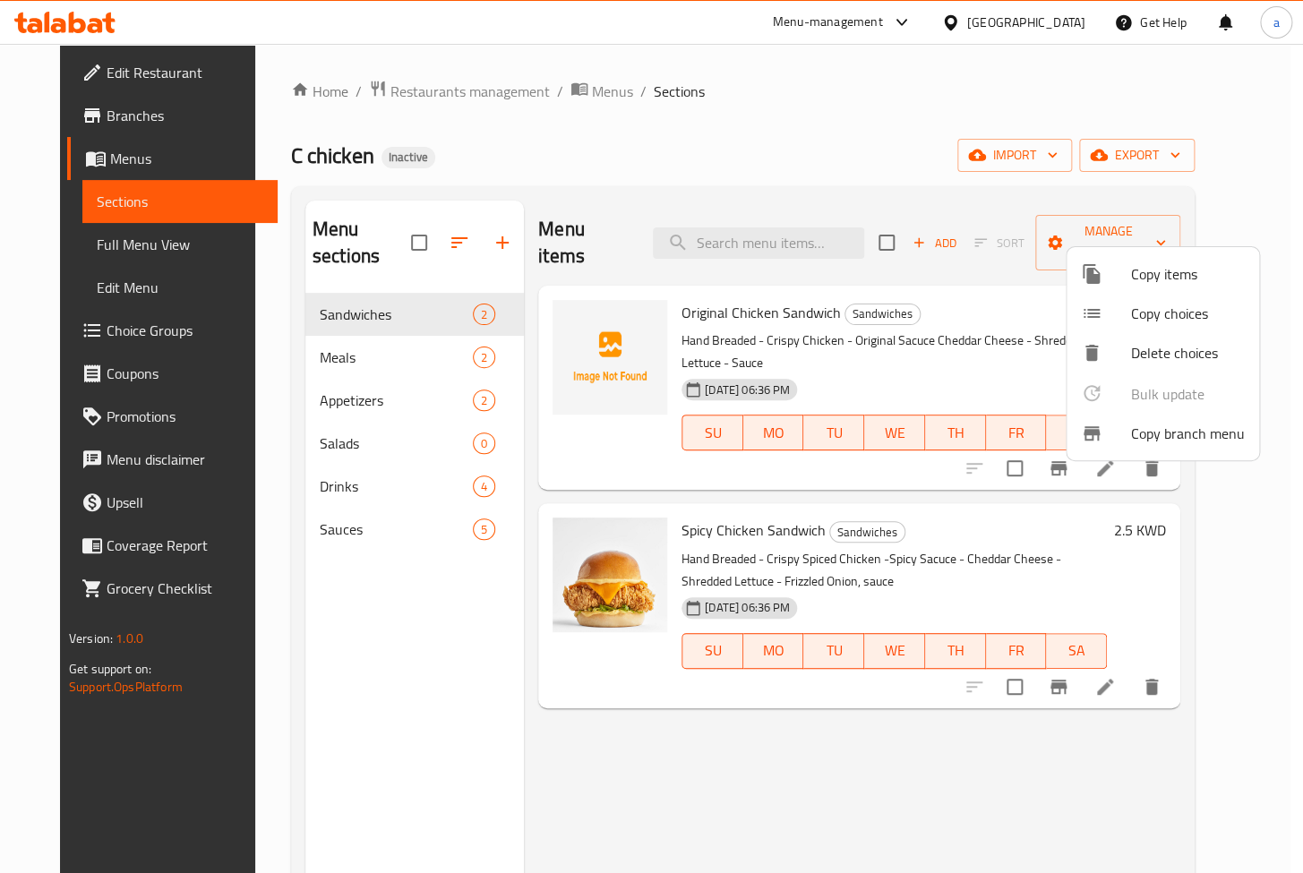
click at [1165, 437] on span "Copy branch menu" at bounding box center [1188, 433] width 114 height 21
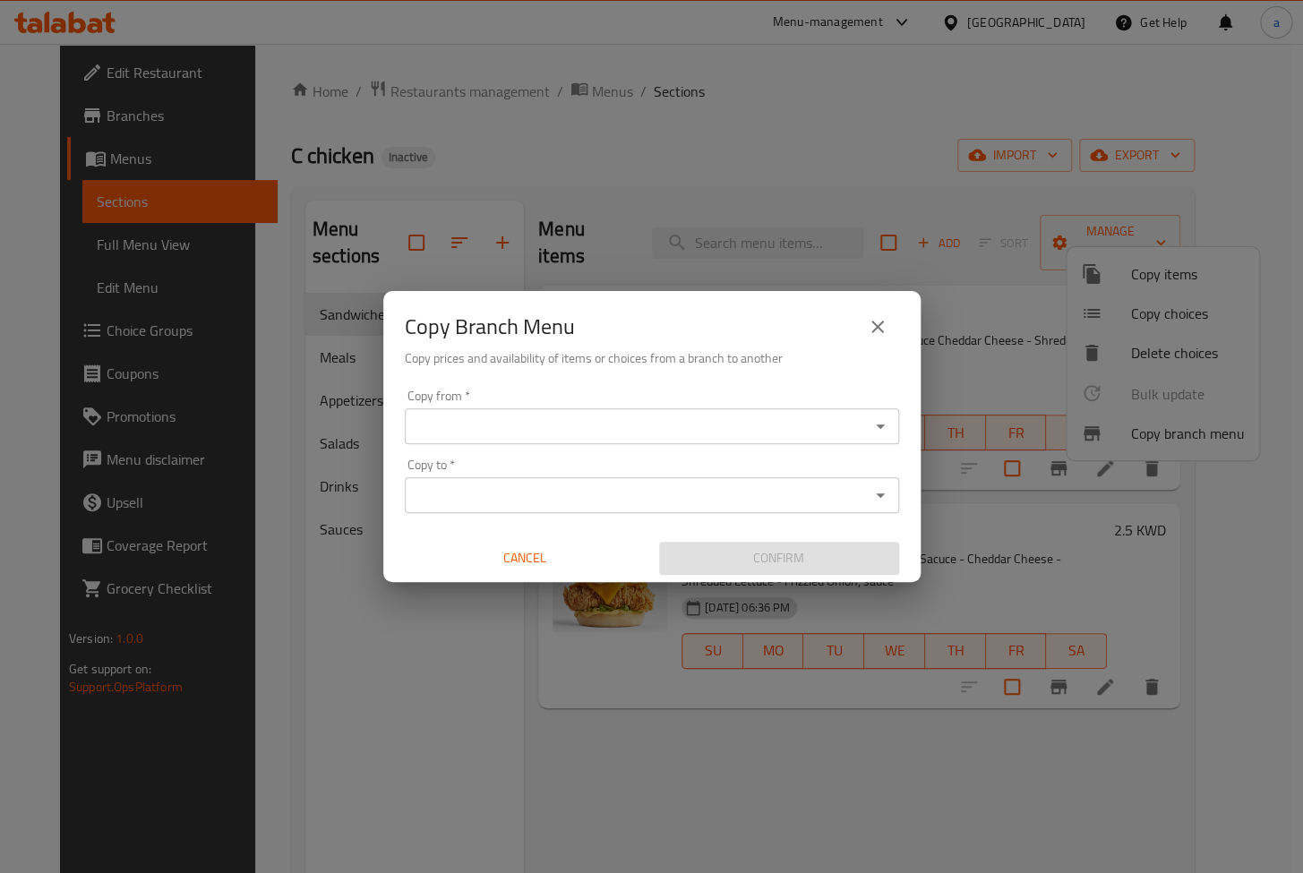
click at [618, 432] on input "Copy from   *" at bounding box center [637, 426] width 454 height 25
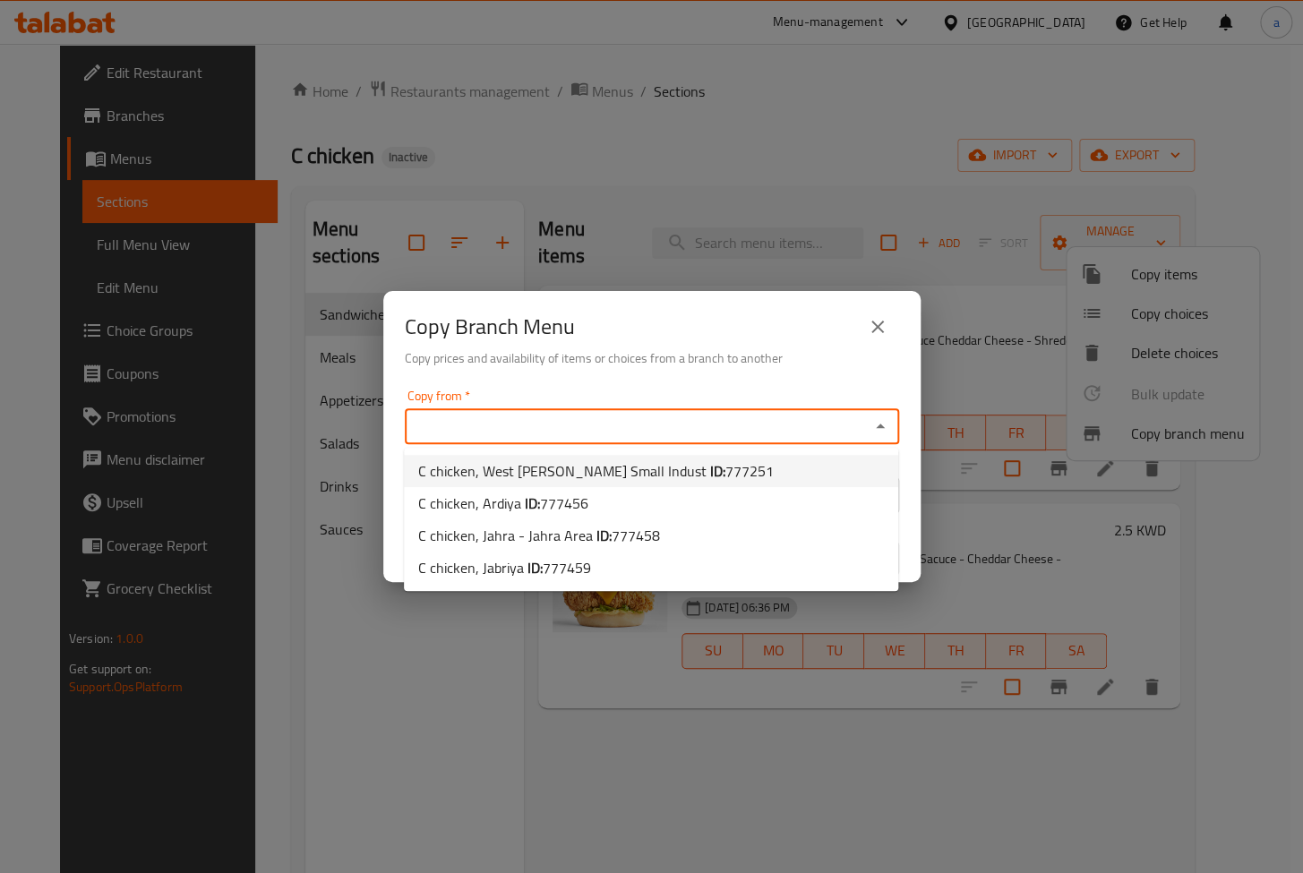
click at [583, 466] on span "C chicken, West Abu Fetera Small Indust ID: 777251" at bounding box center [595, 470] width 355 height 21
type input "C chicken, West Abu Fetera Small Indust"
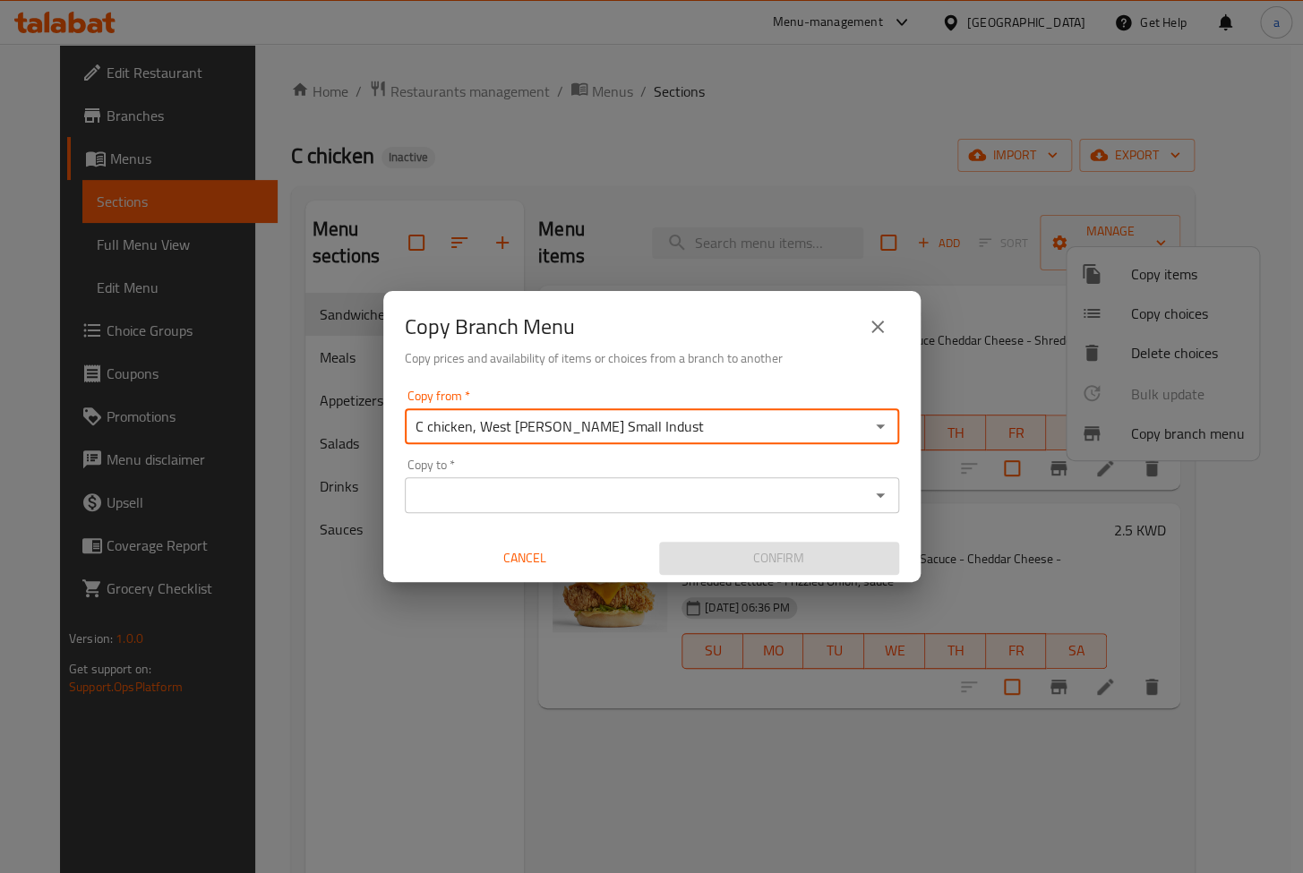
click at [718, 495] on input "Copy to   *" at bounding box center [637, 495] width 454 height 25
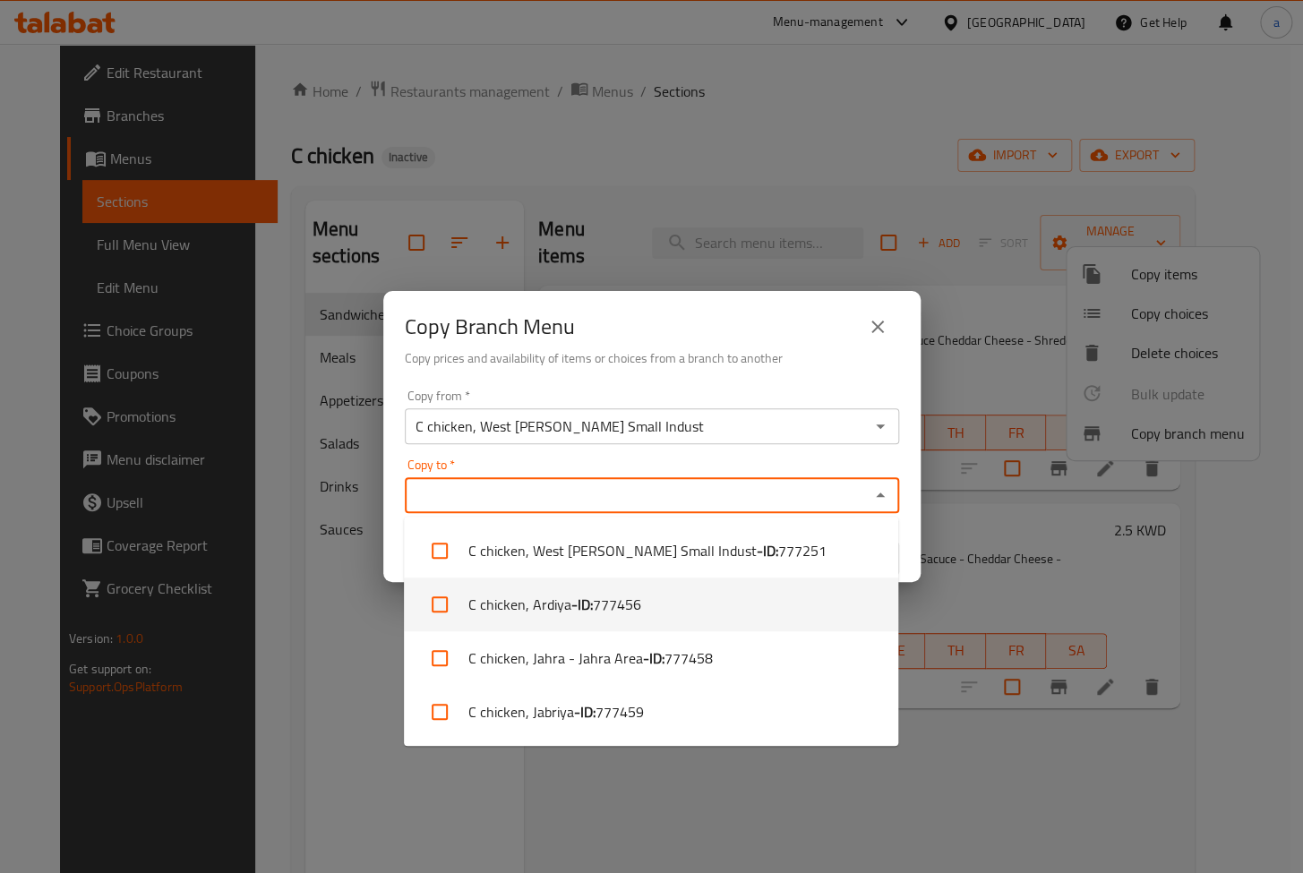
click at [643, 600] on li "C chicken, Ardiya - ID: 777456" at bounding box center [651, 604] width 494 height 54
checkbox input "true"
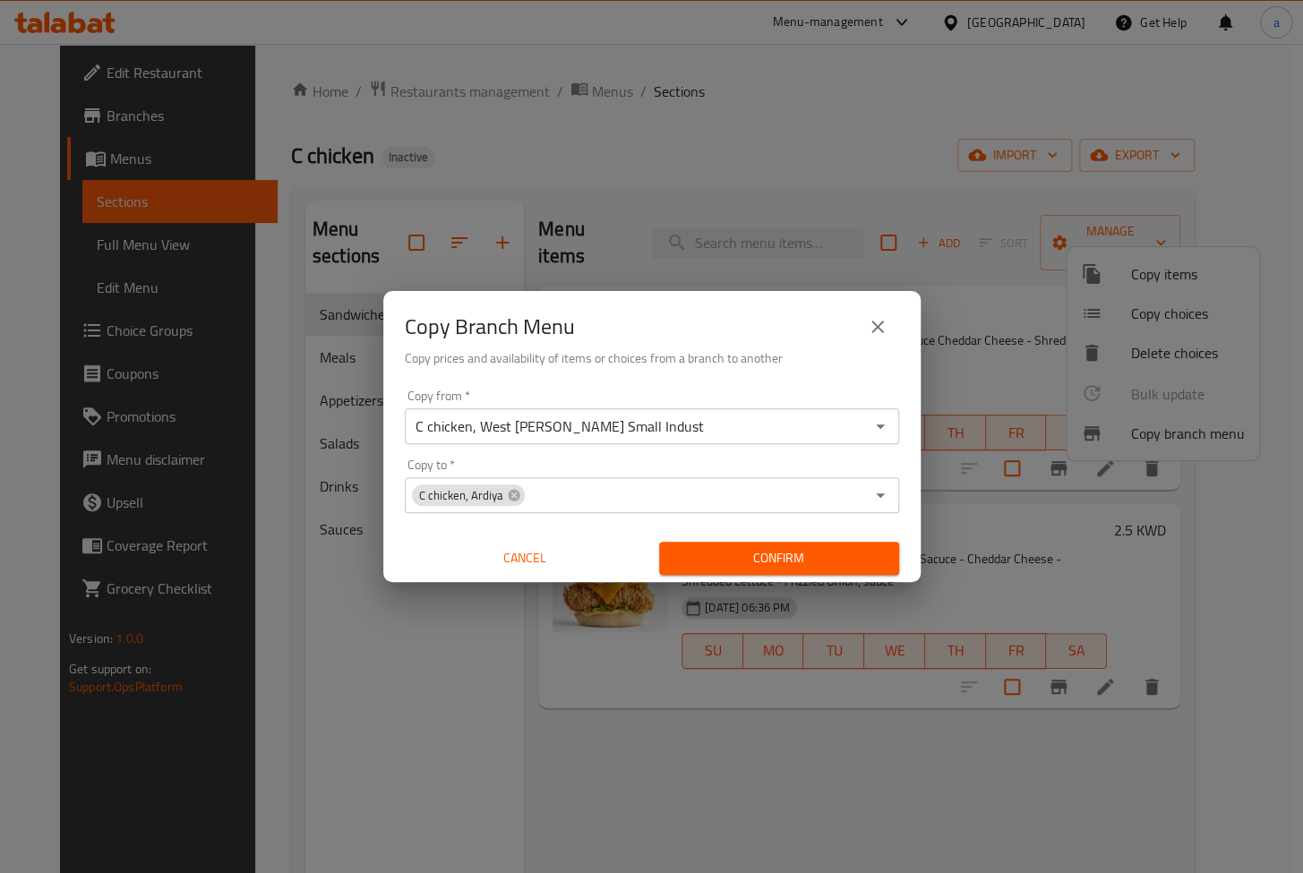
click at [690, 456] on div "Copy from   * C chicken, West Abu Fetera Small Indust Copy from * Copy to   * C…" at bounding box center [651, 482] width 537 height 200
click at [734, 427] on input "C chicken, West Abu Fetera Small Indust" at bounding box center [637, 426] width 454 height 25
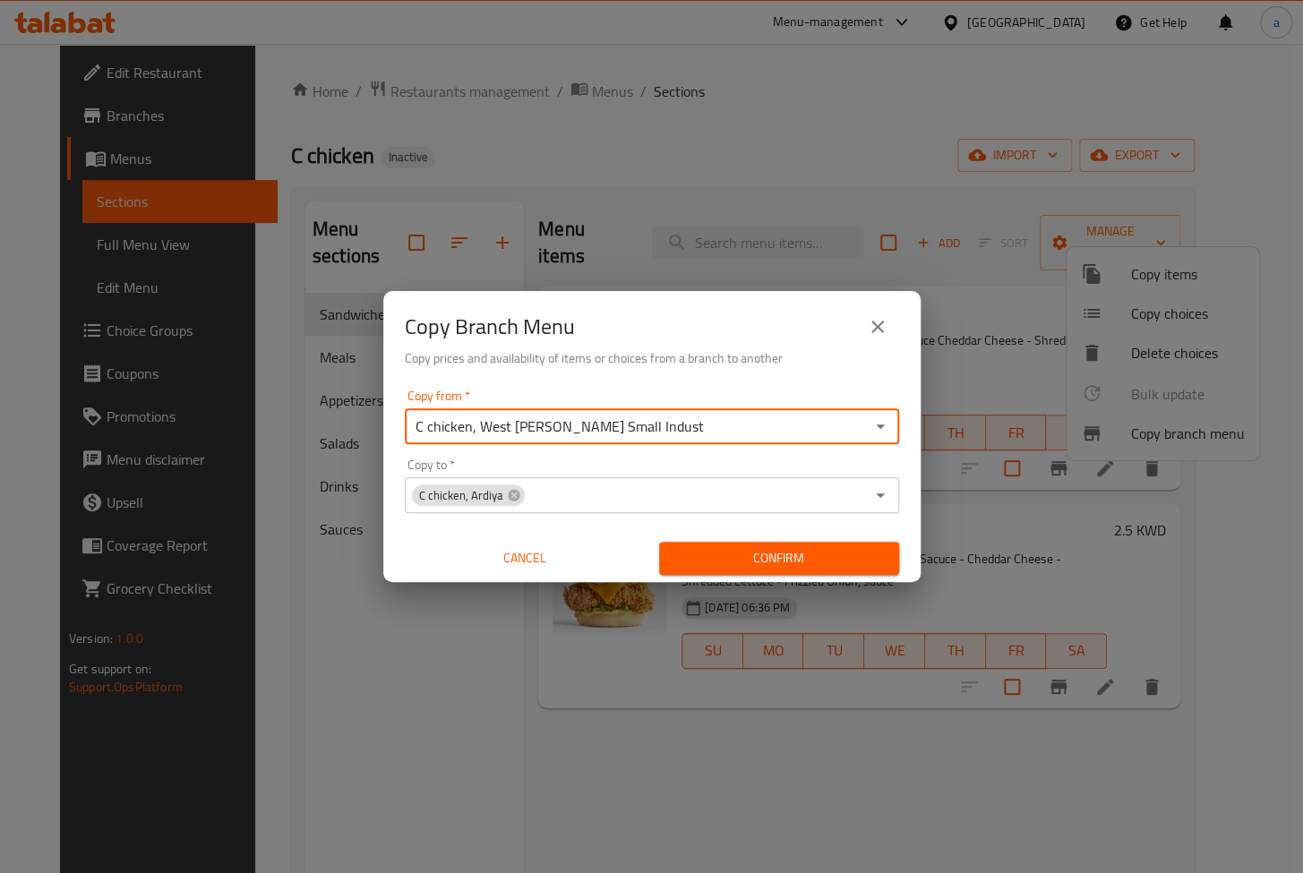
click at [799, 426] on input "C chicken, West Abu Fetera Small Indust" at bounding box center [637, 426] width 454 height 25
click at [744, 559] on span "Confirm" at bounding box center [778, 558] width 211 height 22
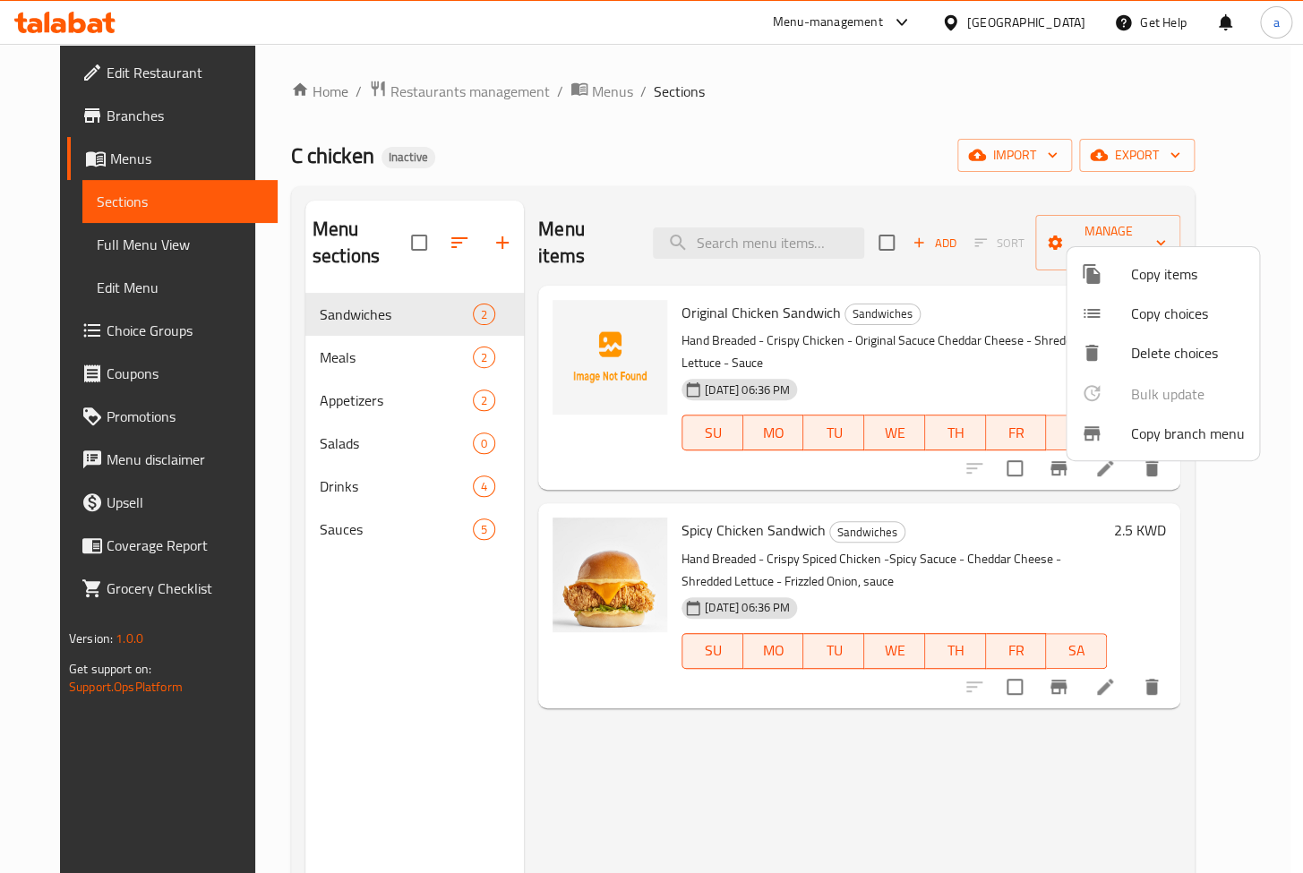
click at [309, 625] on div at bounding box center [651, 436] width 1303 height 873
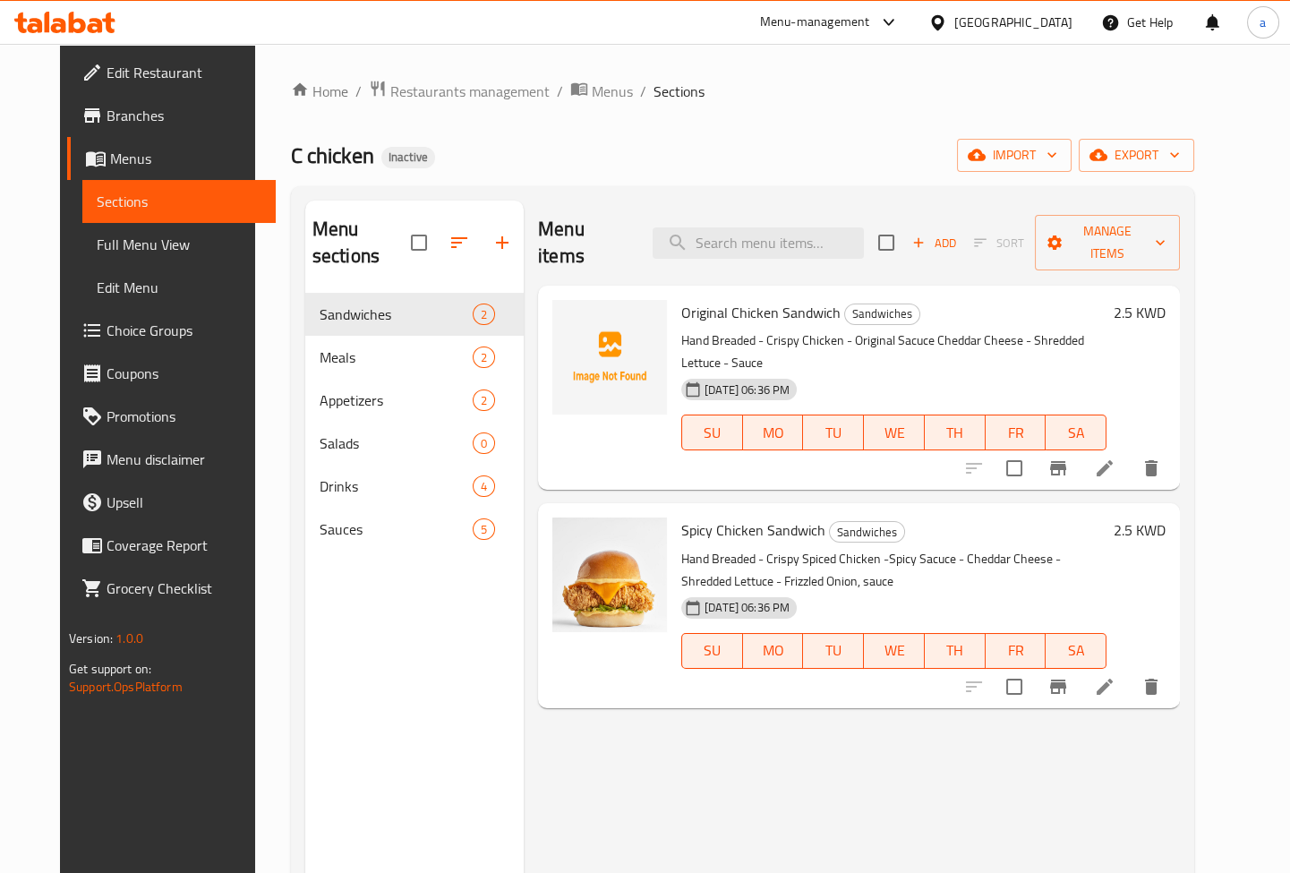
click at [127, 234] on span "Full Menu View" at bounding box center [179, 244] width 165 height 21
